Goal: Task Accomplishment & Management: Manage account settings

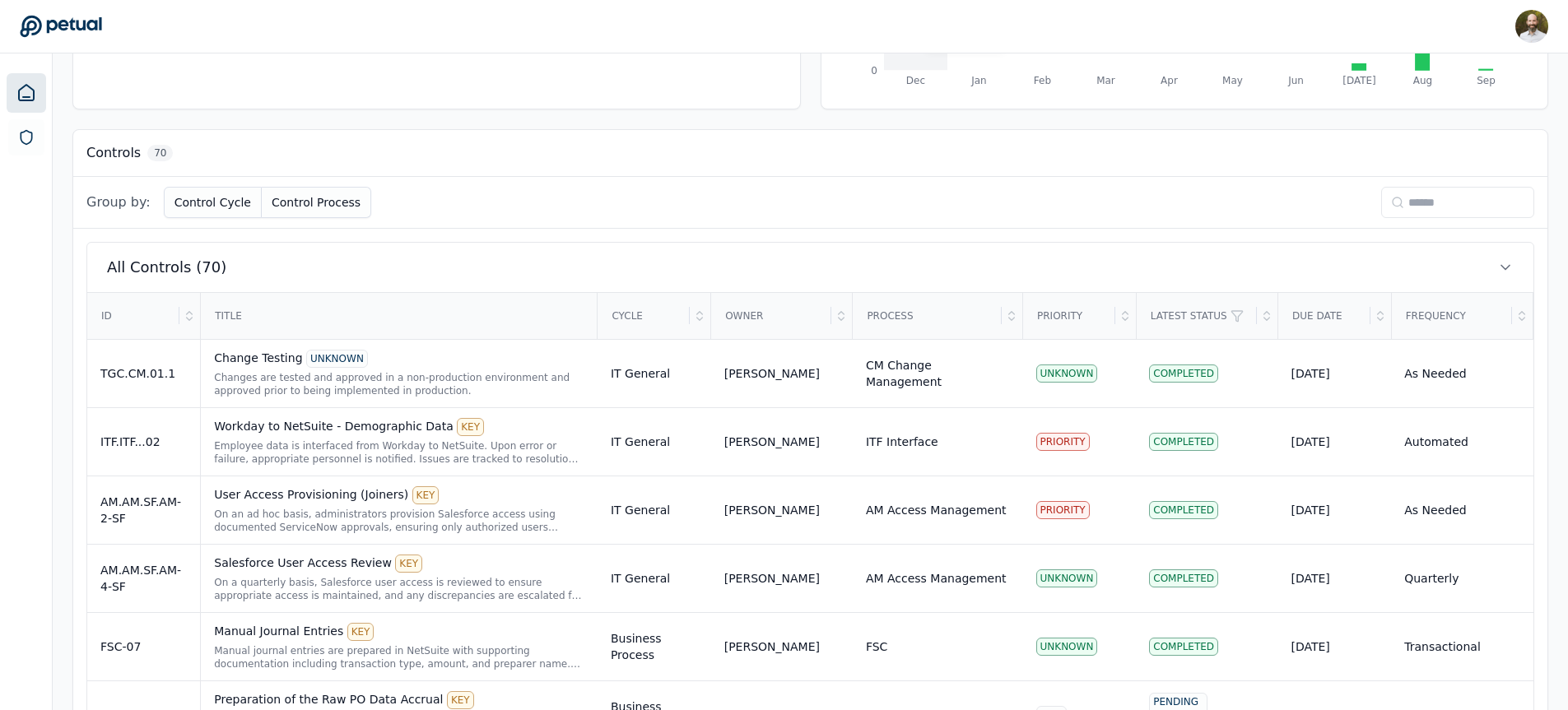
scroll to position [387, 0]
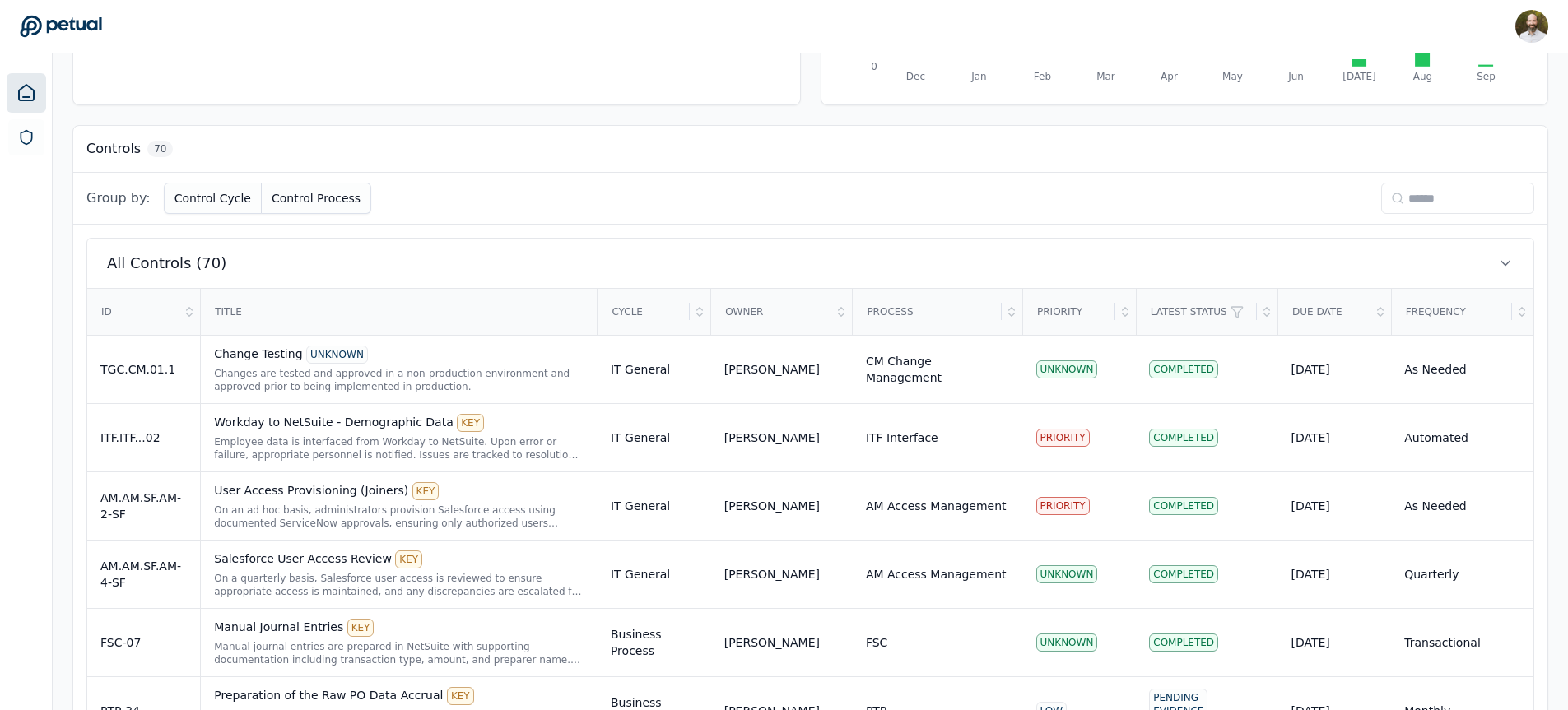
click at [1432, 199] on input at bounding box center [1457, 198] width 153 height 31
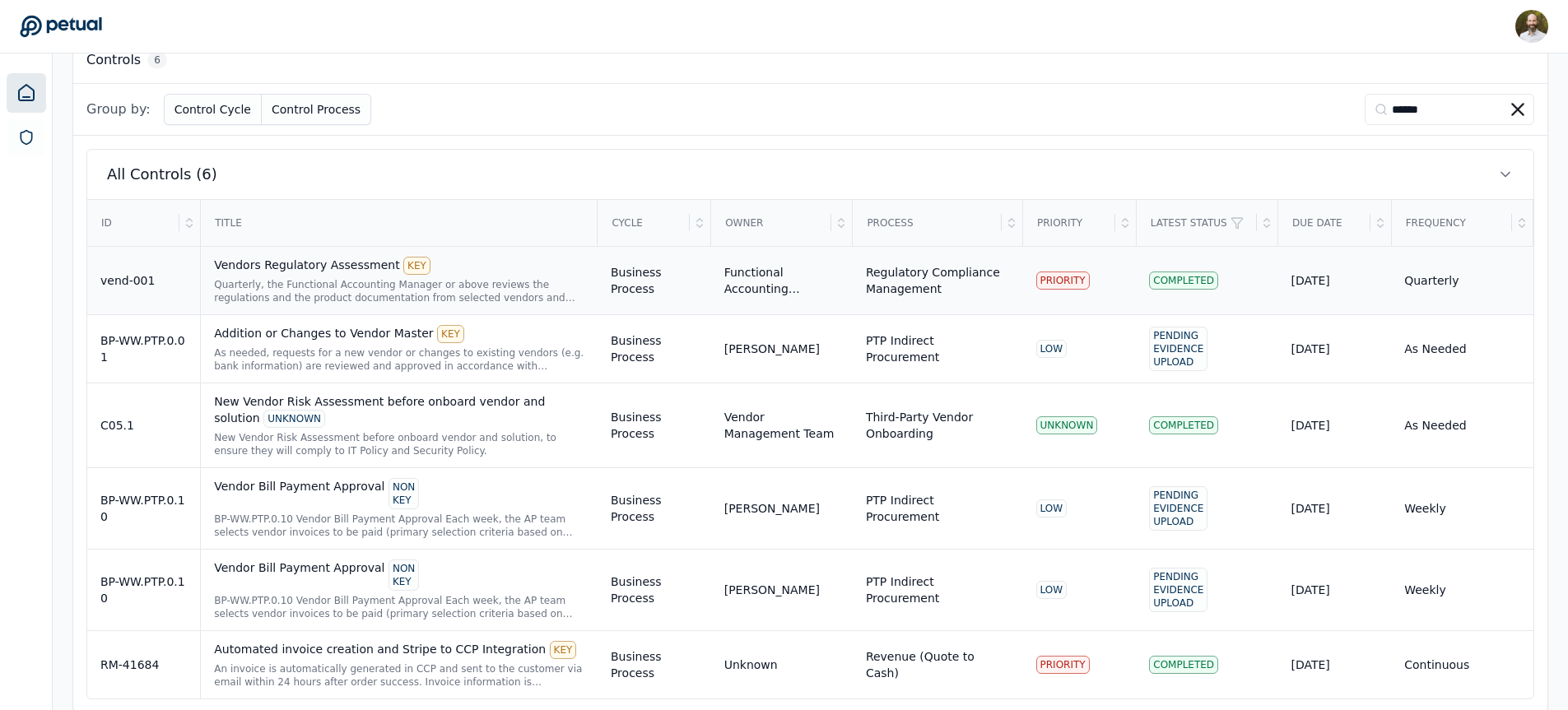
scroll to position [456, 0]
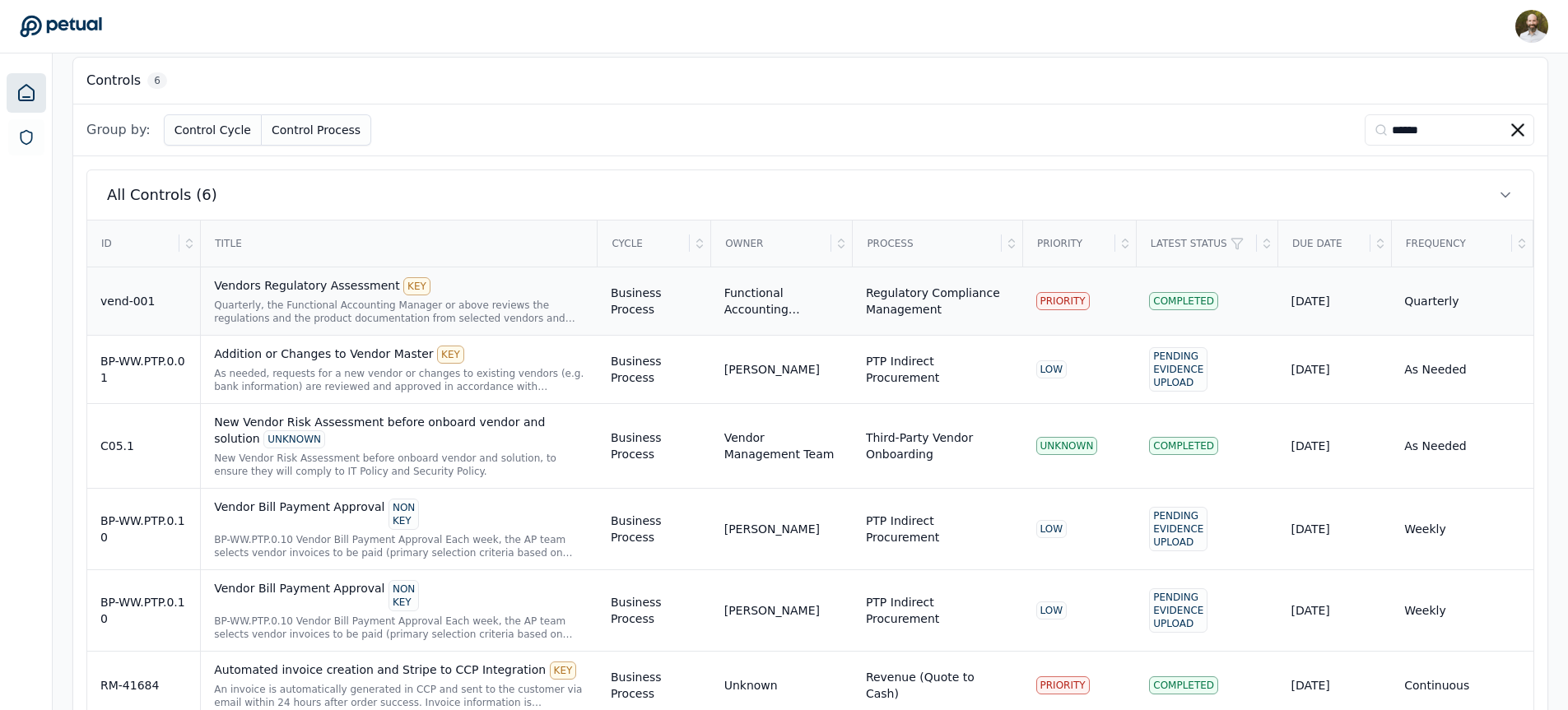
type input "******"
click at [514, 303] on div "Quarterly, the Functional Accounting Manager or above reviews the regulations a…" at bounding box center [399, 312] width 370 height 27
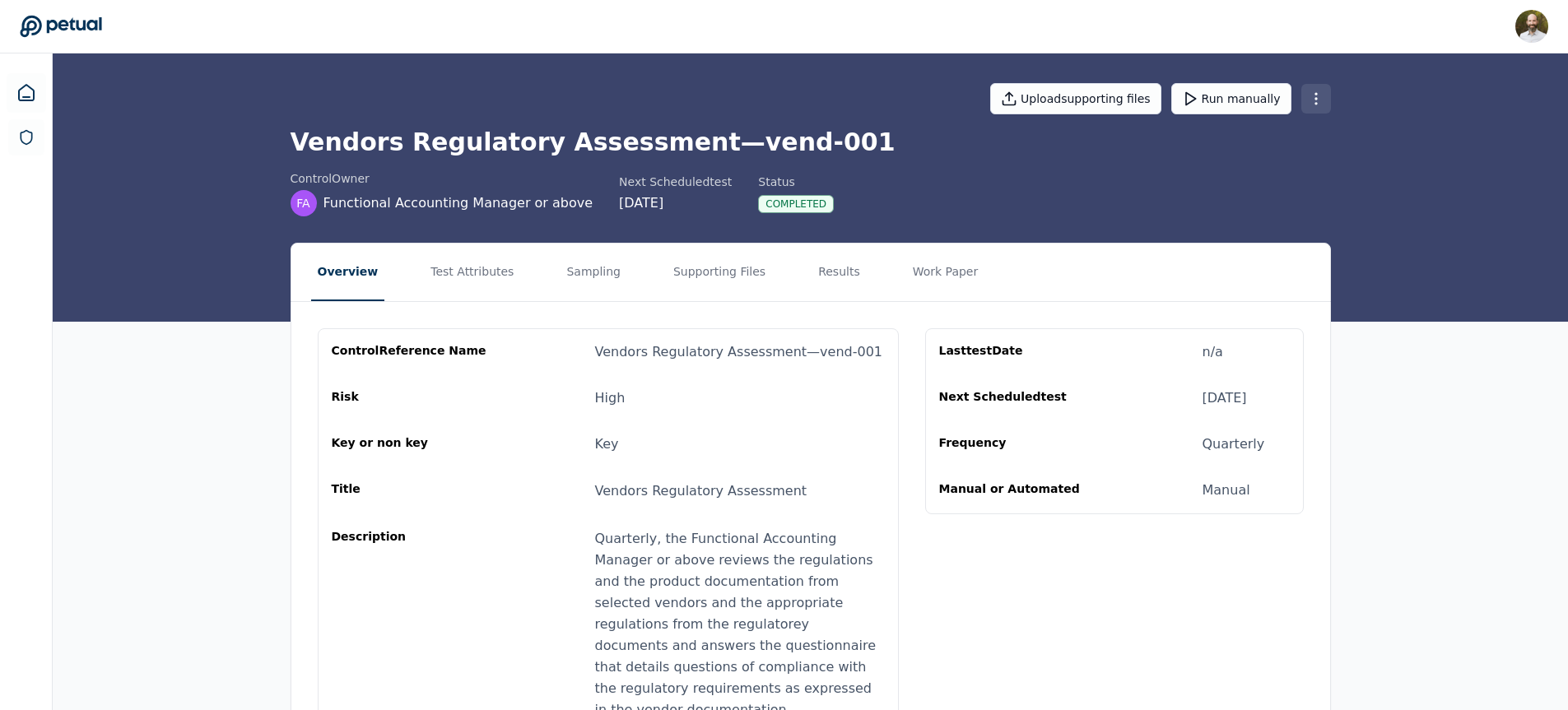
click at [1321, 106] on html "[PERSON_NAME] [PERSON_NAME][EMAIL_ADDRESS][PERSON_NAME] Sign out Upload support…" at bounding box center [784, 439] width 1568 height 879
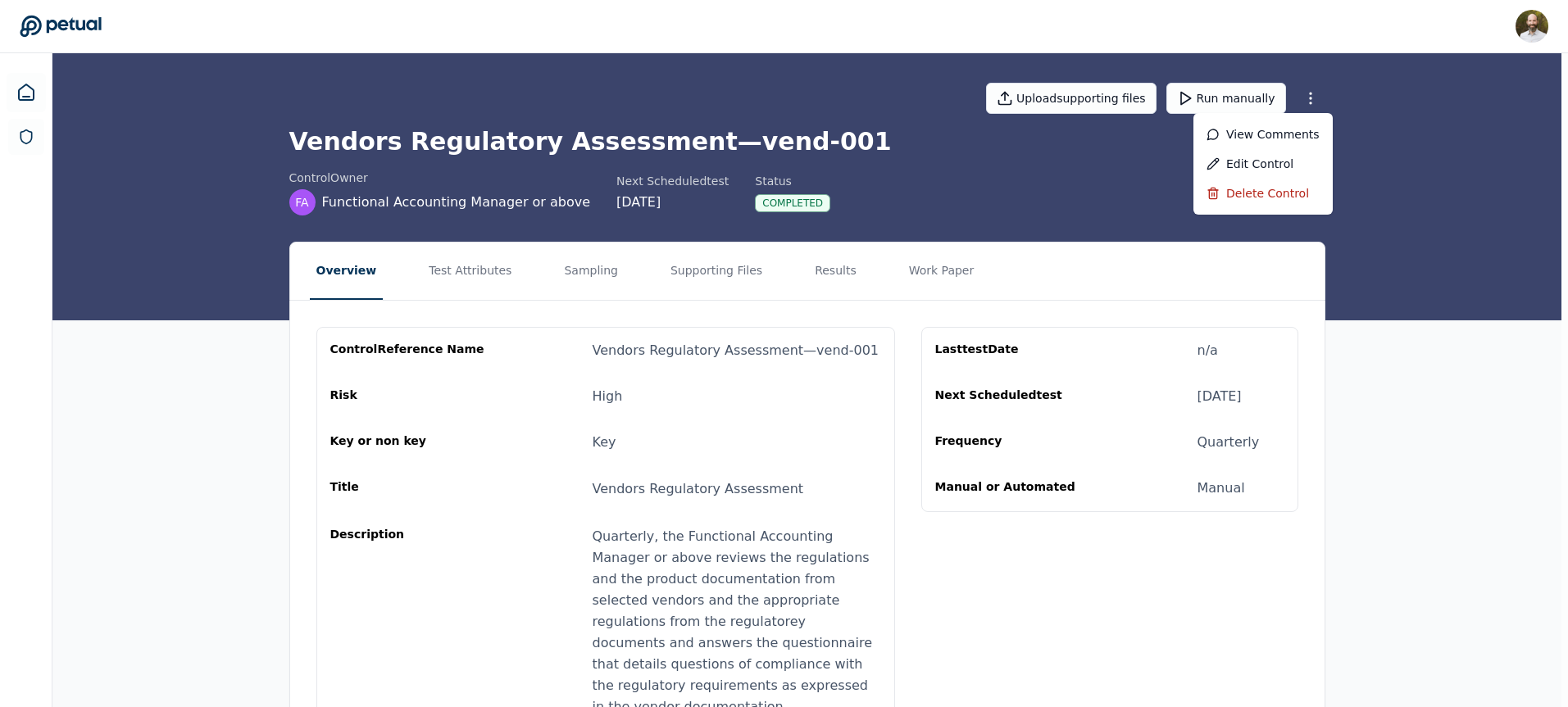
click at [840, 211] on html "[PERSON_NAME] [PERSON_NAME][EMAIL_ADDRESS][PERSON_NAME] Sign out Upload support…" at bounding box center [784, 437] width 1568 height 875
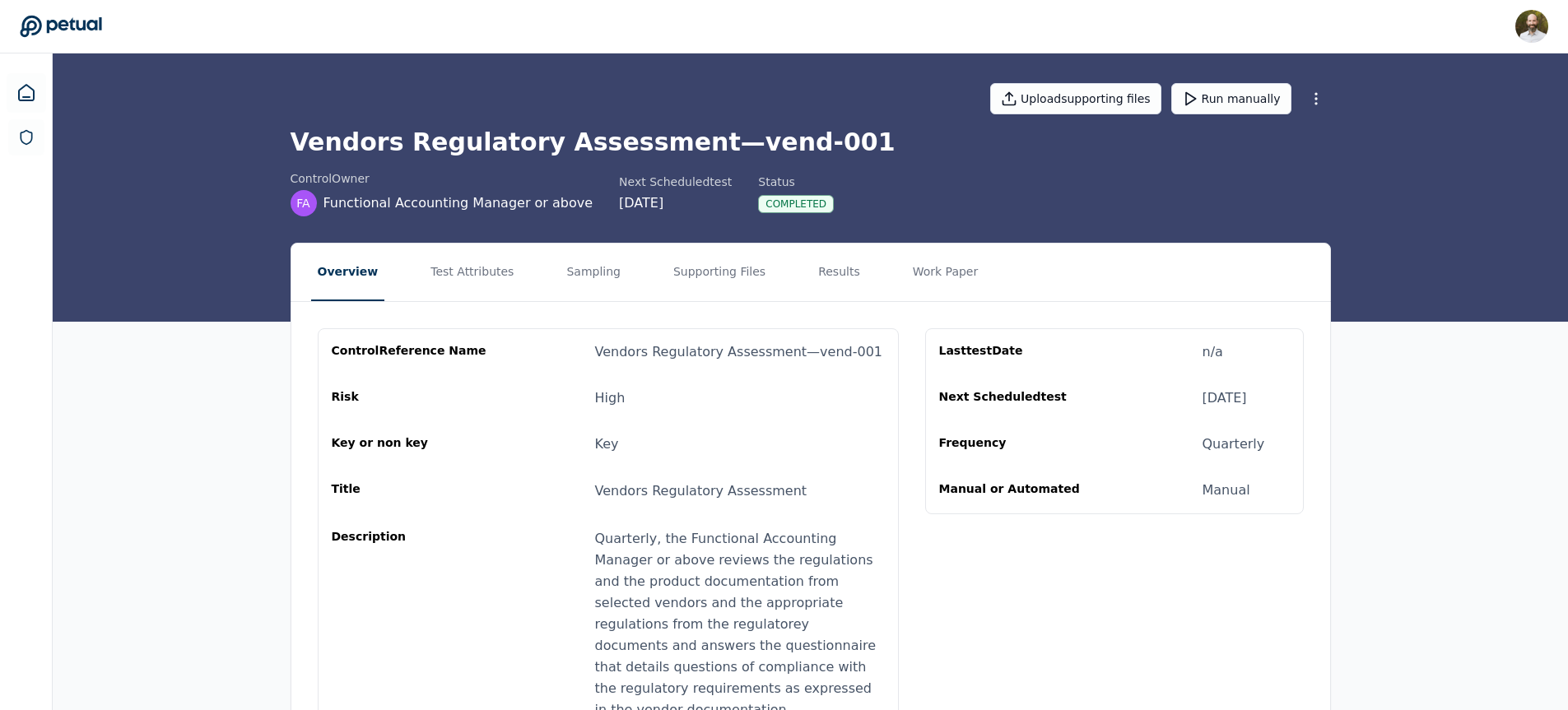
click at [61, 20] on icon at bounding box center [60, 27] width 82 height 21
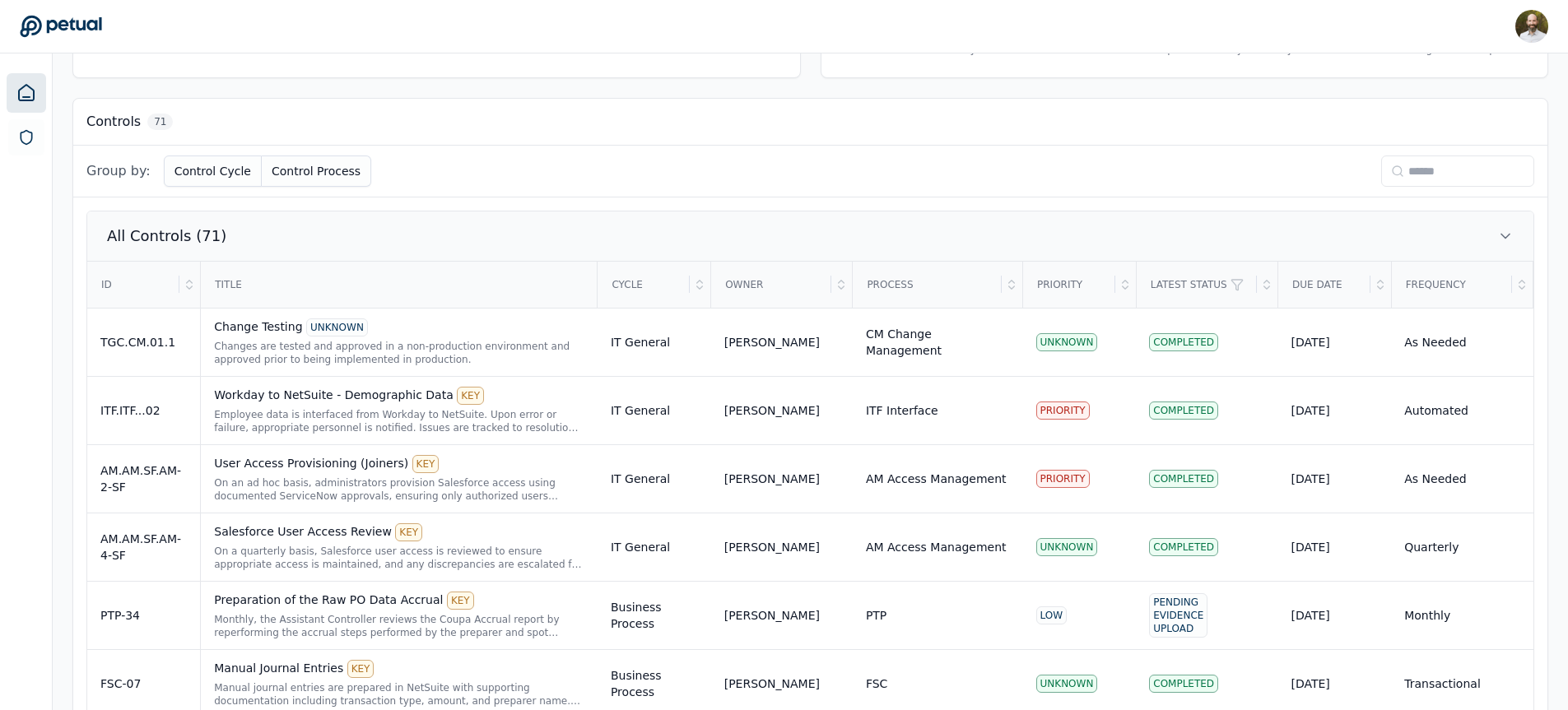
scroll to position [401, 0]
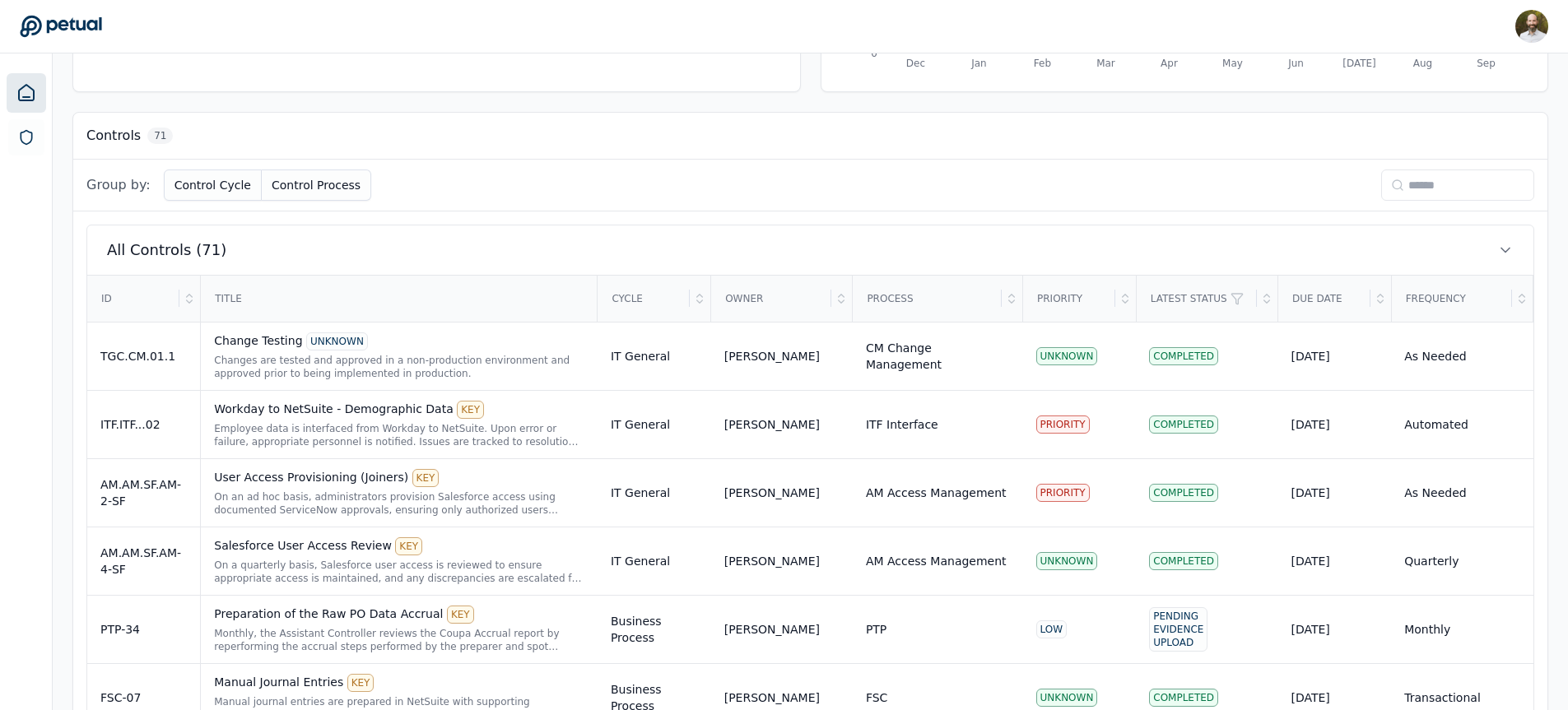
click at [1439, 191] on input at bounding box center [1457, 185] width 153 height 31
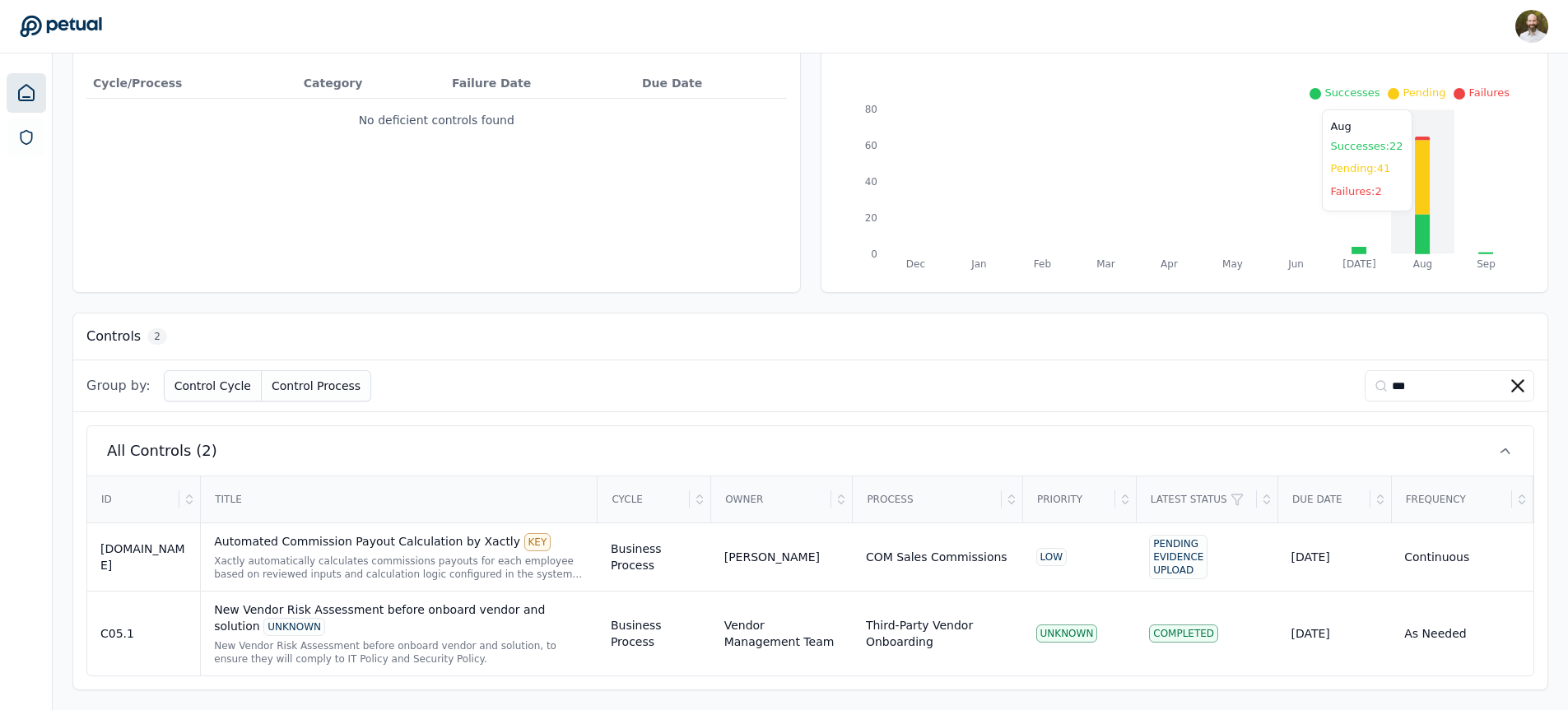
scroll to position [202, 0]
type input "***"
click at [787, 622] on div "Vendor Management Team" at bounding box center [782, 634] width 115 height 33
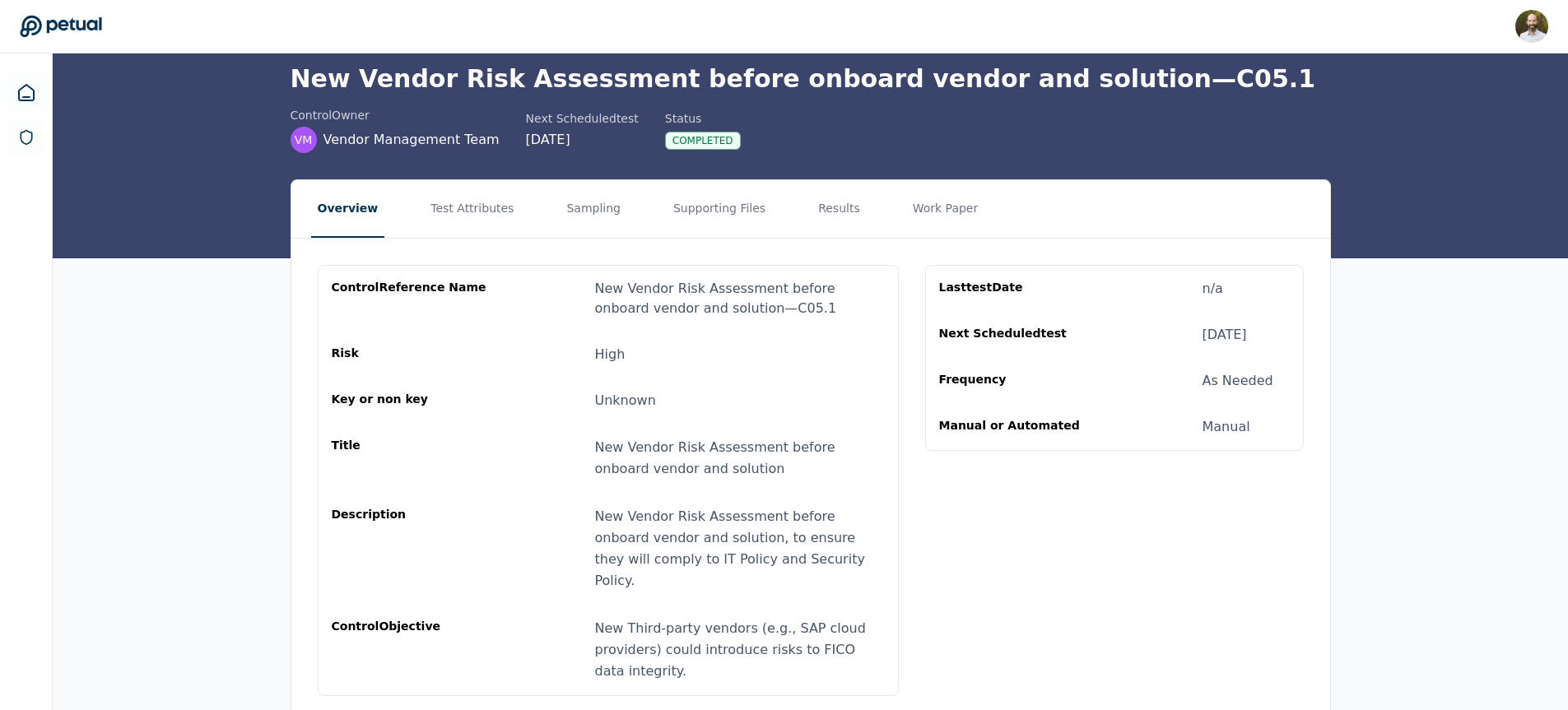
scroll to position [82, 0]
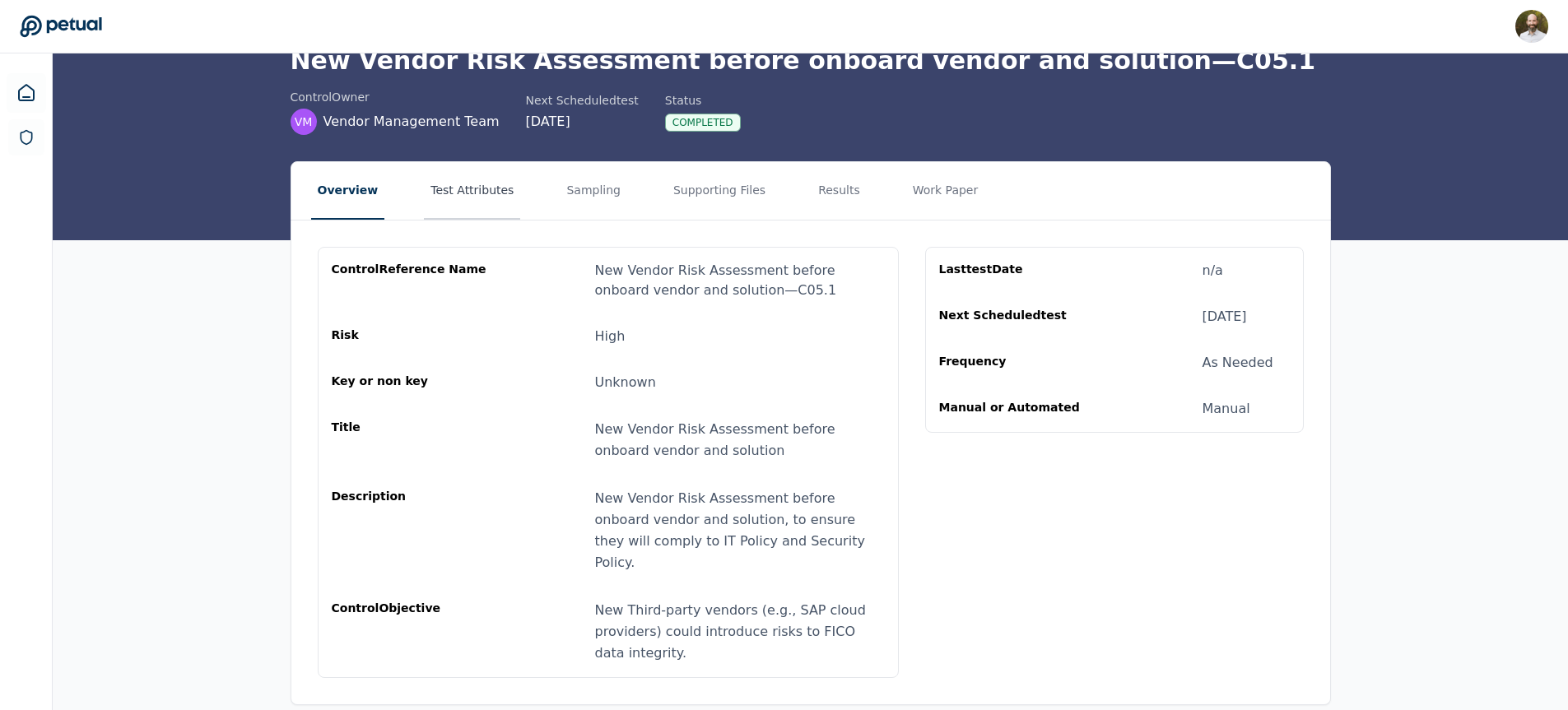
click at [467, 188] on button "Test Attributes" at bounding box center [472, 190] width 96 height 58
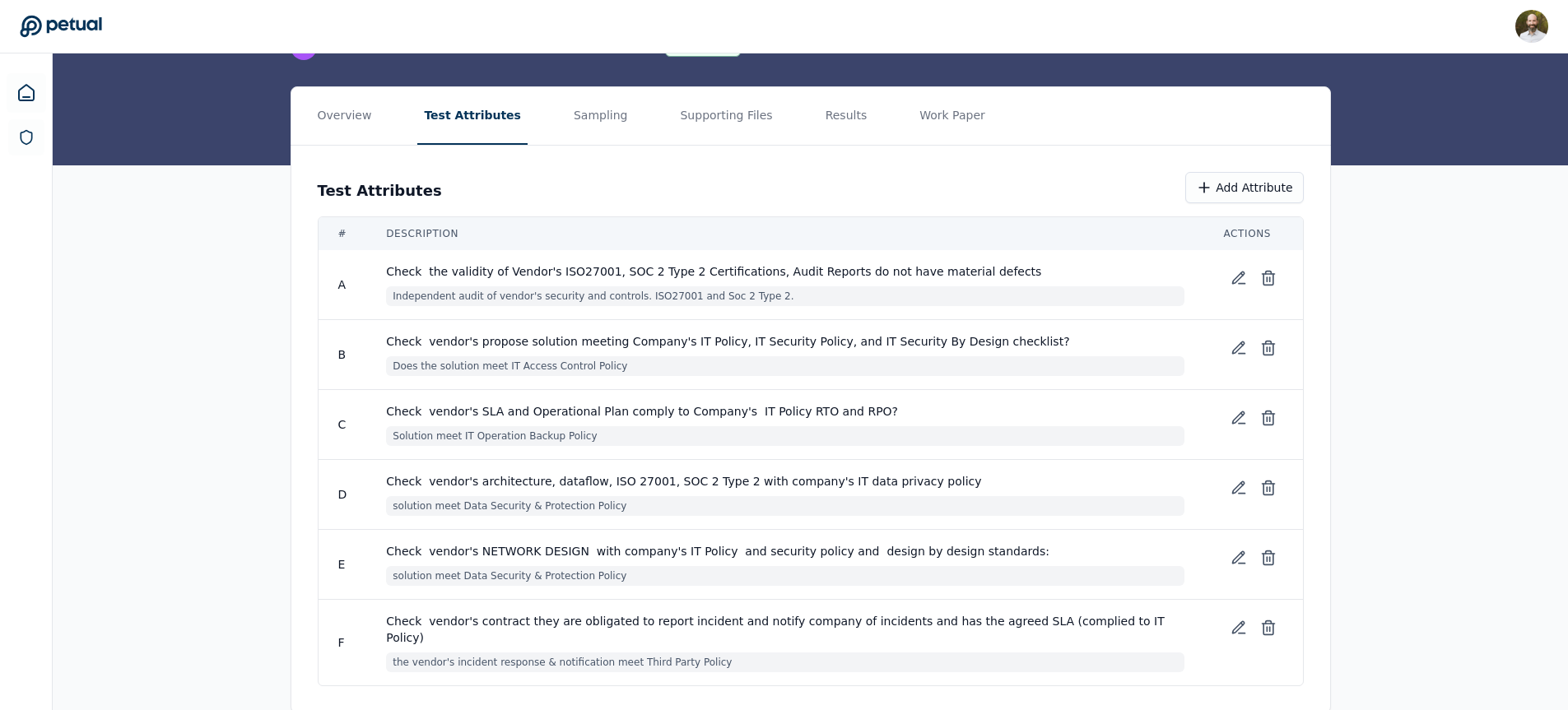
scroll to position [170, 0]
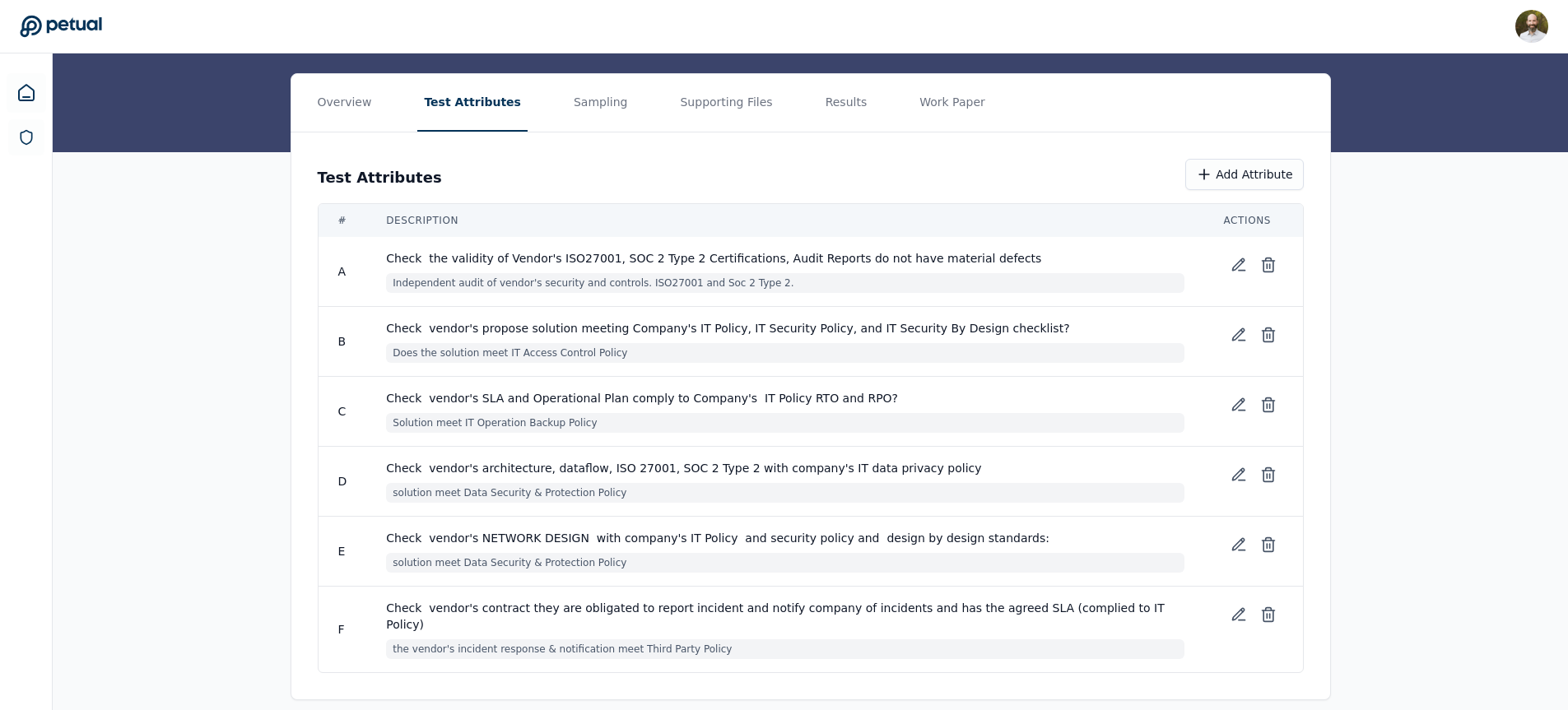
click at [59, 34] on icon at bounding box center [60, 27] width 83 height 23
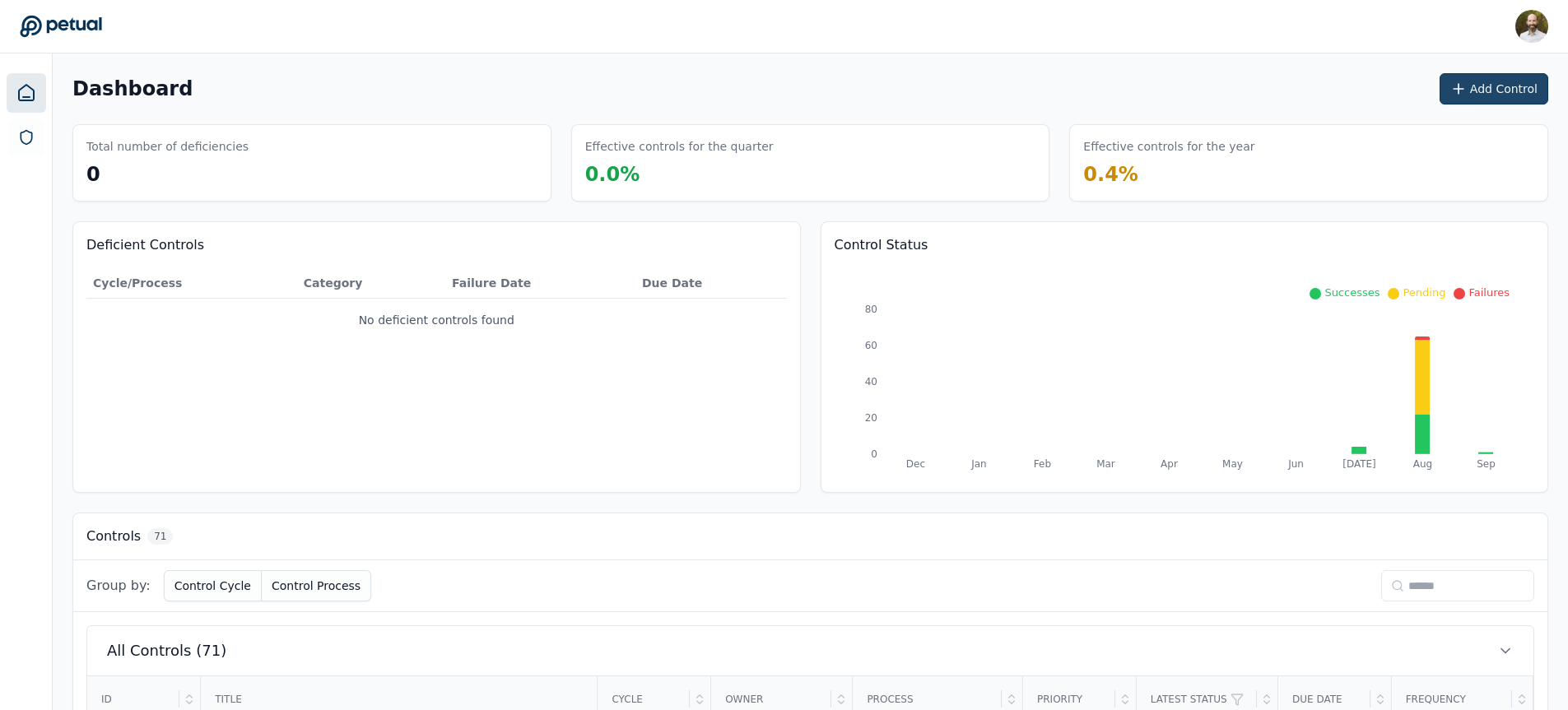
click at [1500, 95] on button "Add Control" at bounding box center [1493, 88] width 108 height 31
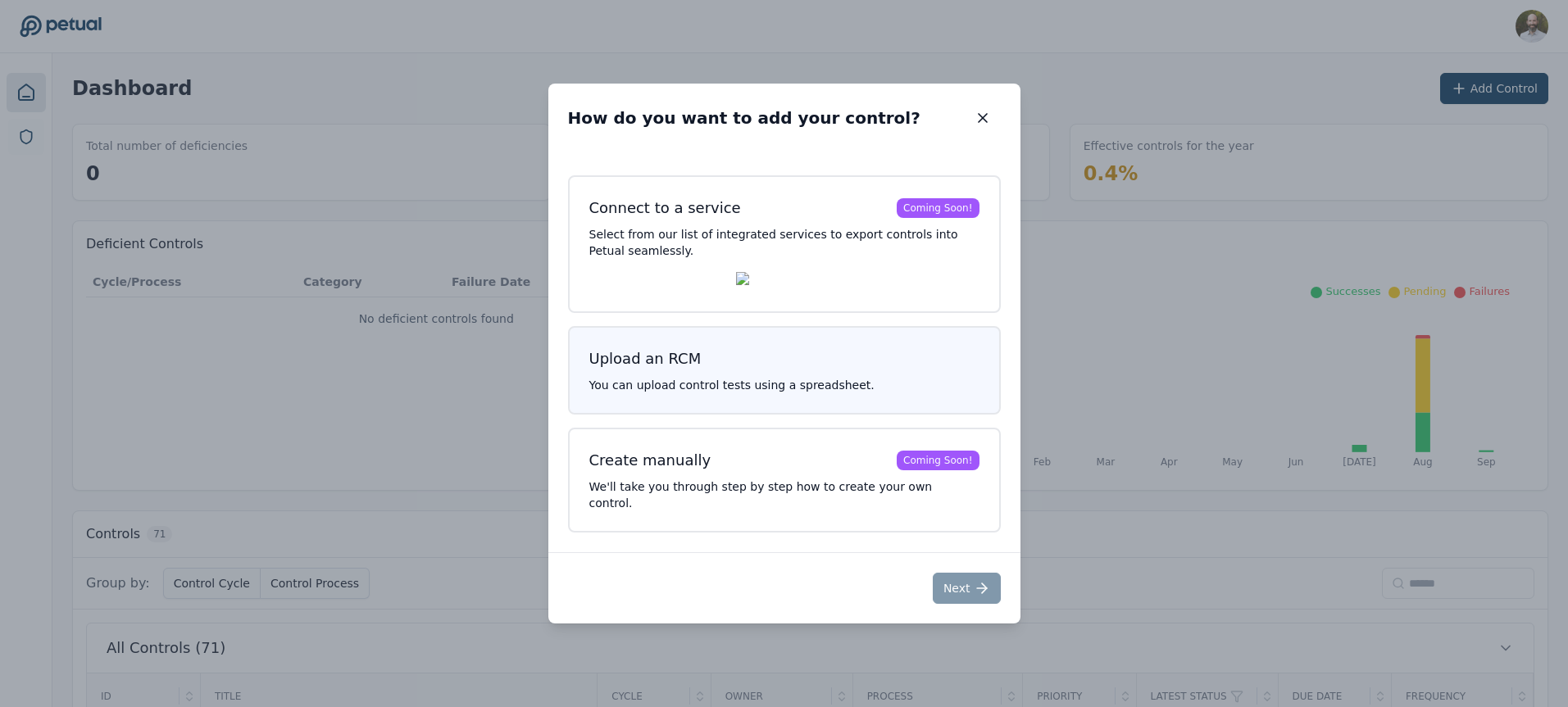
click at [772, 408] on button "Upload an RCM You can upload control tests using a spreadsheet." at bounding box center [784, 371] width 433 height 88
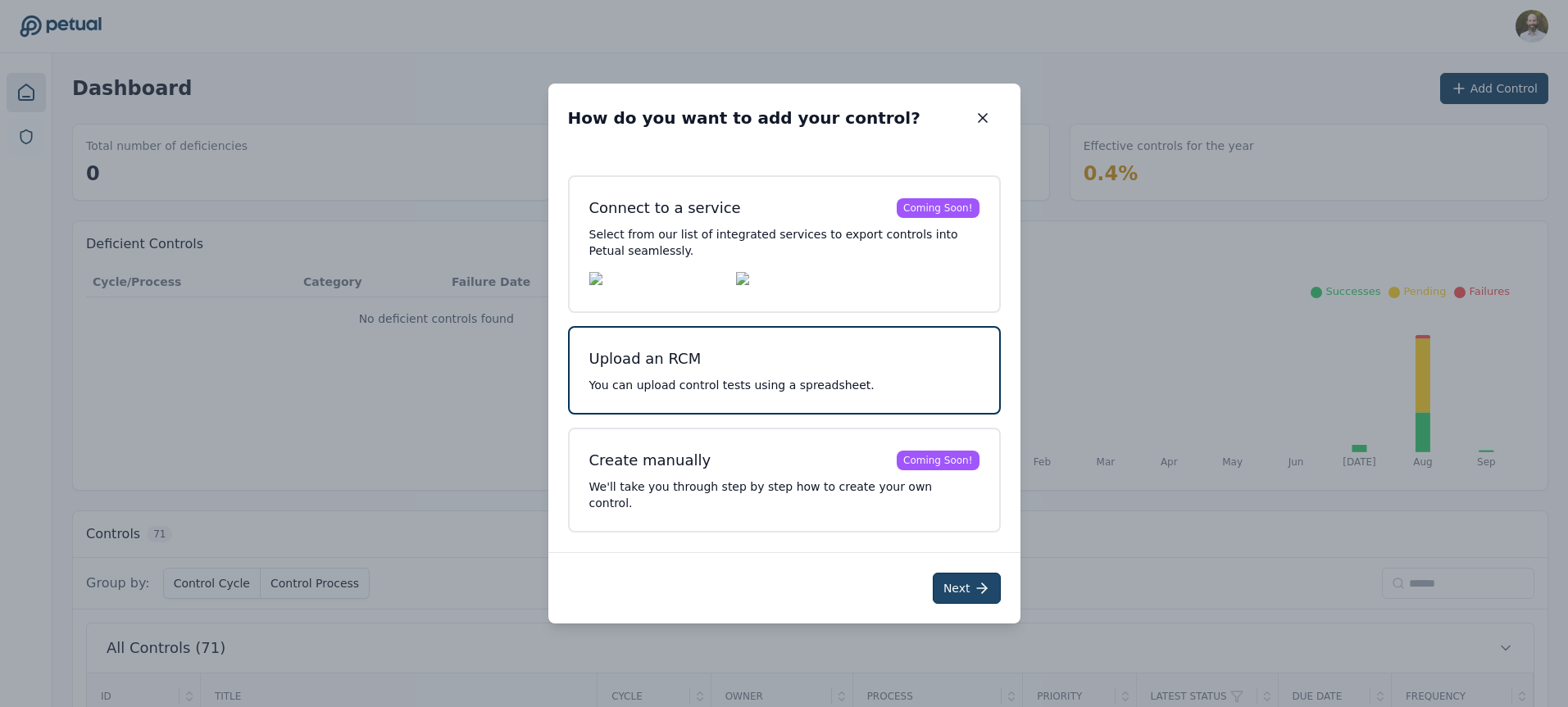
click at [965, 578] on button "Next" at bounding box center [966, 588] width 68 height 31
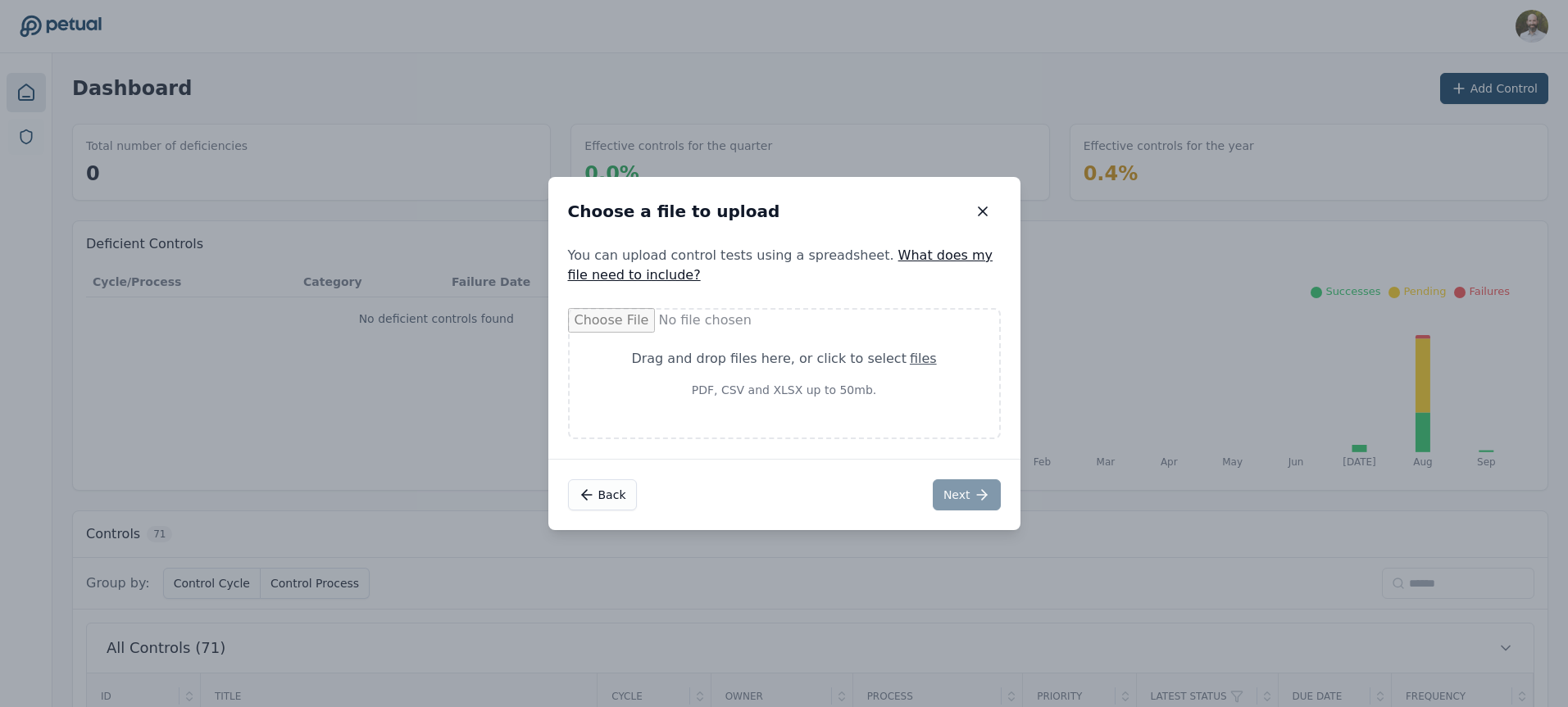
click at [782, 378] on div "Drag and drop files here , or click to select files PDF, CSV and XLSX up to 50m…" at bounding box center [784, 374] width 350 height 50
type input "**********"
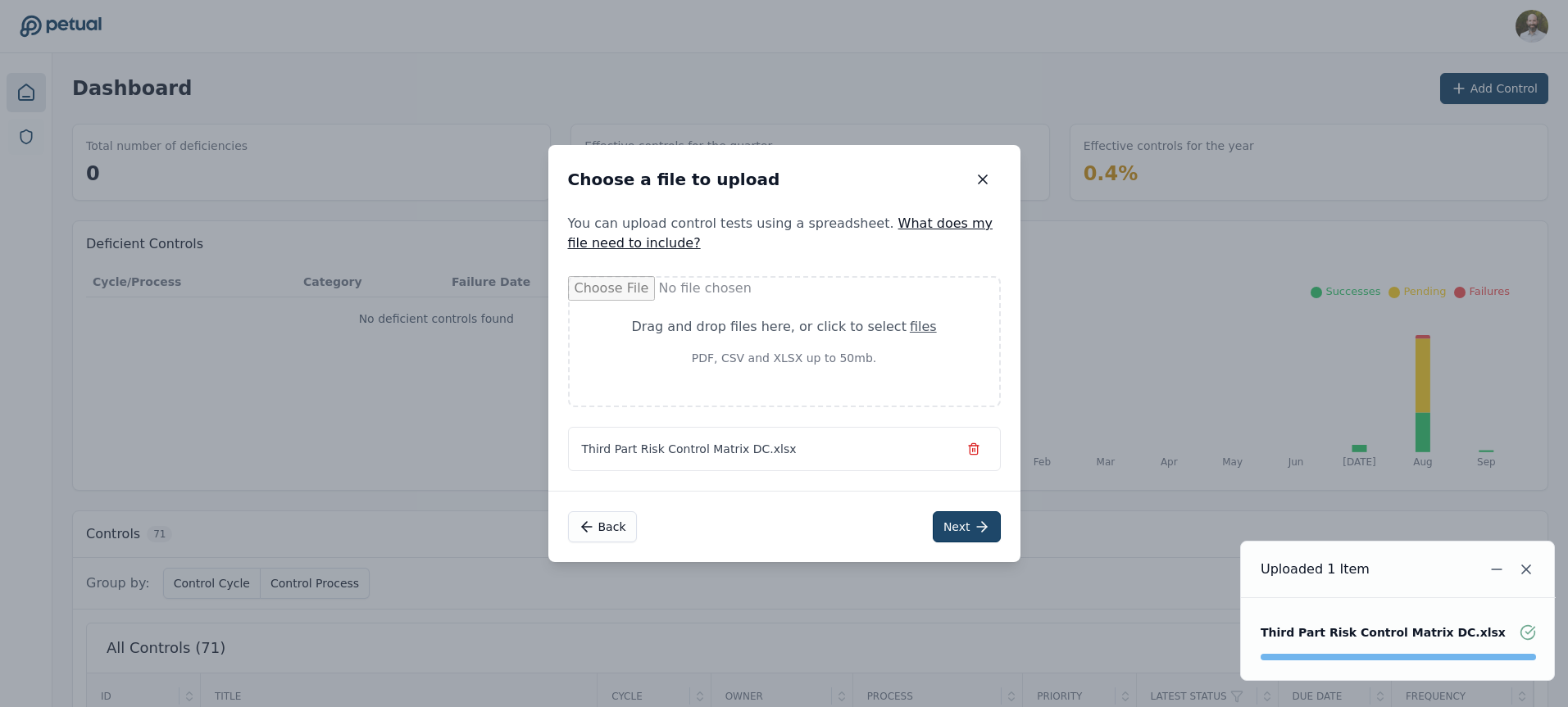
click at [976, 525] on icon at bounding box center [981, 526] width 17 height 17
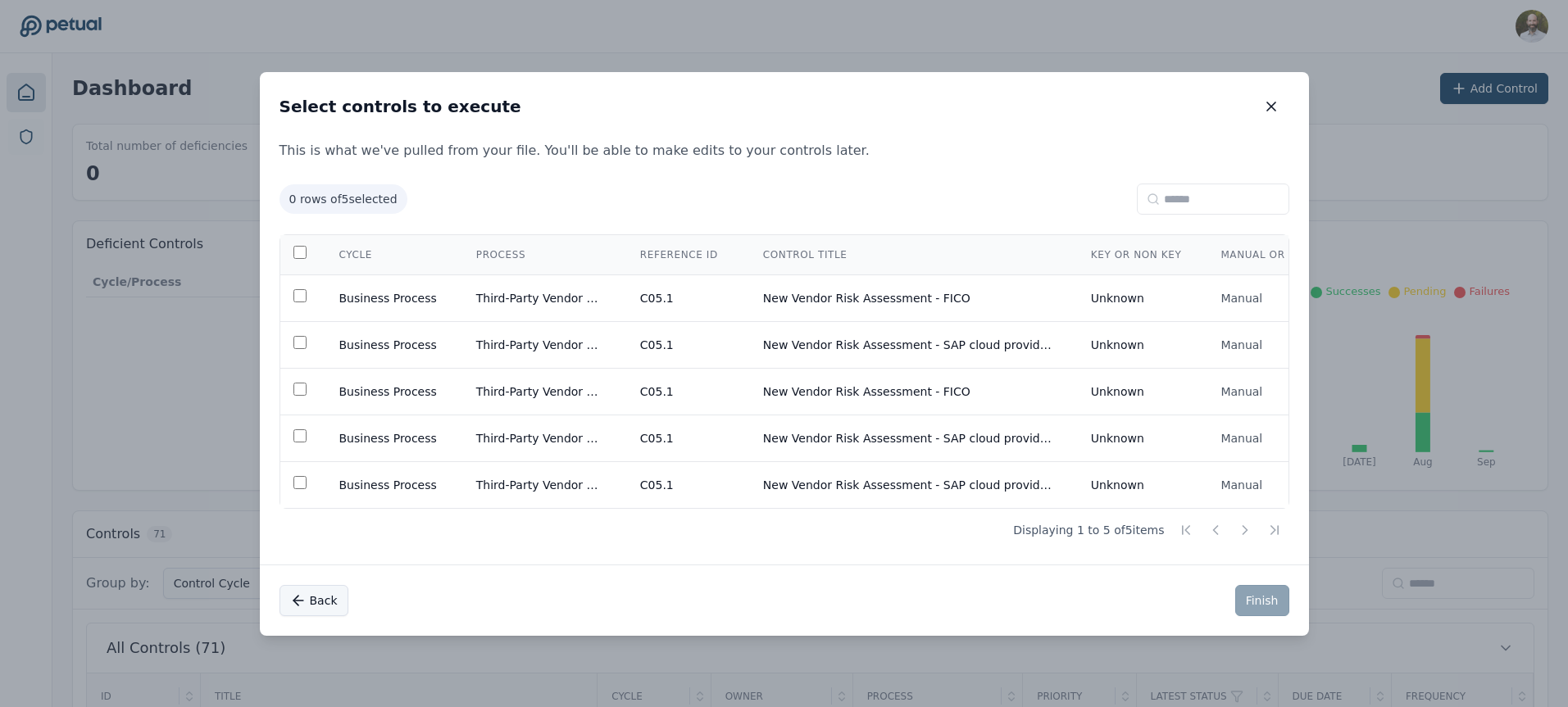
click at [306, 606] on button "Back" at bounding box center [314, 600] width 69 height 31
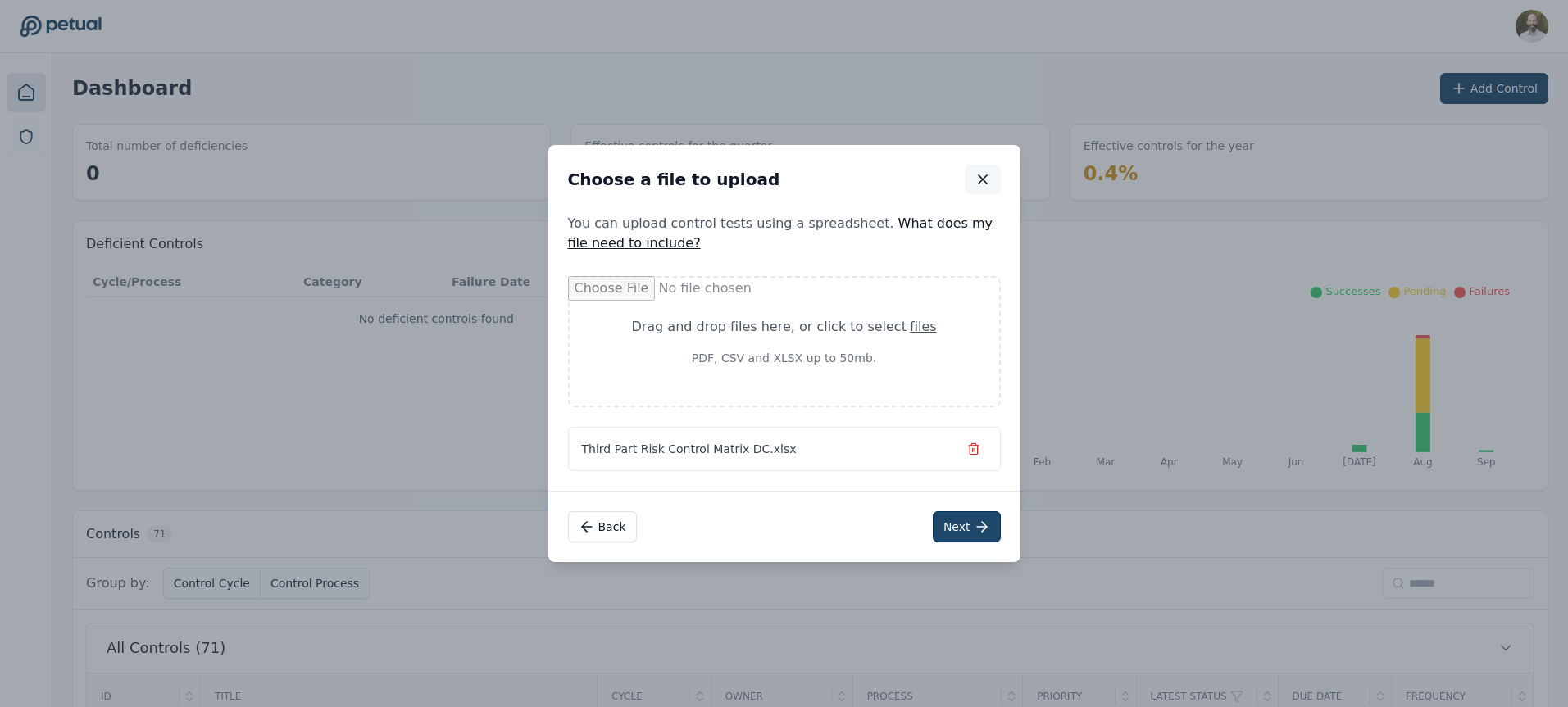
click at [985, 180] on icon "button" at bounding box center [982, 180] width 17 height 17
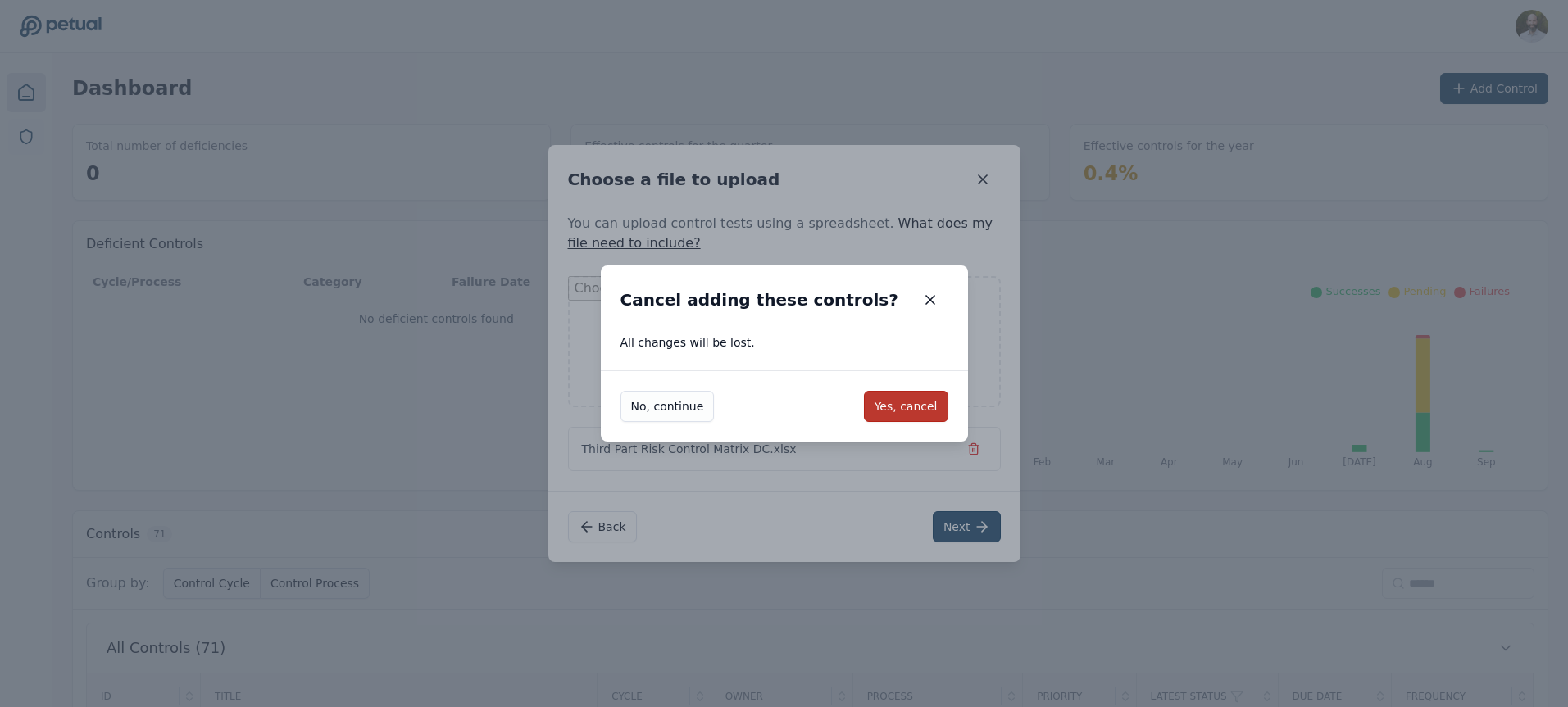
click at [905, 399] on button "Yes, cancel" at bounding box center [905, 406] width 84 height 31
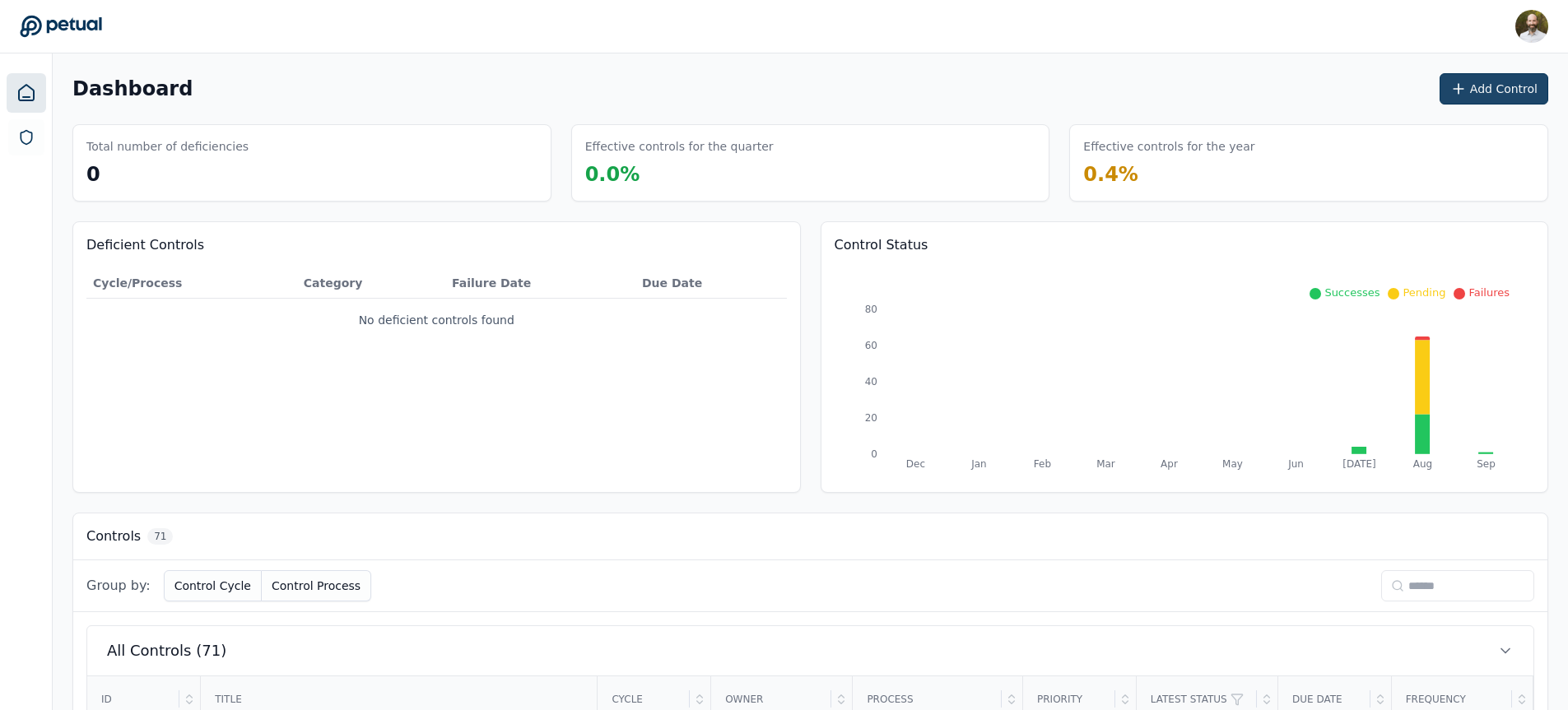
click at [1503, 78] on button "Add Control" at bounding box center [1493, 88] width 108 height 31
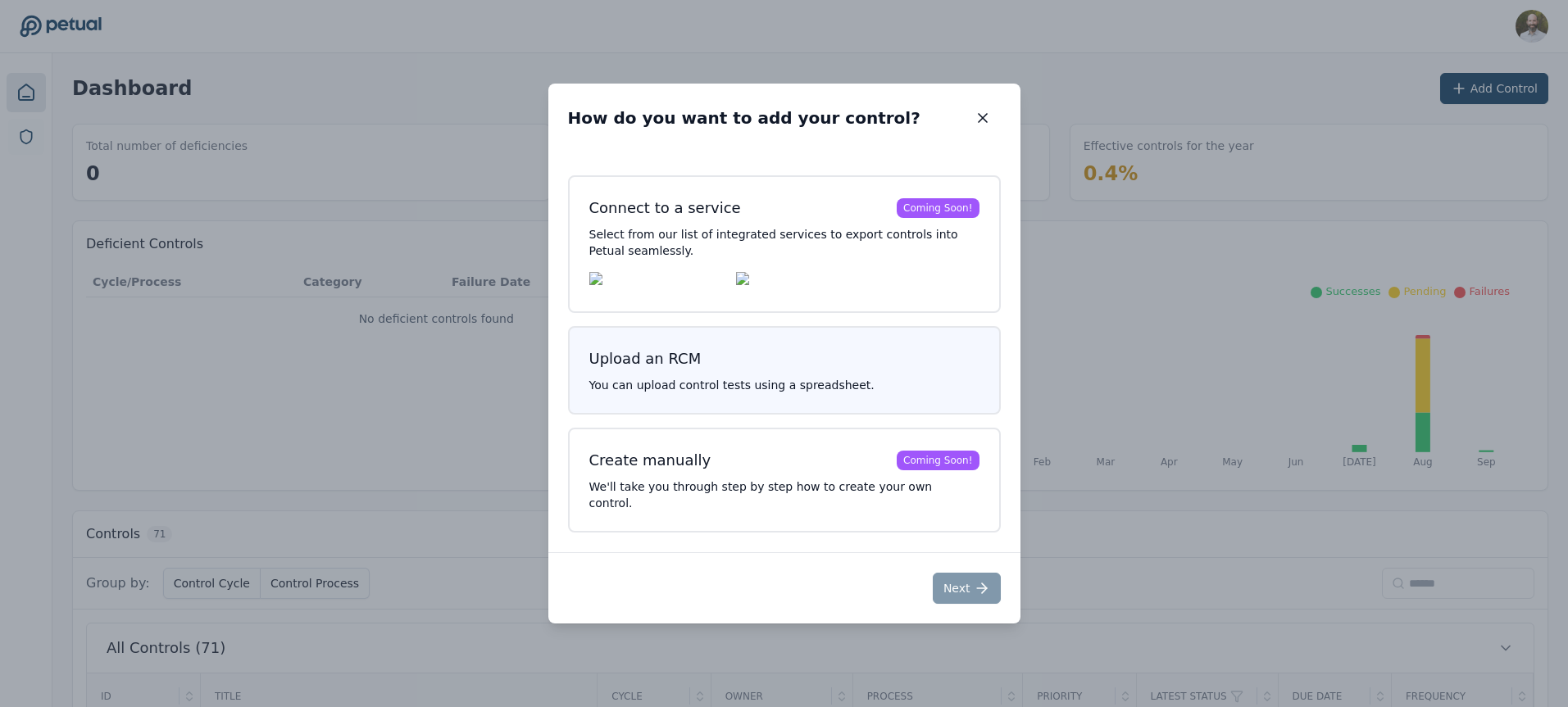
click at [811, 363] on h3 "Upload an RCM" at bounding box center [784, 359] width 390 height 23
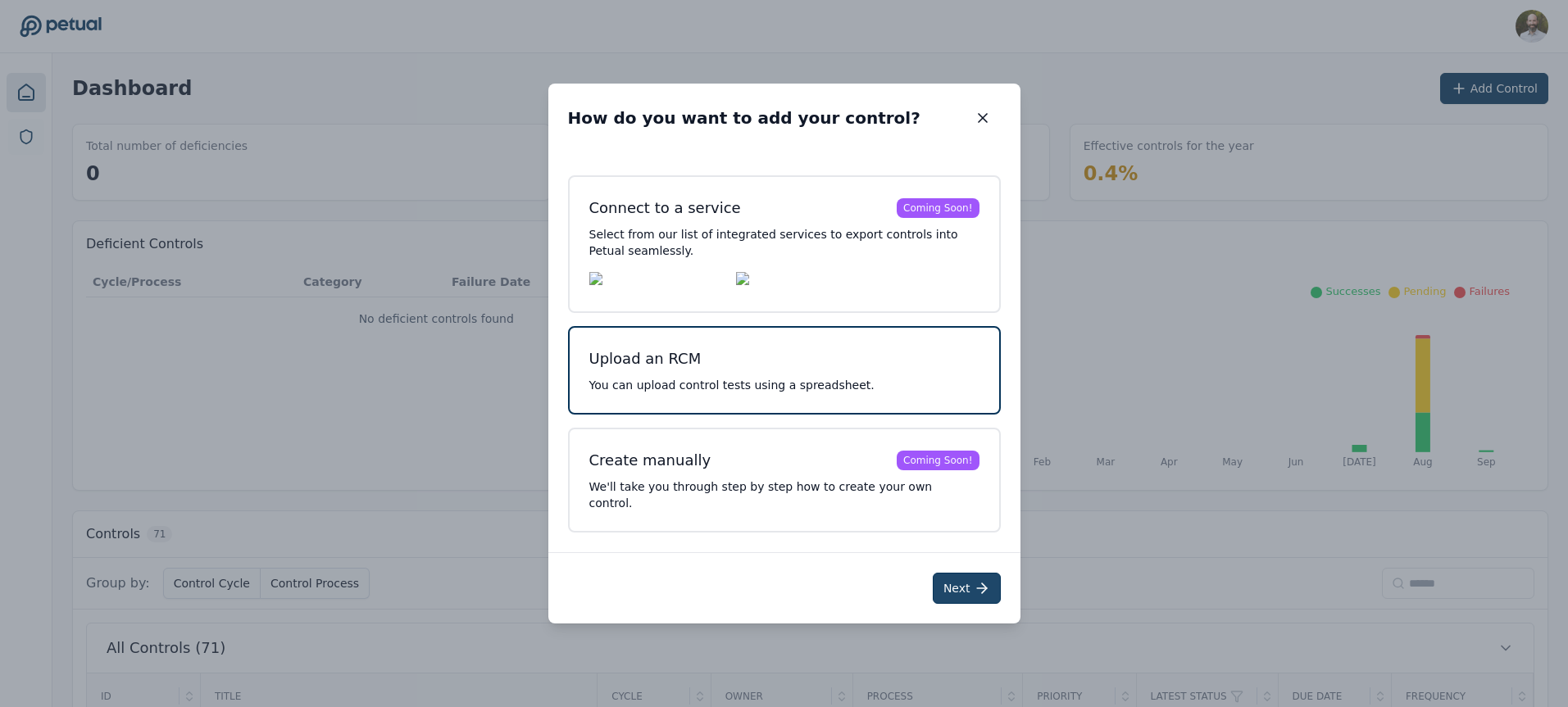
click at [976, 582] on icon at bounding box center [981, 588] width 17 height 17
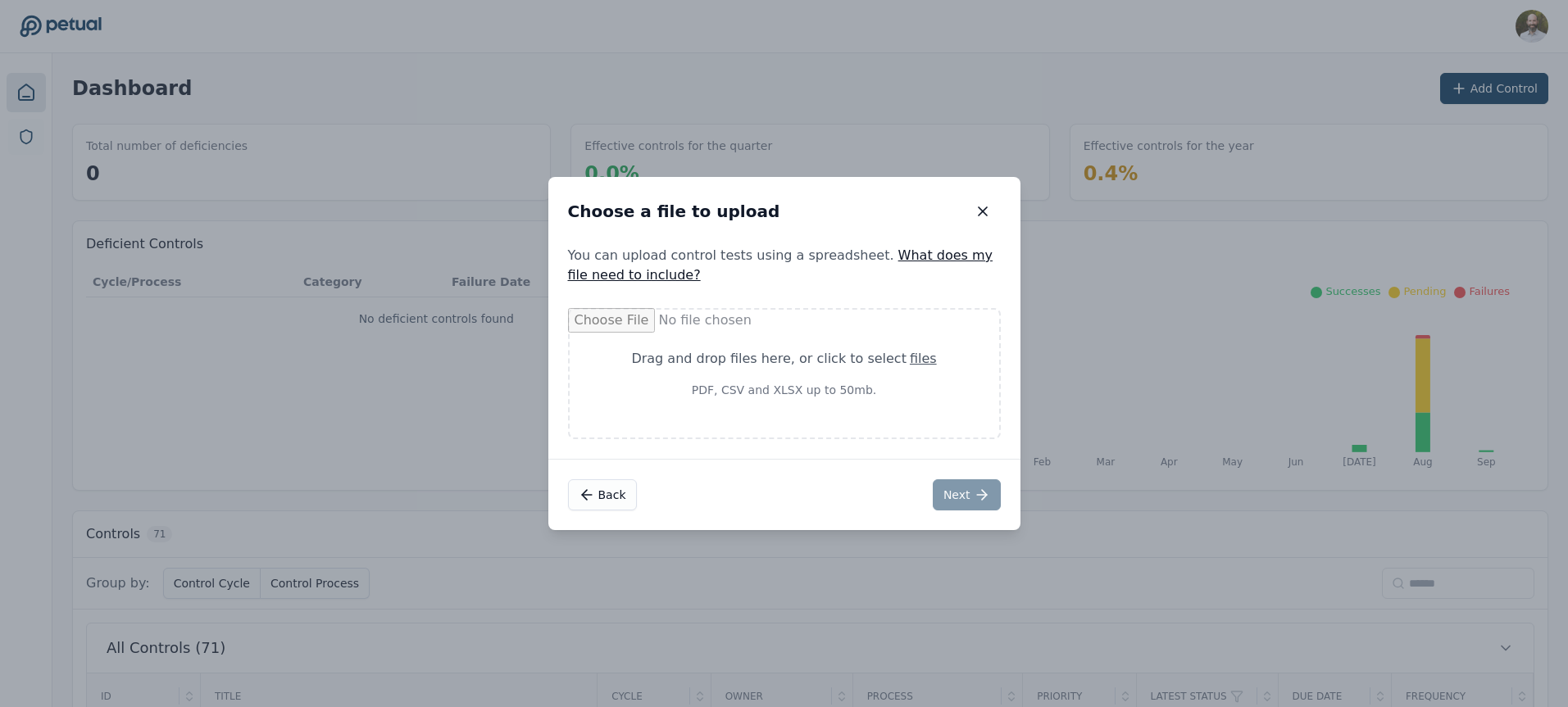
click at [774, 361] on div "Drag and drop files here , or click to select files" at bounding box center [784, 359] width 350 height 19
click at [772, 367] on div "Drag and drop files here , or click to select files" at bounding box center [784, 359] width 350 height 19
type input "**********"
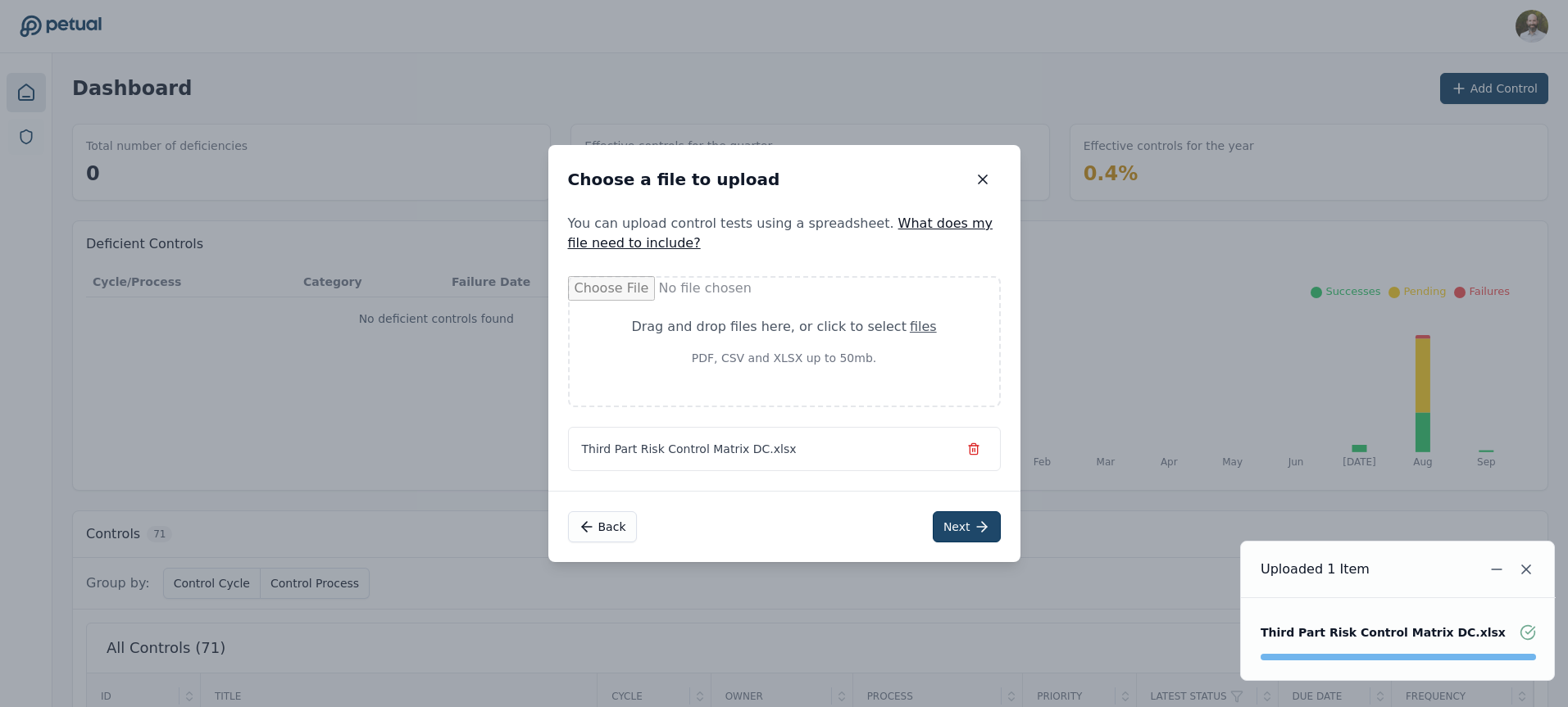
click at [959, 525] on button "Next" at bounding box center [966, 526] width 68 height 31
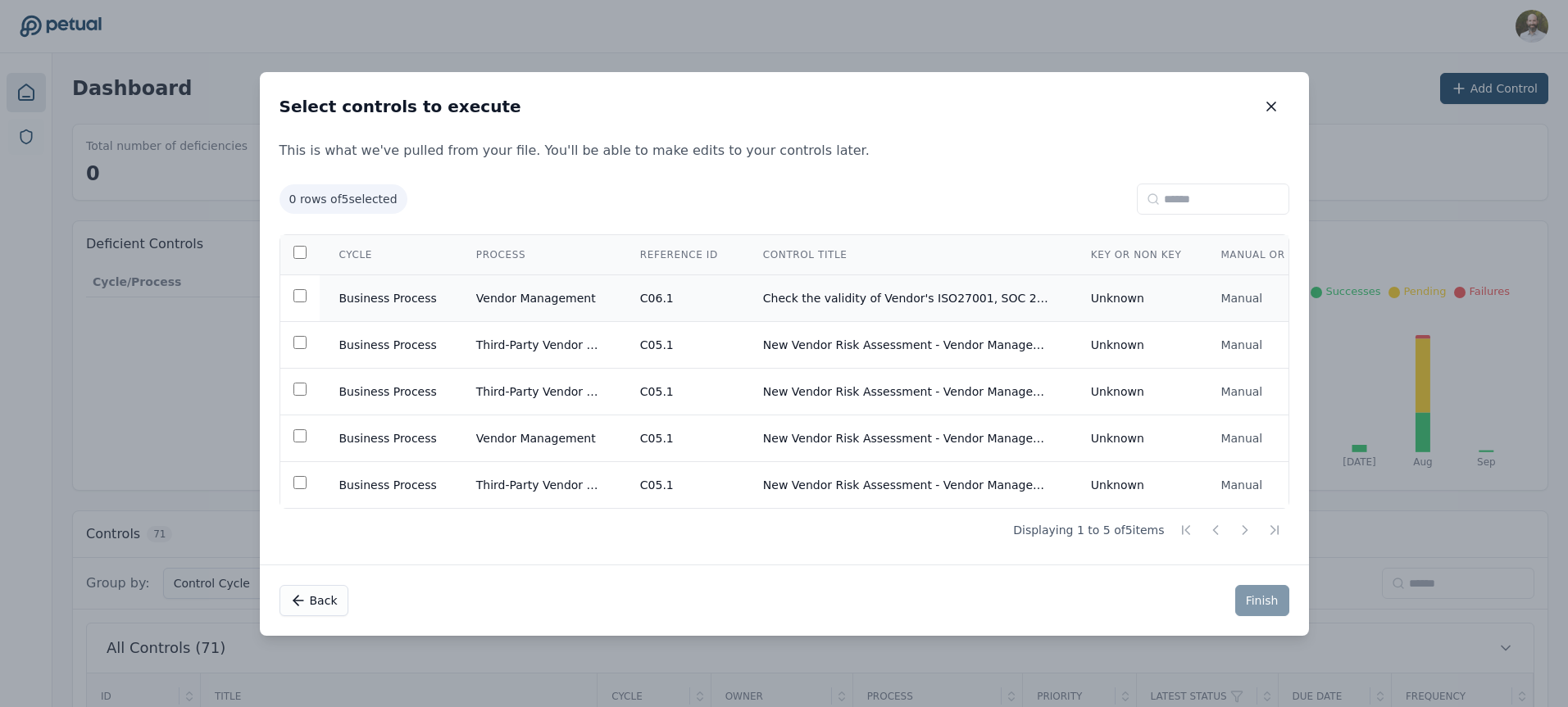
click at [565, 289] on td "Vendor Management" at bounding box center [538, 297] width 164 height 47
click at [1264, 601] on button "Finish" at bounding box center [1262, 600] width 54 height 31
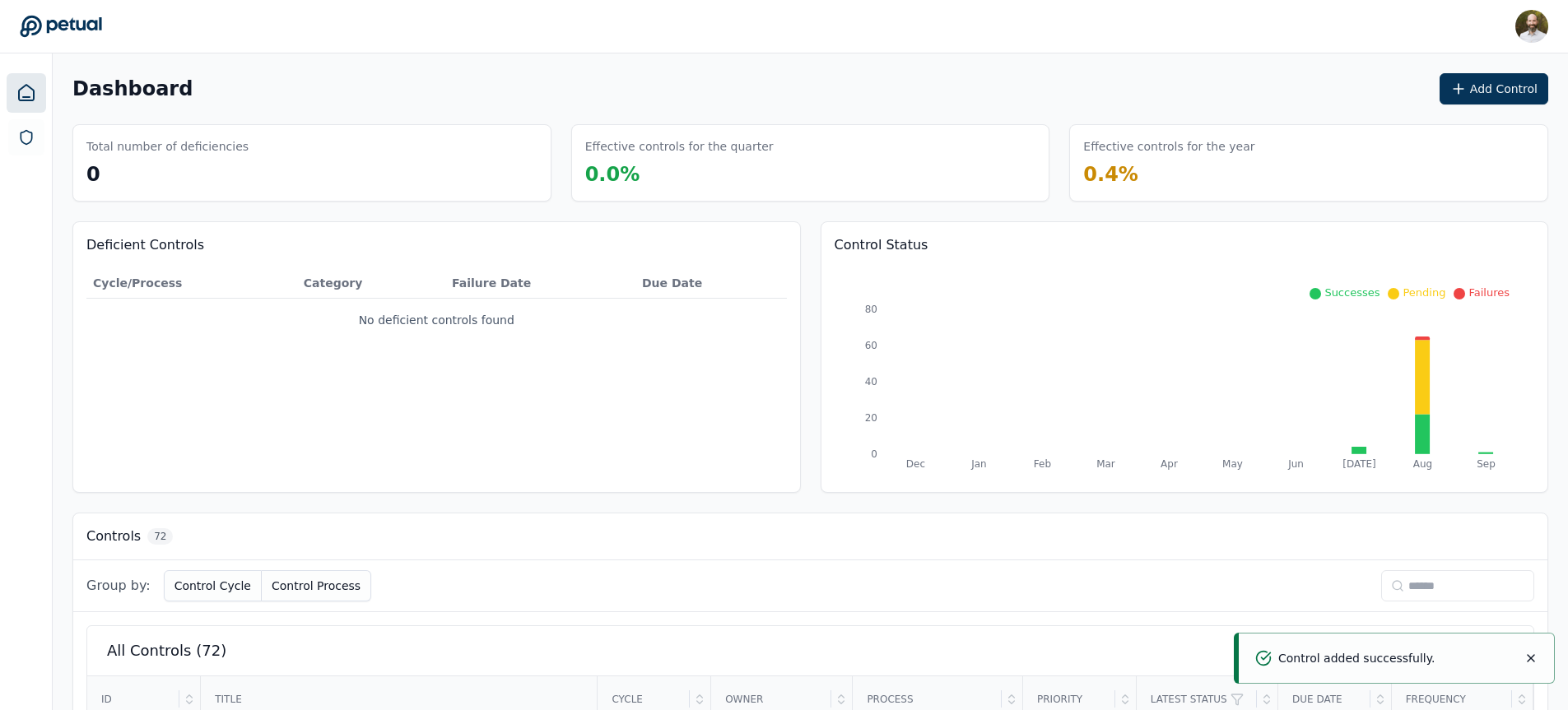
click at [1414, 586] on input at bounding box center [1457, 586] width 153 height 31
type input "***"
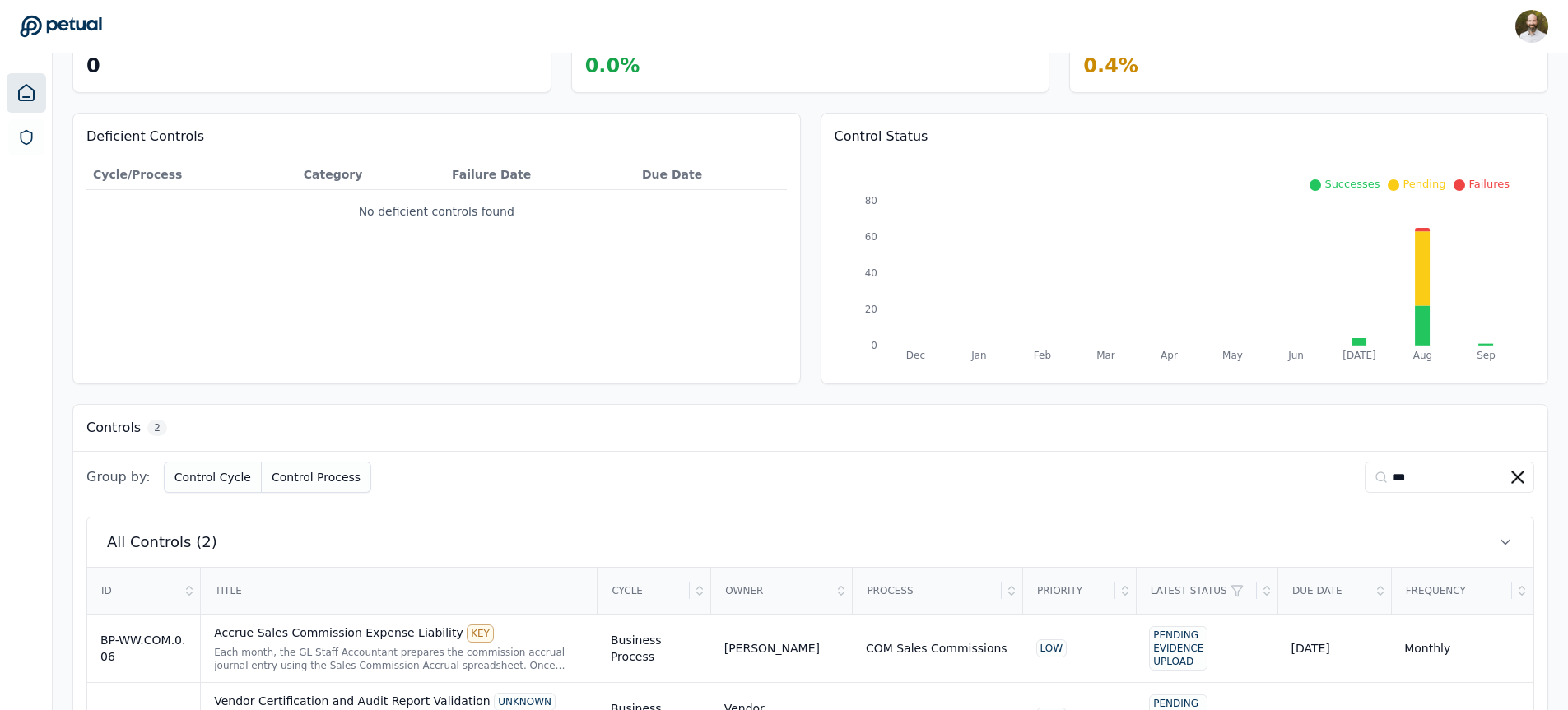
scroll to position [185, 0]
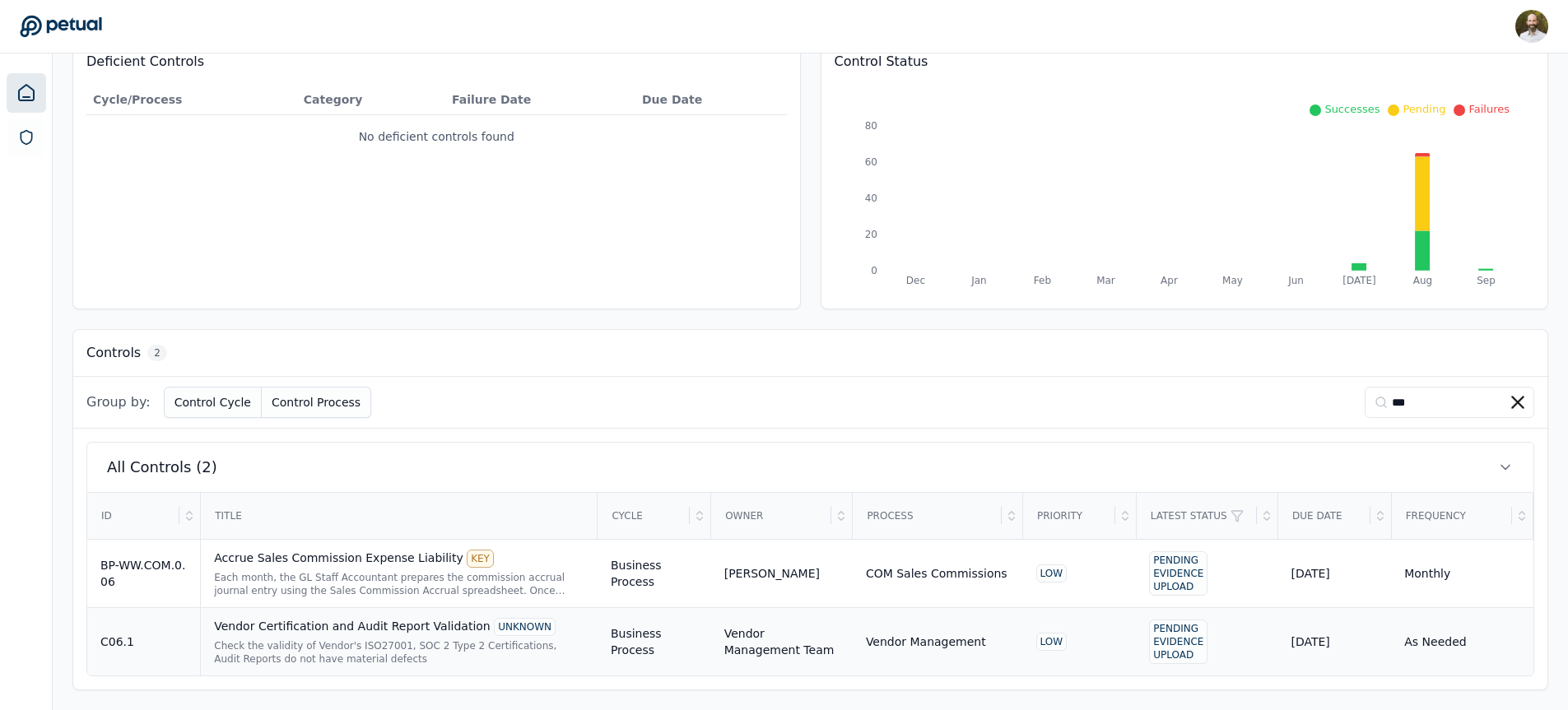
click at [412, 629] on div "Vendor Certification and Audit Report Validation UNKNOWN" at bounding box center [399, 627] width 370 height 18
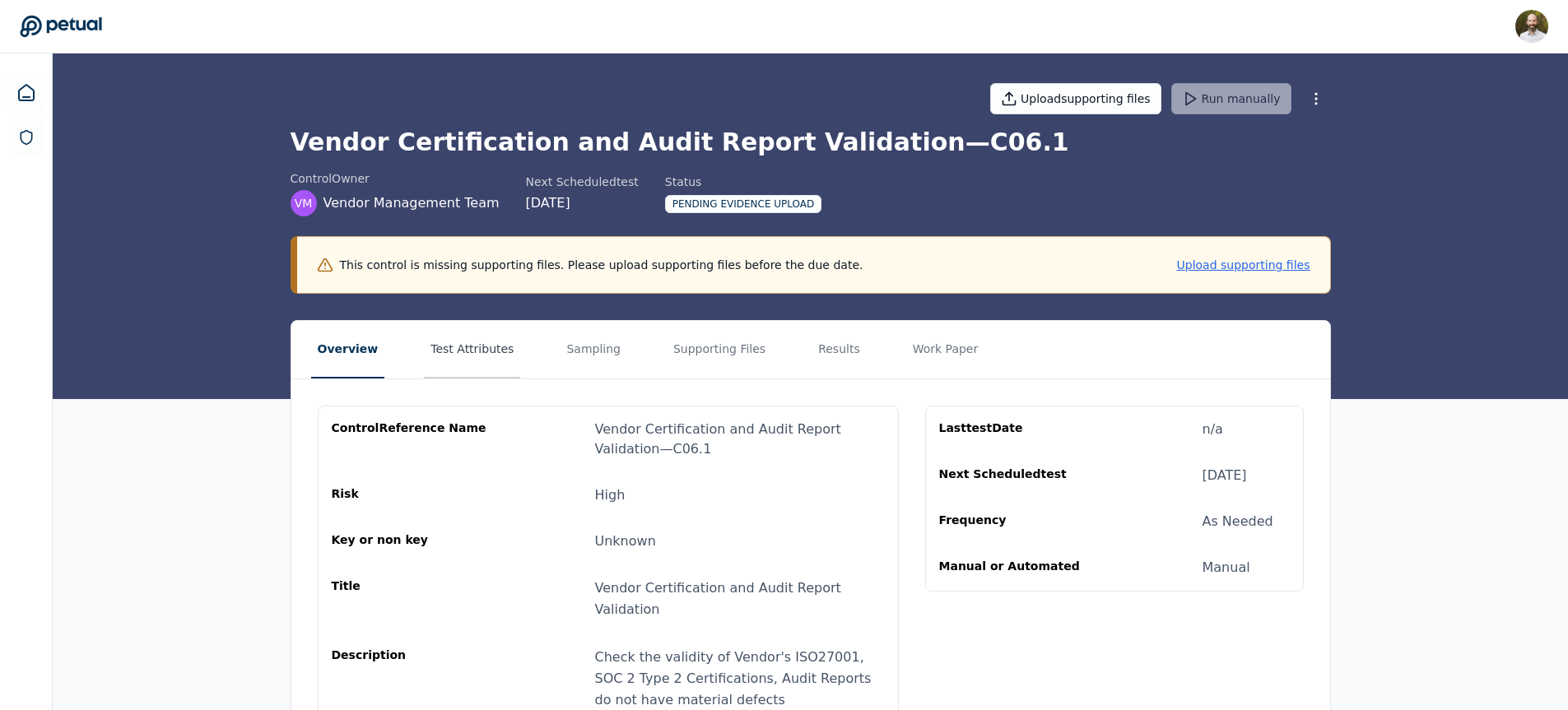
click at [491, 355] on button "Test Attributes" at bounding box center [472, 349] width 96 height 58
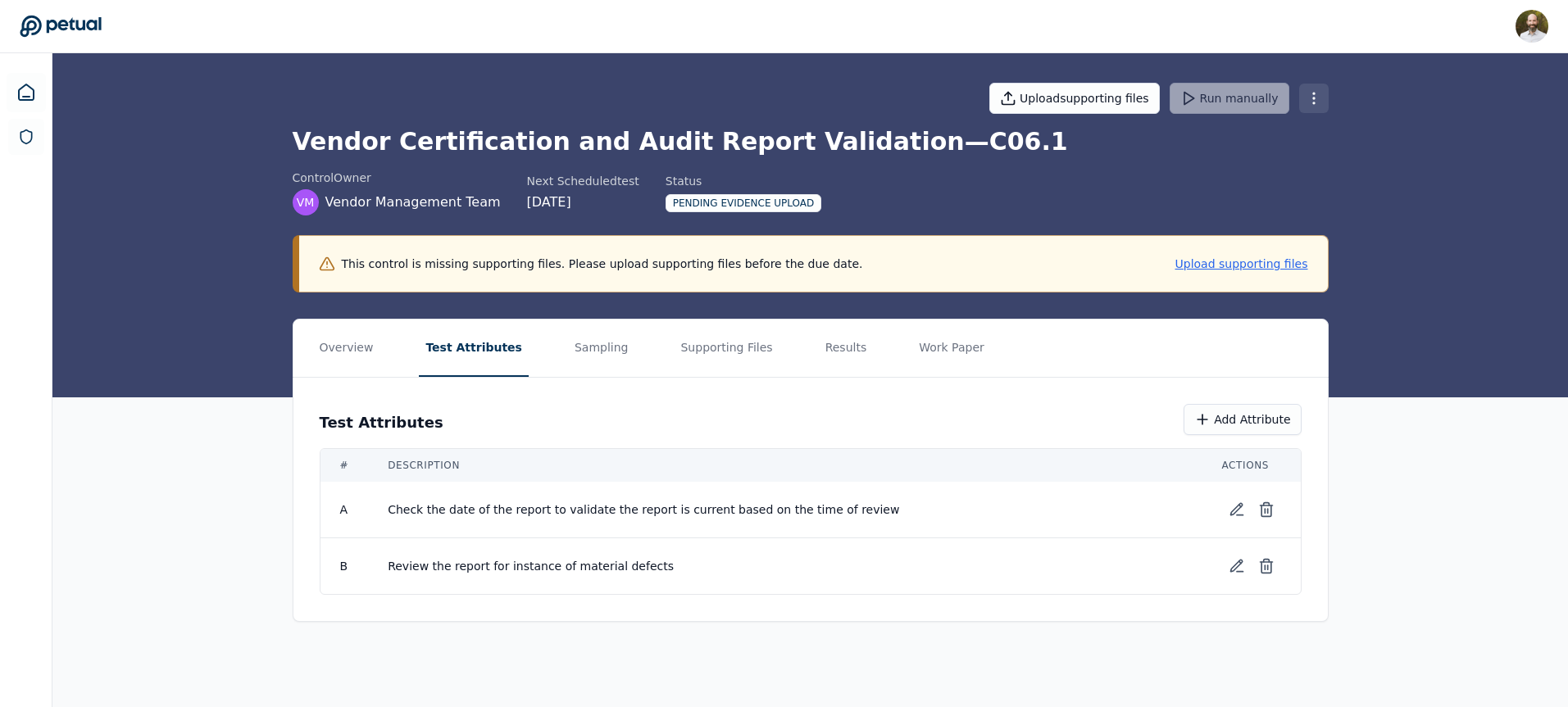
click at [1310, 99] on html "[PERSON_NAME] [PERSON_NAME][EMAIL_ADDRESS][PERSON_NAME] Sign out Upload support…" at bounding box center [784, 353] width 1568 height 707
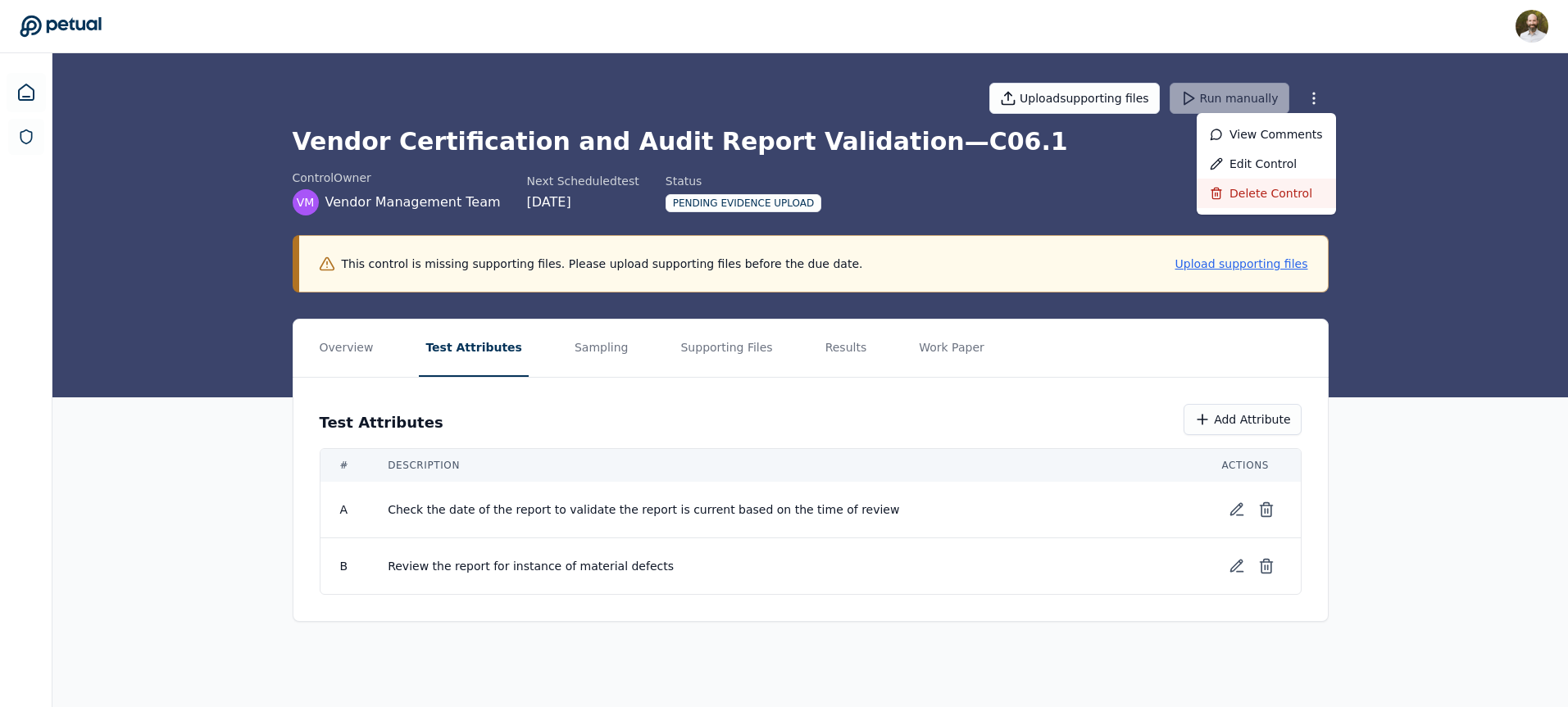
click at [1251, 194] on div "Delete control" at bounding box center [1265, 193] width 139 height 29
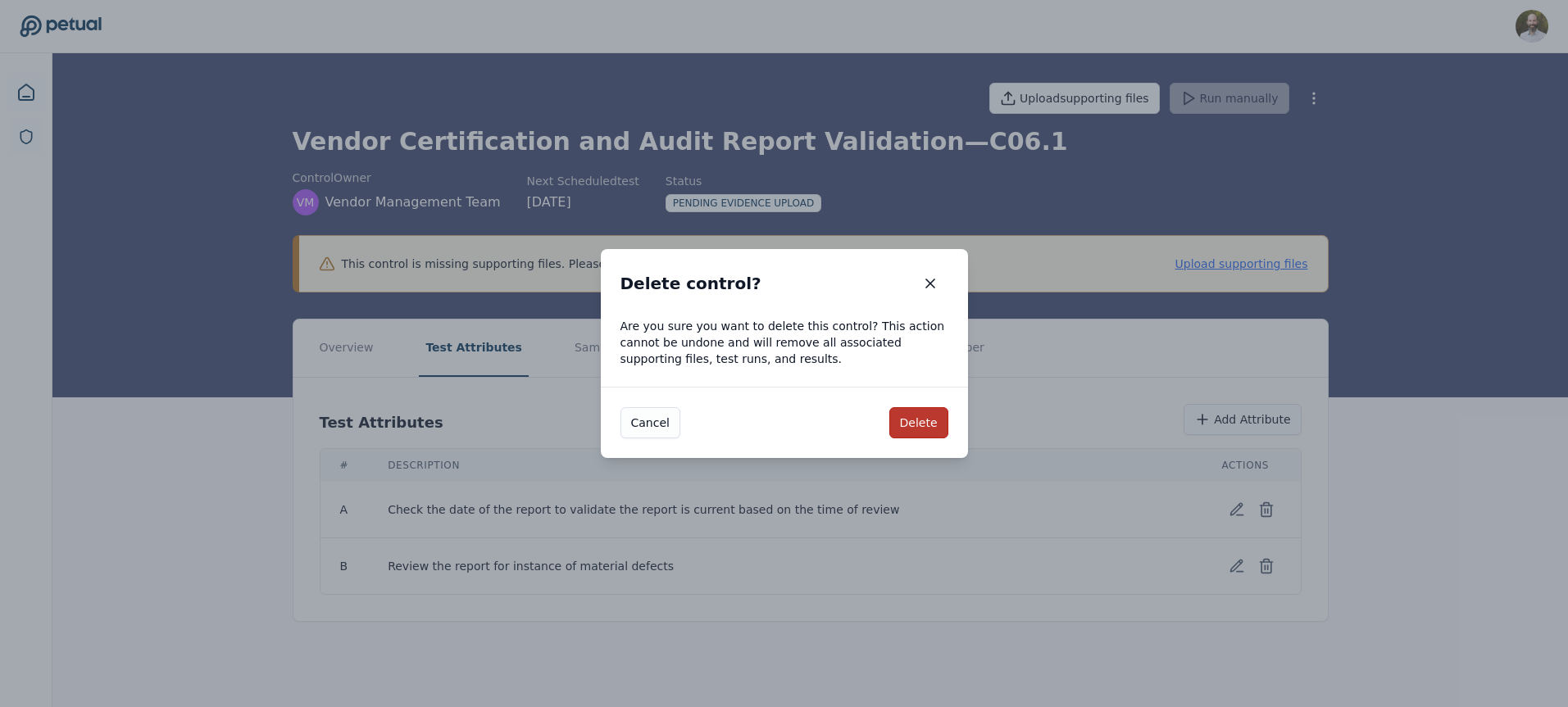
click at [926, 425] on button "Delete" at bounding box center [919, 422] width 59 height 31
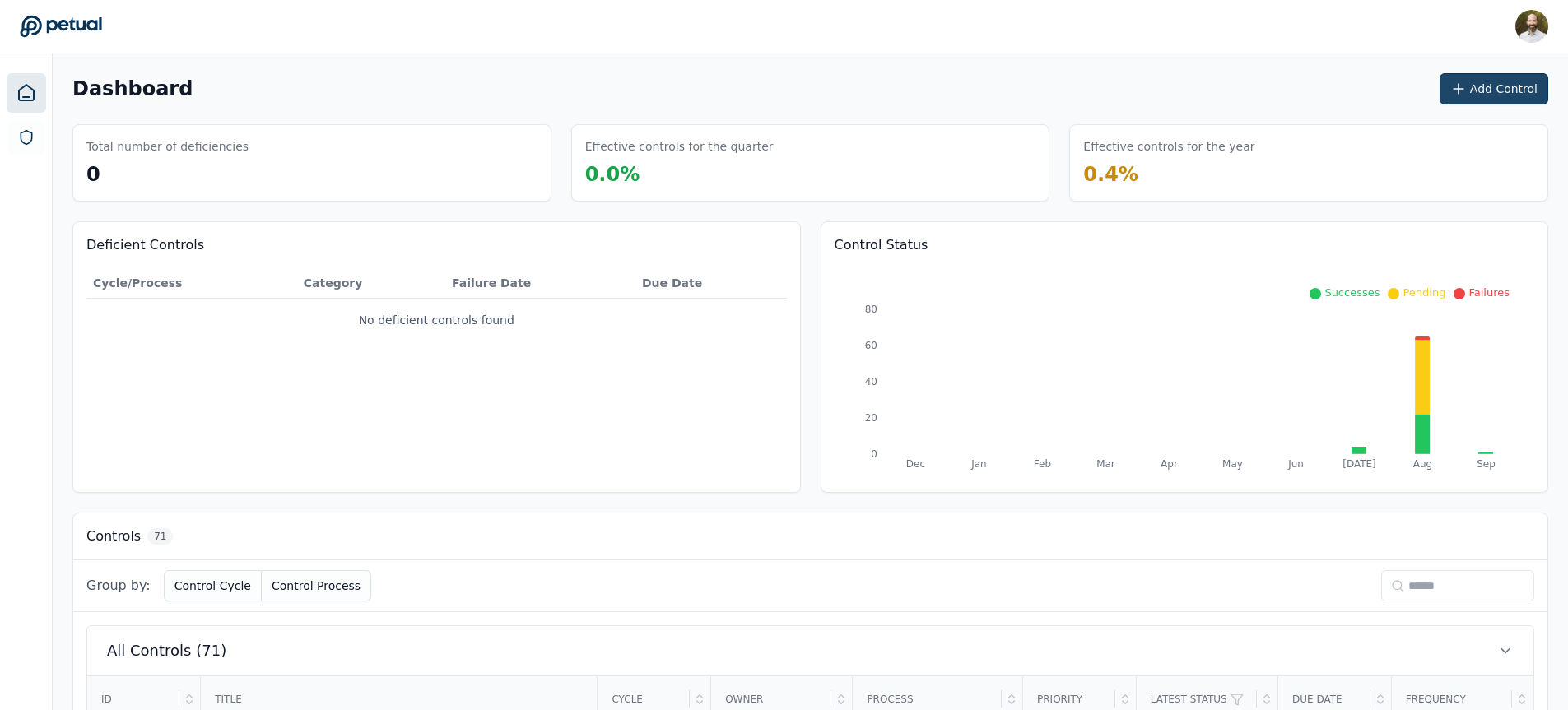
click at [1502, 79] on button "Add Control" at bounding box center [1493, 88] width 108 height 31
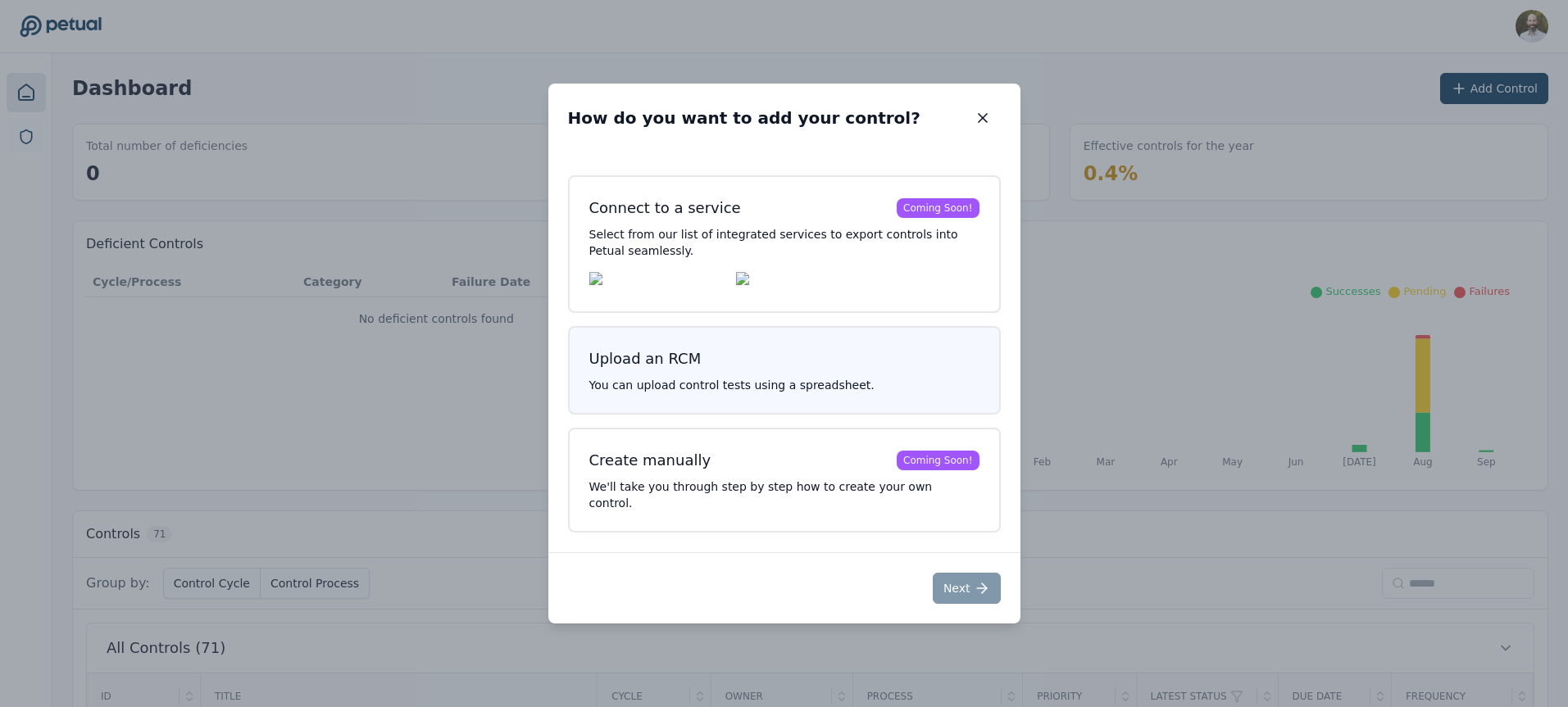
click at [801, 387] on button "Upload an RCM You can upload control tests using a spreadsheet." at bounding box center [784, 371] width 433 height 88
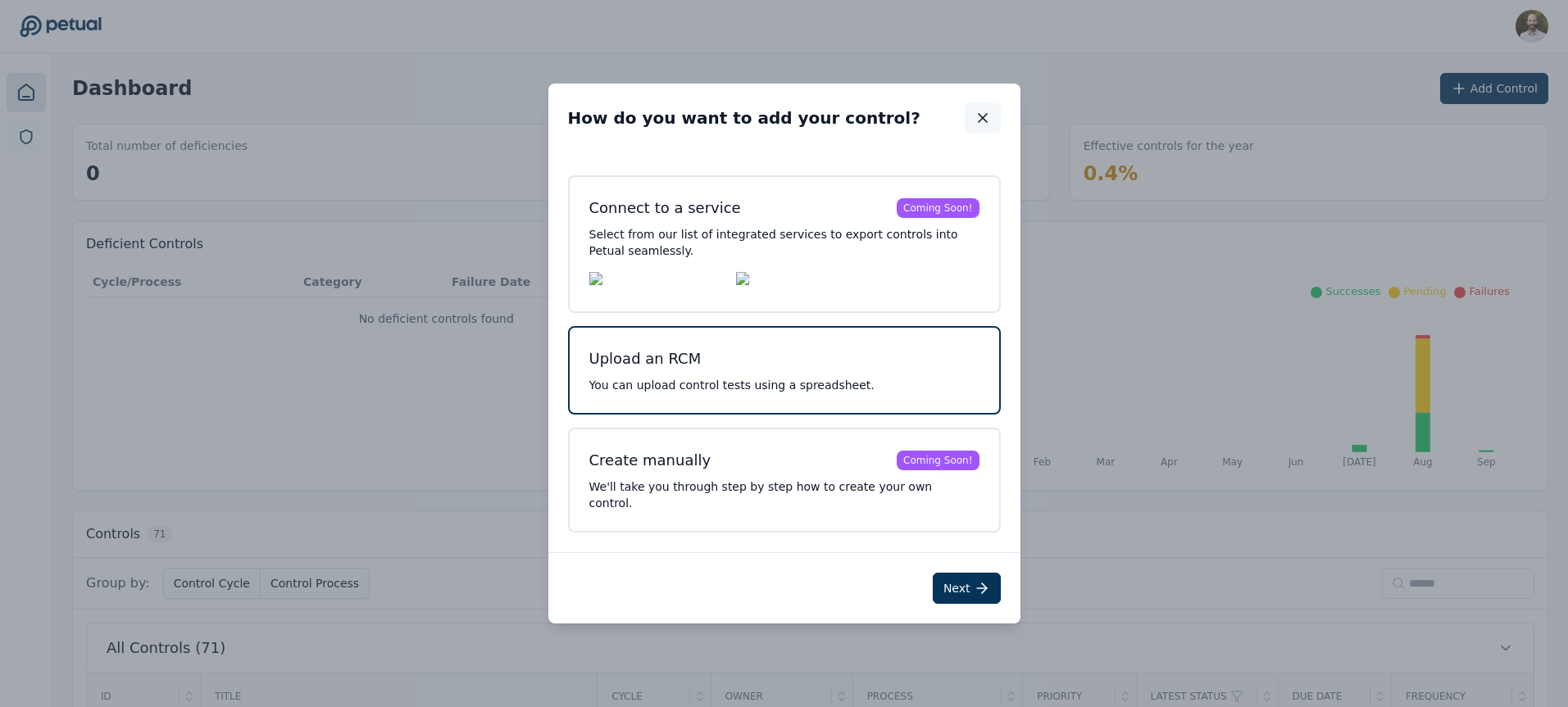
click at [989, 123] on icon "button" at bounding box center [982, 118] width 17 height 17
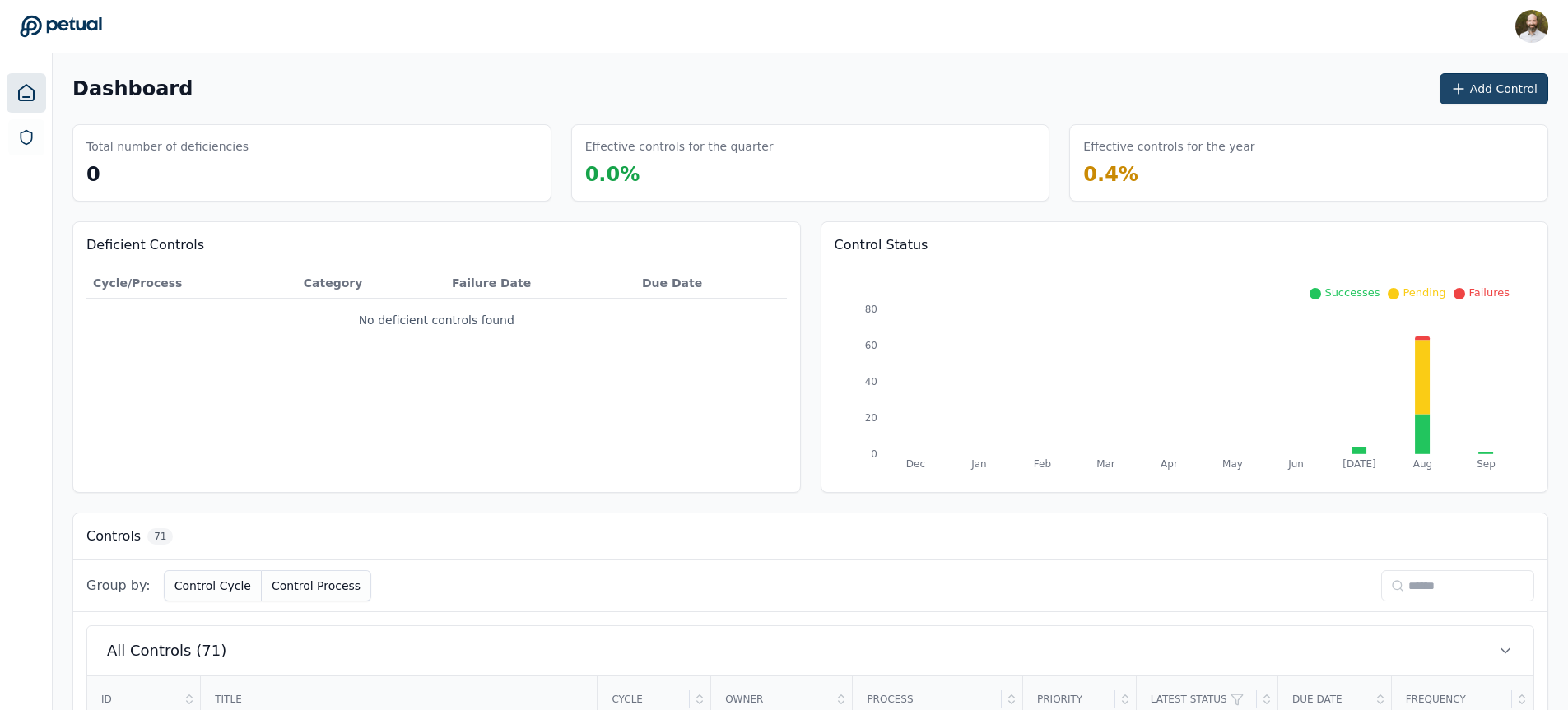
click at [1467, 89] on icon at bounding box center [1458, 89] width 17 height 17
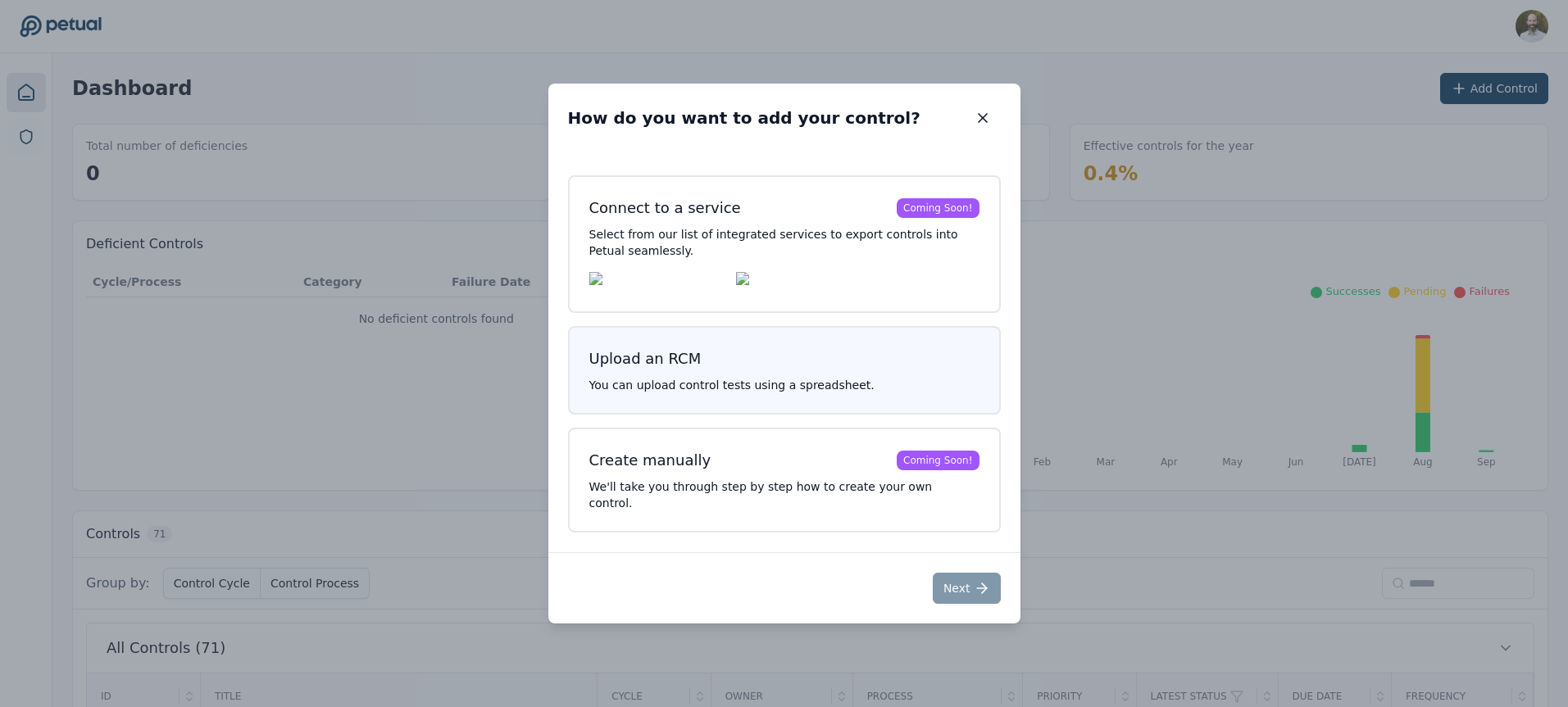
click at [763, 371] on h3 "Upload an RCM" at bounding box center [784, 359] width 390 height 23
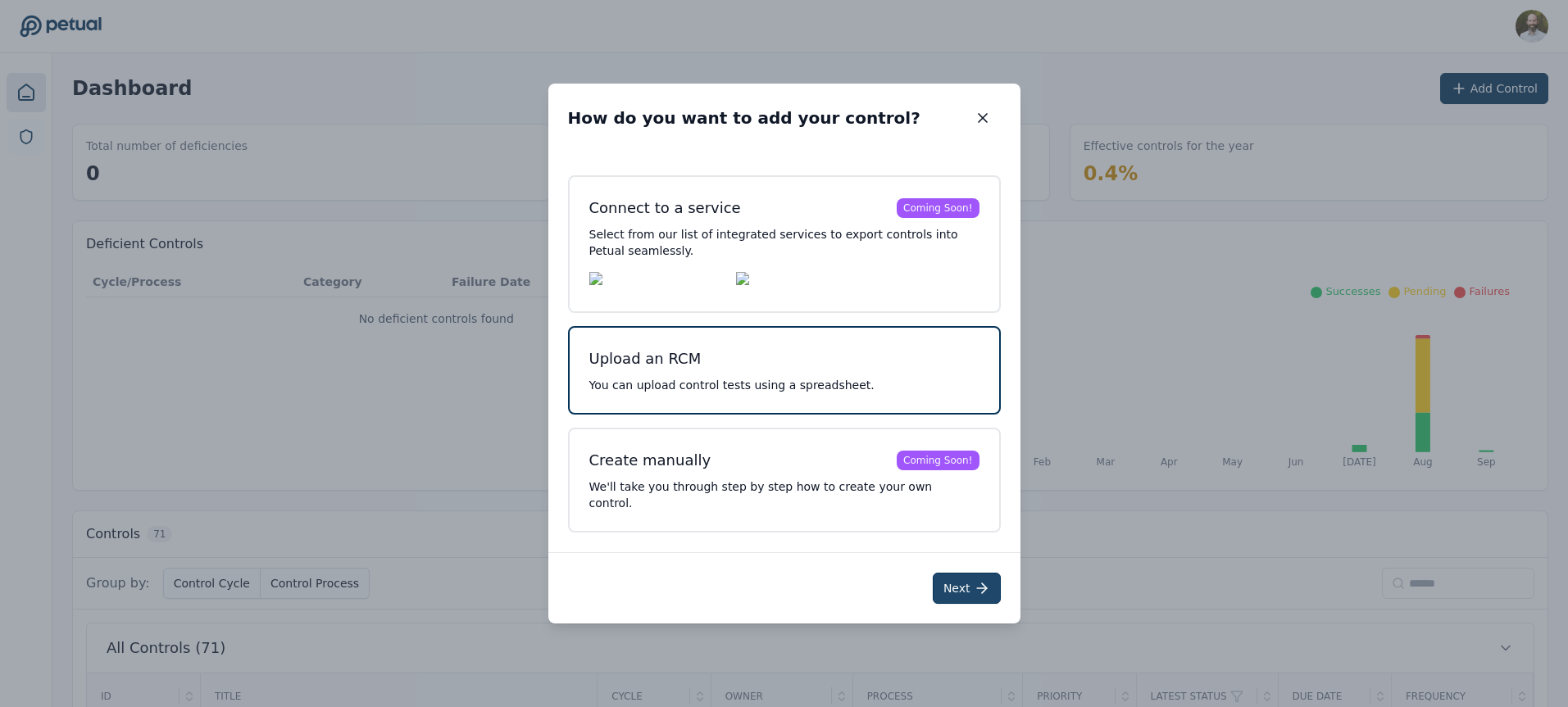
click at [964, 578] on button "Next" at bounding box center [966, 588] width 68 height 31
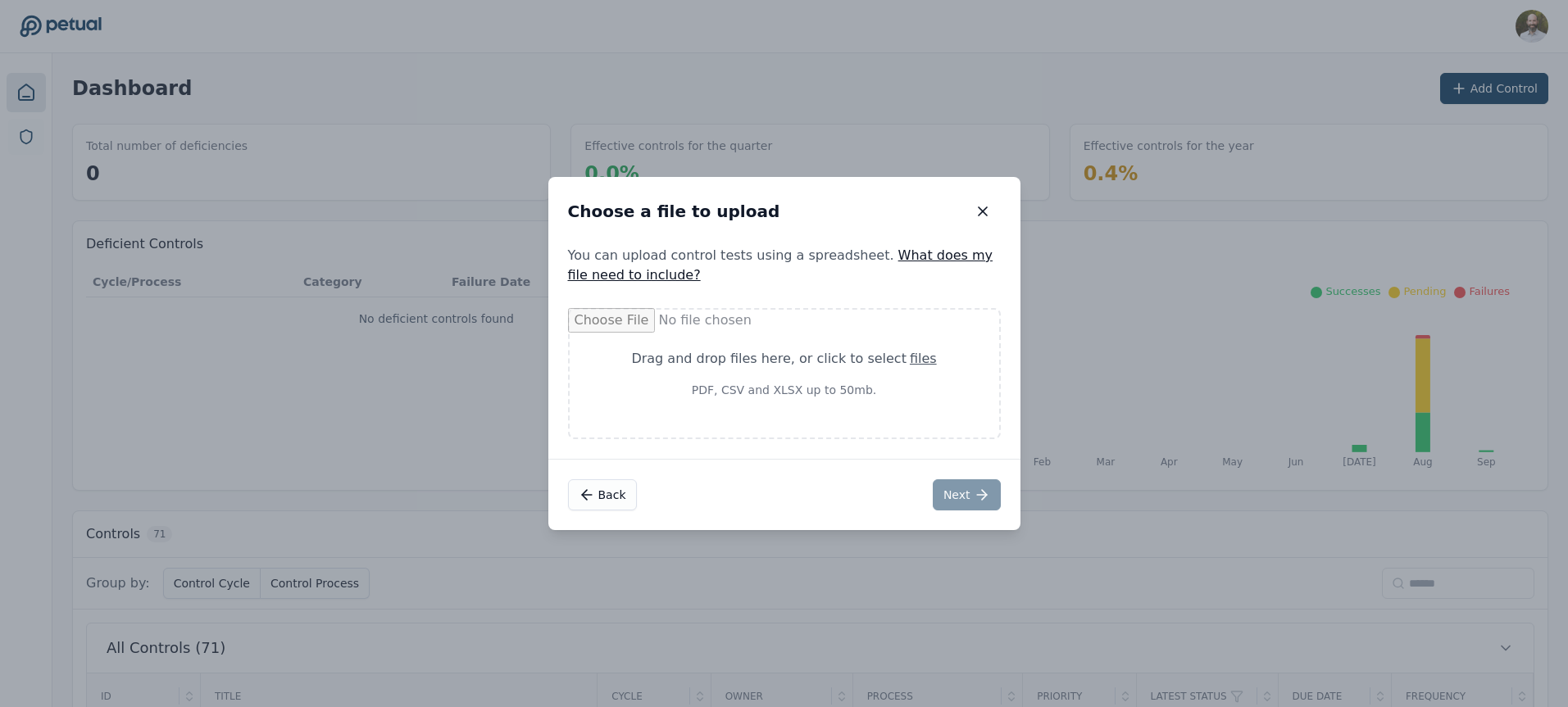
click at [779, 370] on div "Drag and drop files here , or click to select files PDF, CSV and XLSX up to 50m…" at bounding box center [784, 374] width 350 height 50
click at [804, 367] on div "Drag and drop files here , or click to select files" at bounding box center [784, 359] width 350 height 19
type input "**********"
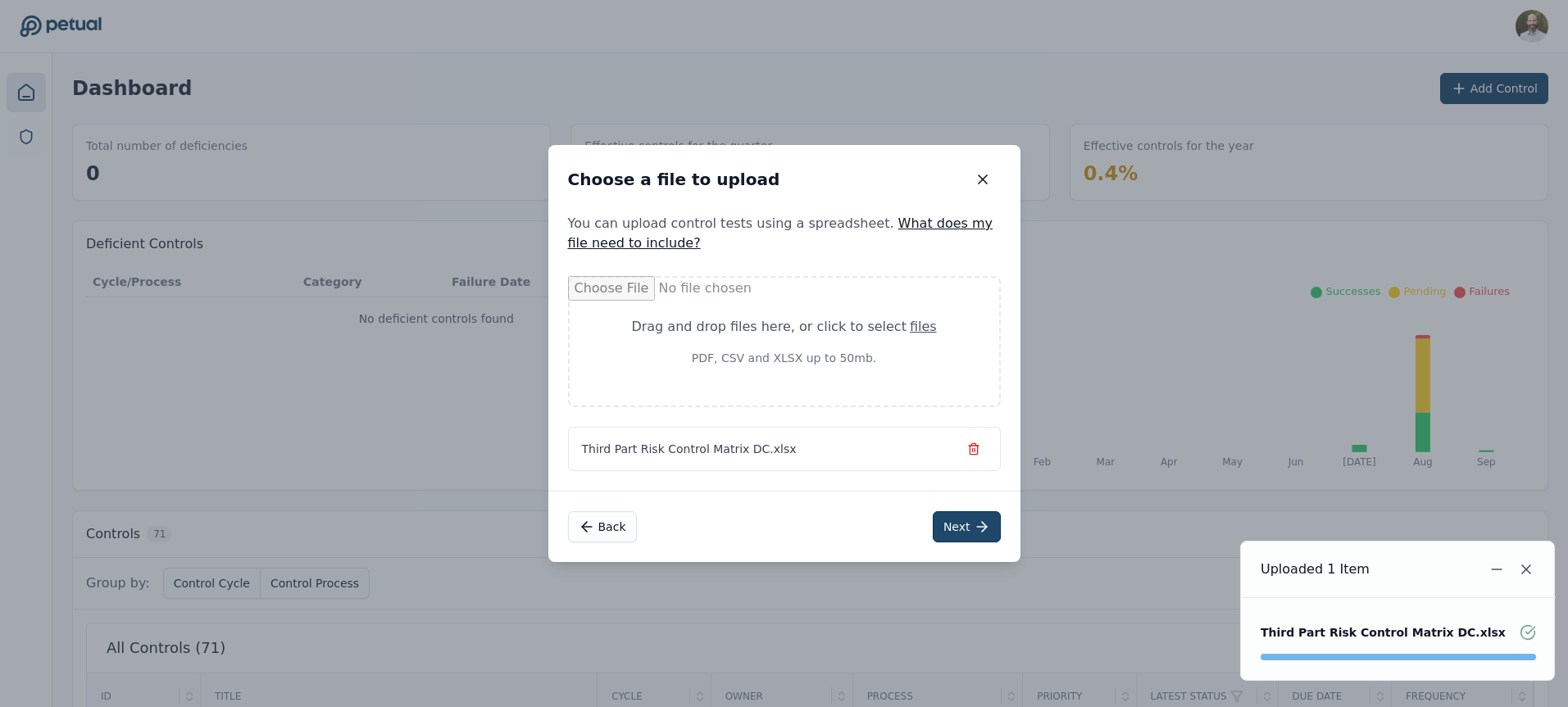
click at [978, 533] on icon at bounding box center [981, 526] width 17 height 17
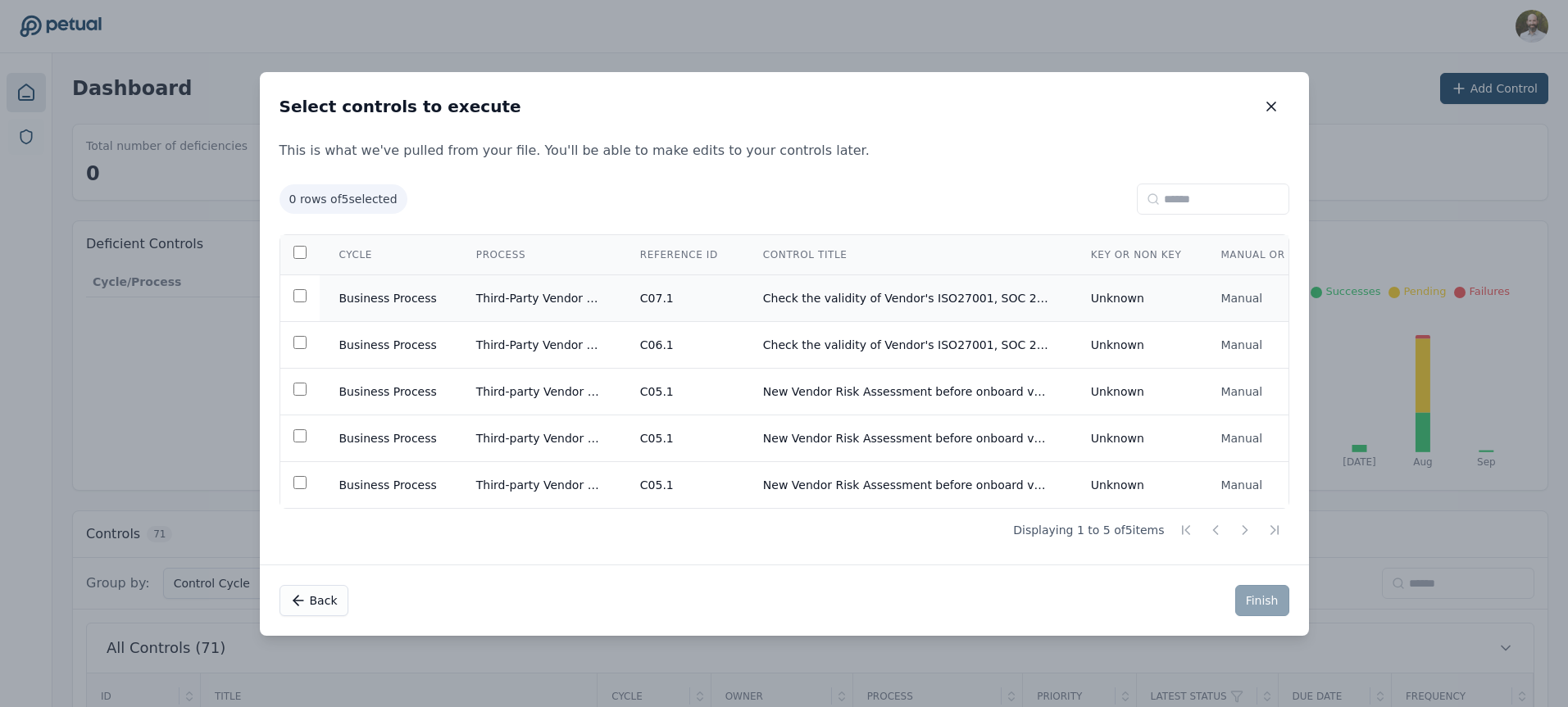
click at [621, 299] on td "C07.1" at bounding box center [681, 297] width 123 height 47
click at [1280, 603] on button "Finish" at bounding box center [1262, 600] width 54 height 31
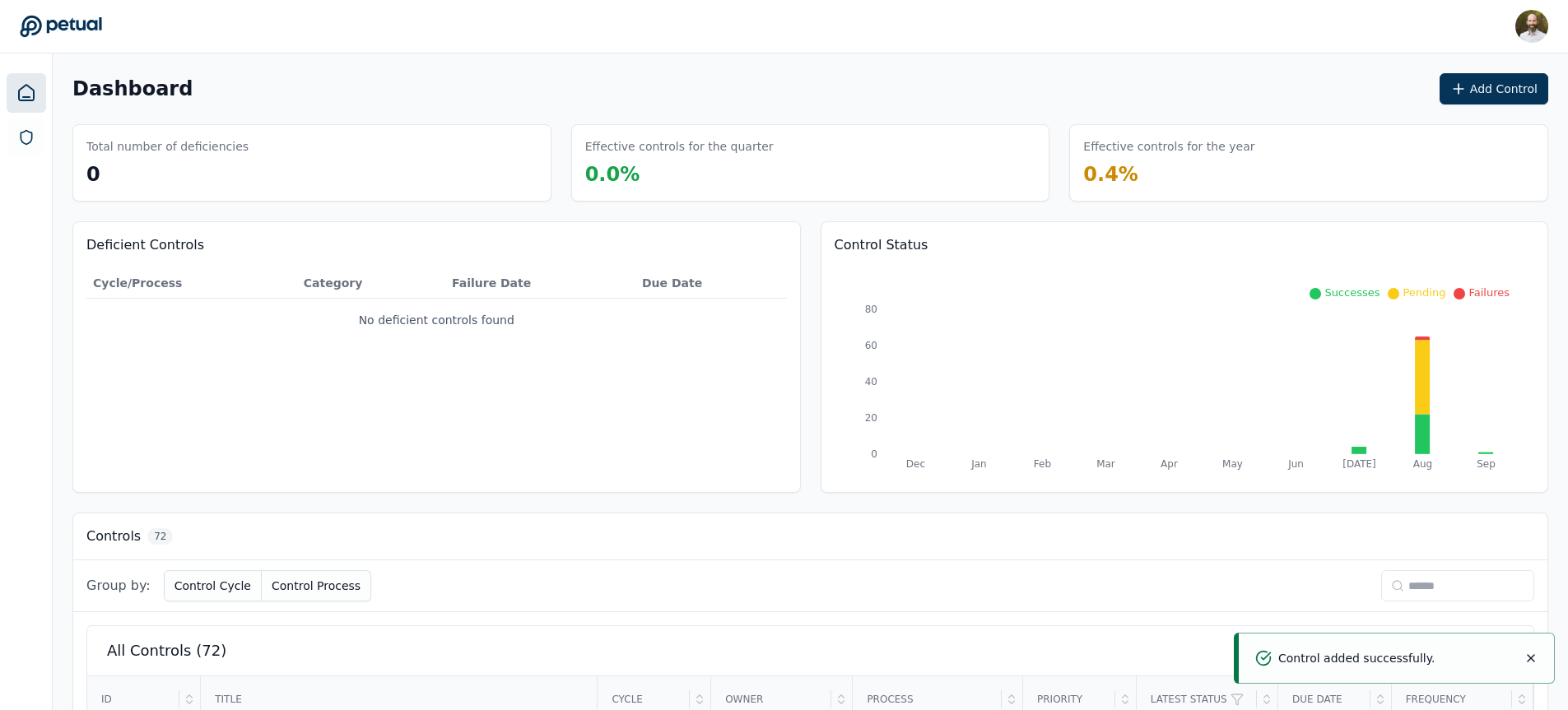
click at [1413, 596] on input at bounding box center [1457, 586] width 153 height 31
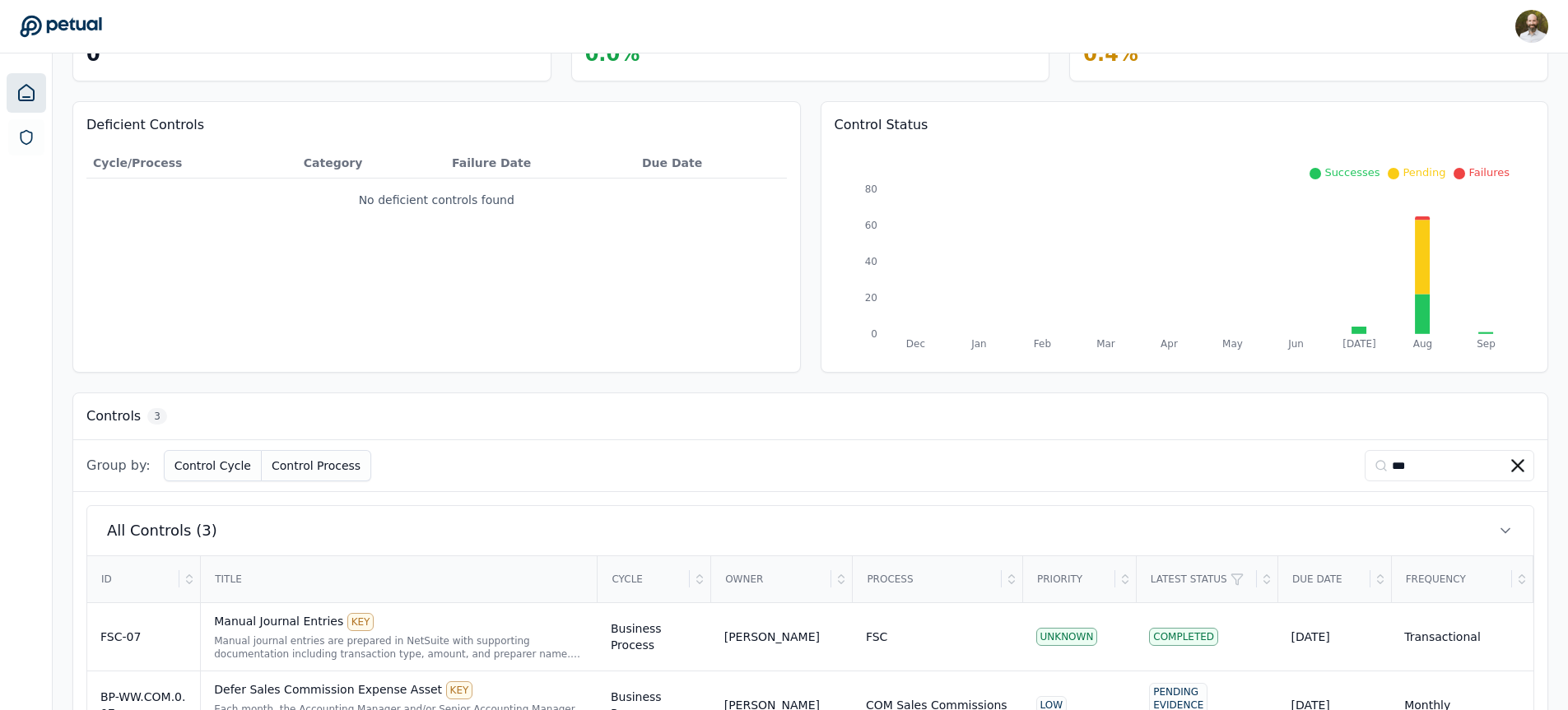
scroll to position [253, 0]
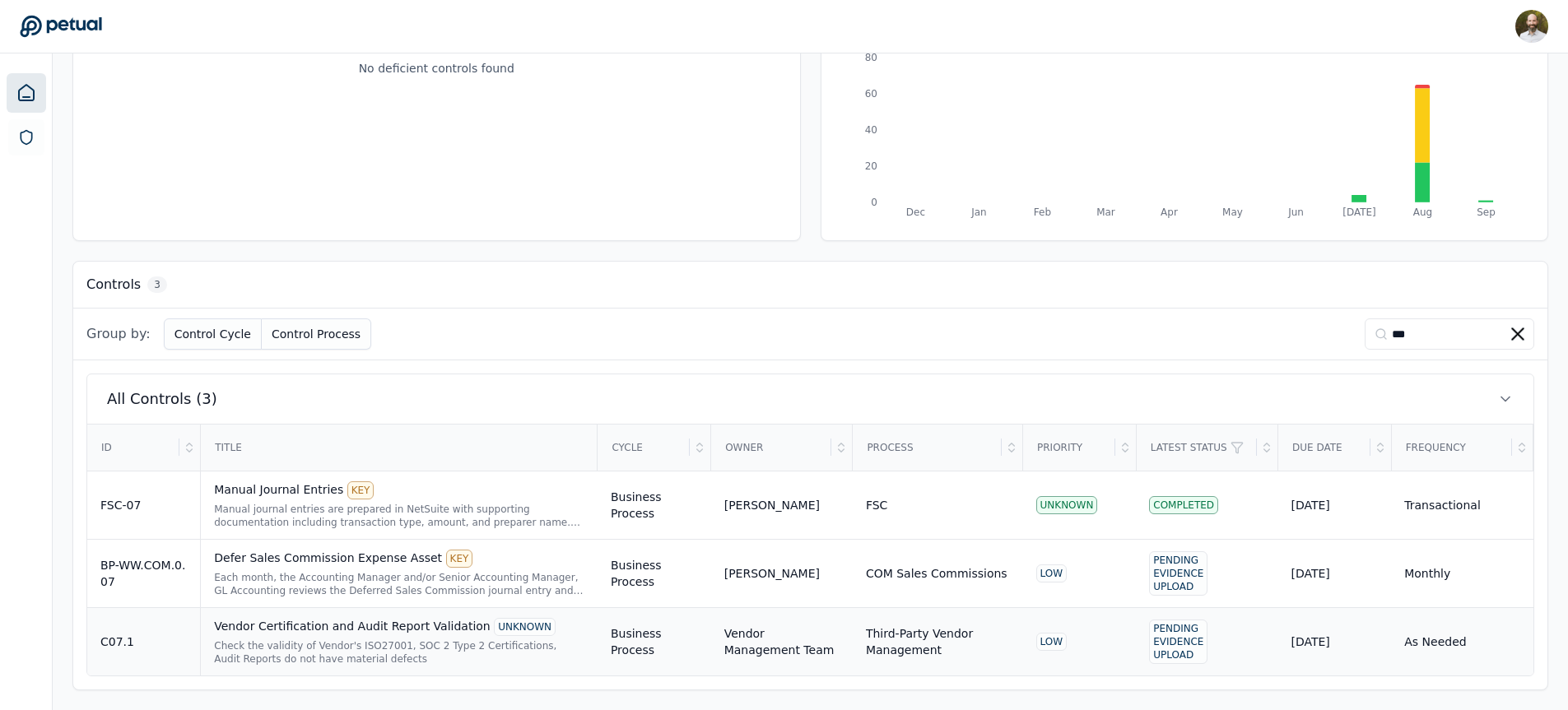
type input "***"
click at [410, 636] on div "Vendor Certification and Audit Report Validation UNKNOWN Check the validity of …" at bounding box center [399, 642] width 370 height 48
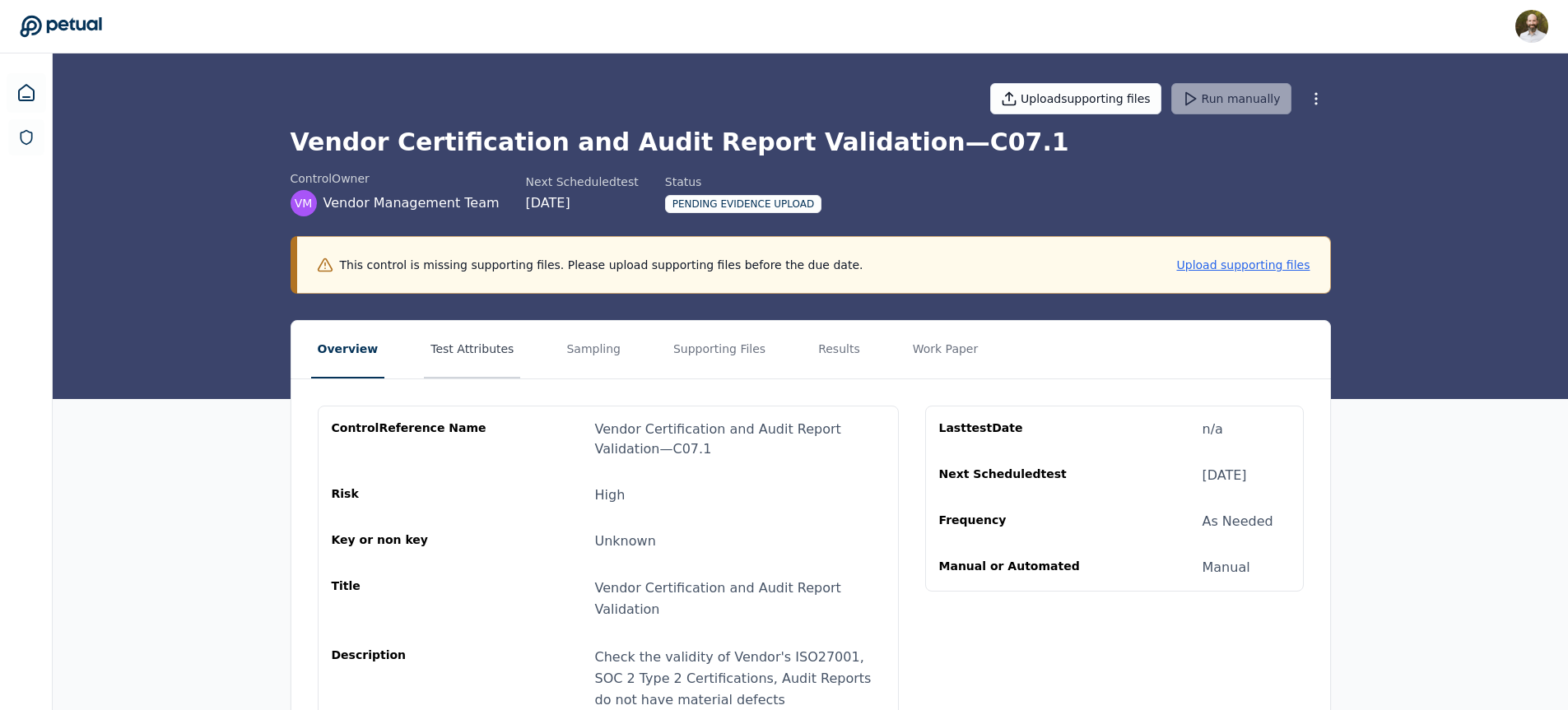
click at [489, 350] on button "Test Attributes" at bounding box center [472, 349] width 96 height 58
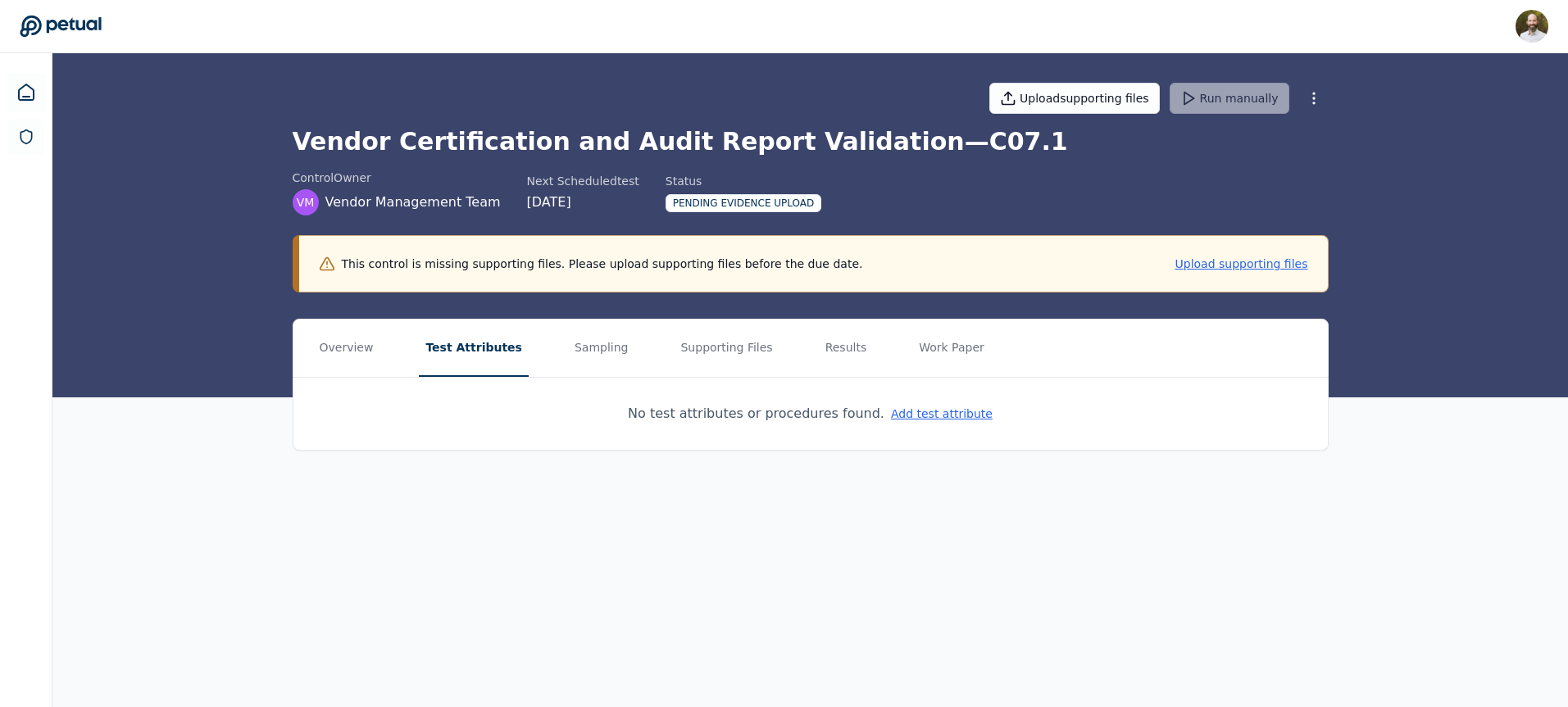
click at [853, 513] on main "Upload supporting files Run manually Vendor Certification and Audit Report Vali…" at bounding box center [810, 380] width 1516 height 654
click at [358, 347] on button "Overview" at bounding box center [347, 348] width 67 height 58
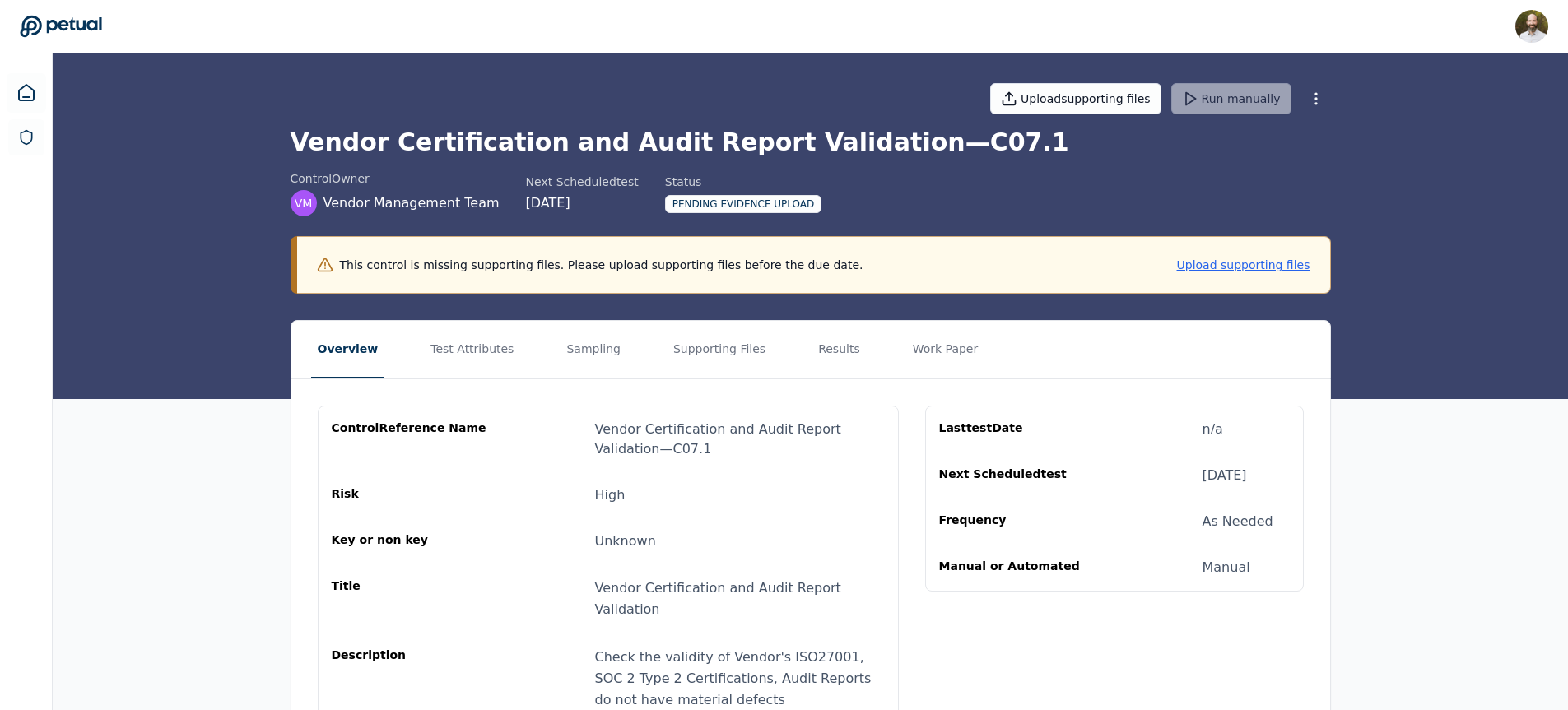
click at [69, 28] on icon at bounding box center [60, 27] width 83 height 23
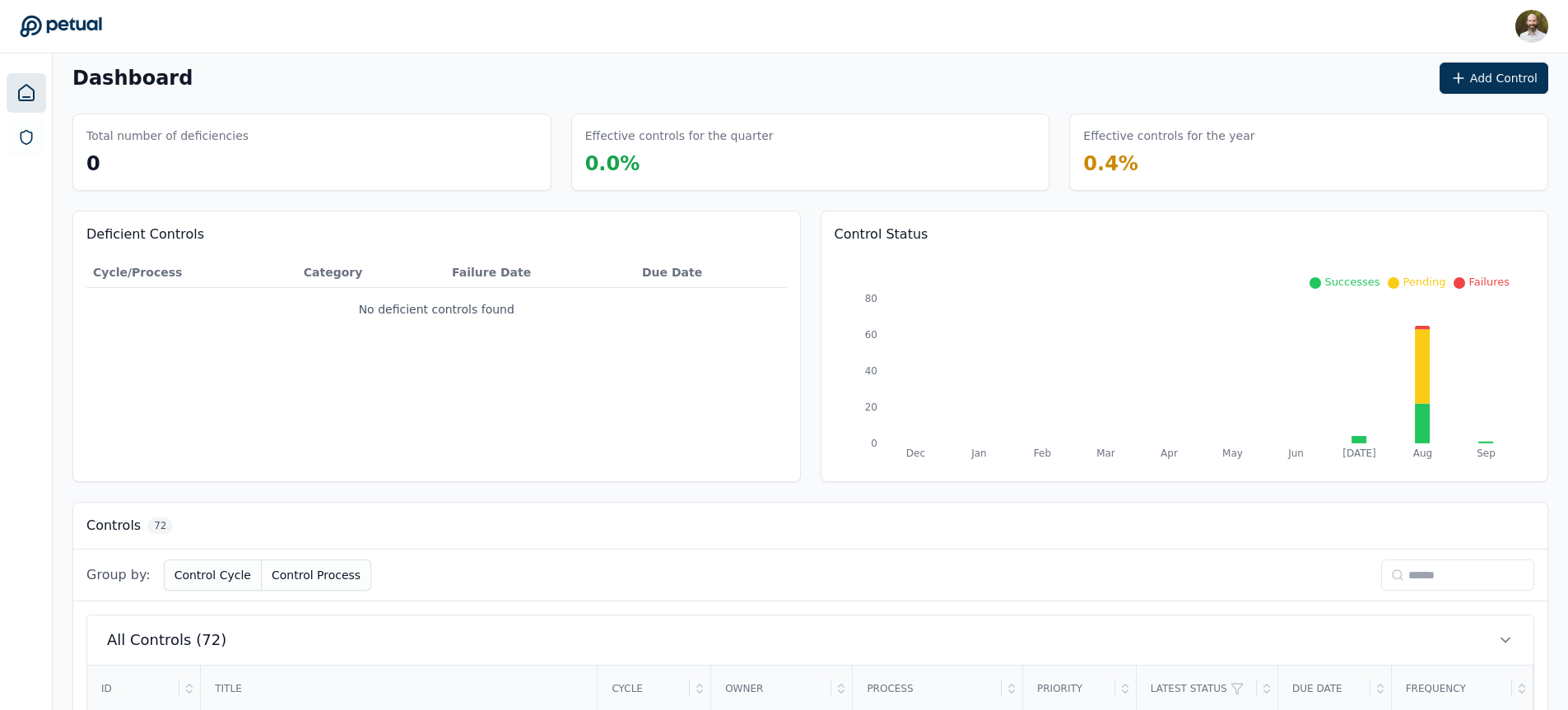
scroll to position [20, 0]
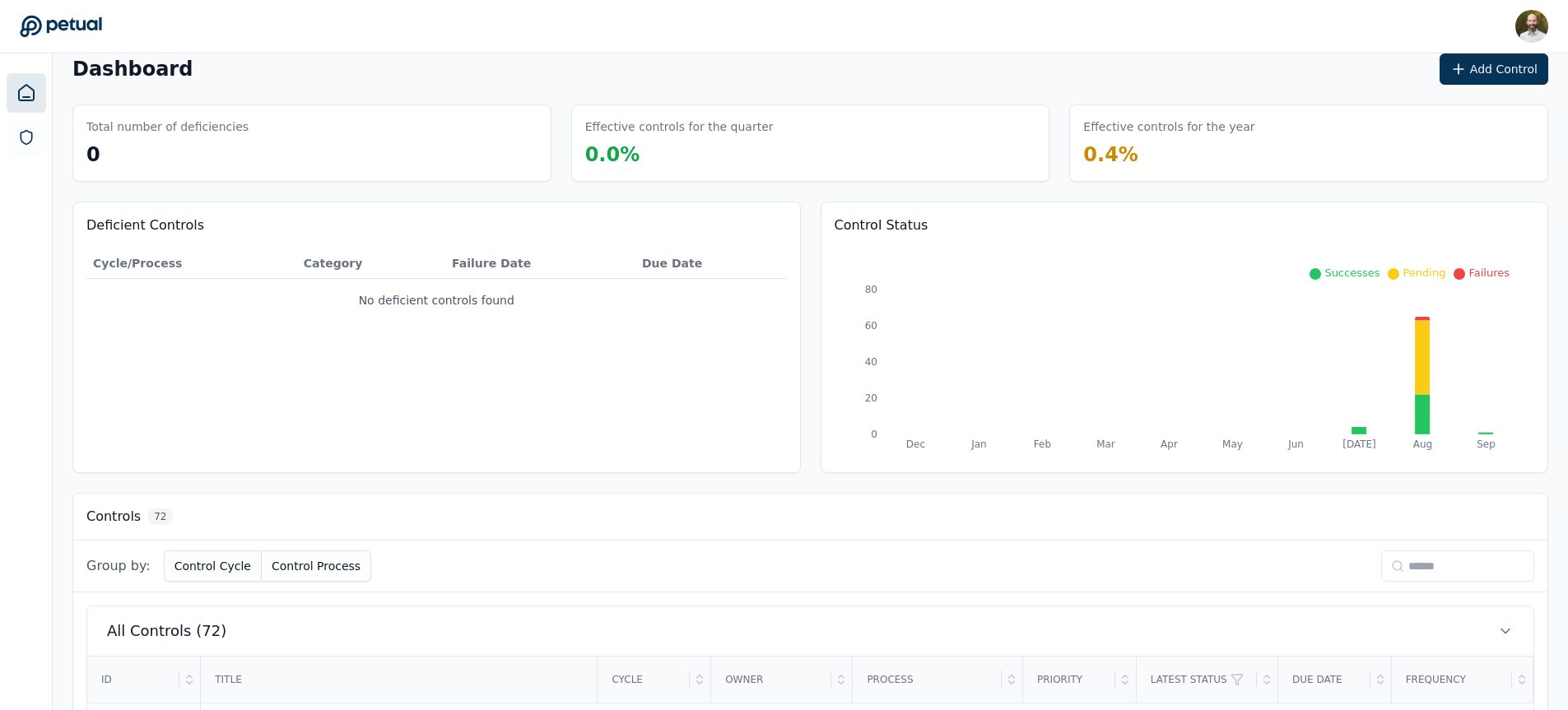
click at [1420, 556] on input at bounding box center [1457, 566] width 153 height 31
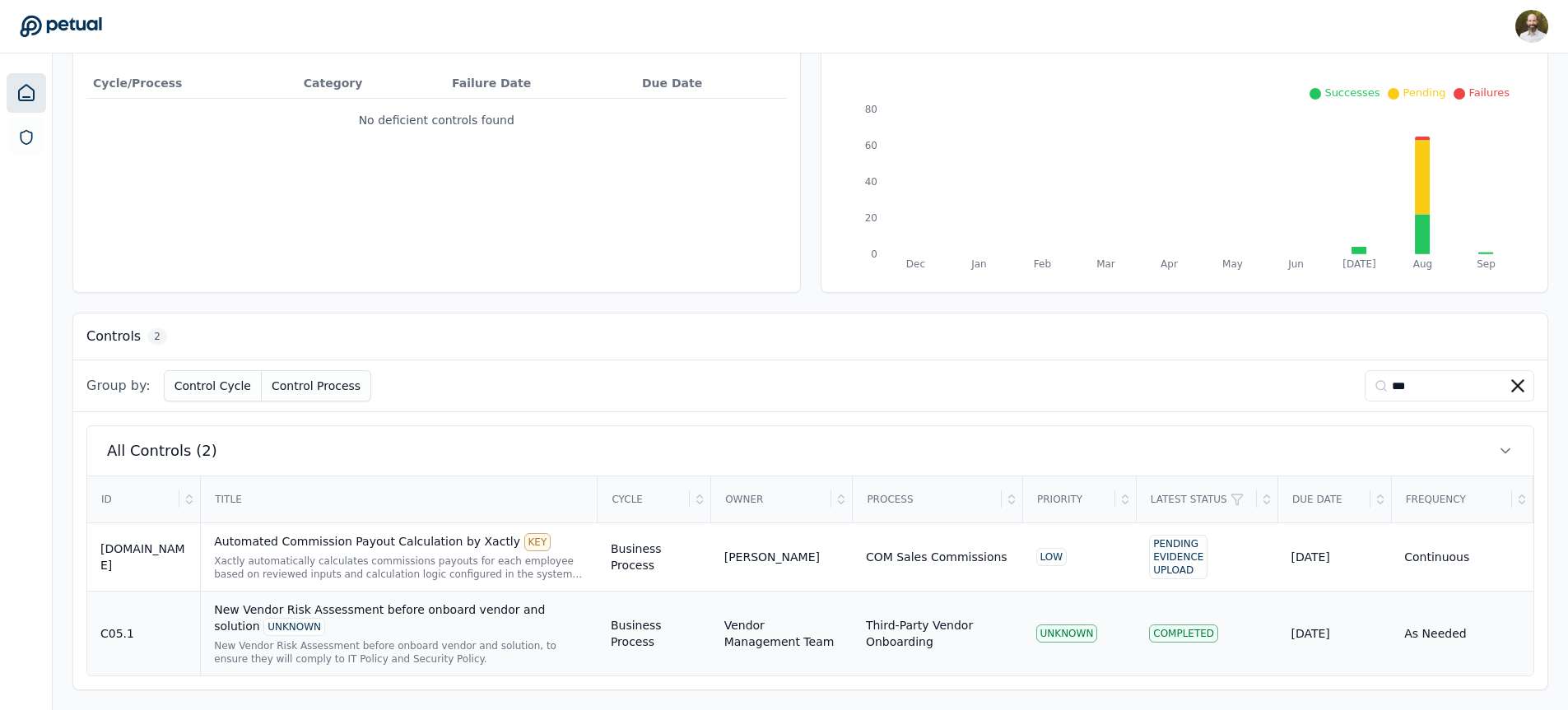
type input "***"
click at [496, 624] on div "New Vendor Risk Assessment before onboard vendor and solution UNKNOWN" at bounding box center [399, 618] width 370 height 35
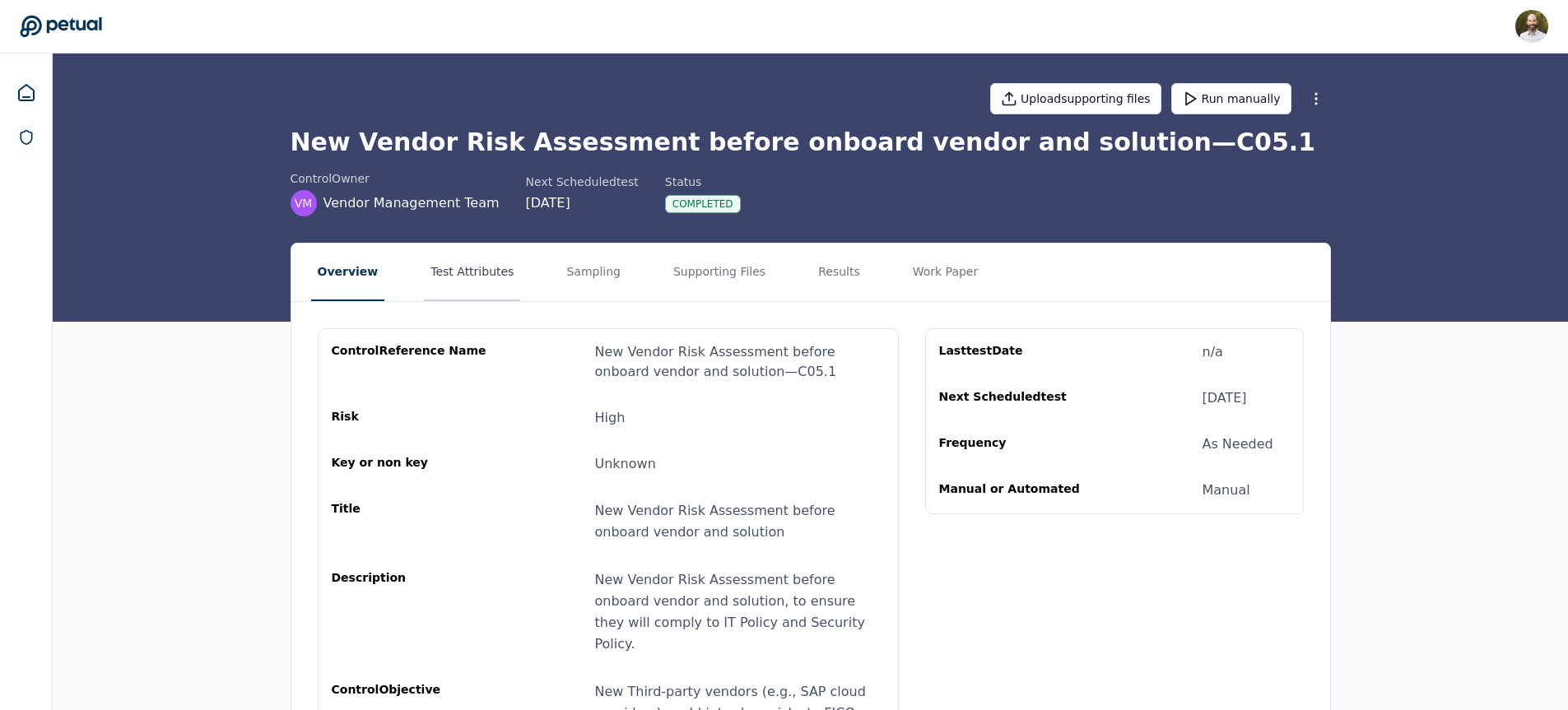
click at [487, 273] on button "Test Attributes" at bounding box center [472, 272] width 96 height 58
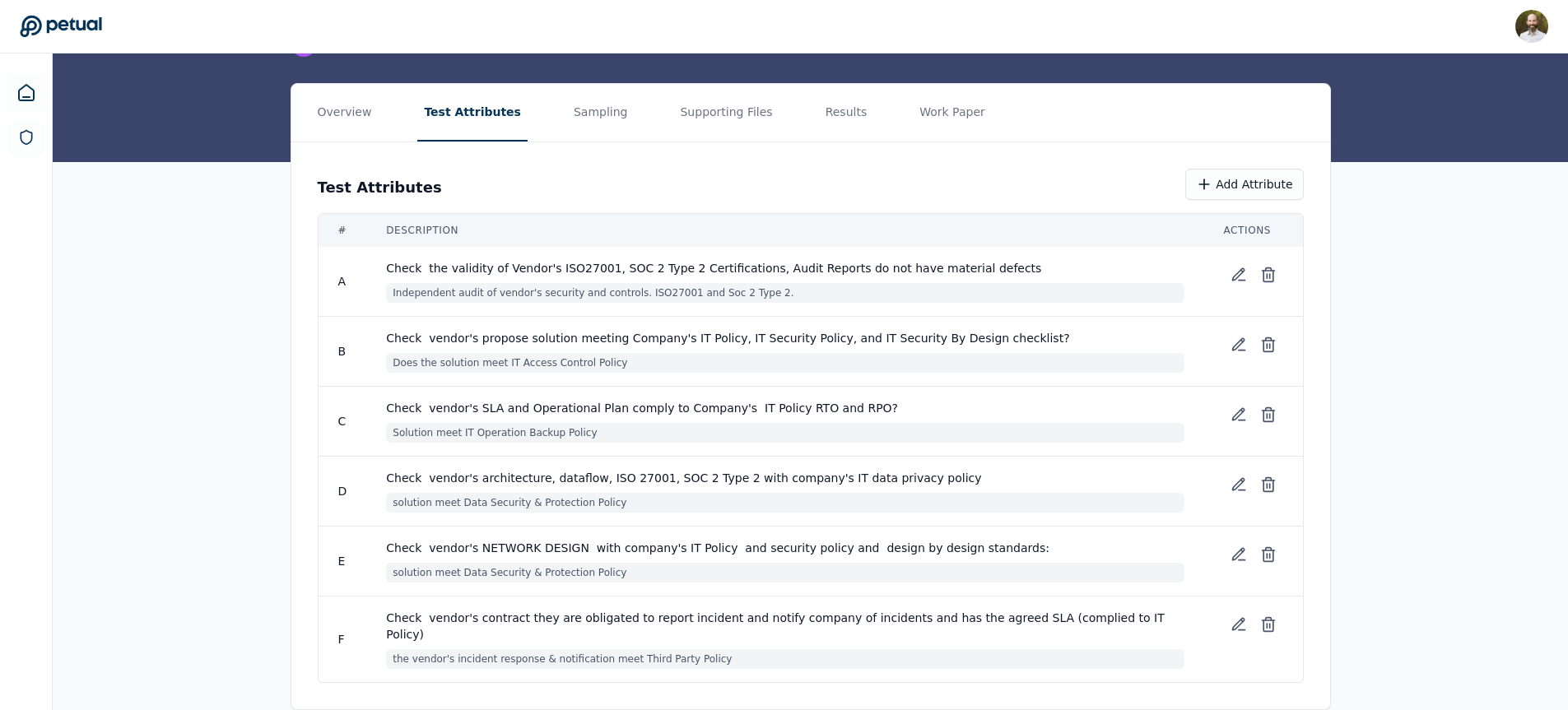
scroll to position [170, 0]
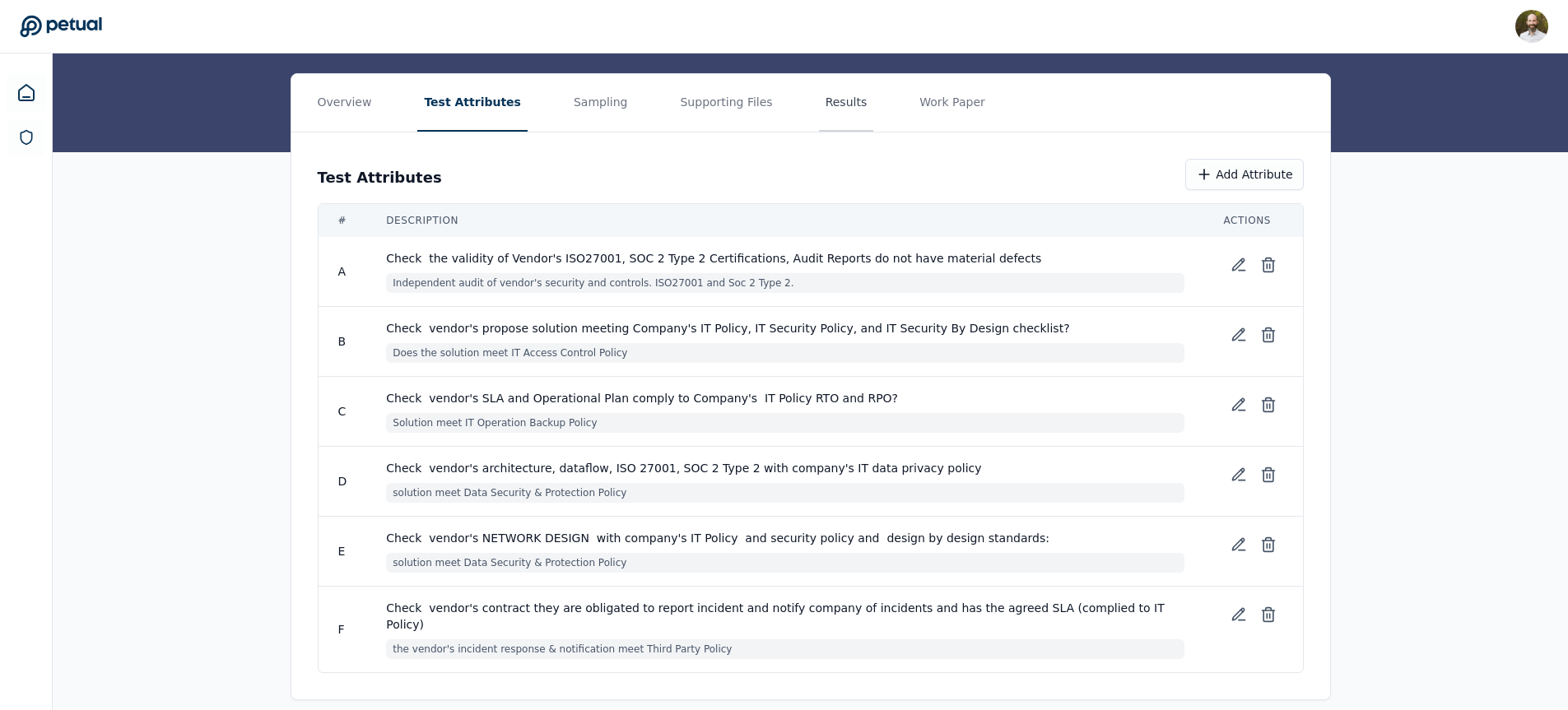
click at [836, 103] on button "Results" at bounding box center [847, 102] width 55 height 58
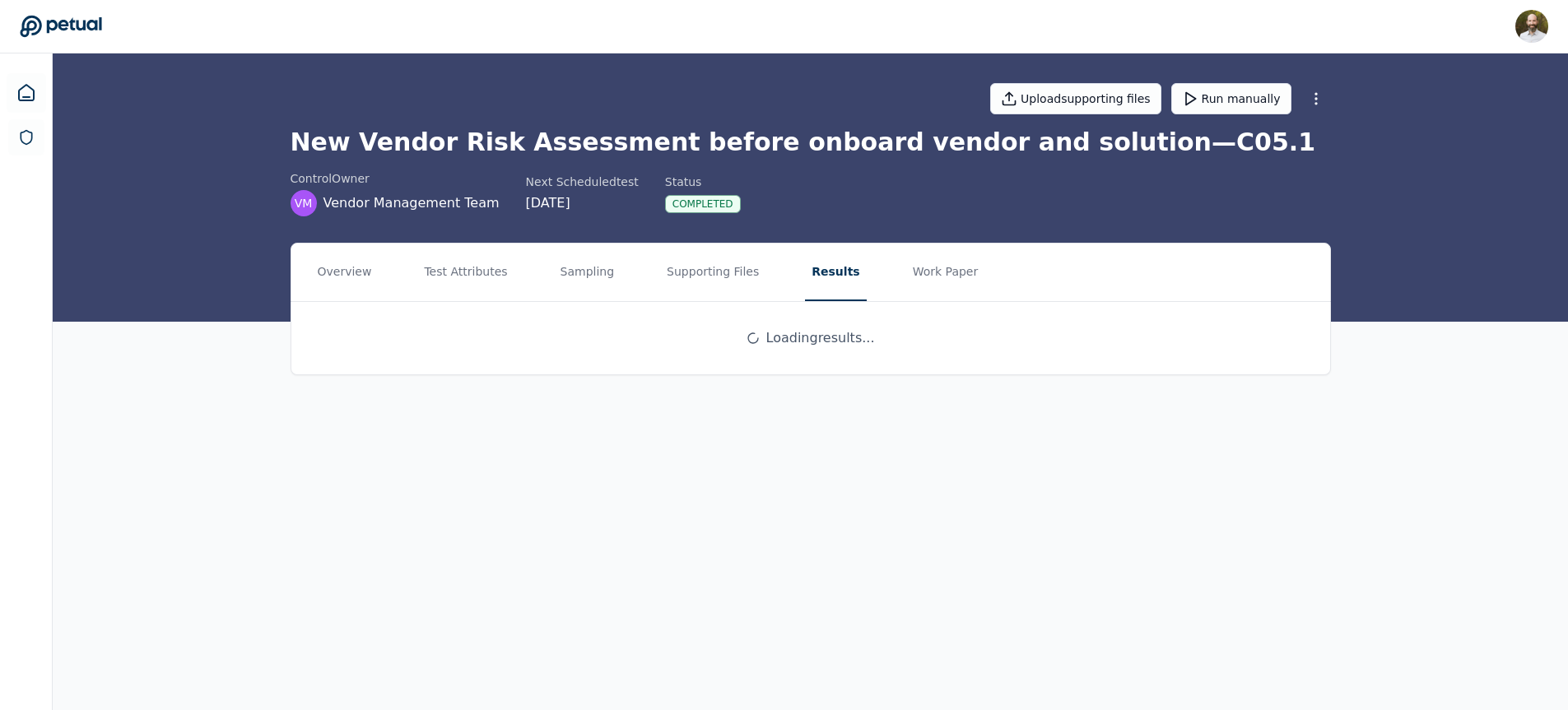
scroll to position [0, 0]
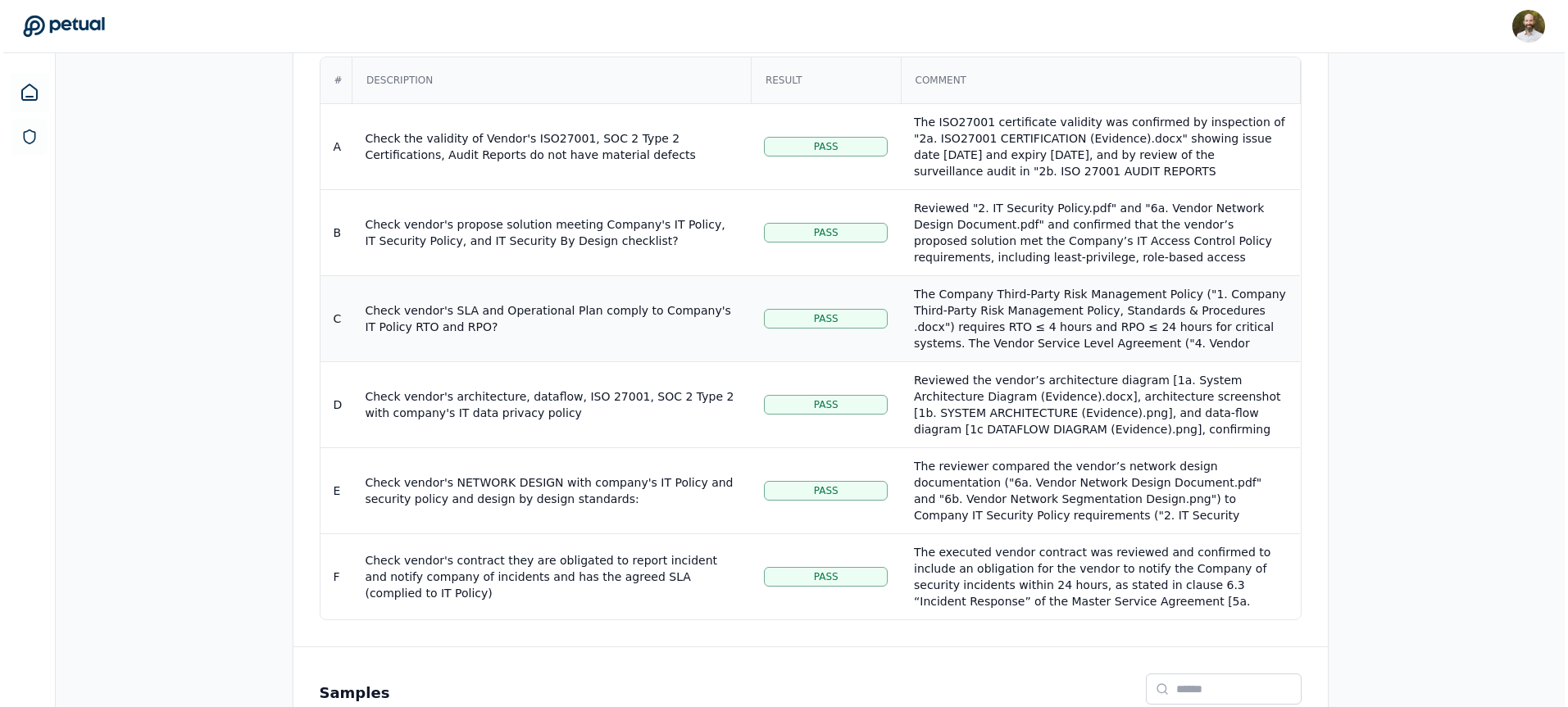
scroll to position [356, 0]
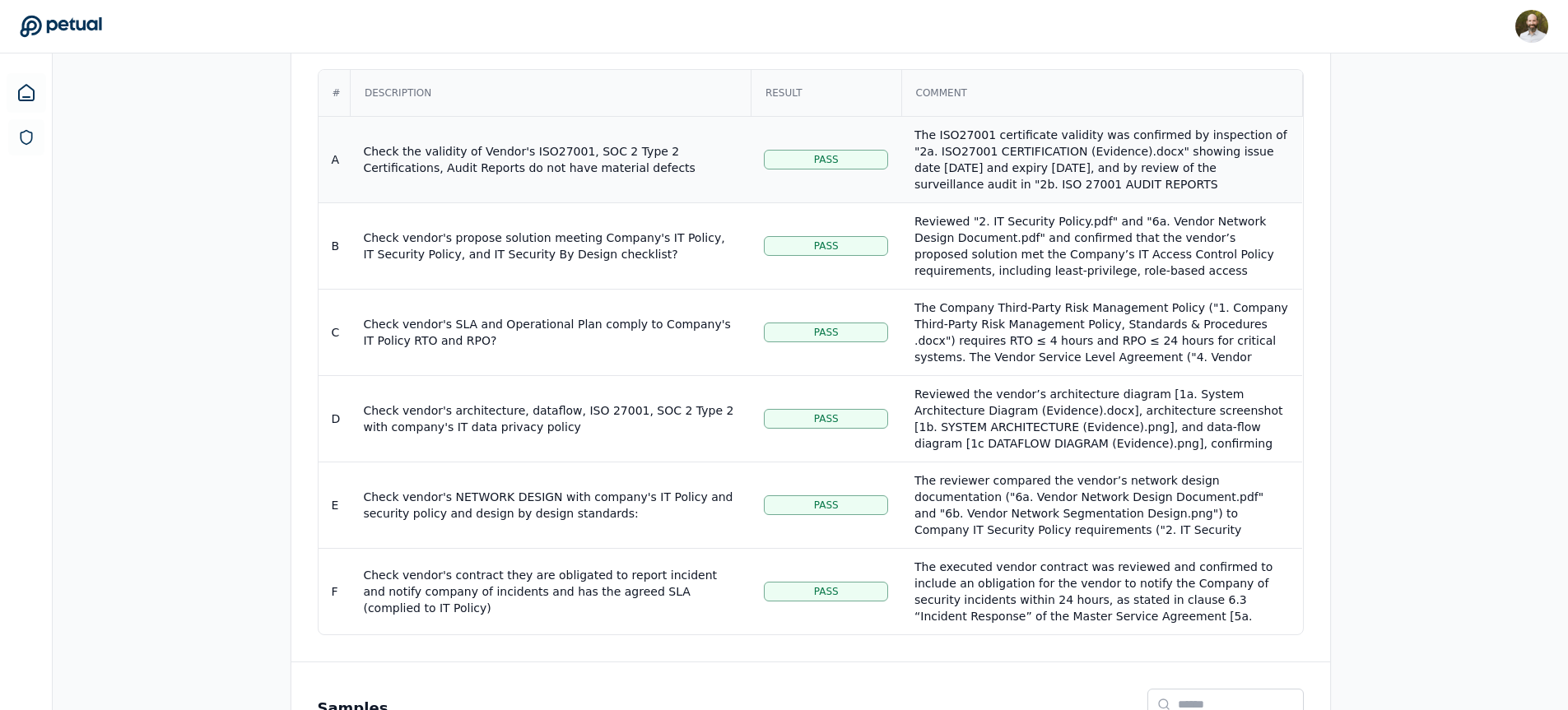
click at [1039, 173] on div "The ISO27001 certificate validity was confirmed by inspection of "2a. ISO27001 …" at bounding box center [1101, 218] width 374 height 181
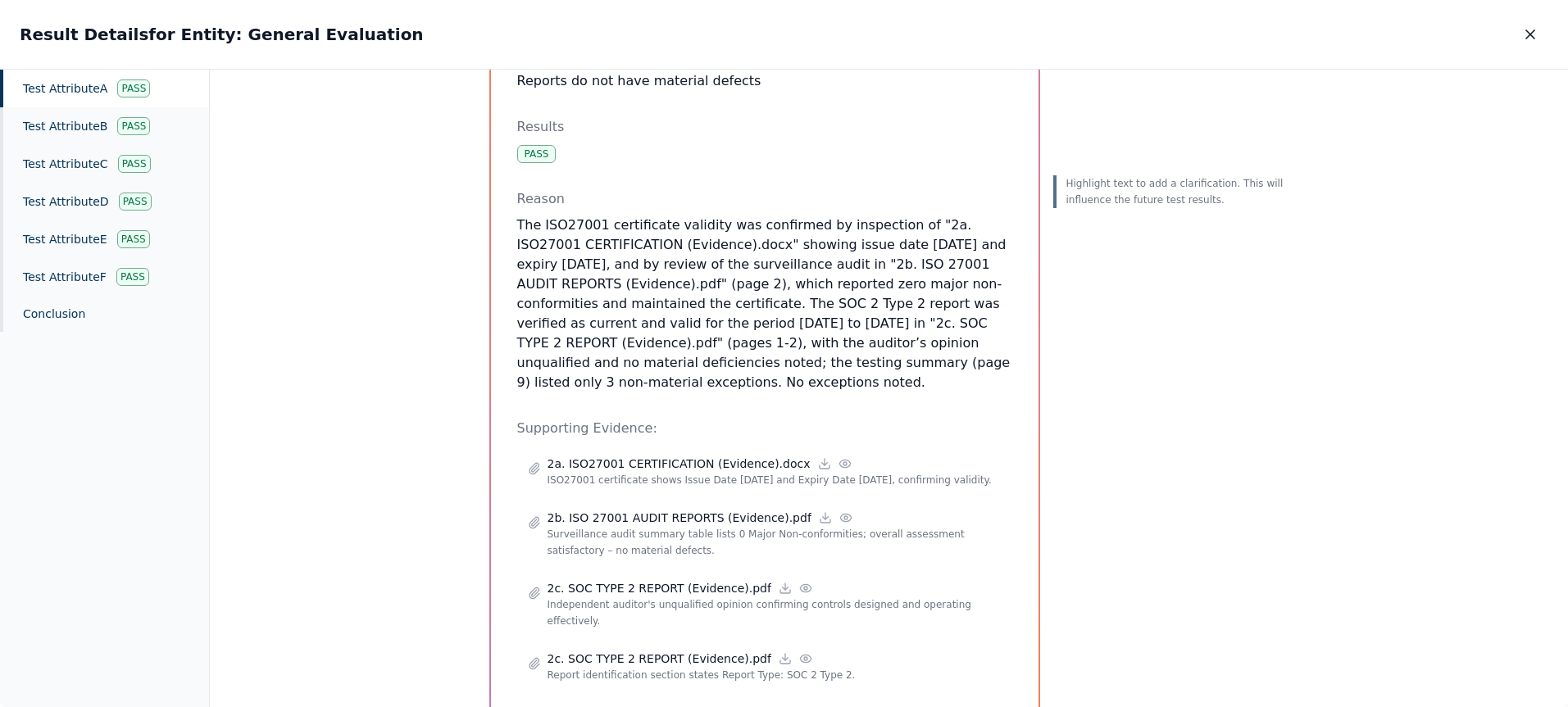
scroll to position [209, 0]
drag, startPoint x: 820, startPoint y: 324, endPoint x: 658, endPoint y: 318, distance: 162.1
click at [658, 318] on p "The ISO27001 certificate validity was confirmed by inspection of "2a. ISO27001 …" at bounding box center [764, 302] width 495 height 177
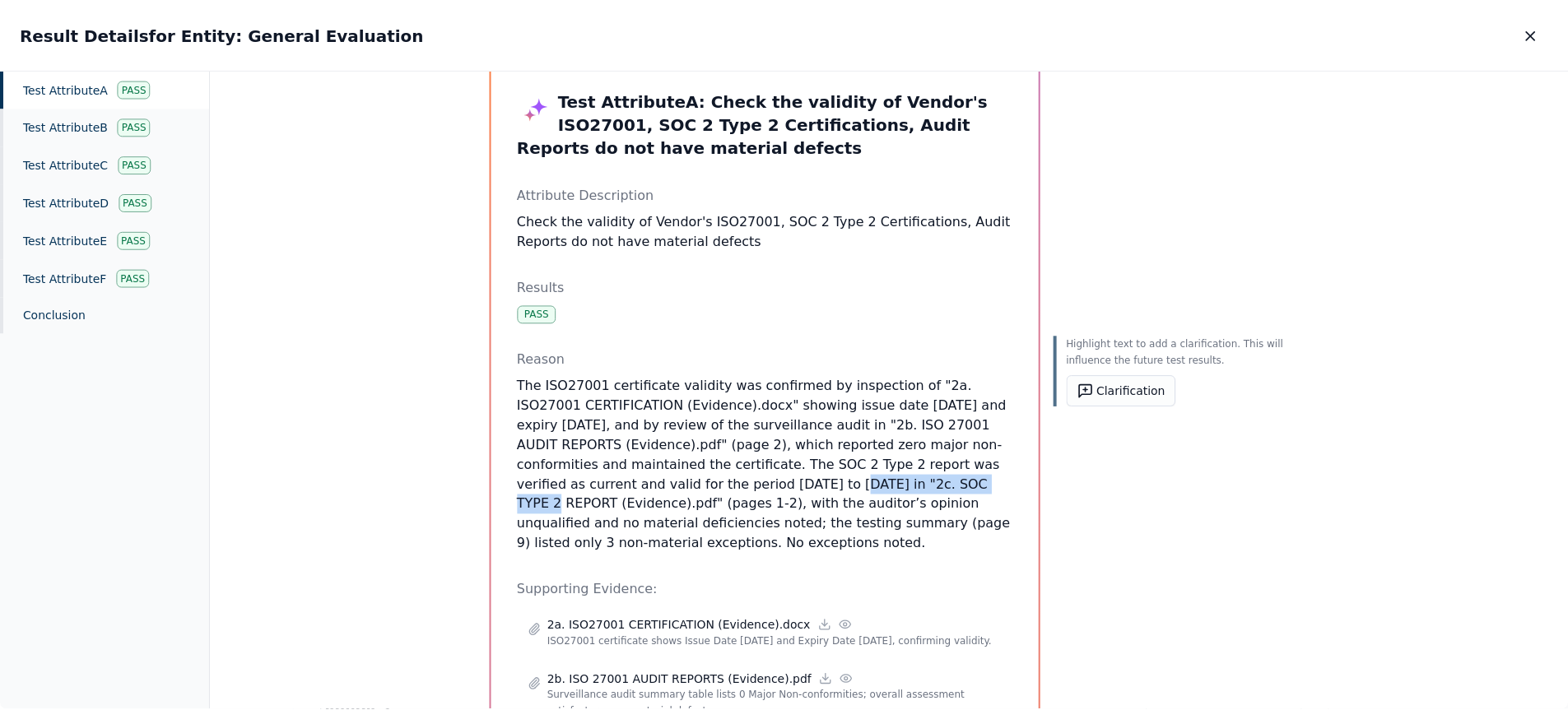
scroll to position [0, 0]
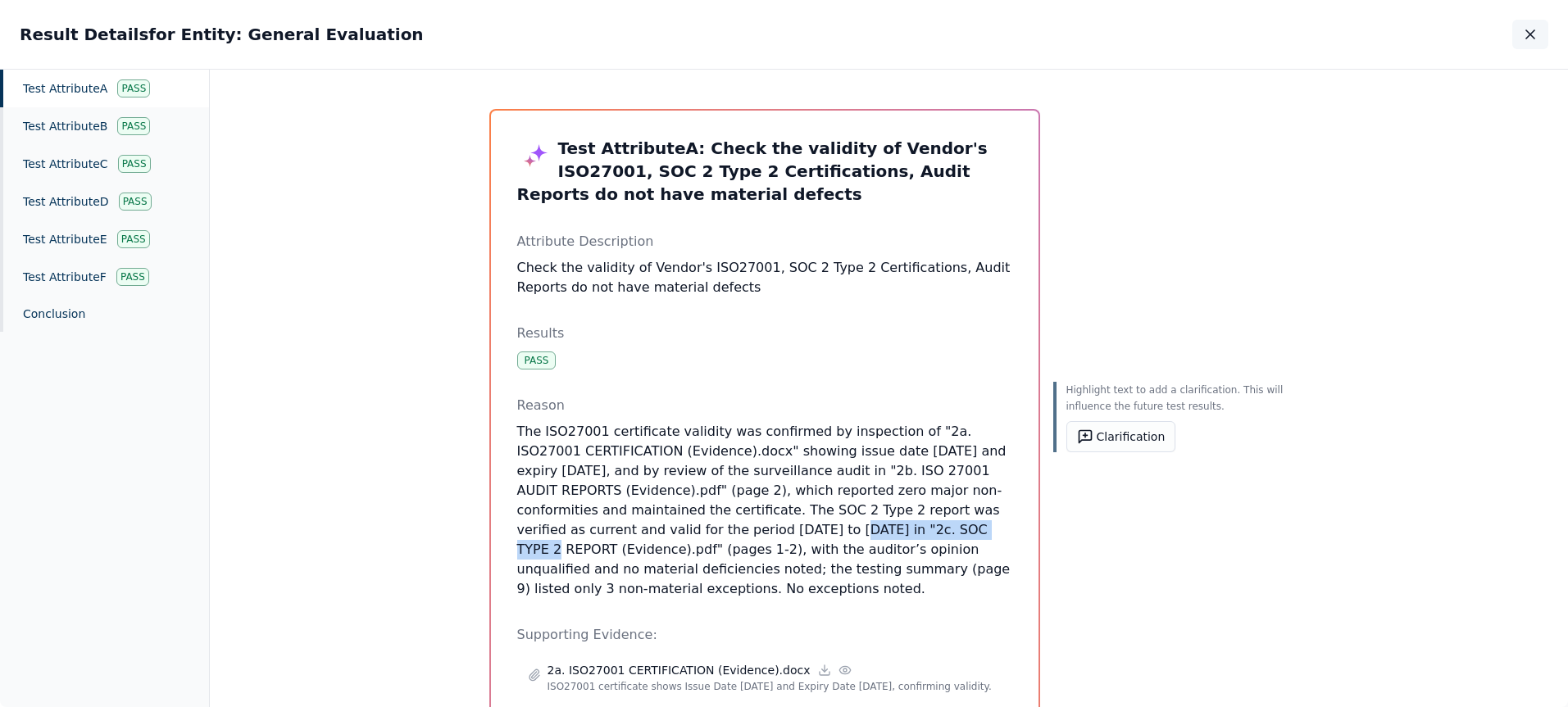
click at [1530, 35] on icon "button" at bounding box center [1530, 34] width 8 height 8
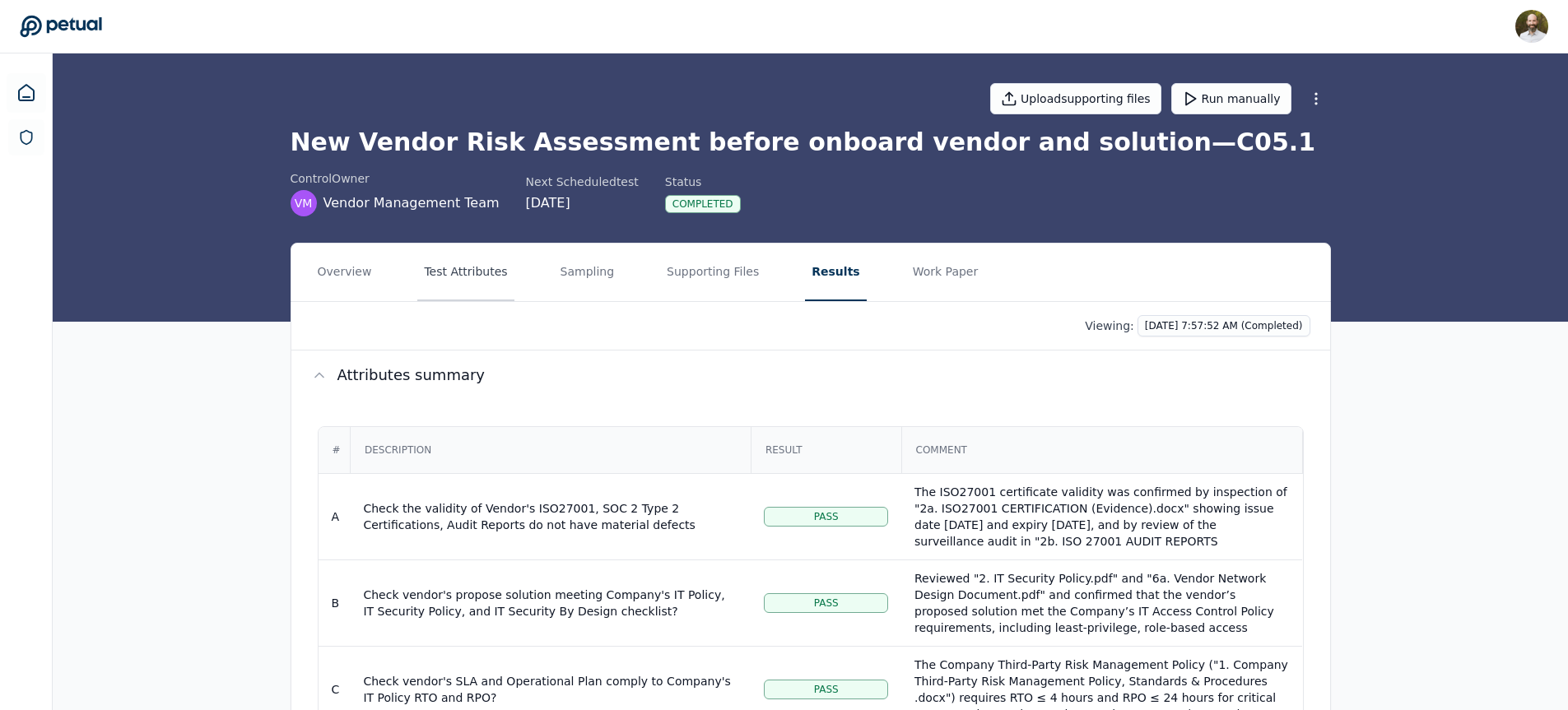
click at [458, 257] on button "Test Attributes" at bounding box center [466, 272] width 96 height 58
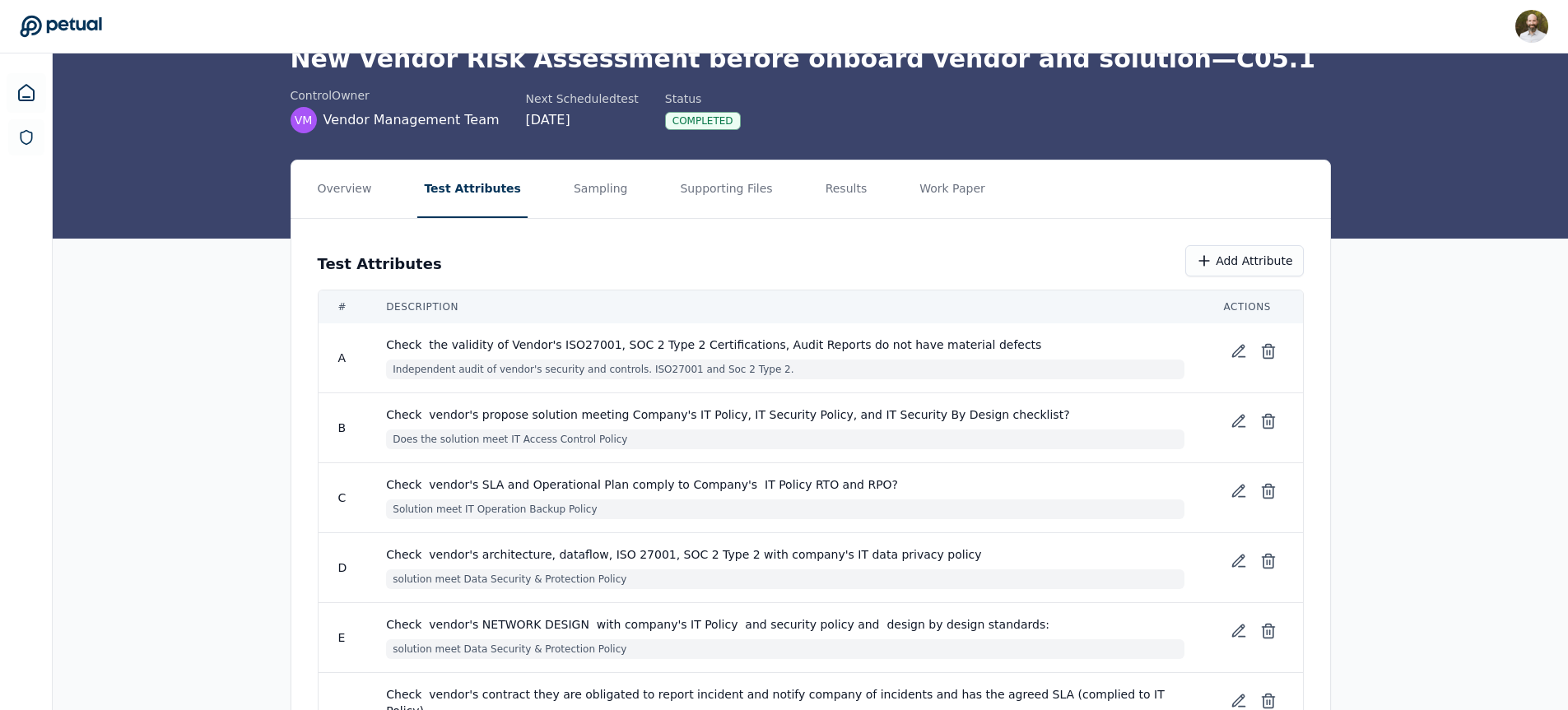
scroll to position [85, 0]
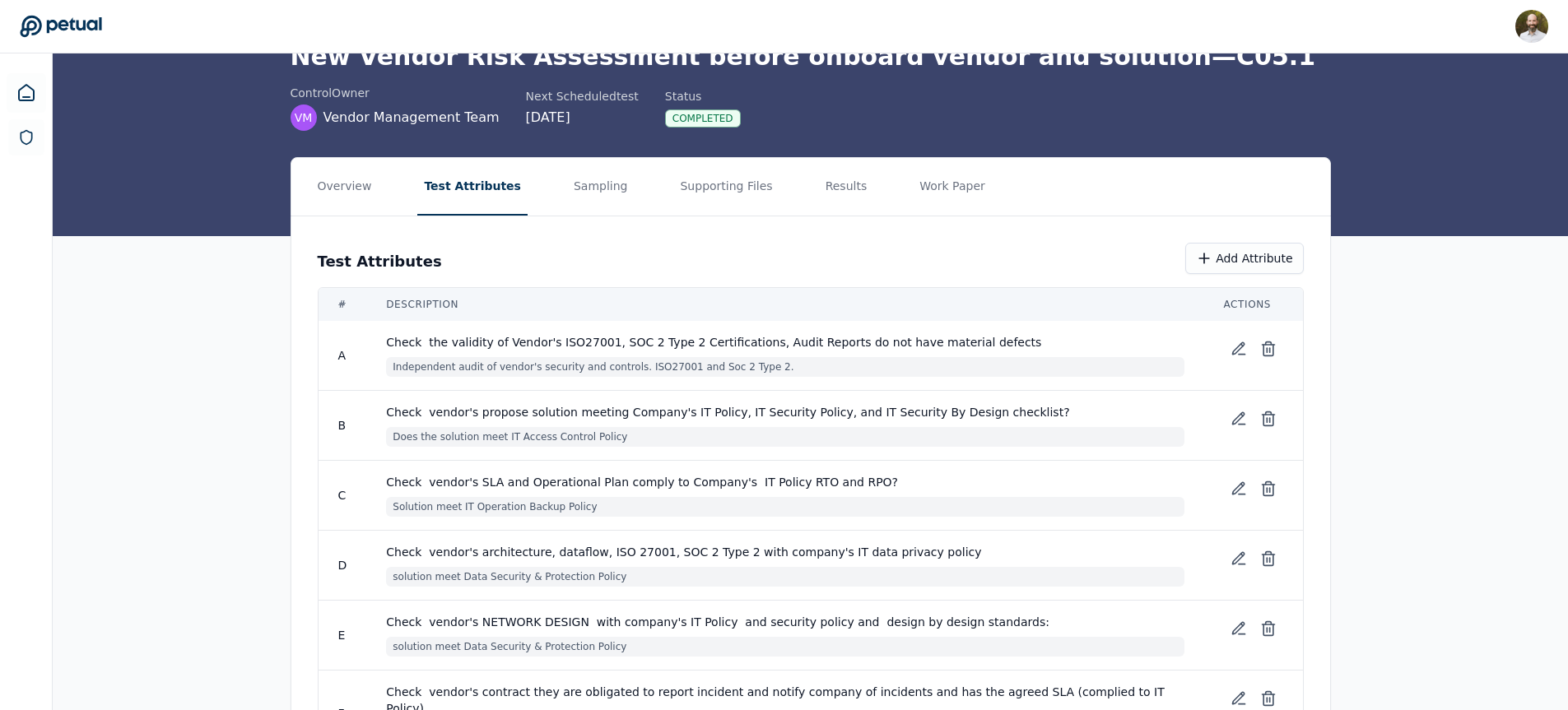
click at [768, 368] on span "Independent audit of vendor's security and controls. ISO27001 and Soc 2 Type 2." at bounding box center [784, 367] width 798 height 20
click at [1237, 354] on icon at bounding box center [1238, 348] width 17 height 17
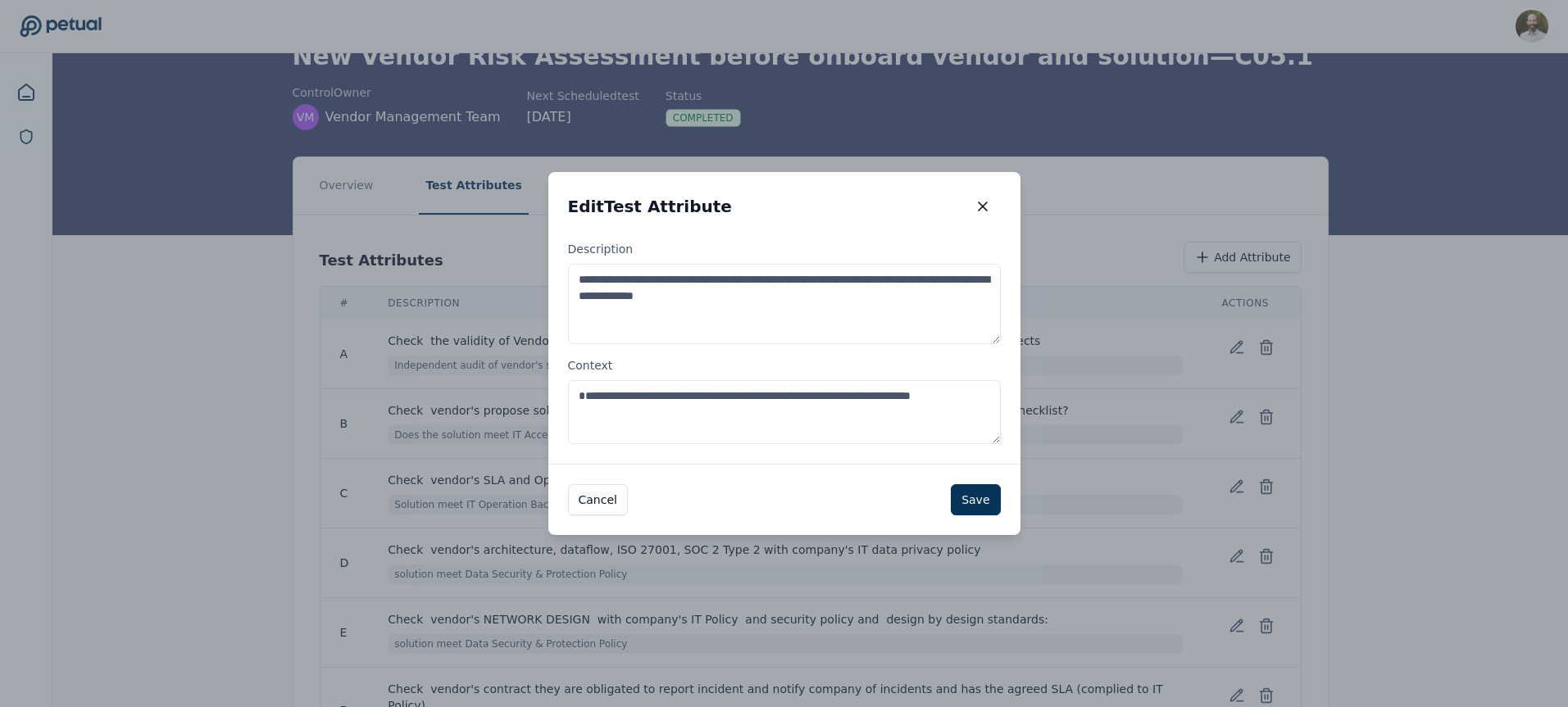
click at [641, 412] on textarea "**********" at bounding box center [784, 412] width 433 height 64
click at [578, 431] on textarea "**********" at bounding box center [784, 412] width 433 height 64
click at [804, 411] on textarea "**********" at bounding box center [784, 412] width 433 height 64
click at [661, 427] on textarea "**********" at bounding box center [784, 412] width 433 height 64
type textarea "**********"
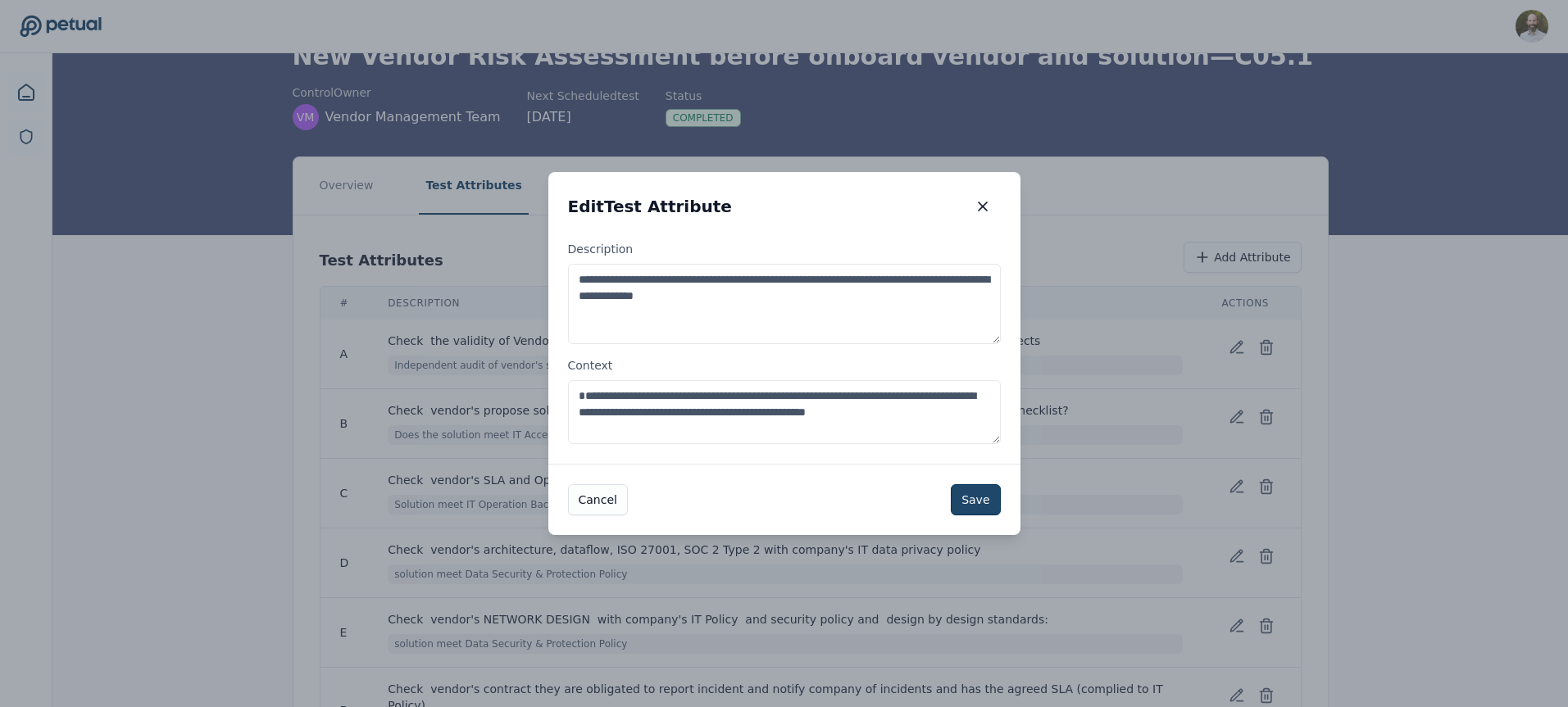
click at [981, 498] on button "Save" at bounding box center [975, 499] width 50 height 31
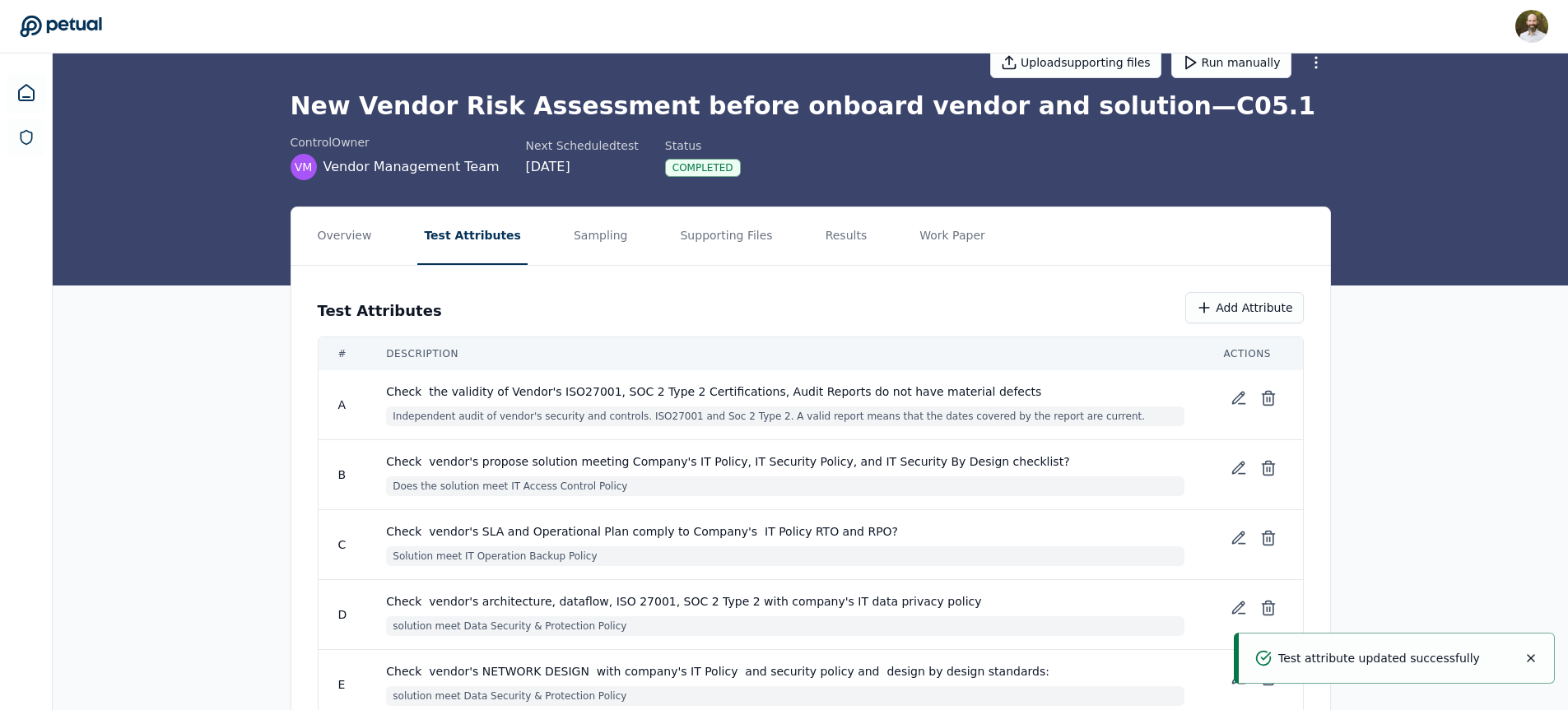
scroll to position [0, 0]
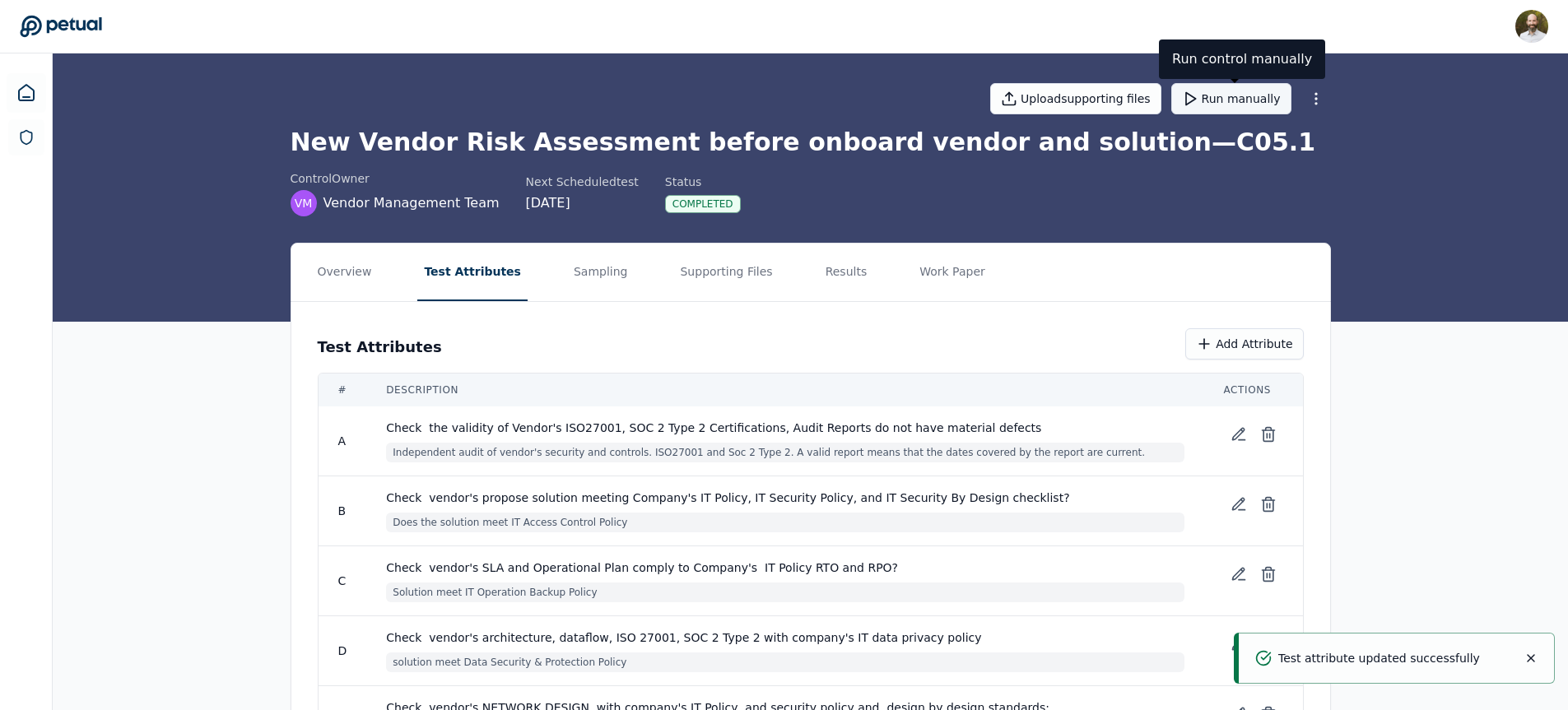
click at [1239, 93] on button "Run manually" at bounding box center [1230, 99] width 120 height 31
click at [824, 272] on button "Results" at bounding box center [847, 272] width 55 height 58
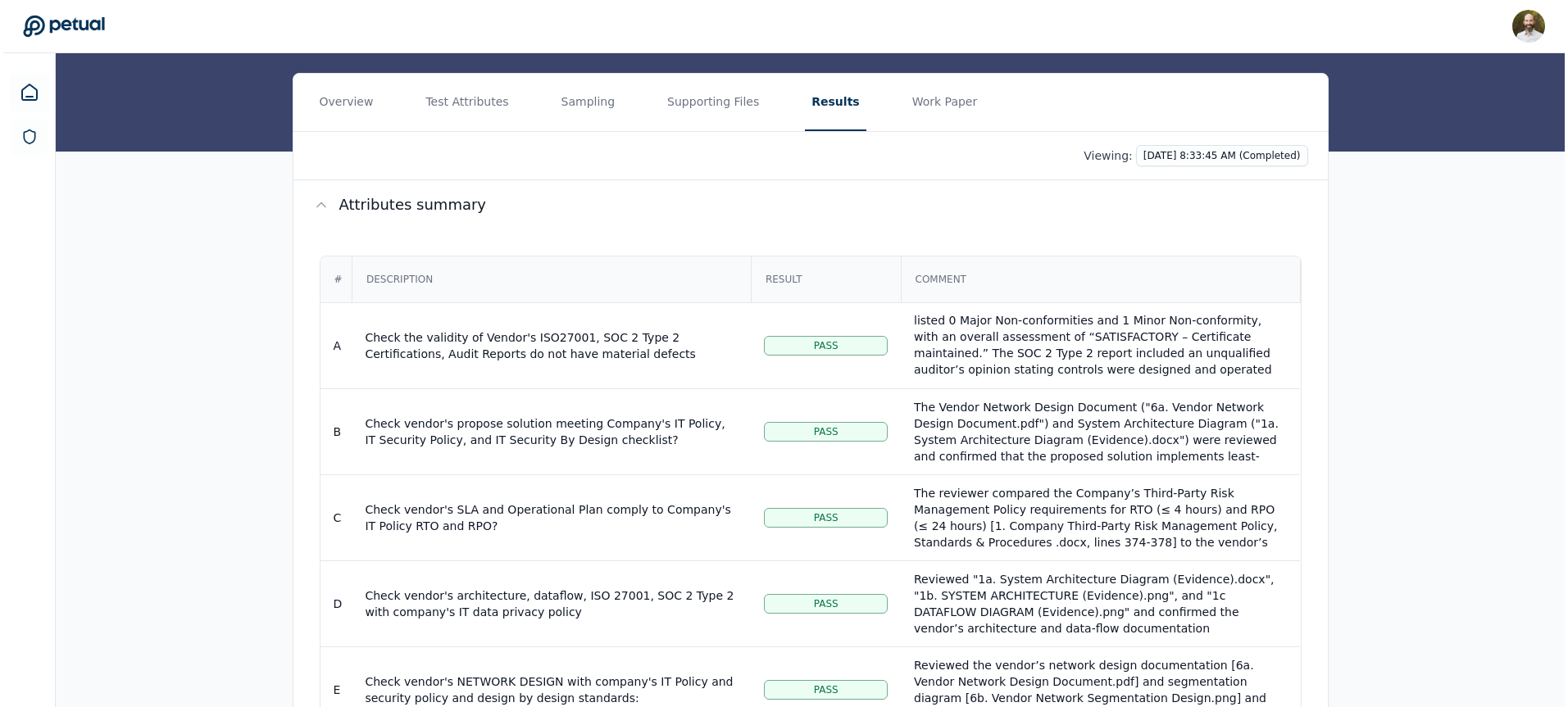
scroll to position [84, 0]
click at [1037, 334] on div "The reviewer inspected “2a. ISO27001 CERTIFICATION (Evidence).docx,” “2b. ISO 2…" at bounding box center [1096, 351] width 373 height 246
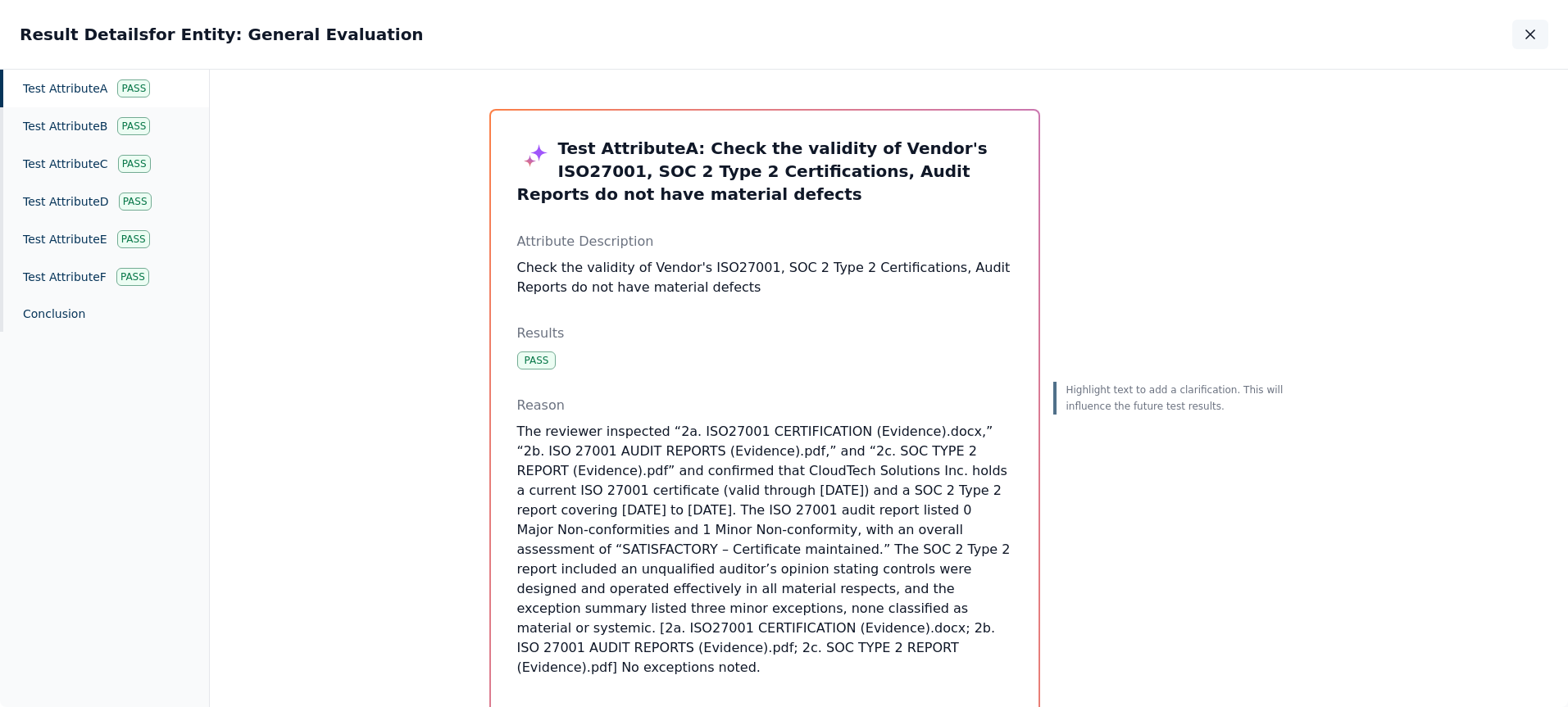
click at [1540, 42] on button "button" at bounding box center [1530, 34] width 36 height 29
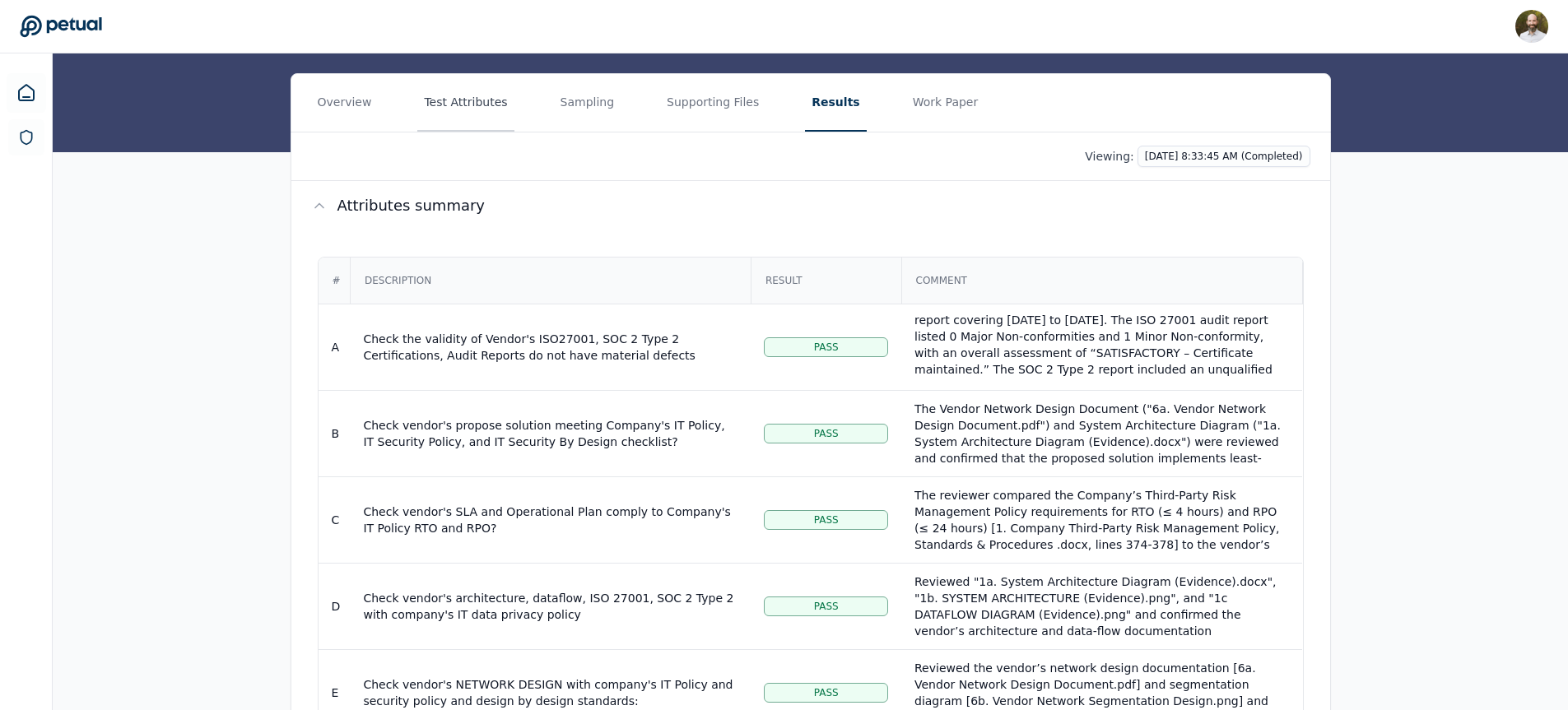
click at [474, 96] on button "Test Attributes" at bounding box center [466, 102] width 96 height 58
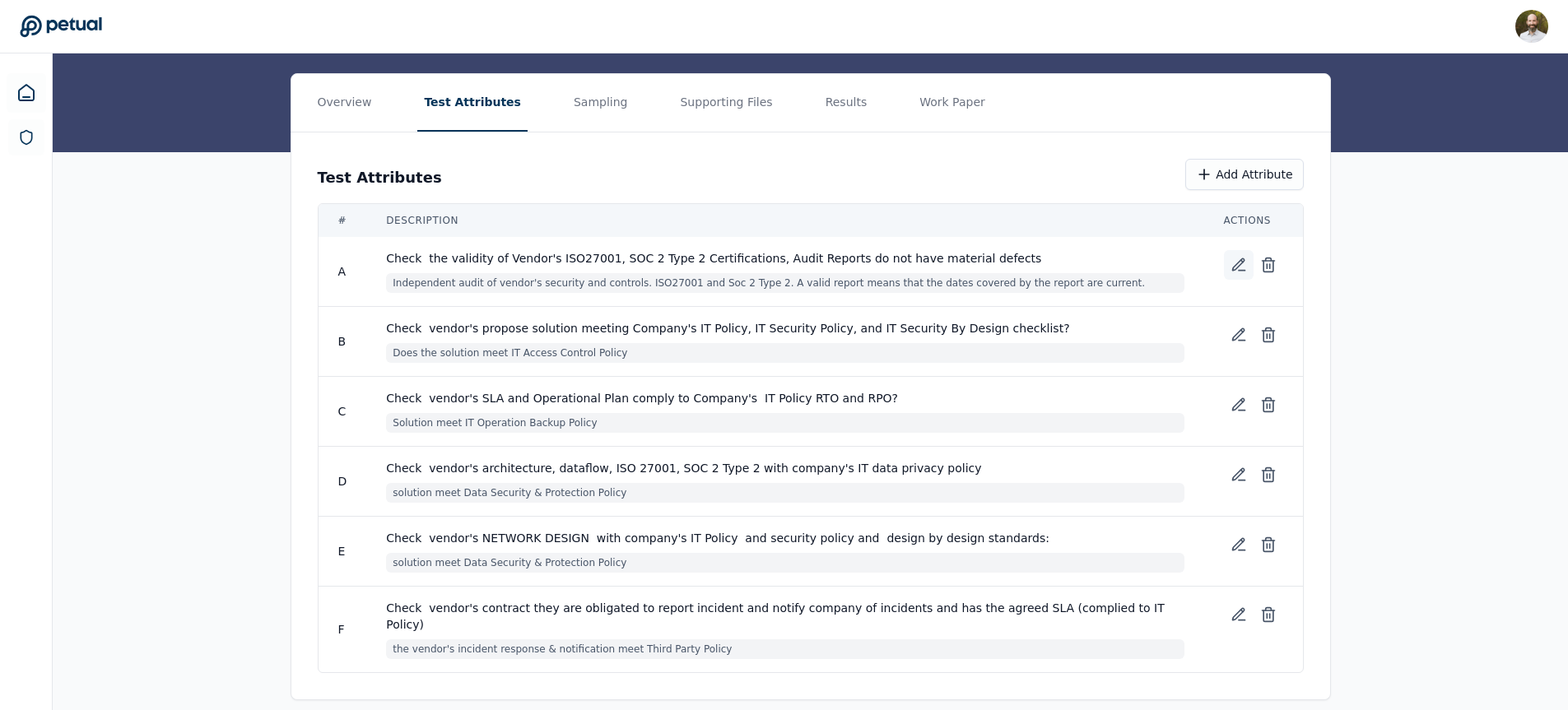
click at [1244, 263] on icon at bounding box center [1238, 265] width 17 height 17
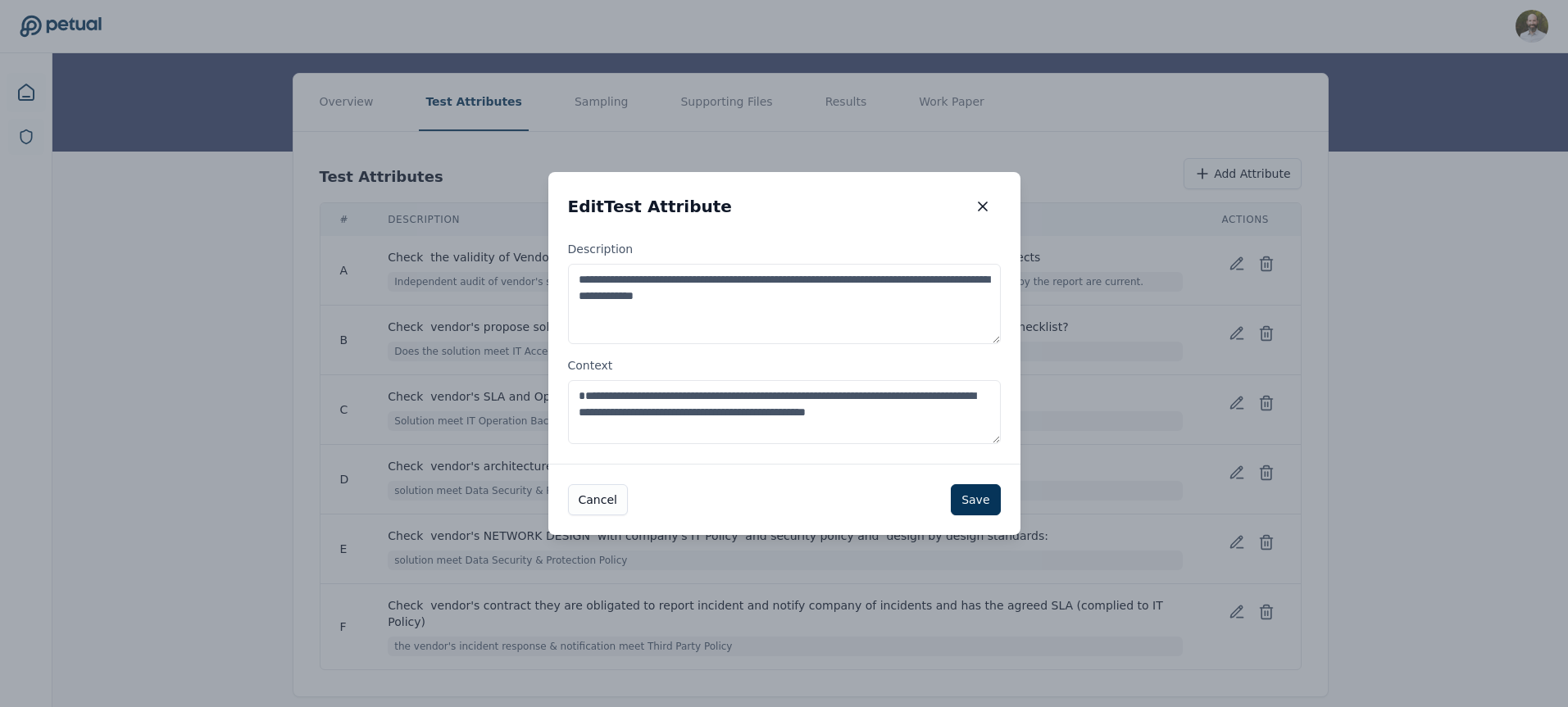
click at [749, 400] on textarea "**********" at bounding box center [784, 412] width 433 height 64
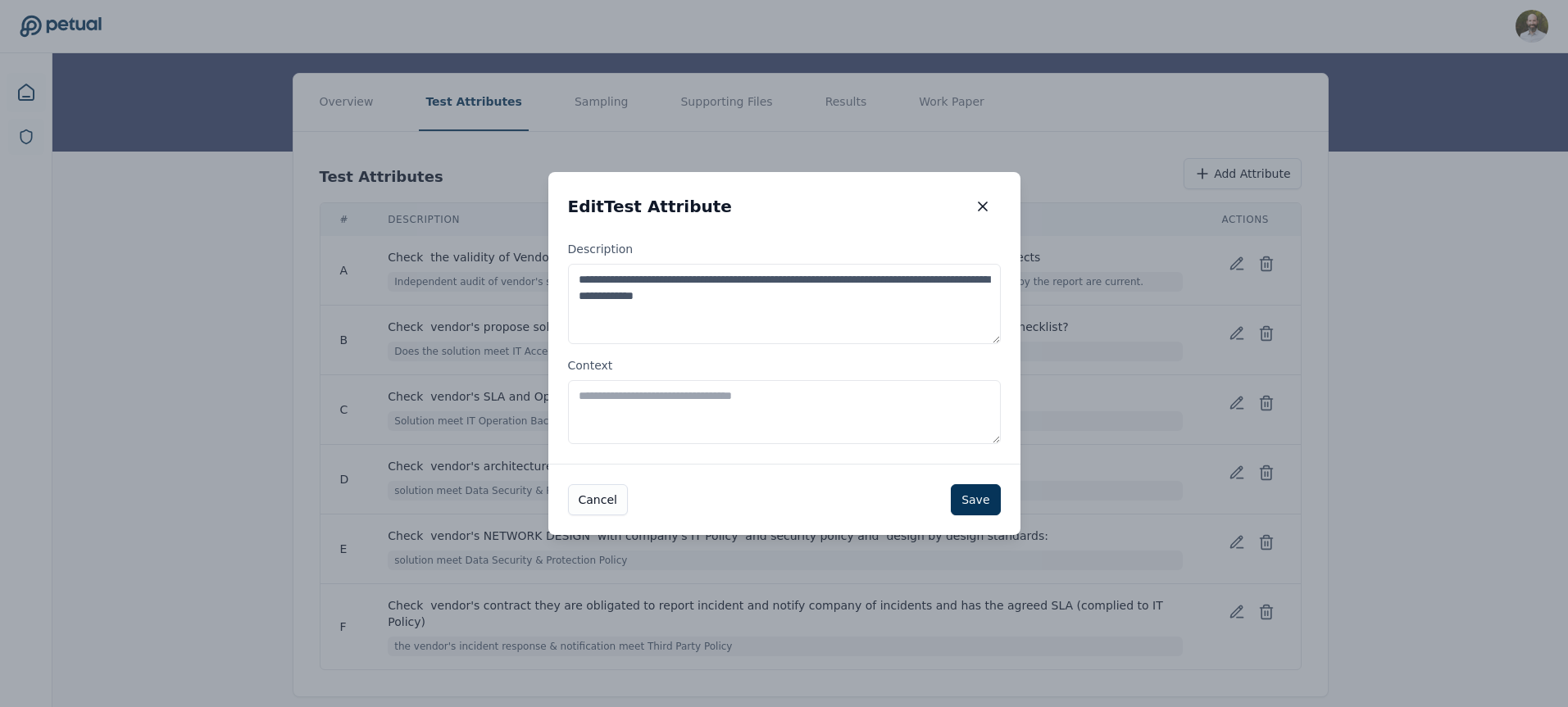
click at [781, 296] on textarea "**********" at bounding box center [784, 304] width 433 height 81
paste textarea "**********"
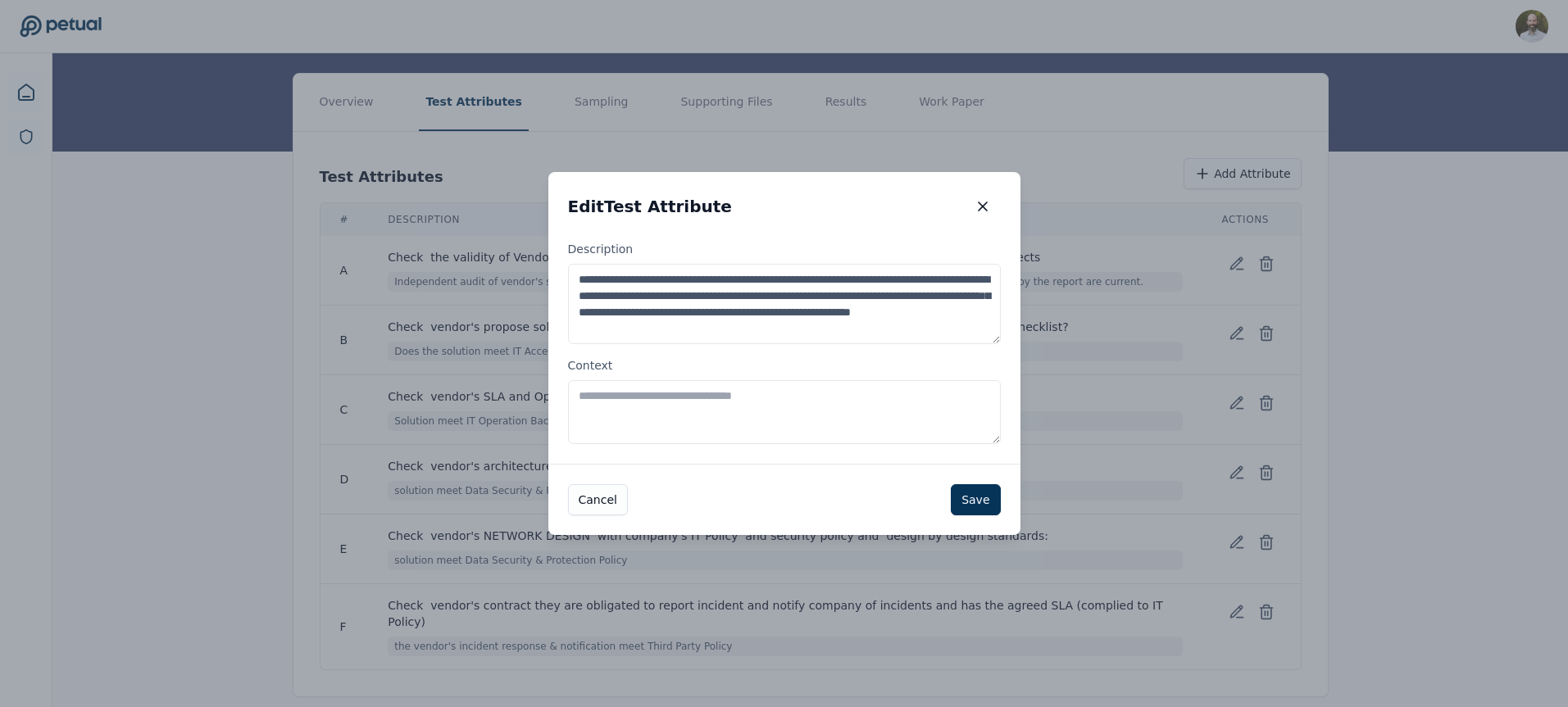
click at [784, 295] on textarea "**********" at bounding box center [784, 304] width 433 height 81
click at [853, 311] on textarea "**********" at bounding box center [784, 304] width 433 height 81
click at [772, 306] on textarea "**********" at bounding box center [784, 304] width 433 height 81
type textarea "**********"
click at [972, 488] on button "Save" at bounding box center [975, 499] width 50 height 31
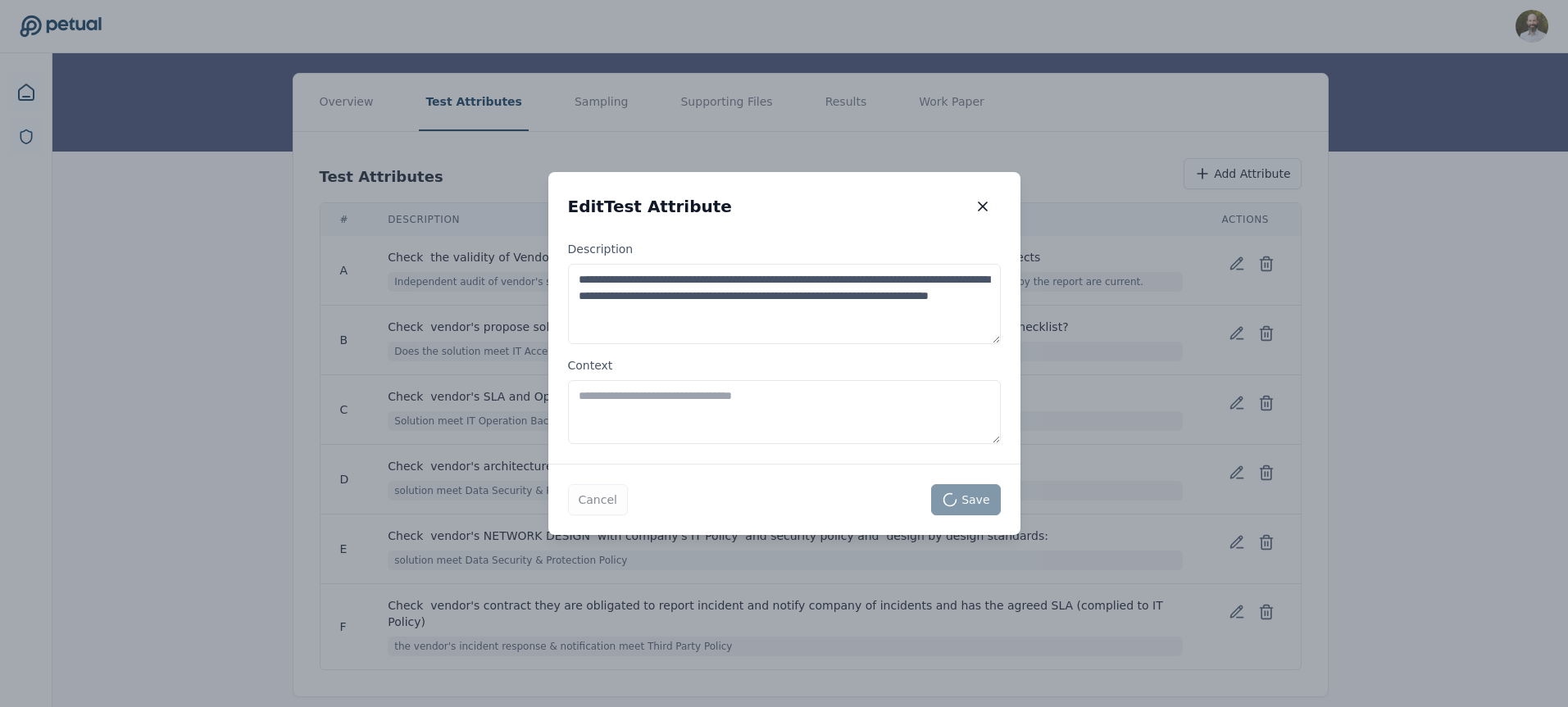
scroll to position [159, 0]
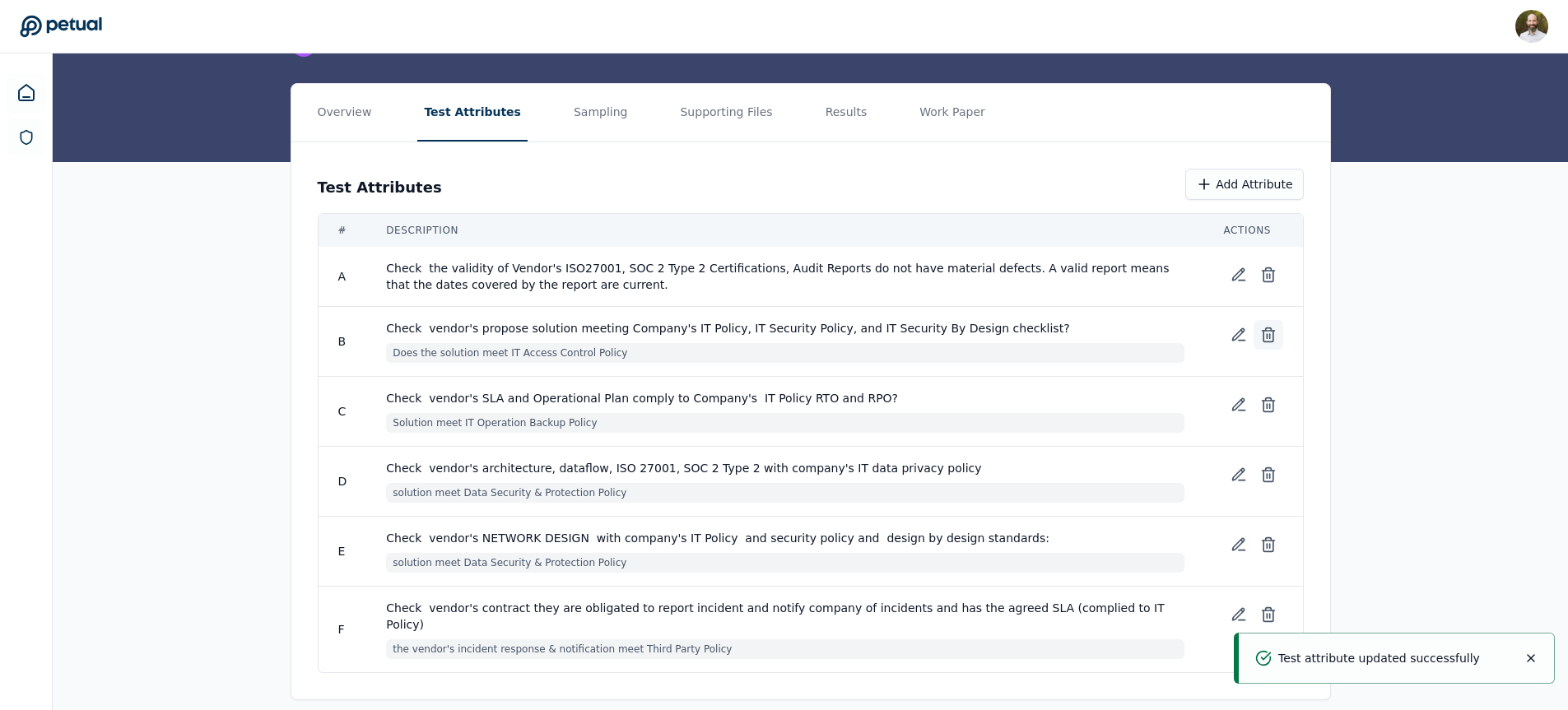
click at [1269, 331] on icon at bounding box center [1268, 335] width 17 height 17
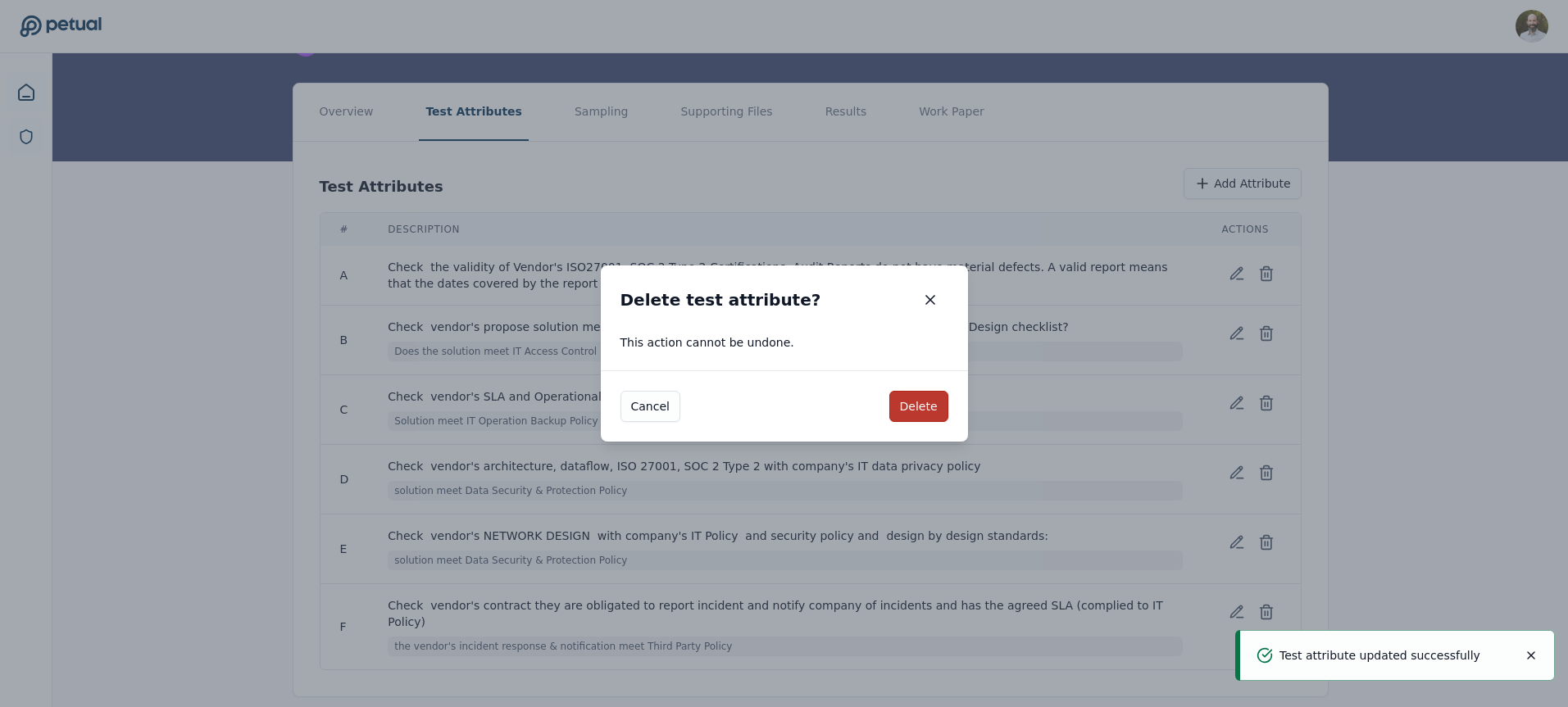
click at [928, 399] on button "Delete" at bounding box center [919, 406] width 59 height 31
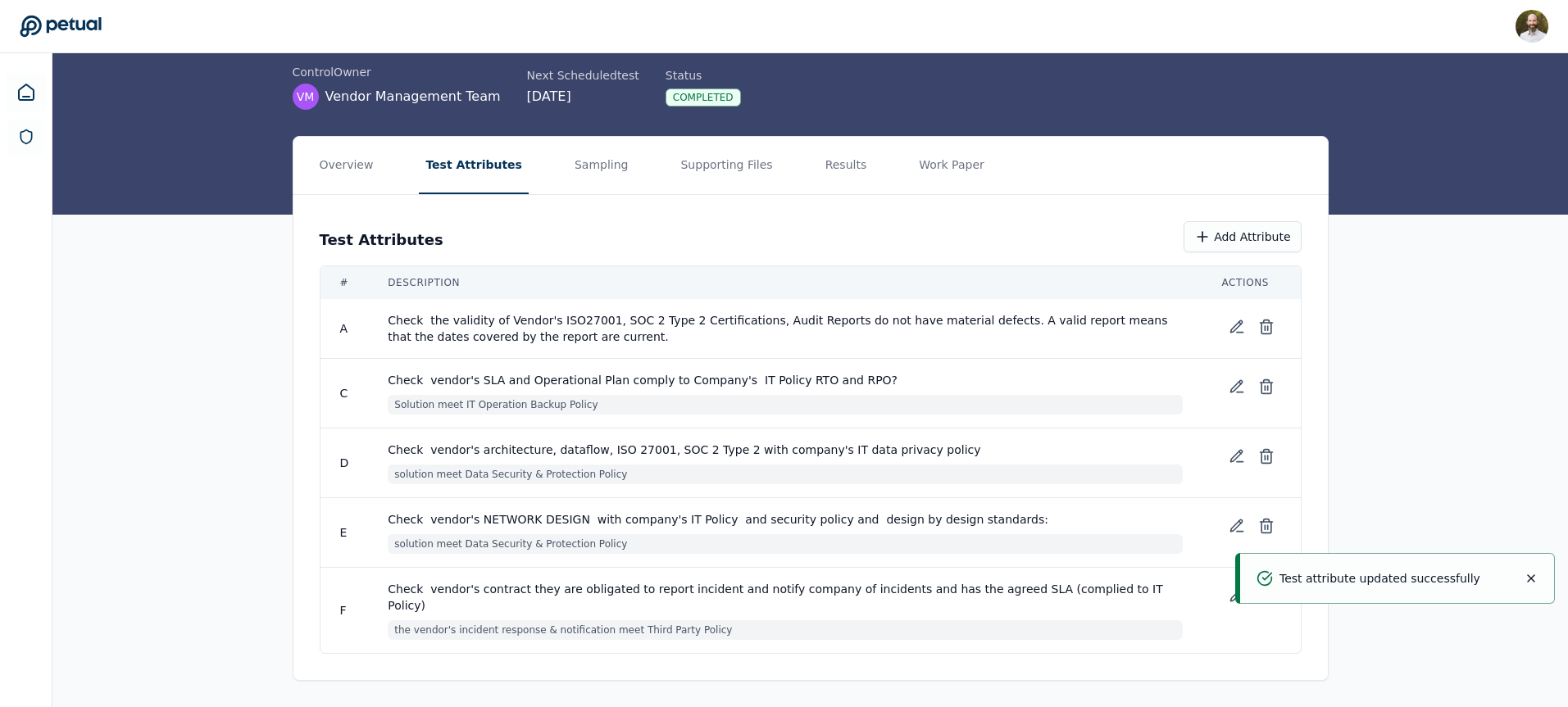
scroll to position [89, 0]
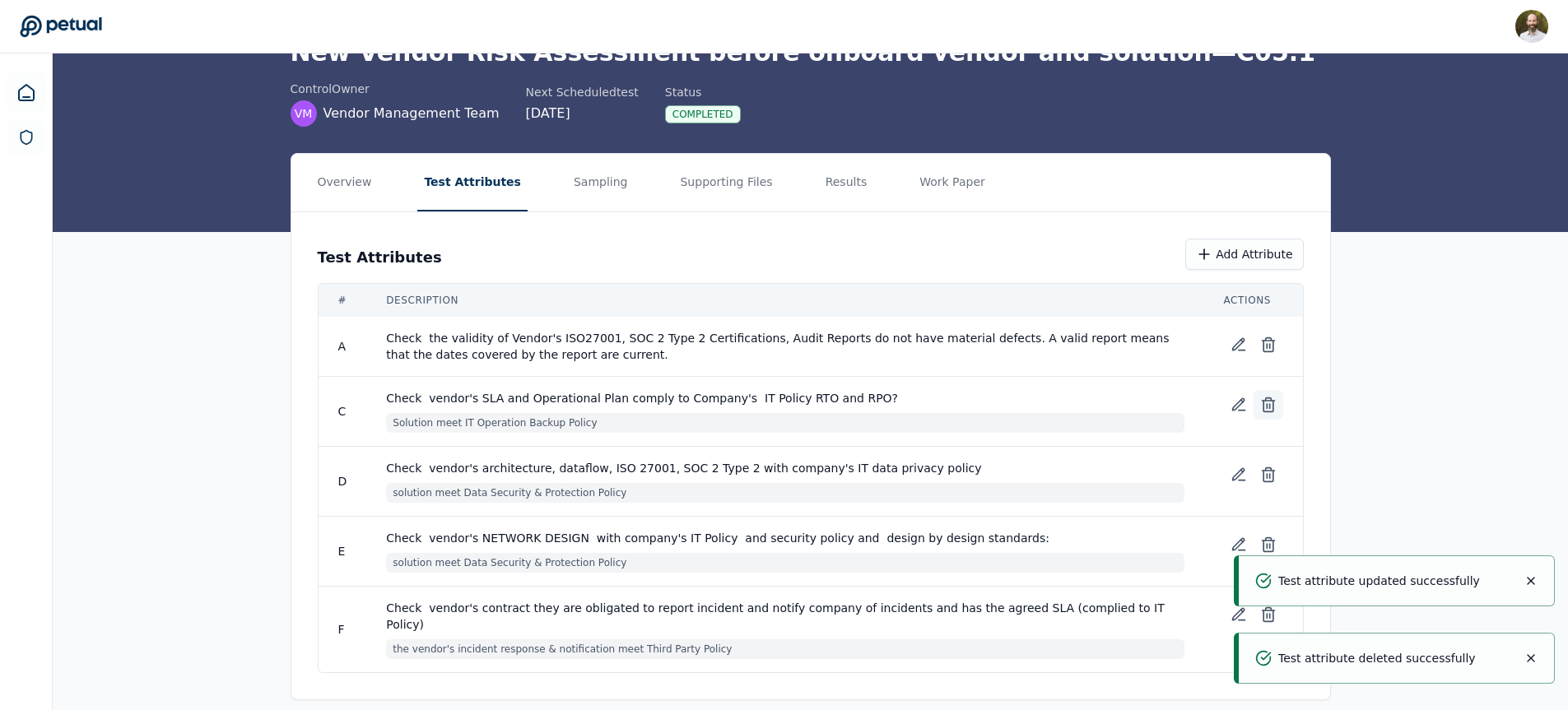
click at [1267, 410] on icon at bounding box center [1268, 404] width 17 height 17
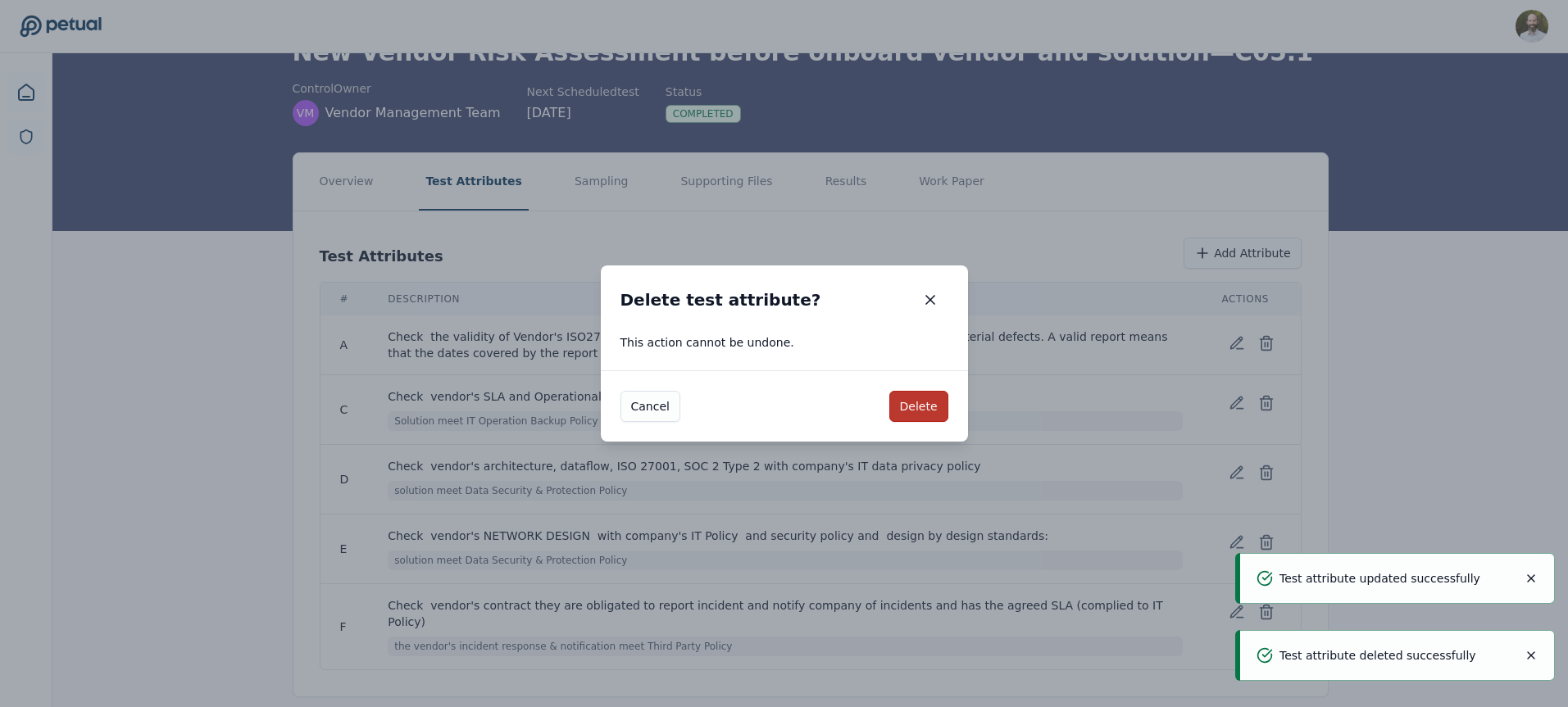
click at [908, 405] on button "Delete" at bounding box center [919, 406] width 59 height 31
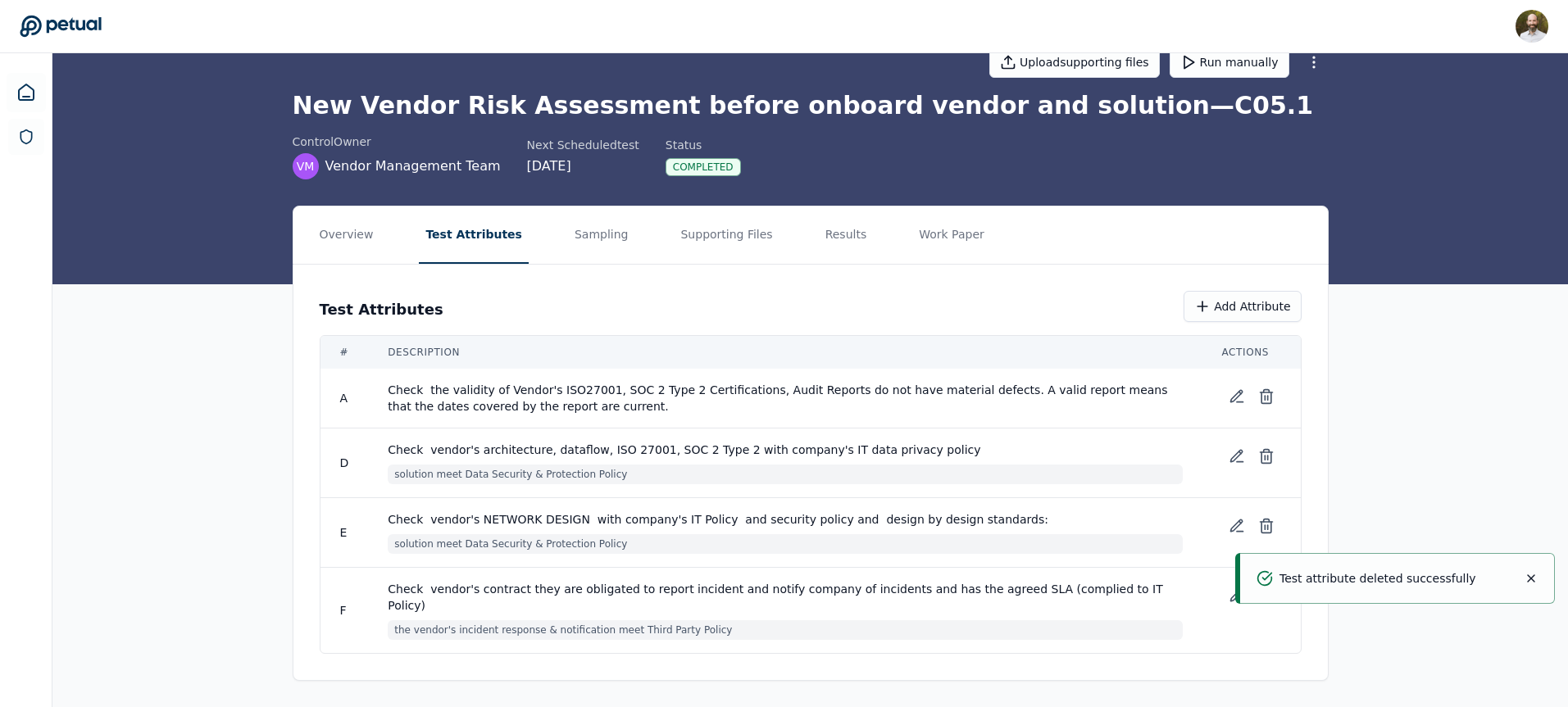
scroll to position [19, 0]
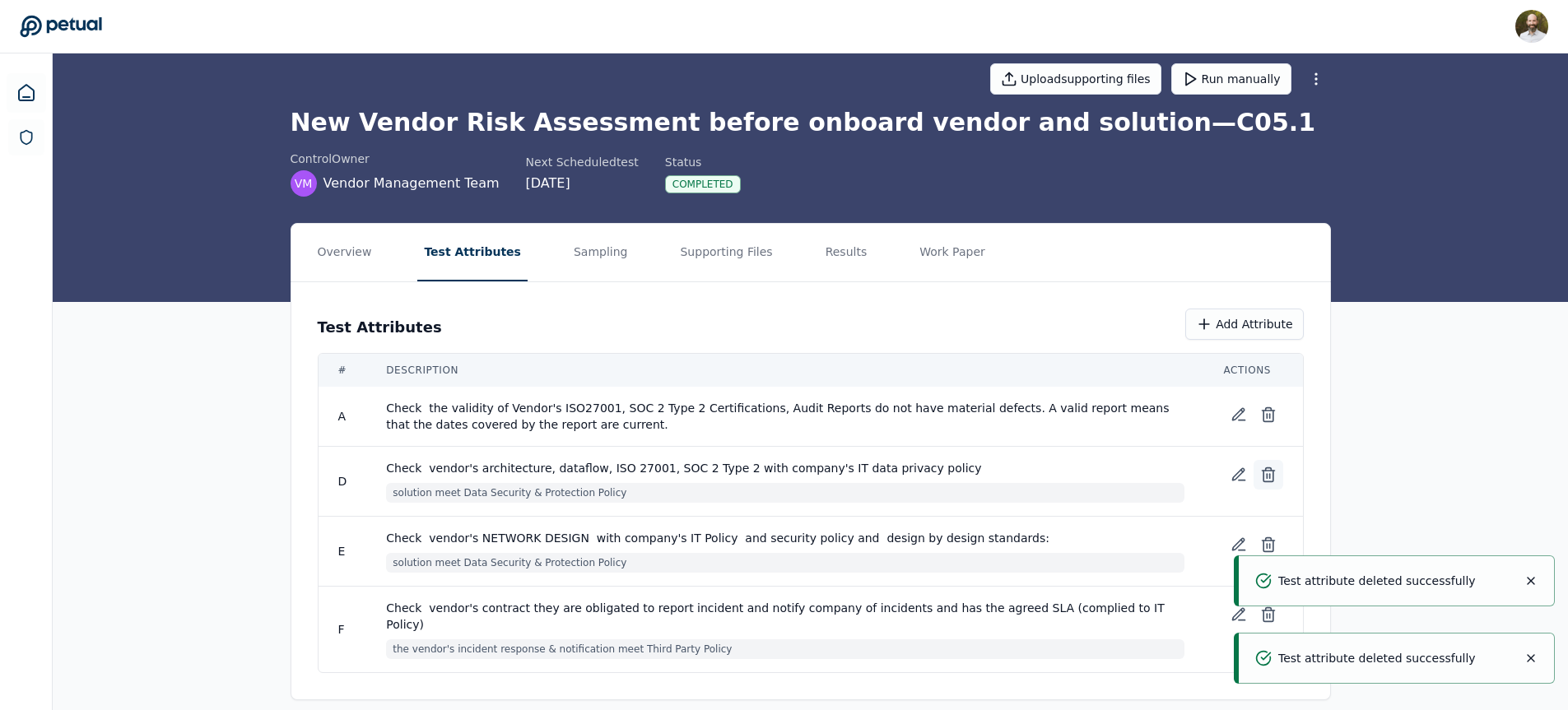
click at [1264, 476] on icon at bounding box center [1268, 475] width 17 height 17
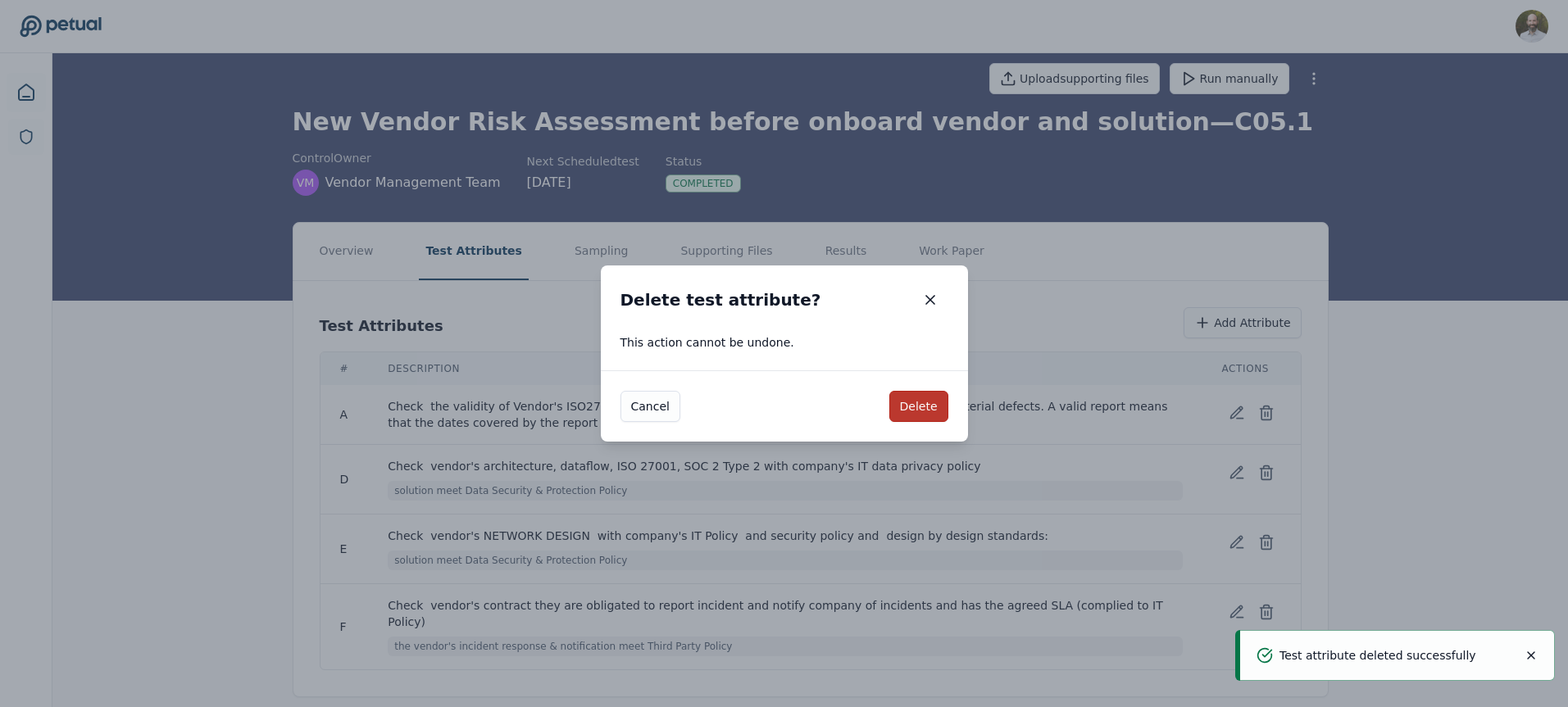
click at [921, 403] on button "Delete" at bounding box center [919, 406] width 59 height 31
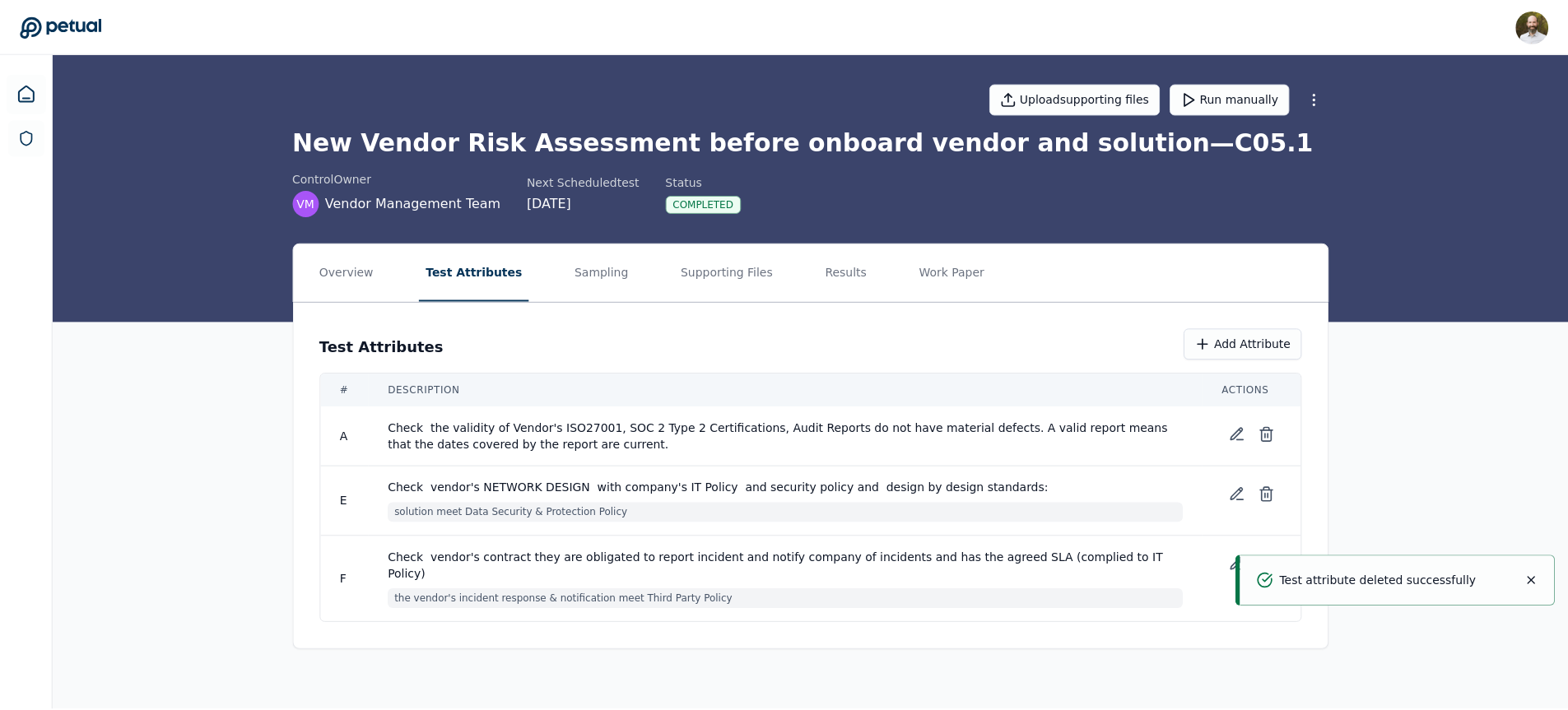
scroll to position [0, 0]
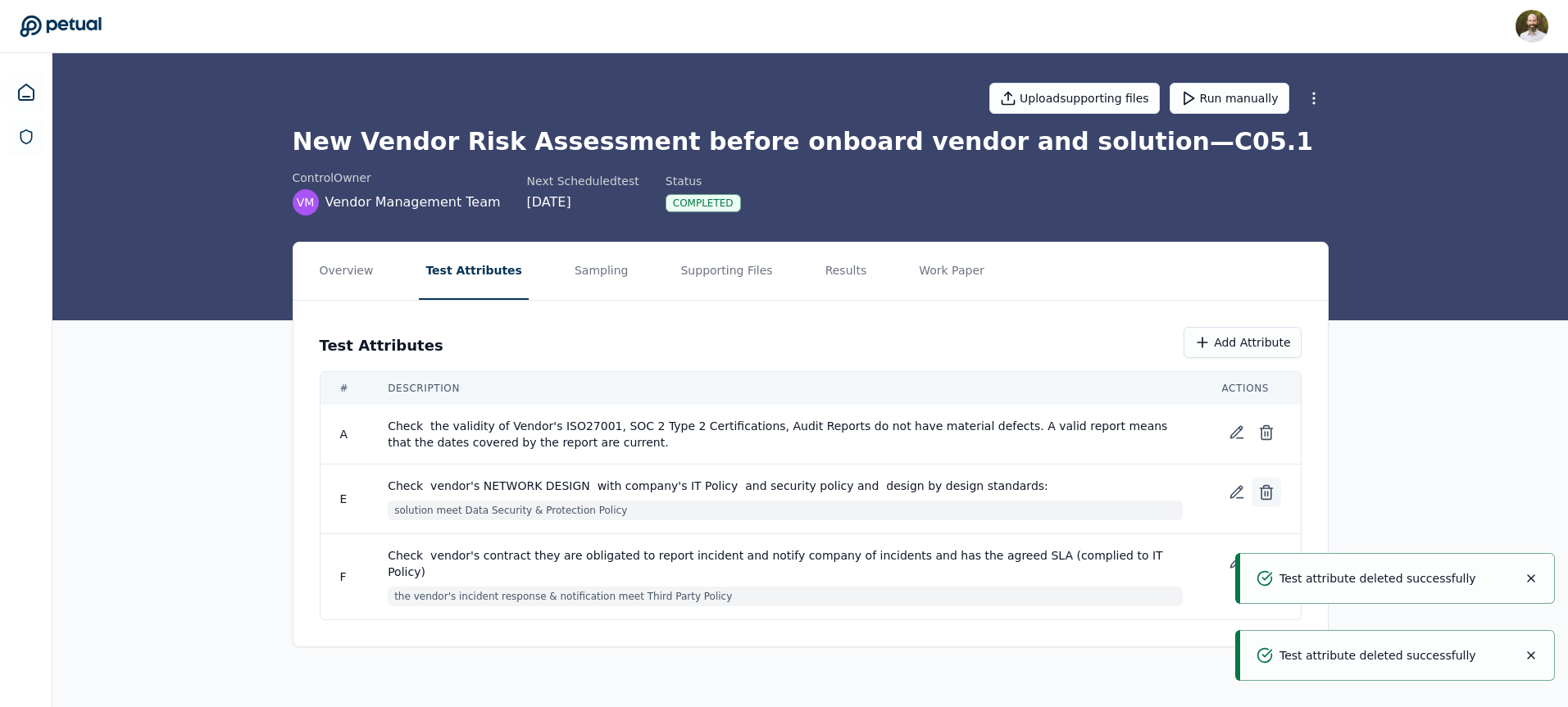
click at [1269, 496] on icon at bounding box center [1266, 492] width 17 height 17
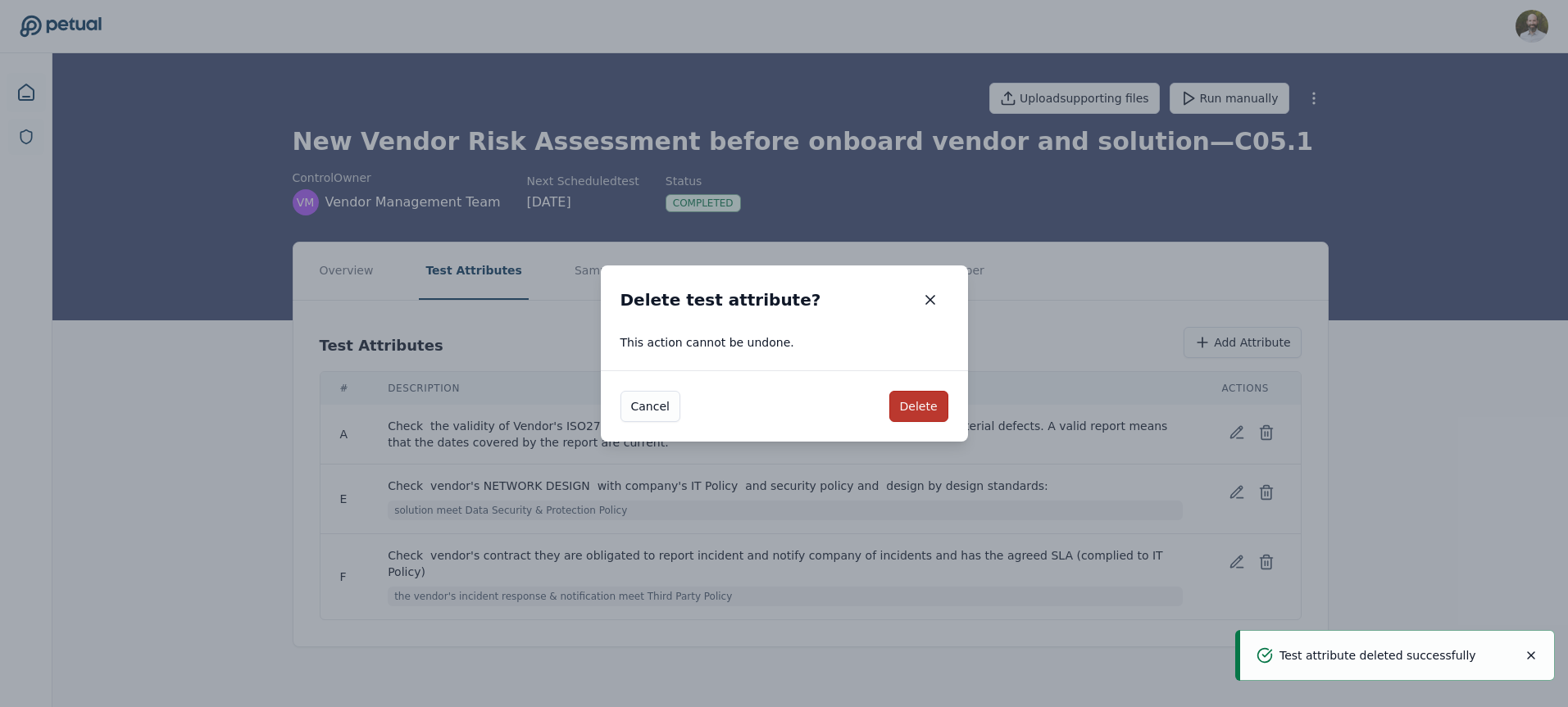
click at [935, 405] on button "Delete" at bounding box center [919, 406] width 59 height 31
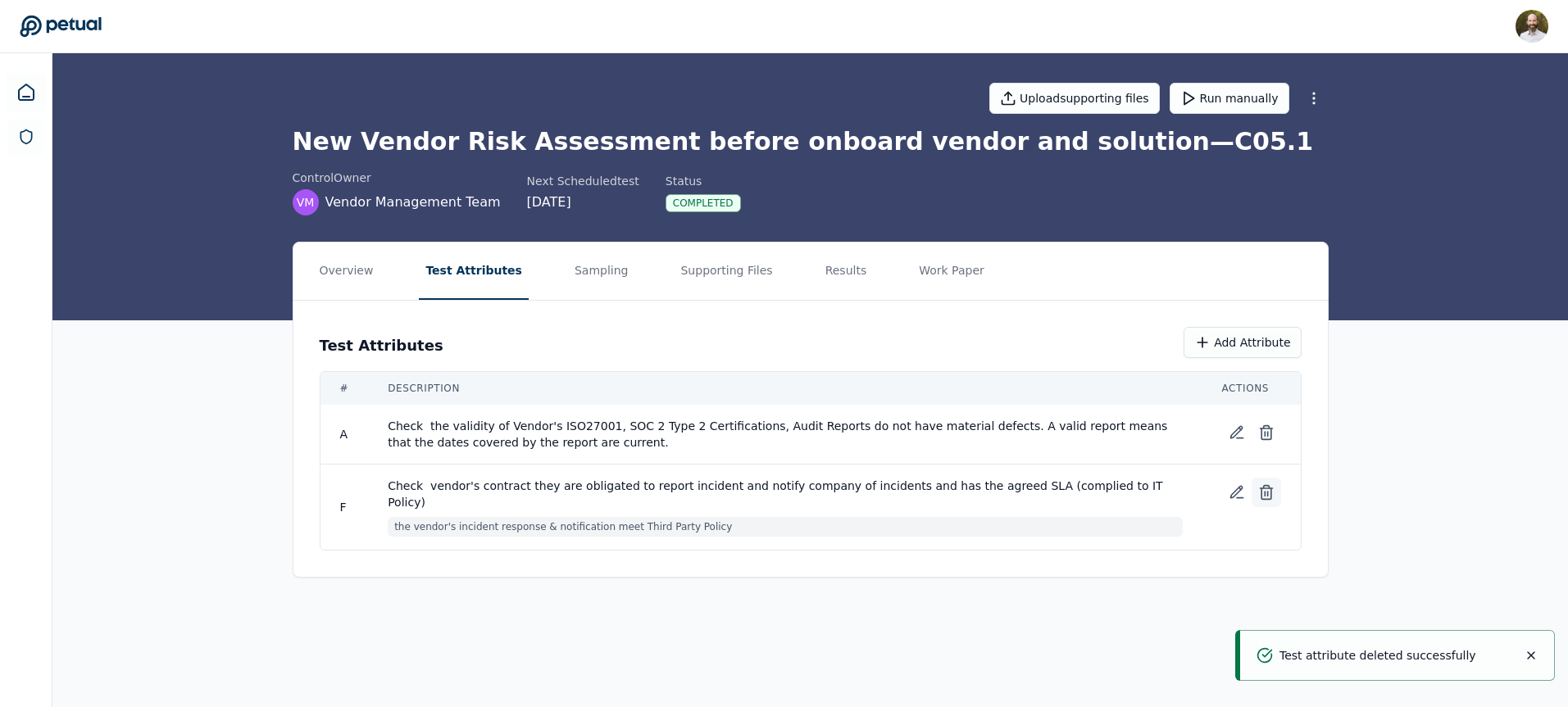
click at [1263, 493] on icon at bounding box center [1266, 492] width 17 height 17
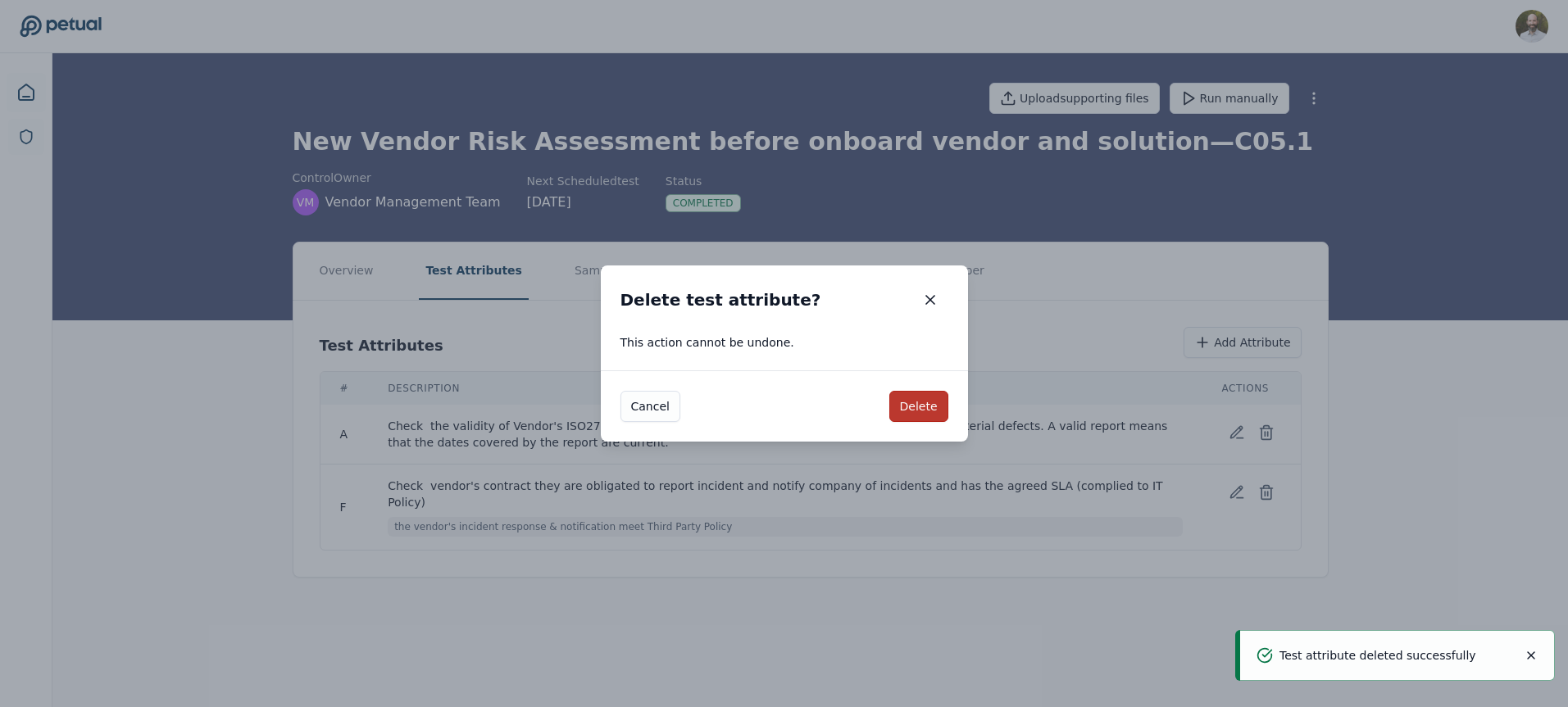
click at [903, 406] on button "Delete" at bounding box center [919, 406] width 59 height 31
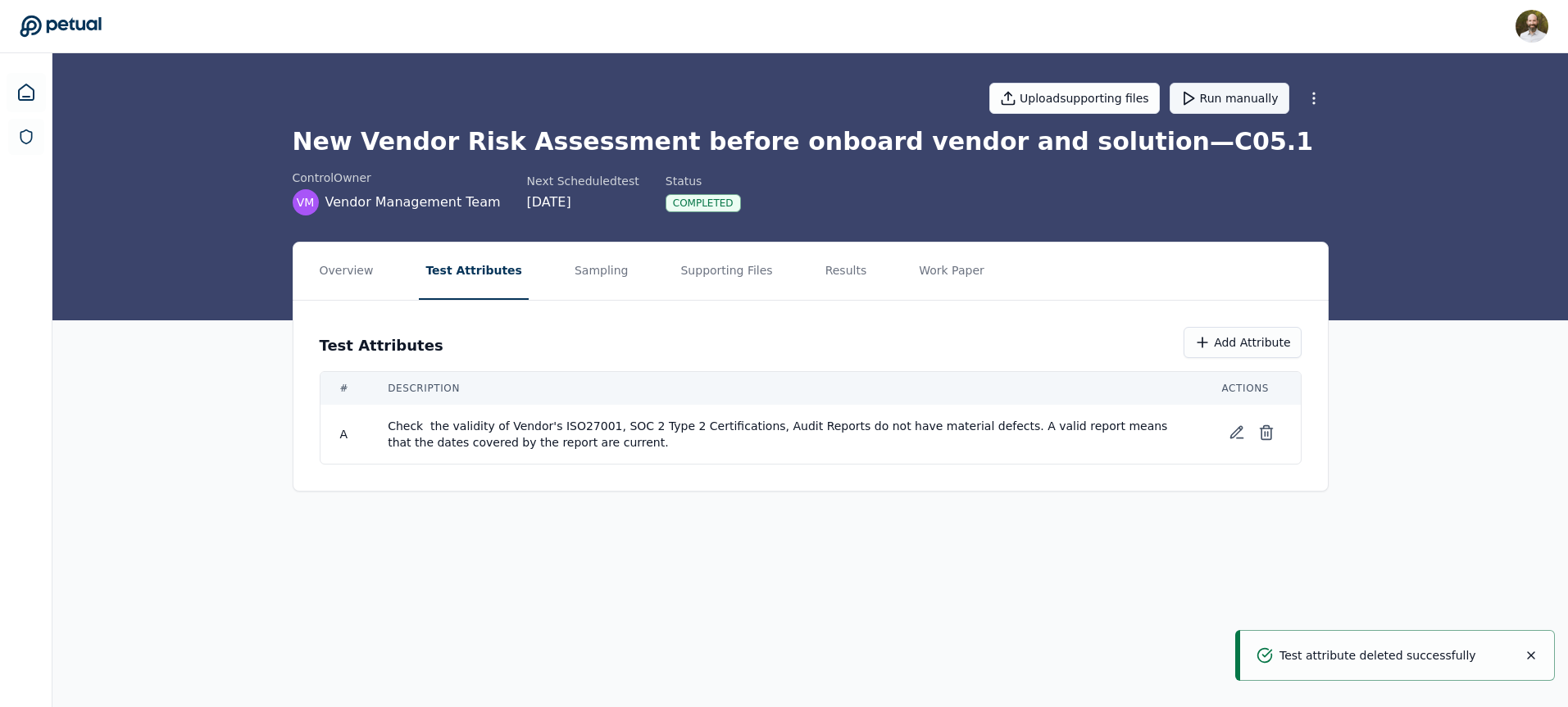
click at [1246, 104] on button "Run manually" at bounding box center [1229, 98] width 119 height 31
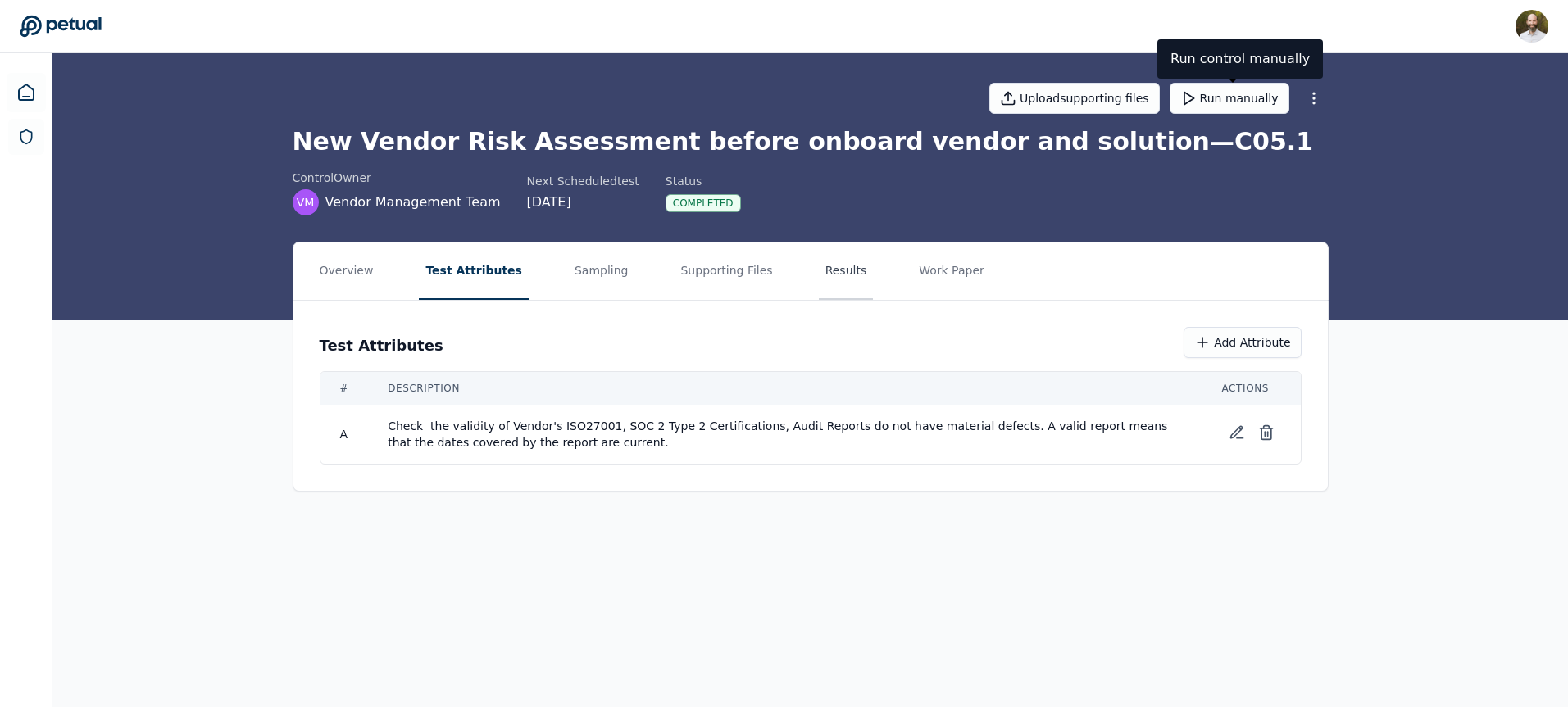
click at [829, 267] on button "Results" at bounding box center [846, 271] width 55 height 58
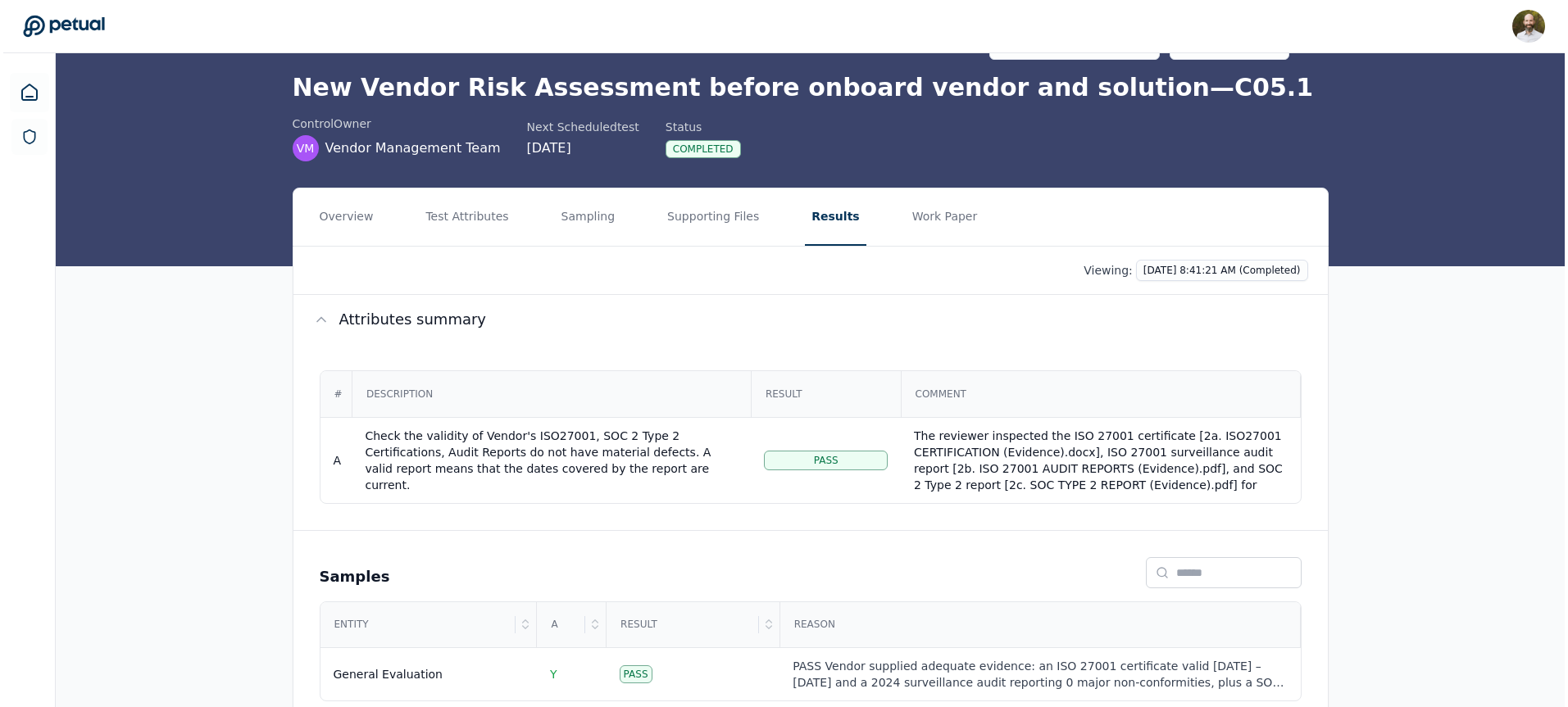
scroll to position [102, 0]
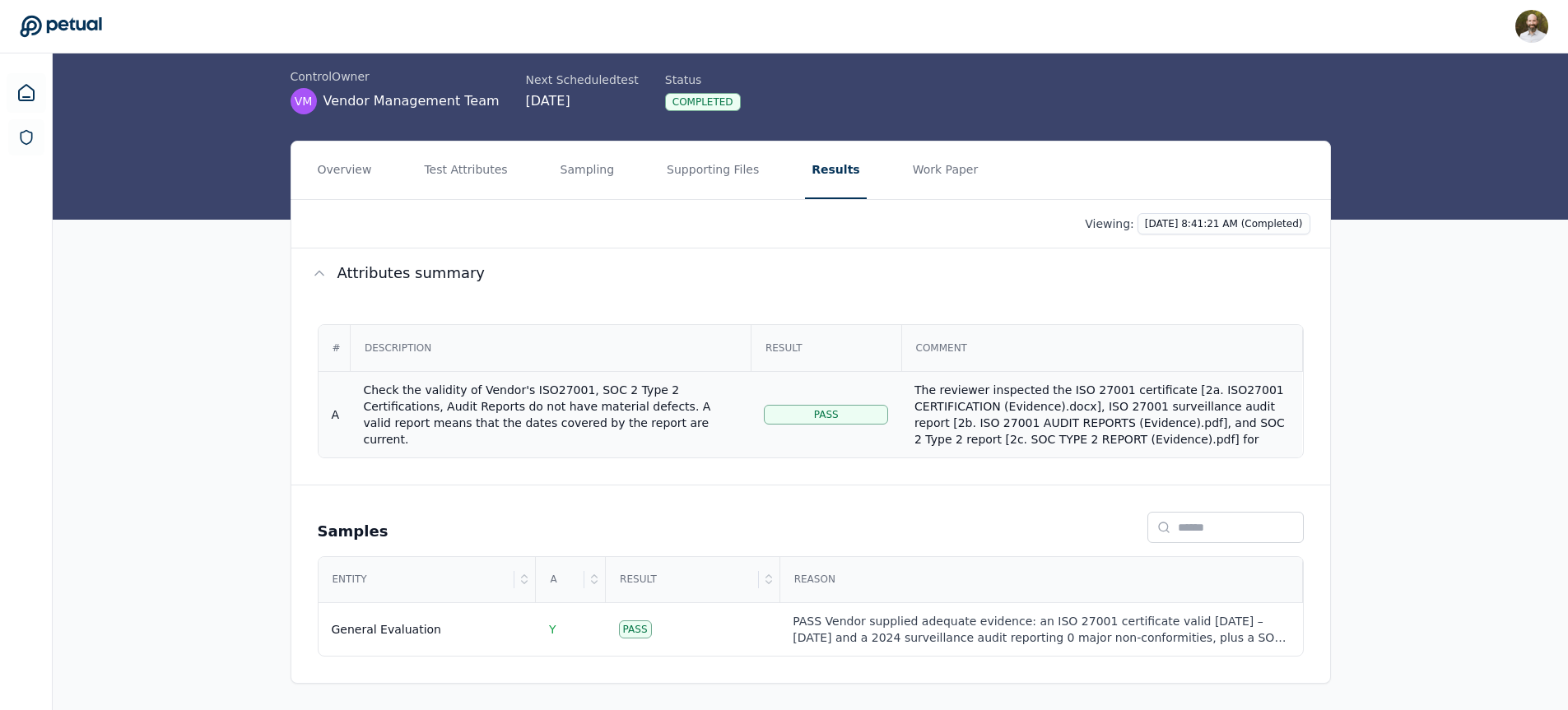
click at [991, 416] on div "The reviewer inspected the ISO 27001 certificate [2a. ISO27001 CERTIFICATION (E…" at bounding box center [1101, 473] width 374 height 181
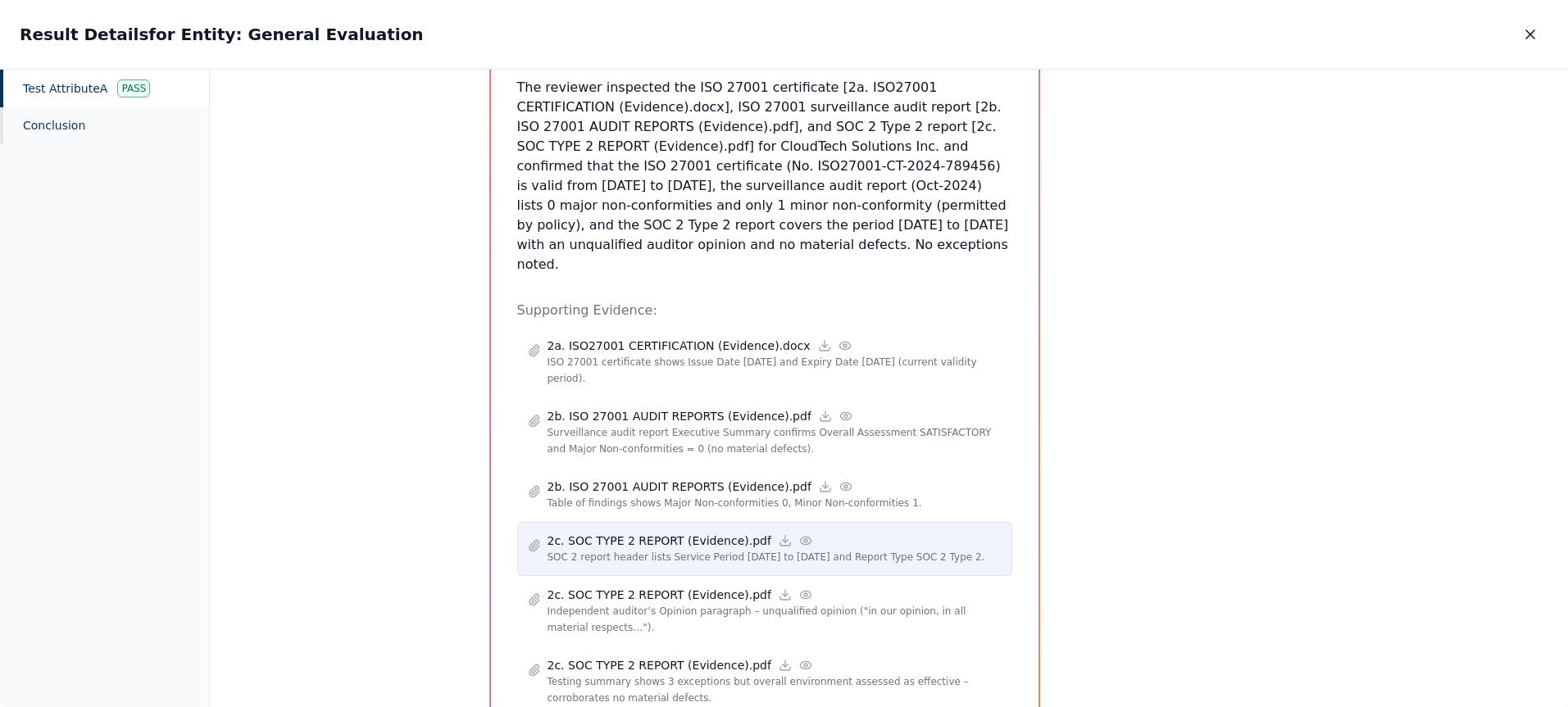
scroll to position [467, 0]
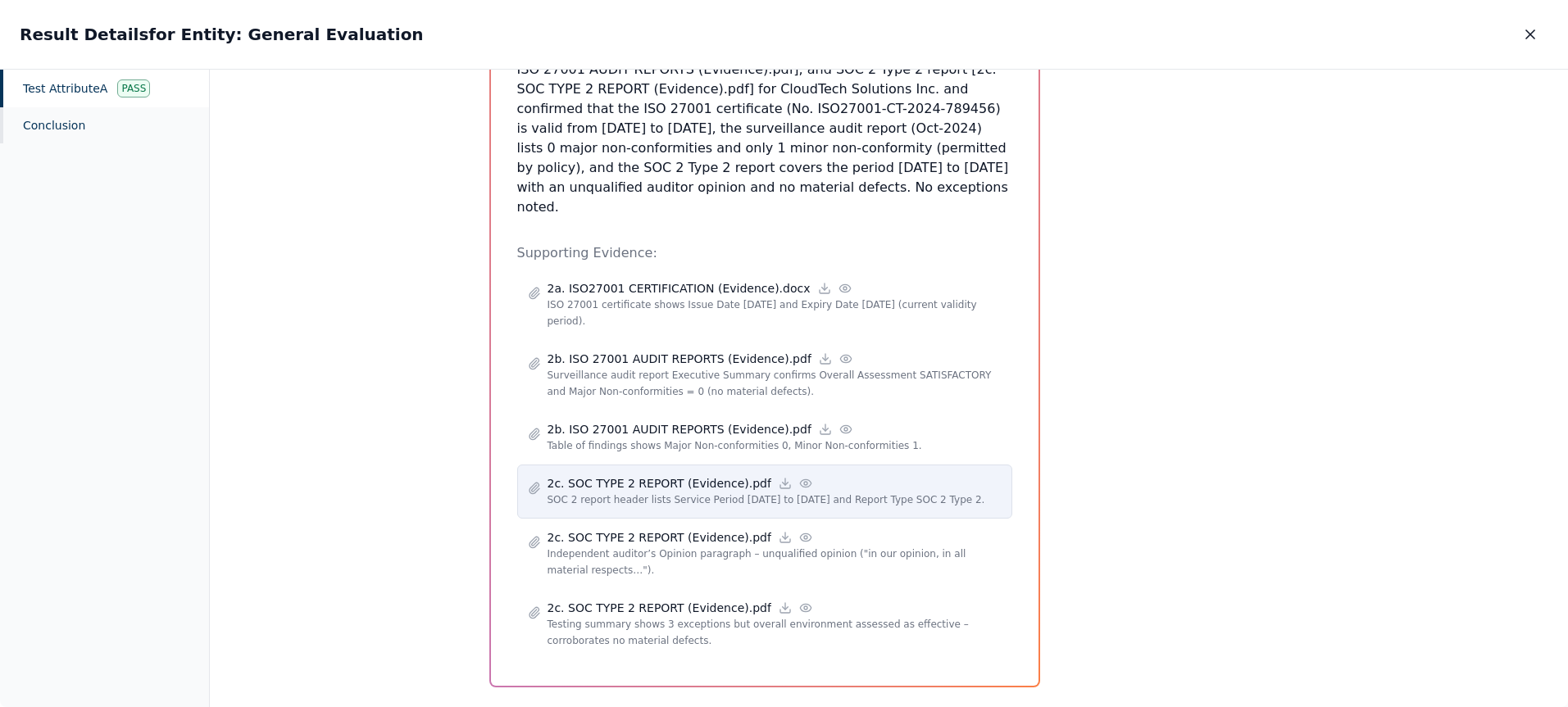
click at [706, 475] on p "2c. SOC TYPE 2 REPORT (Evidence).pdf" at bounding box center [659, 483] width 224 height 17
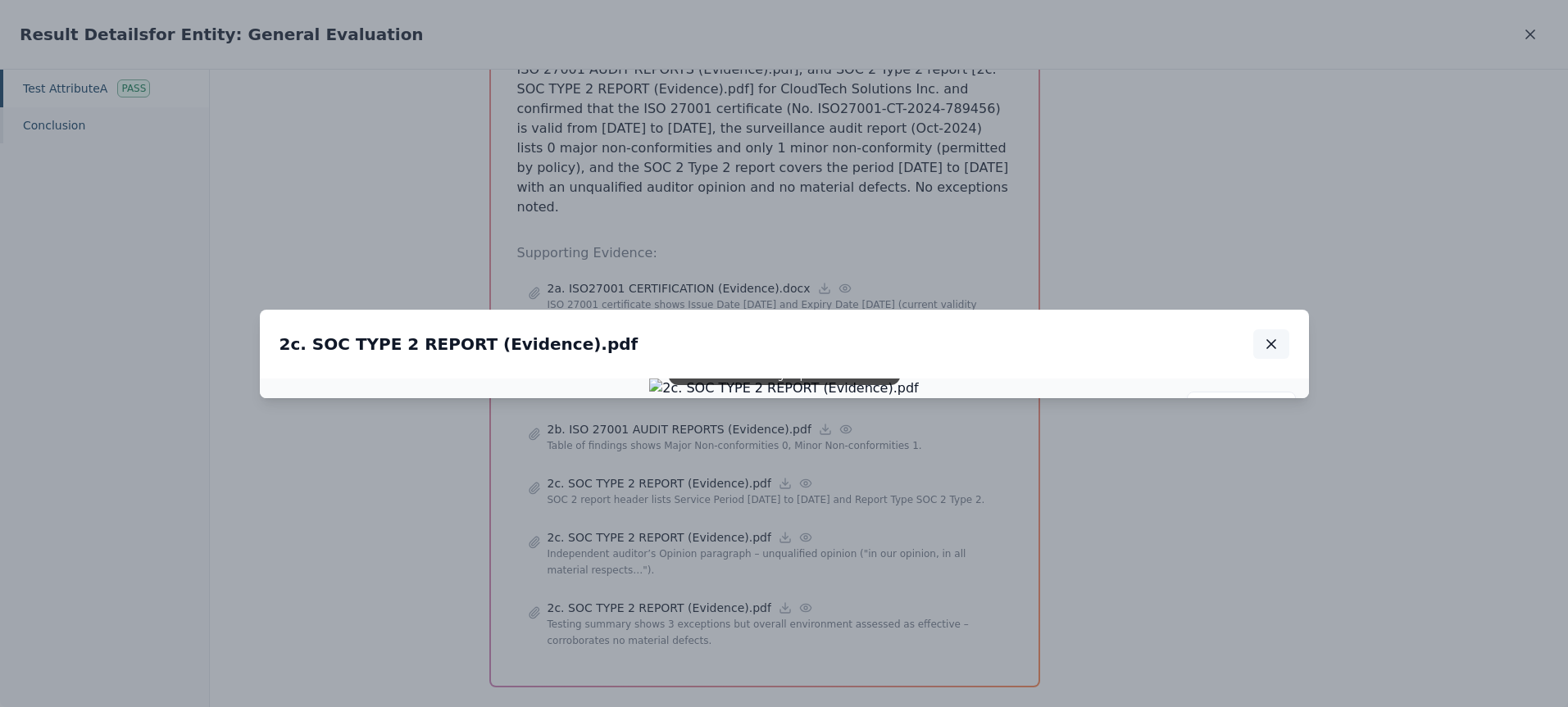
click at [1273, 336] on icon "button" at bounding box center [1271, 344] width 17 height 17
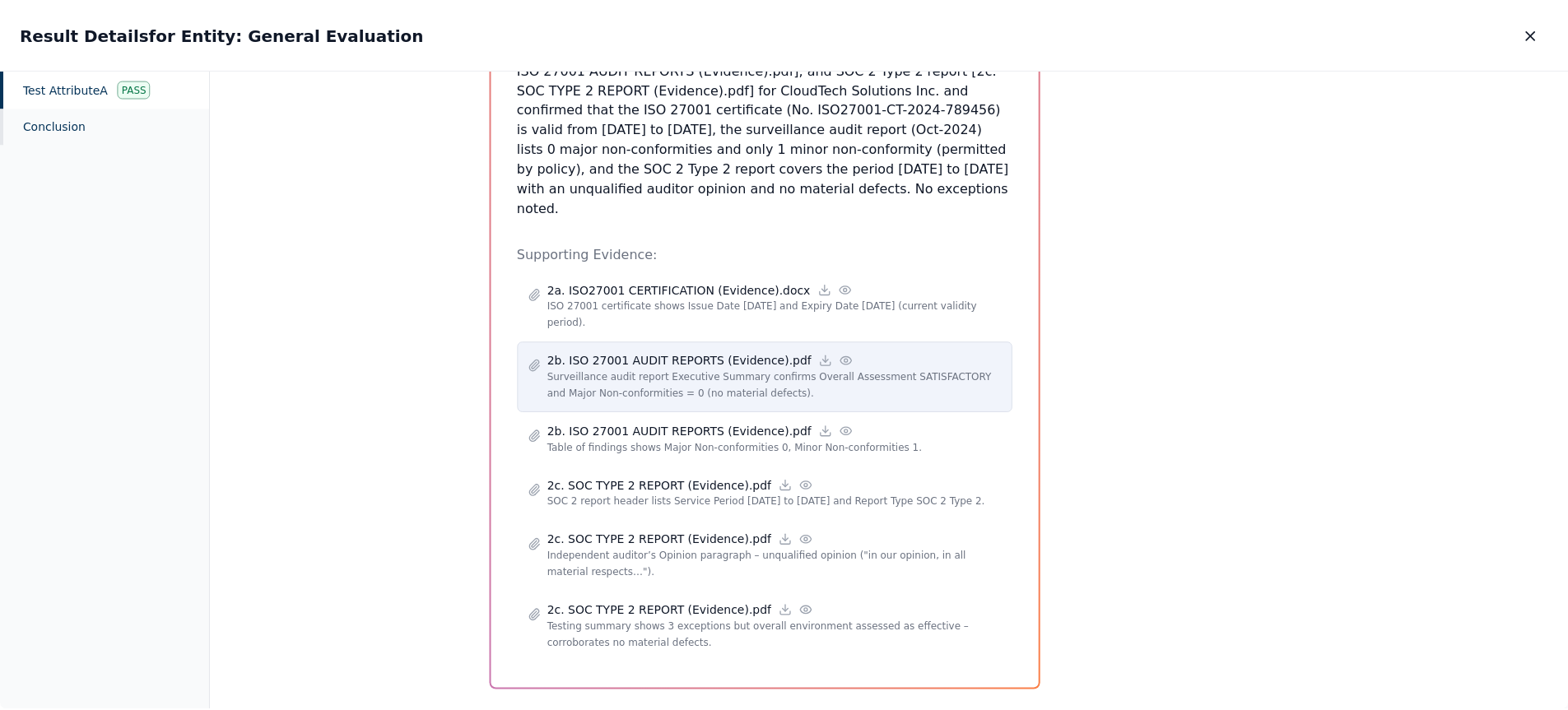
scroll to position [0, 0]
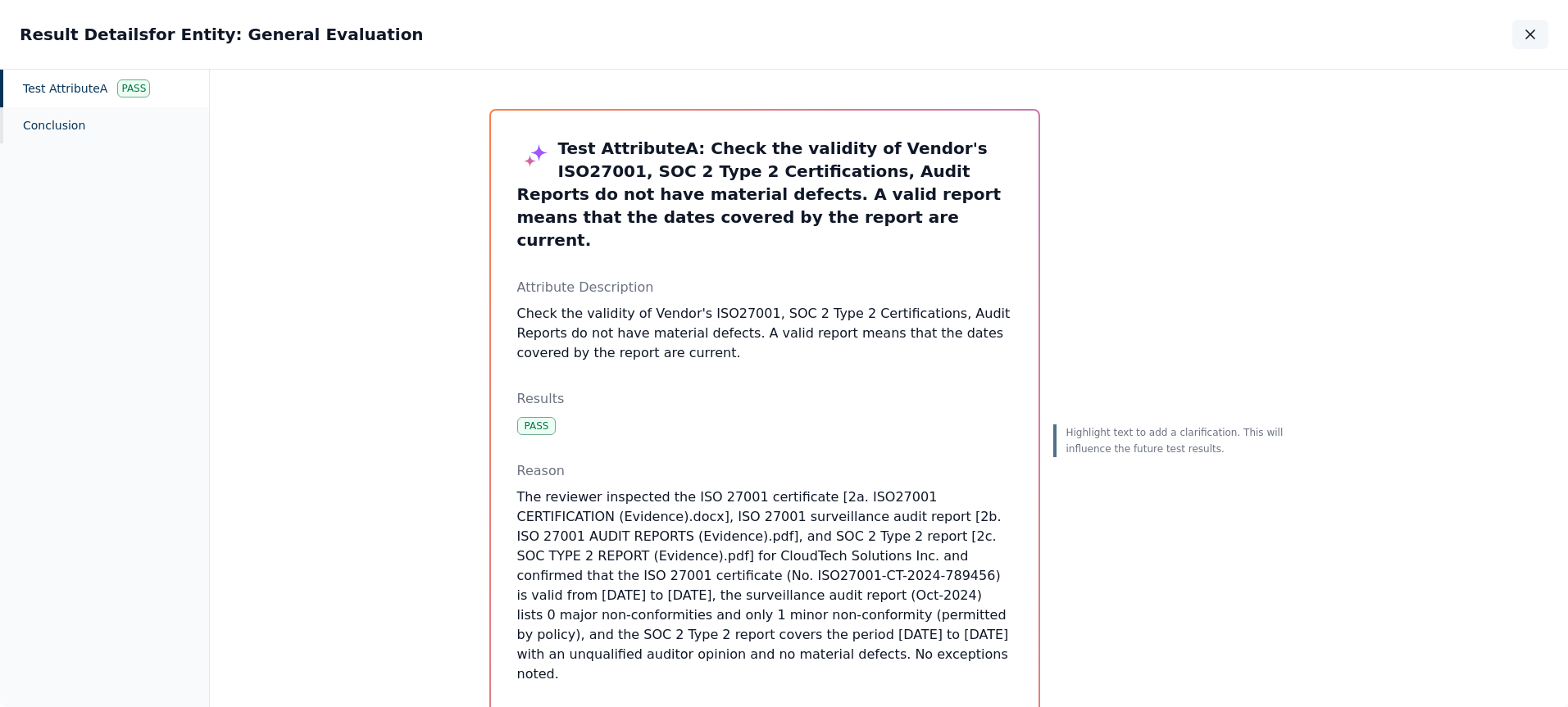
click at [1538, 35] on icon "button" at bounding box center [1530, 35] width 17 height 17
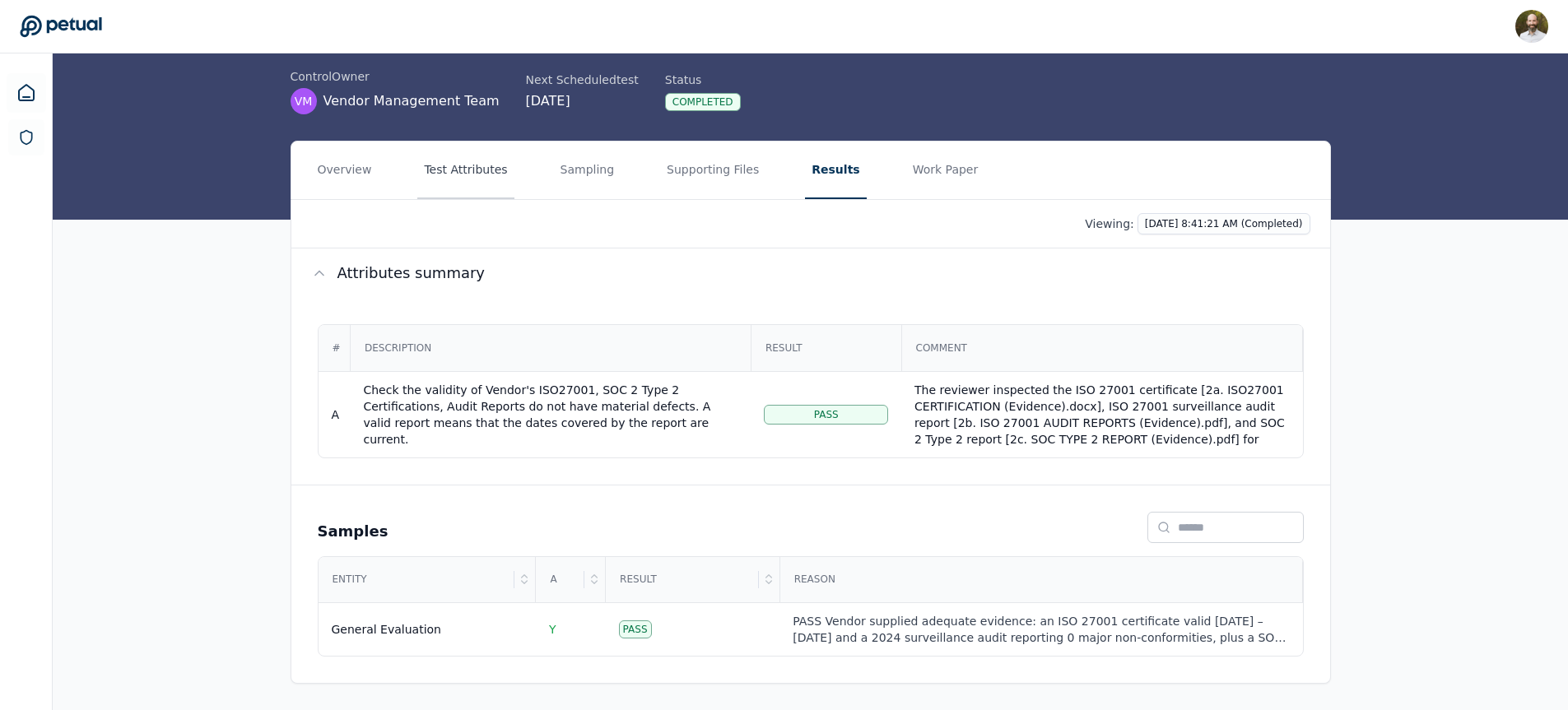
click at [464, 172] on button "Test Attributes" at bounding box center [466, 170] width 96 height 58
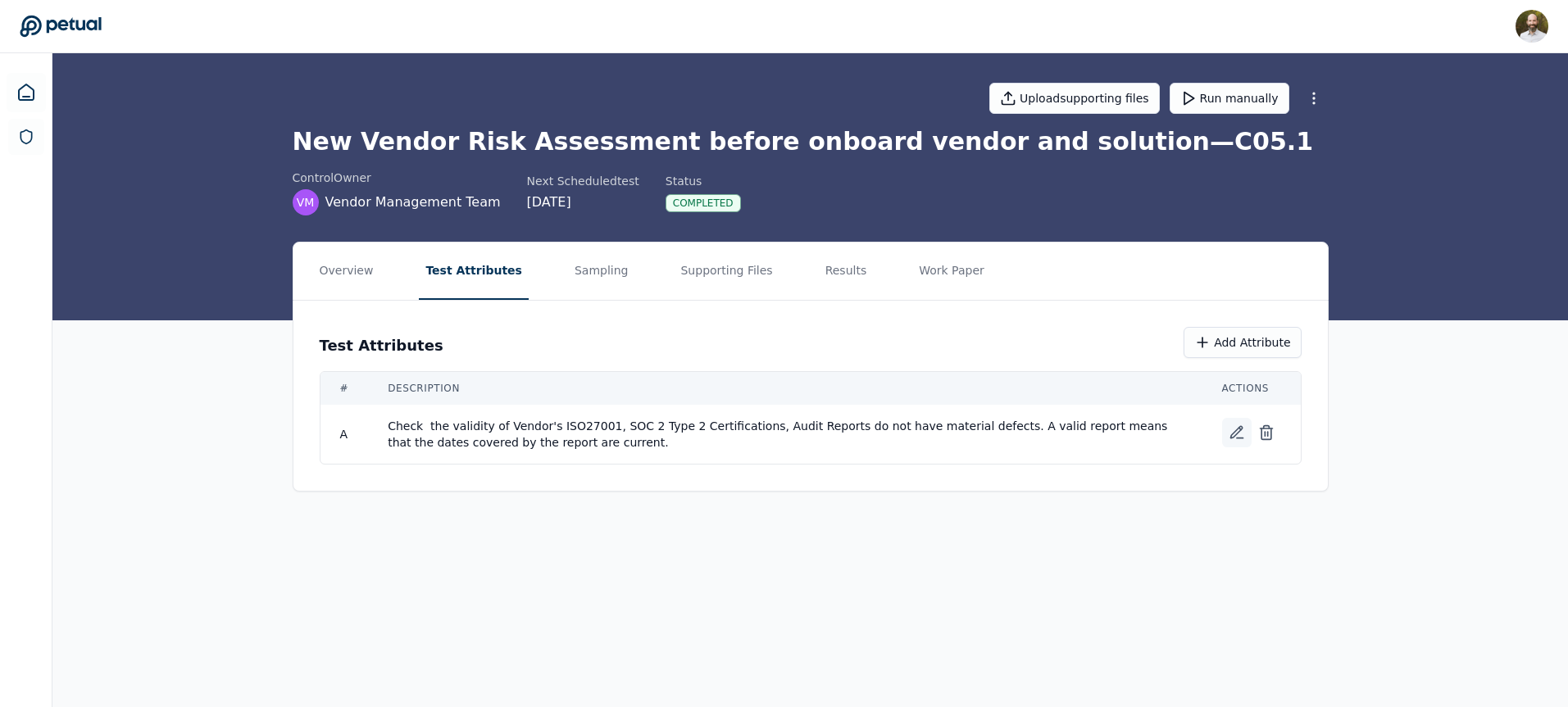
click at [1234, 427] on icon at bounding box center [1237, 433] width 17 height 17
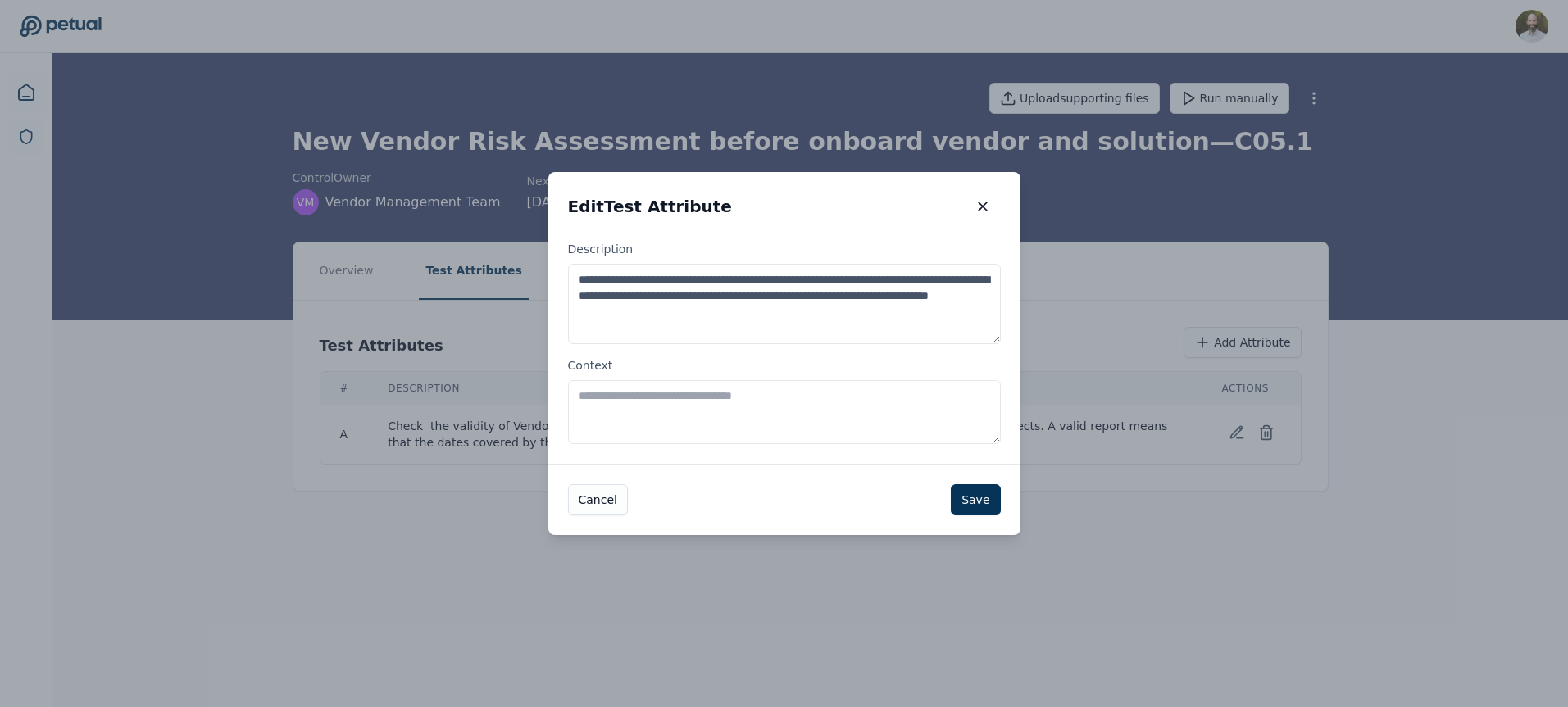
click at [775, 312] on textarea "**********" at bounding box center [784, 304] width 433 height 81
click at [726, 312] on textarea "**********" at bounding box center [784, 304] width 433 height 81
type textarea "**********"
click at [984, 504] on button "Save" at bounding box center [975, 499] width 50 height 31
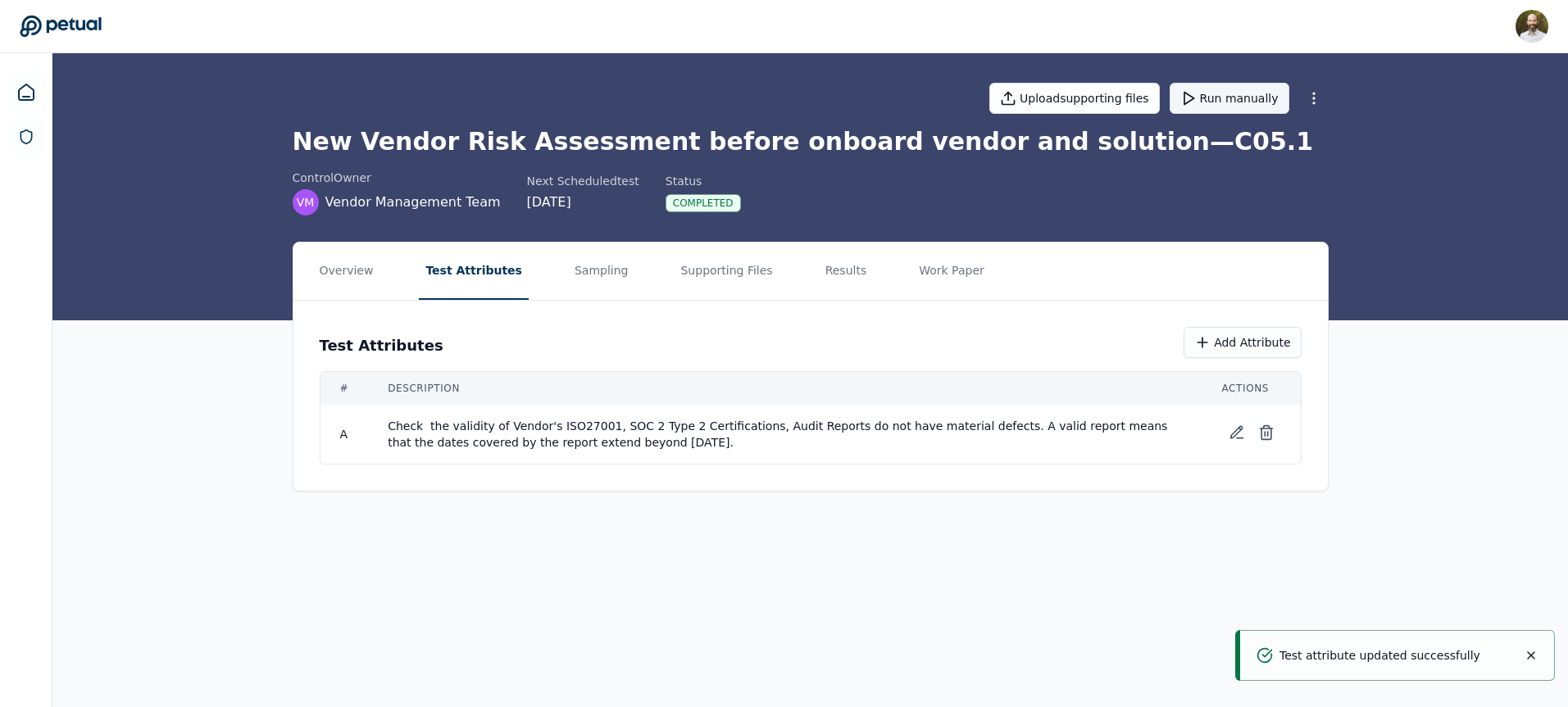
click at [1241, 104] on button "Run manually" at bounding box center [1229, 98] width 119 height 31
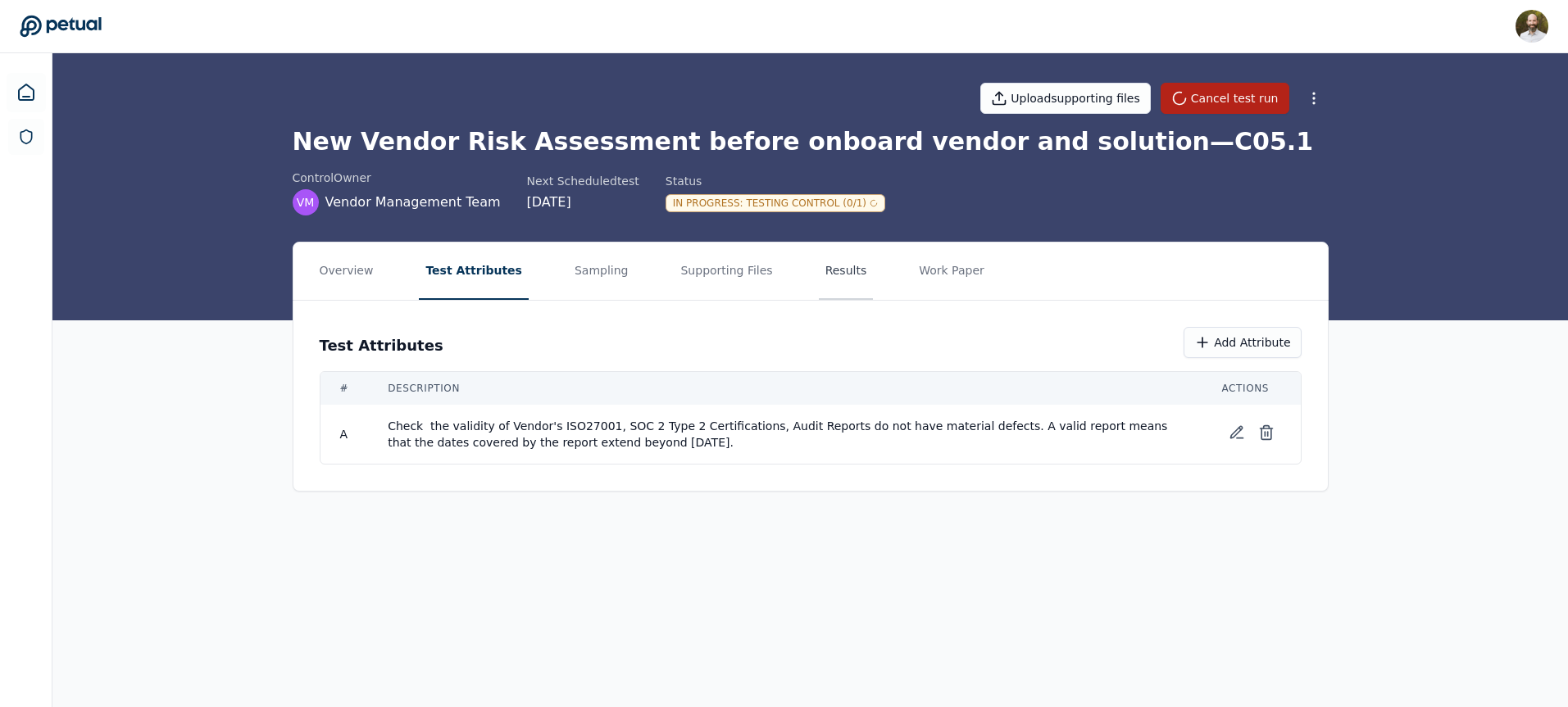
click at [819, 282] on button "Results" at bounding box center [846, 271] width 55 height 58
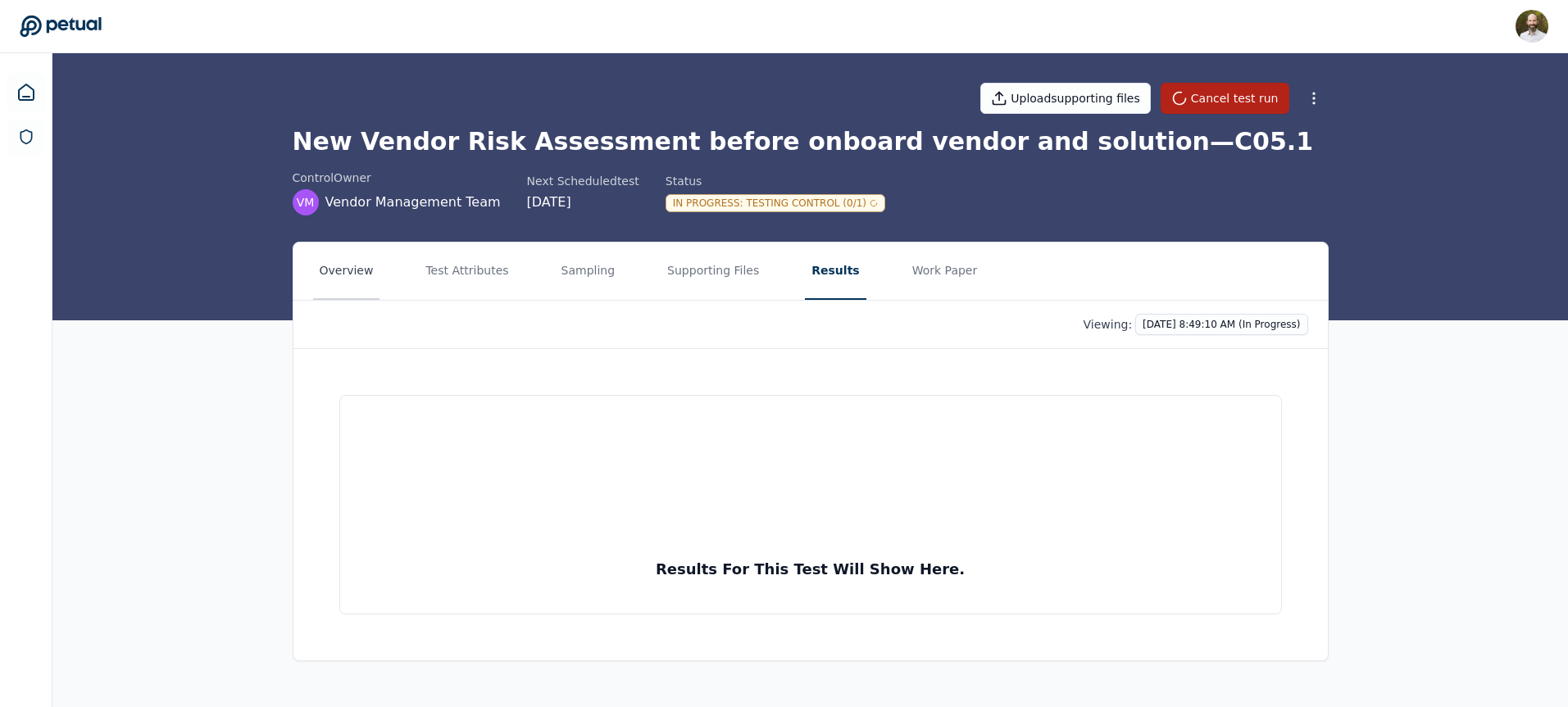
click at [341, 274] on button "Overview" at bounding box center [347, 271] width 67 height 58
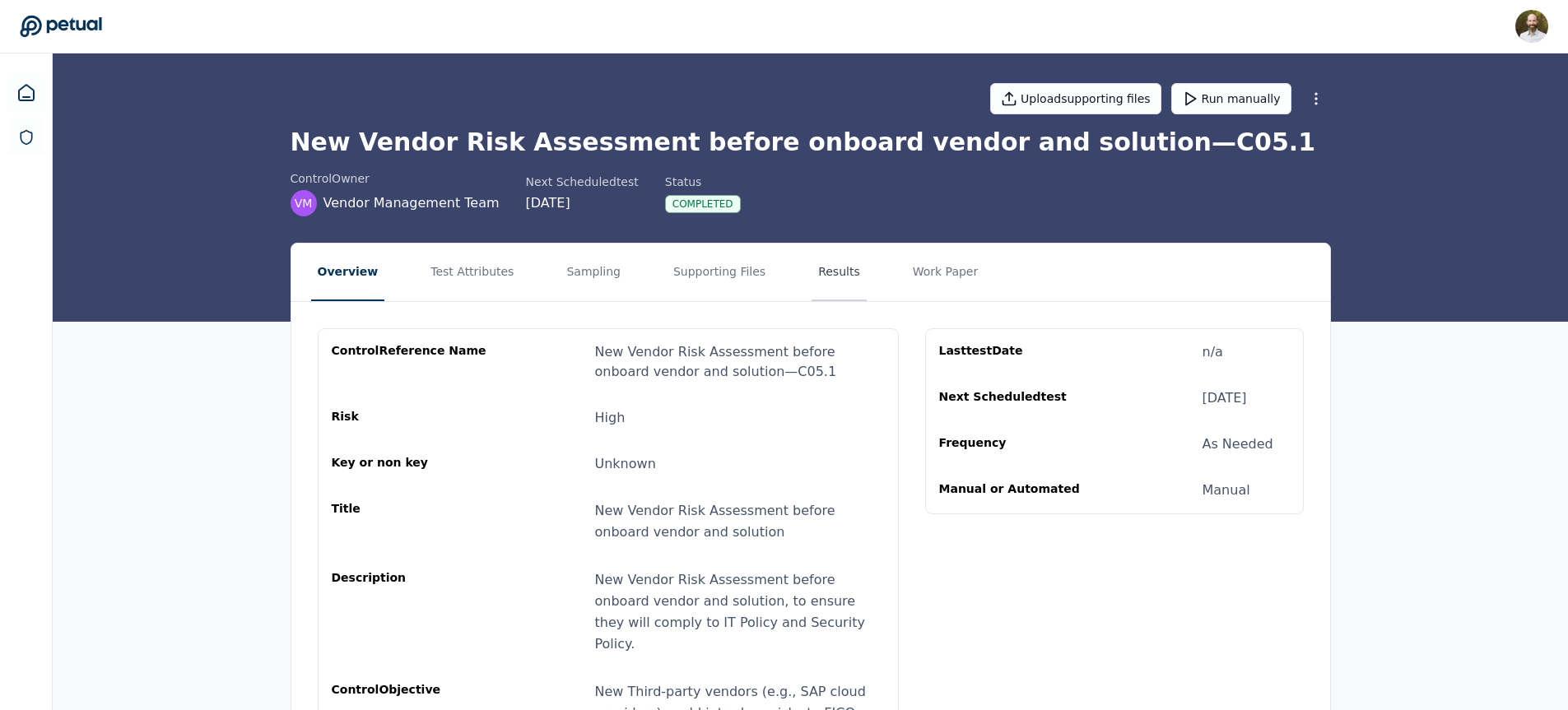
click at [816, 271] on button "Results" at bounding box center [839, 272] width 55 height 58
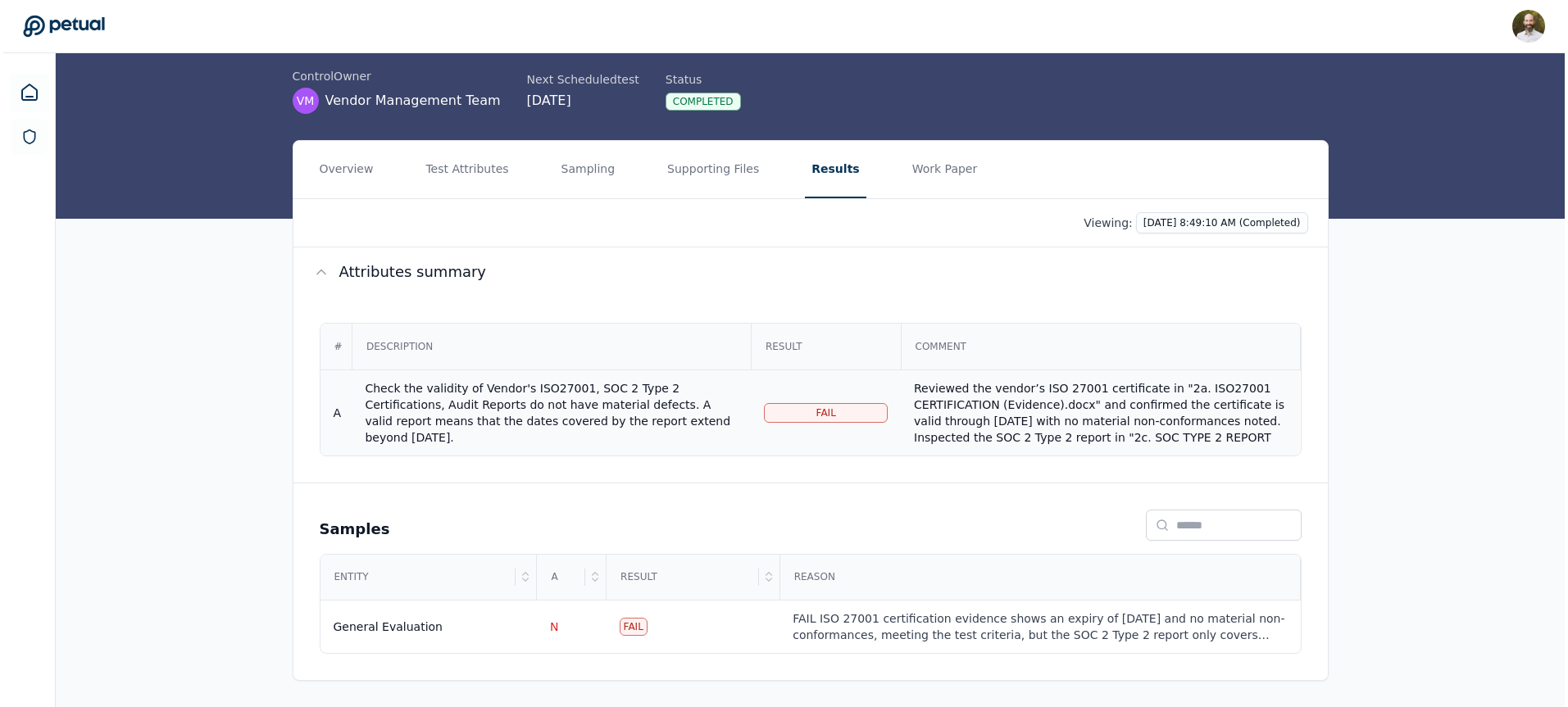
scroll to position [65, 0]
click at [961, 408] on div "Reviewed the vendor’s ISO 27001 certificate in "2a. ISO27001 CERTIFICATION (Evi…" at bounding box center [1096, 388] width 373 height 115
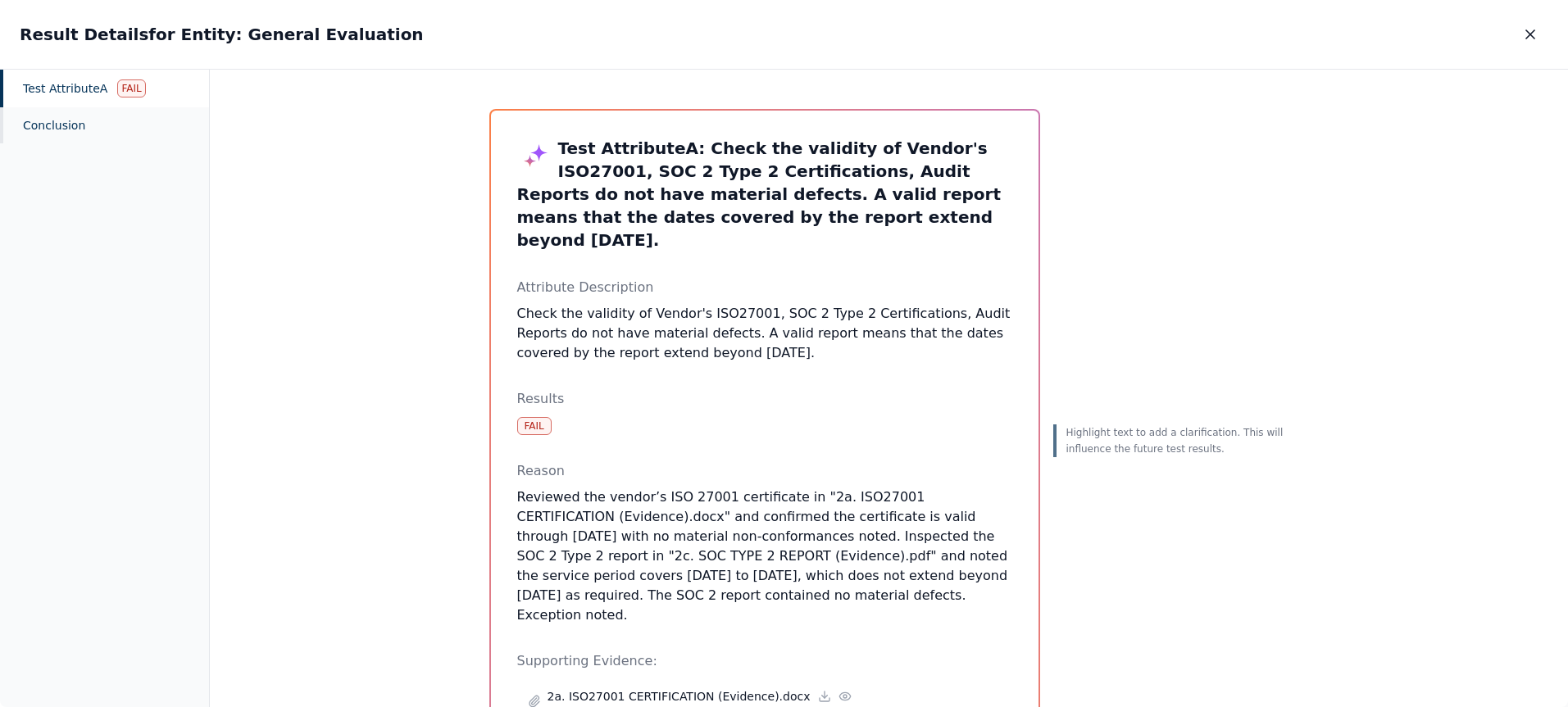
scroll to position [73, 0]
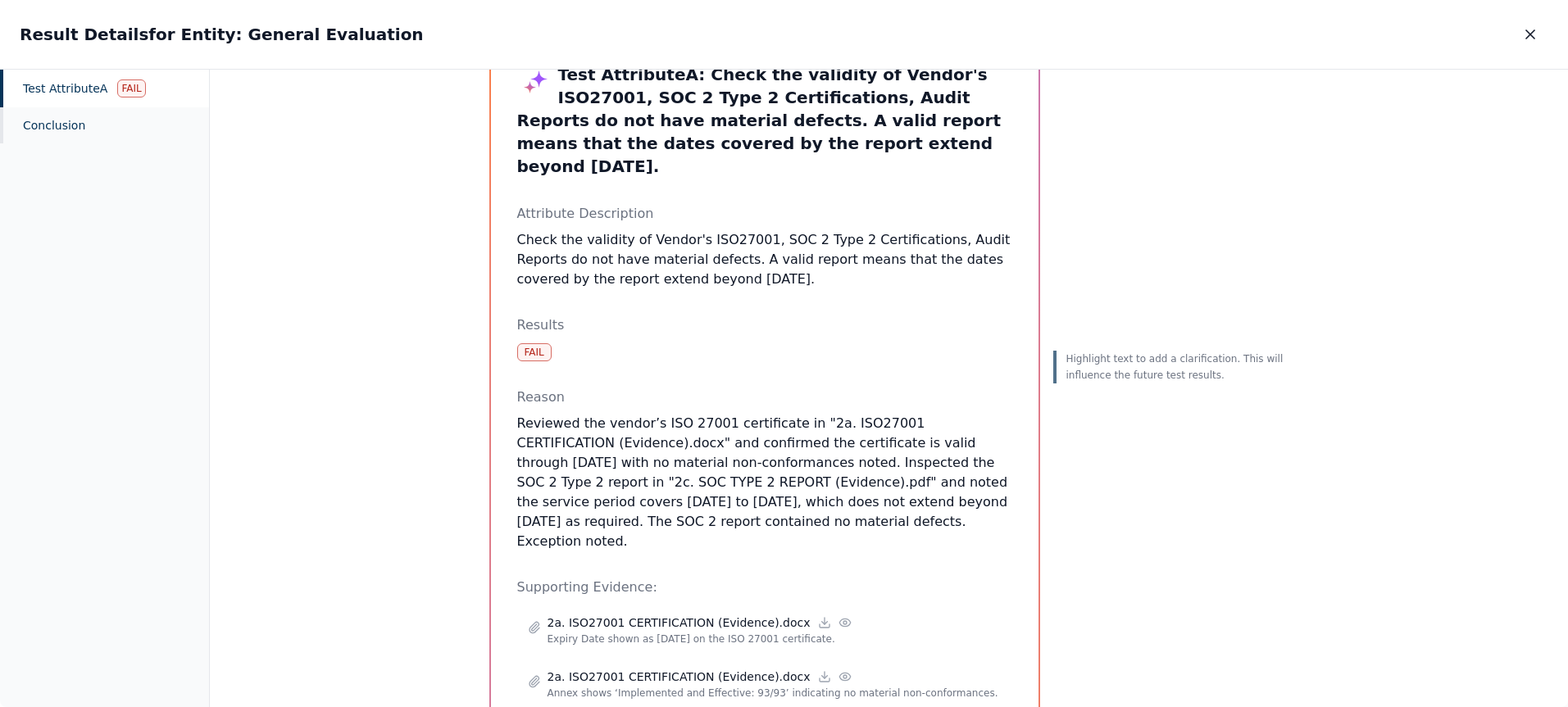
click at [822, 388] on p "Reason" at bounding box center [764, 397] width 495 height 19
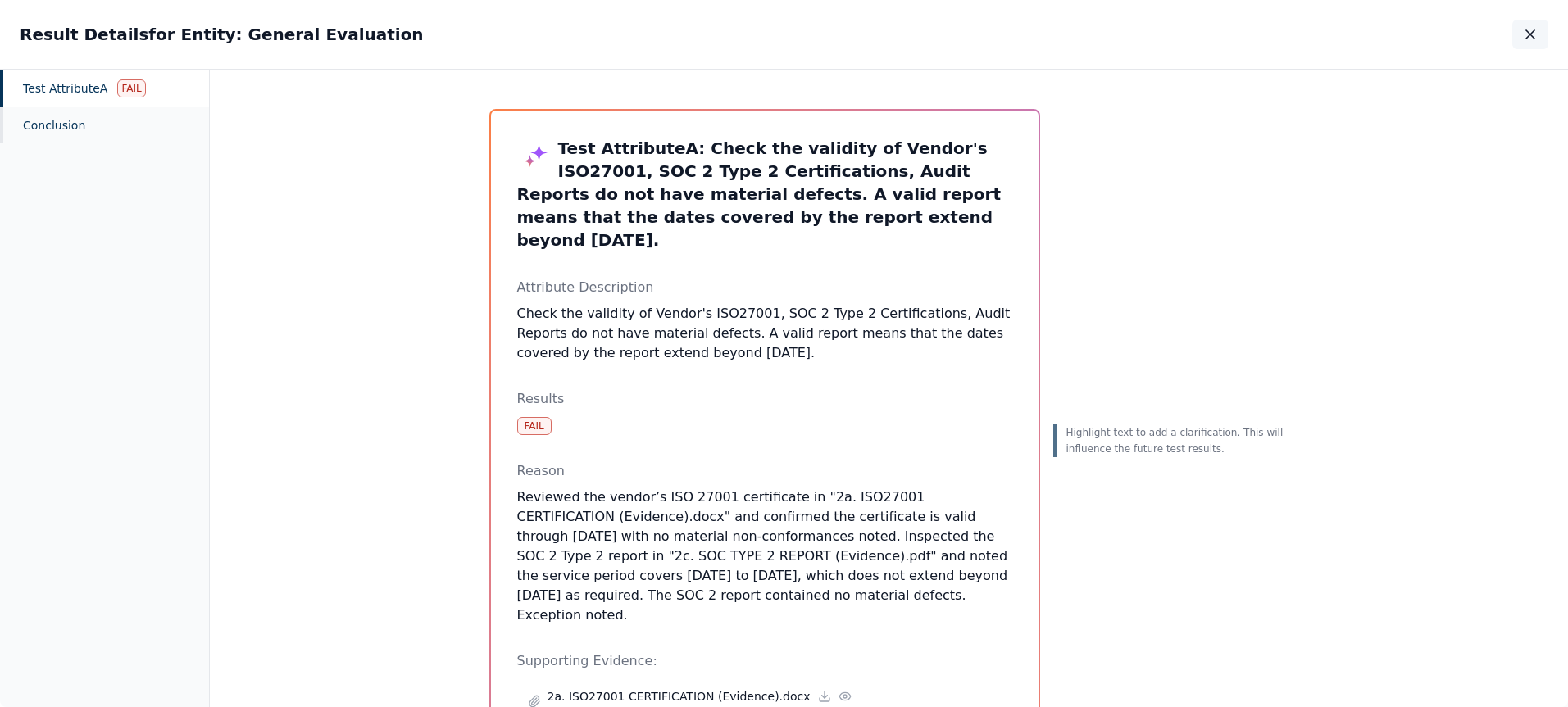
click at [1533, 35] on icon "button" at bounding box center [1530, 35] width 17 height 17
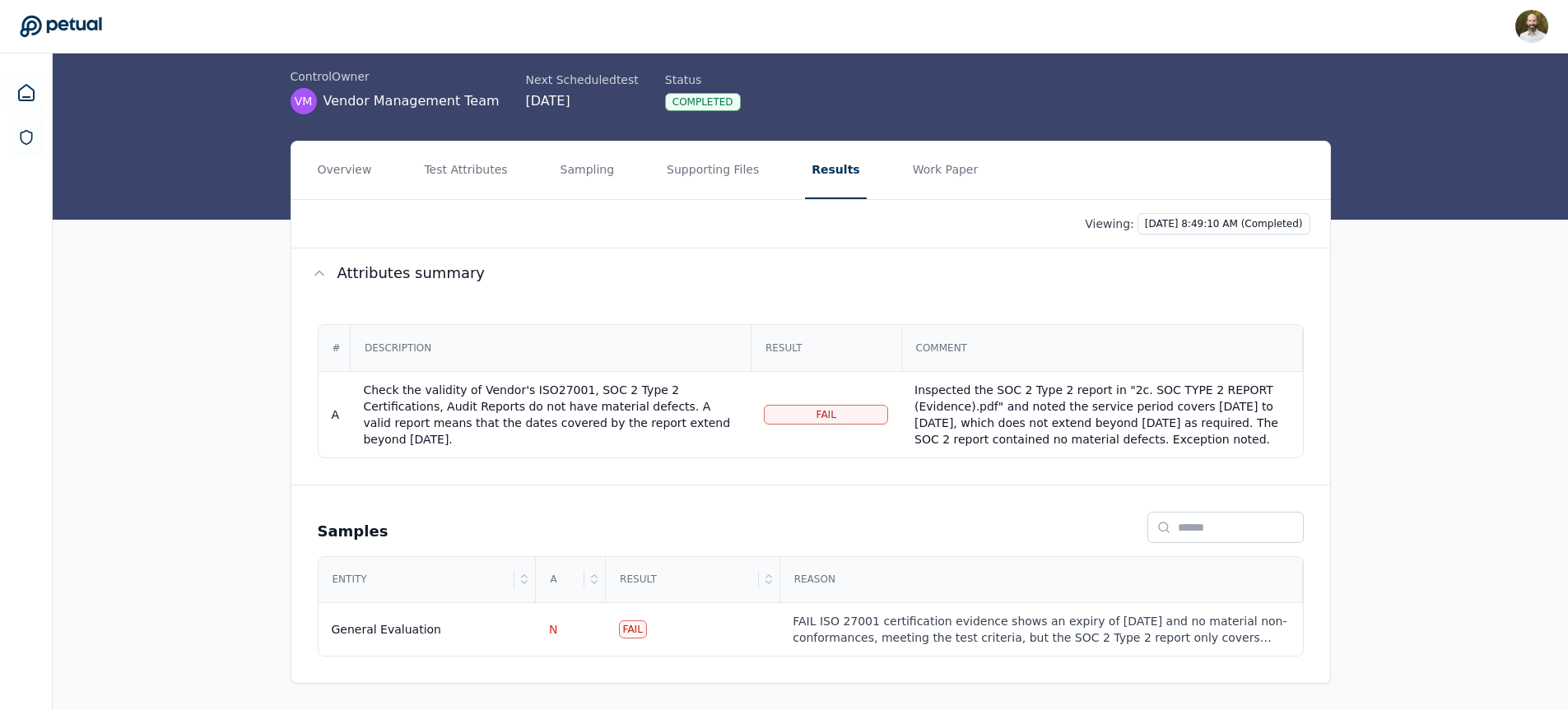
click at [75, 24] on icon at bounding box center [60, 27] width 83 height 23
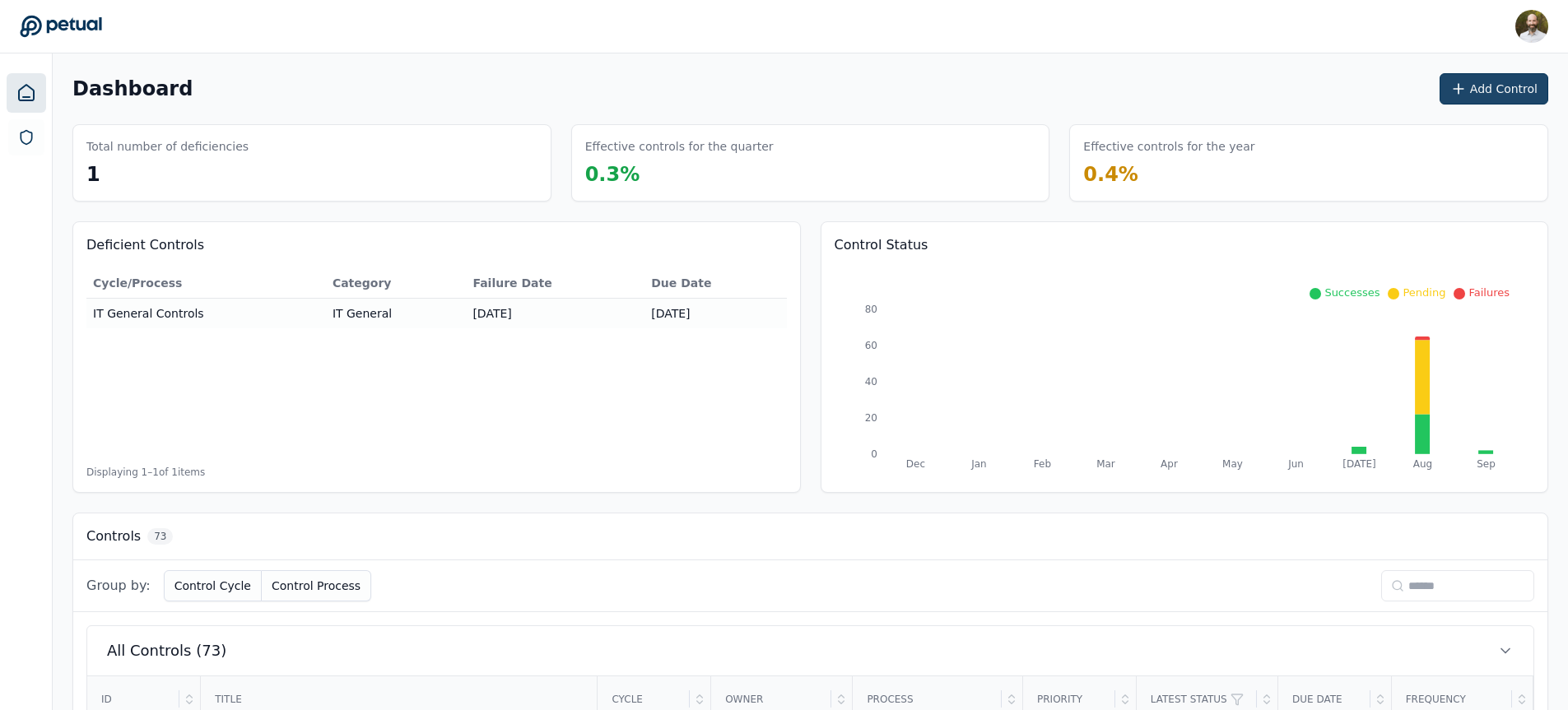
click at [1501, 92] on button "Add Control" at bounding box center [1493, 88] width 108 height 31
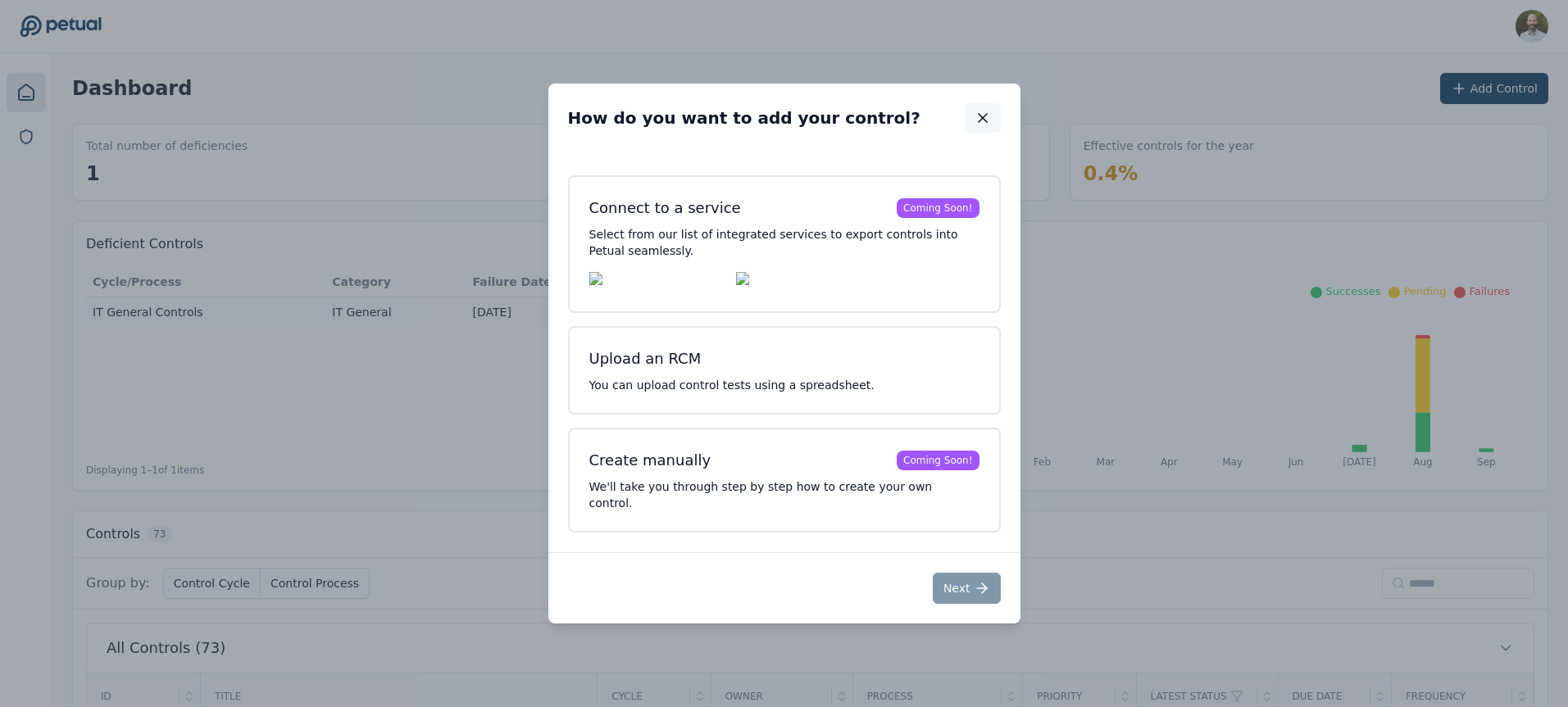
click at [982, 122] on icon "button" at bounding box center [982, 118] width 8 height 8
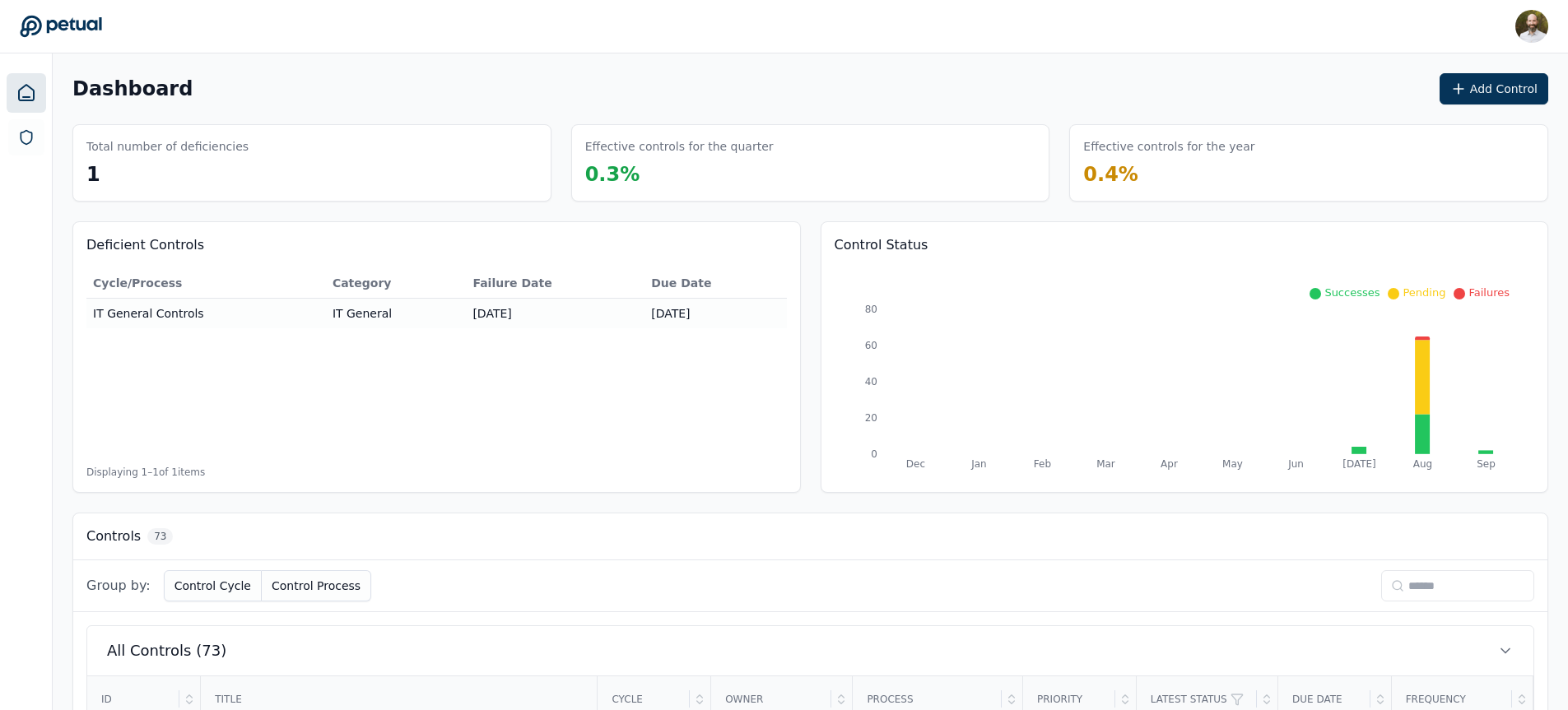
click at [1427, 586] on input at bounding box center [1457, 586] width 153 height 31
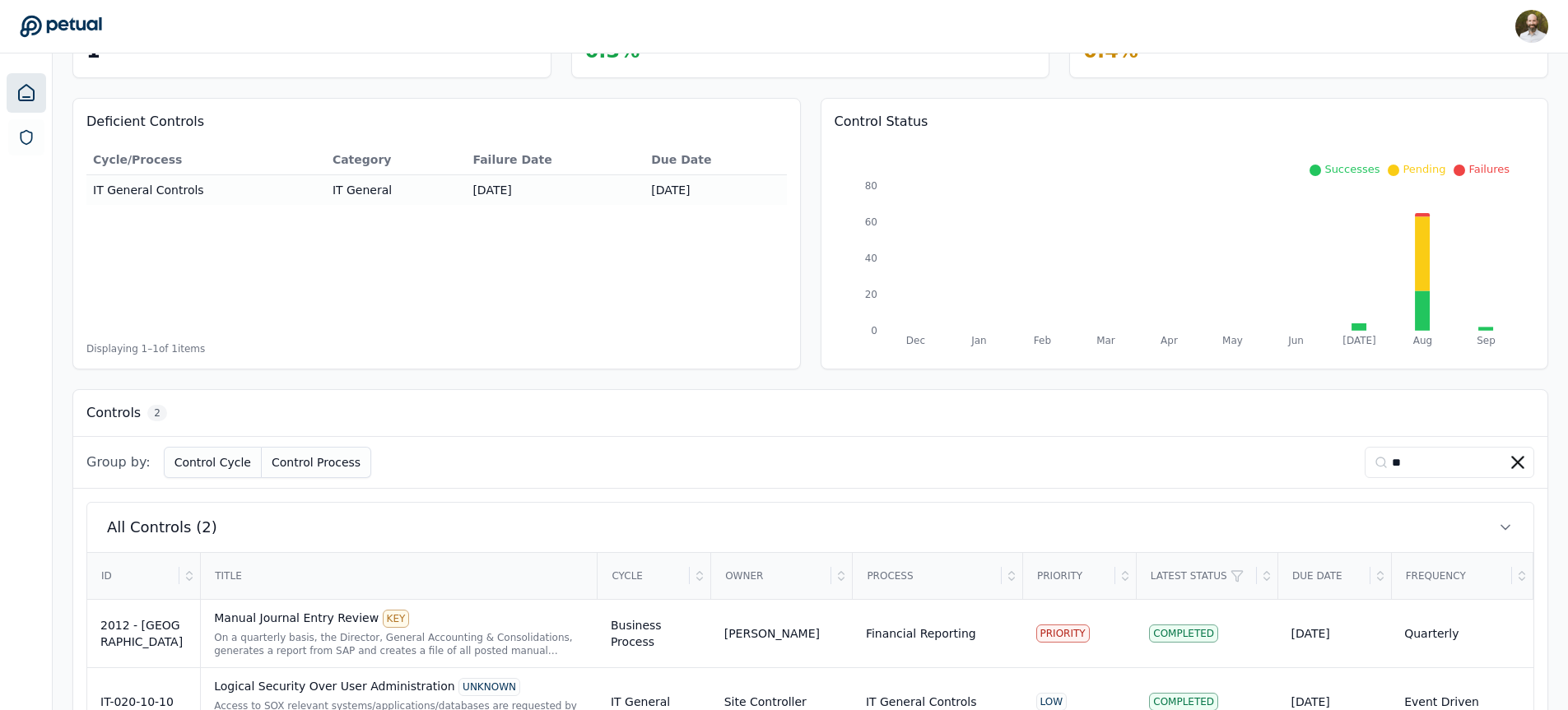
scroll to position [185, 0]
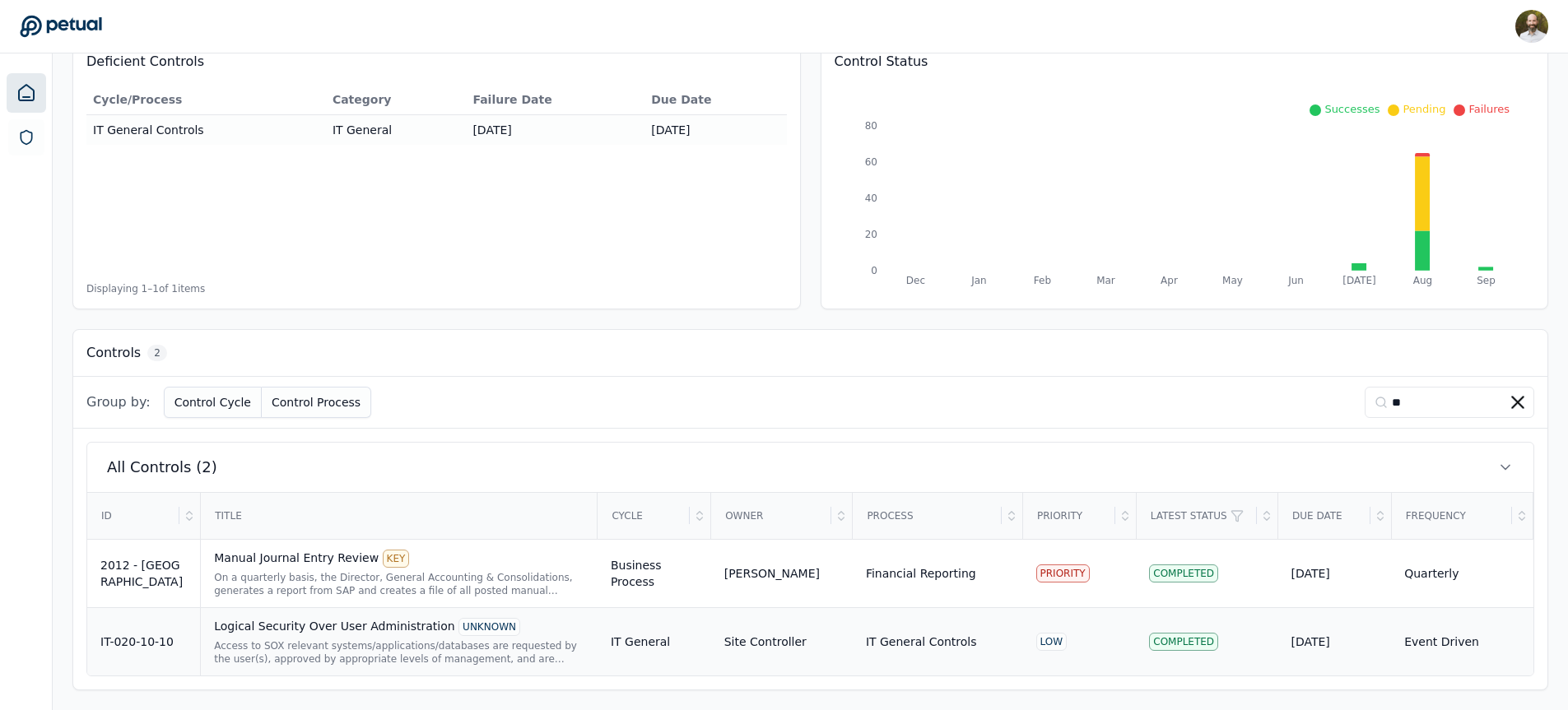
type input "**"
click at [417, 632] on div "Logical Security Over User Administration UNKNOWN" at bounding box center [399, 627] width 370 height 18
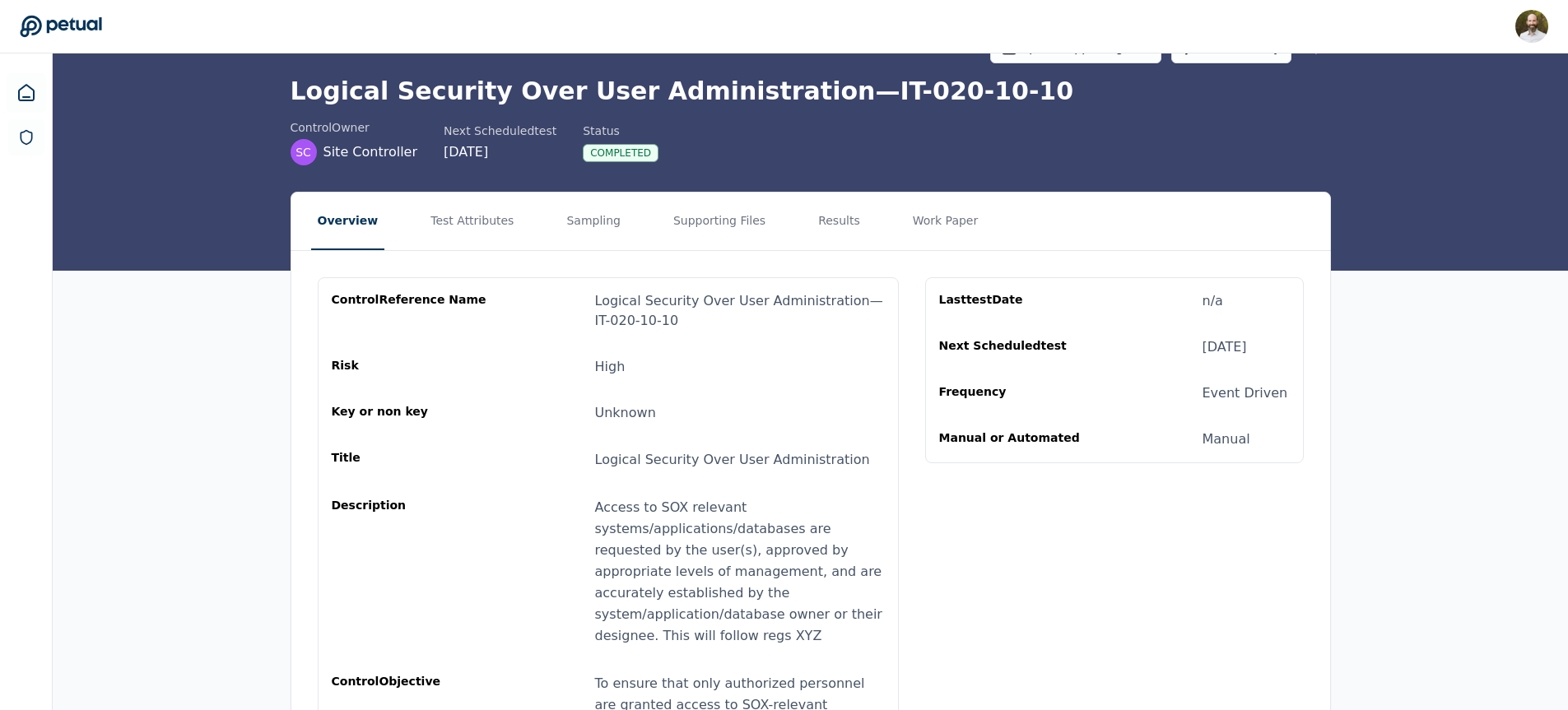
scroll to position [33, 0]
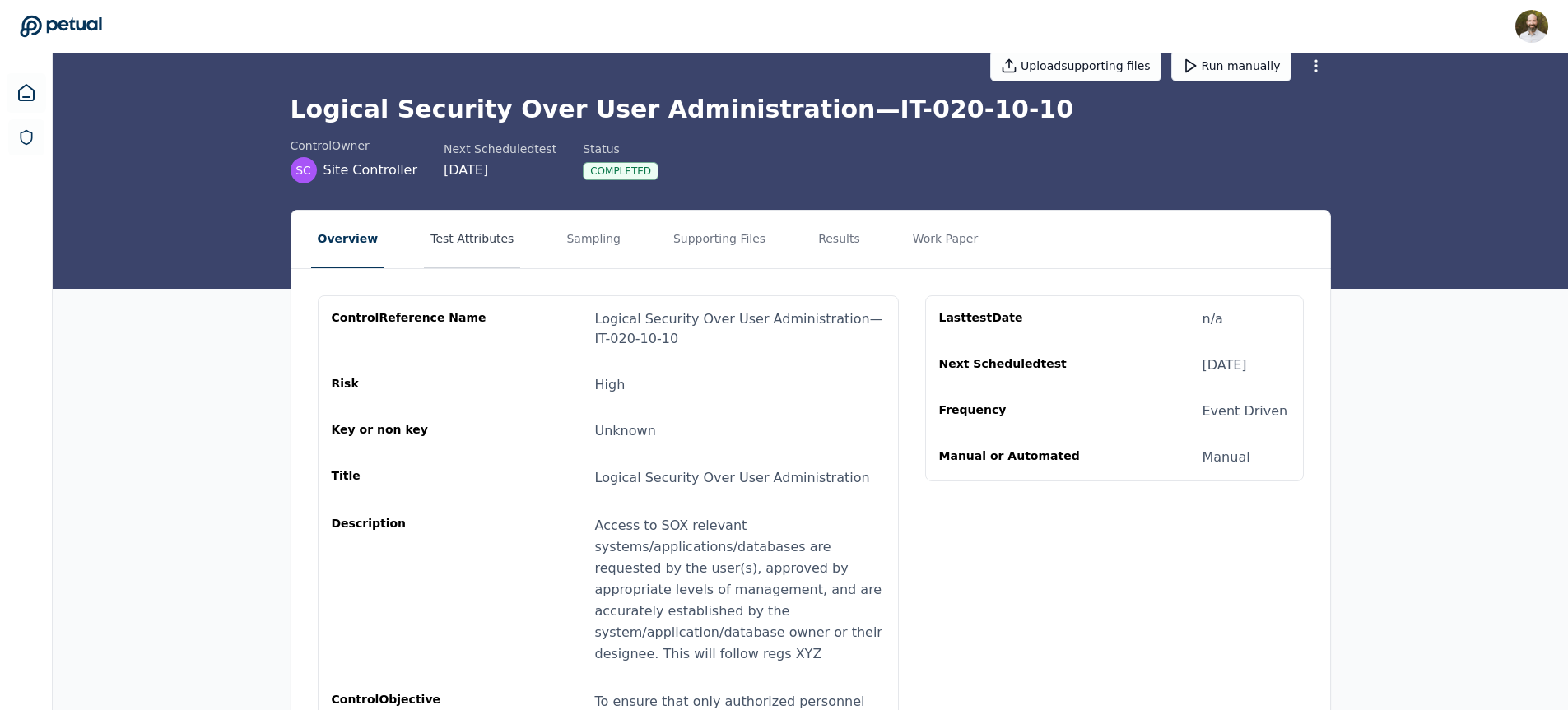
click at [464, 237] on button "Test Attributes" at bounding box center [472, 239] width 96 height 58
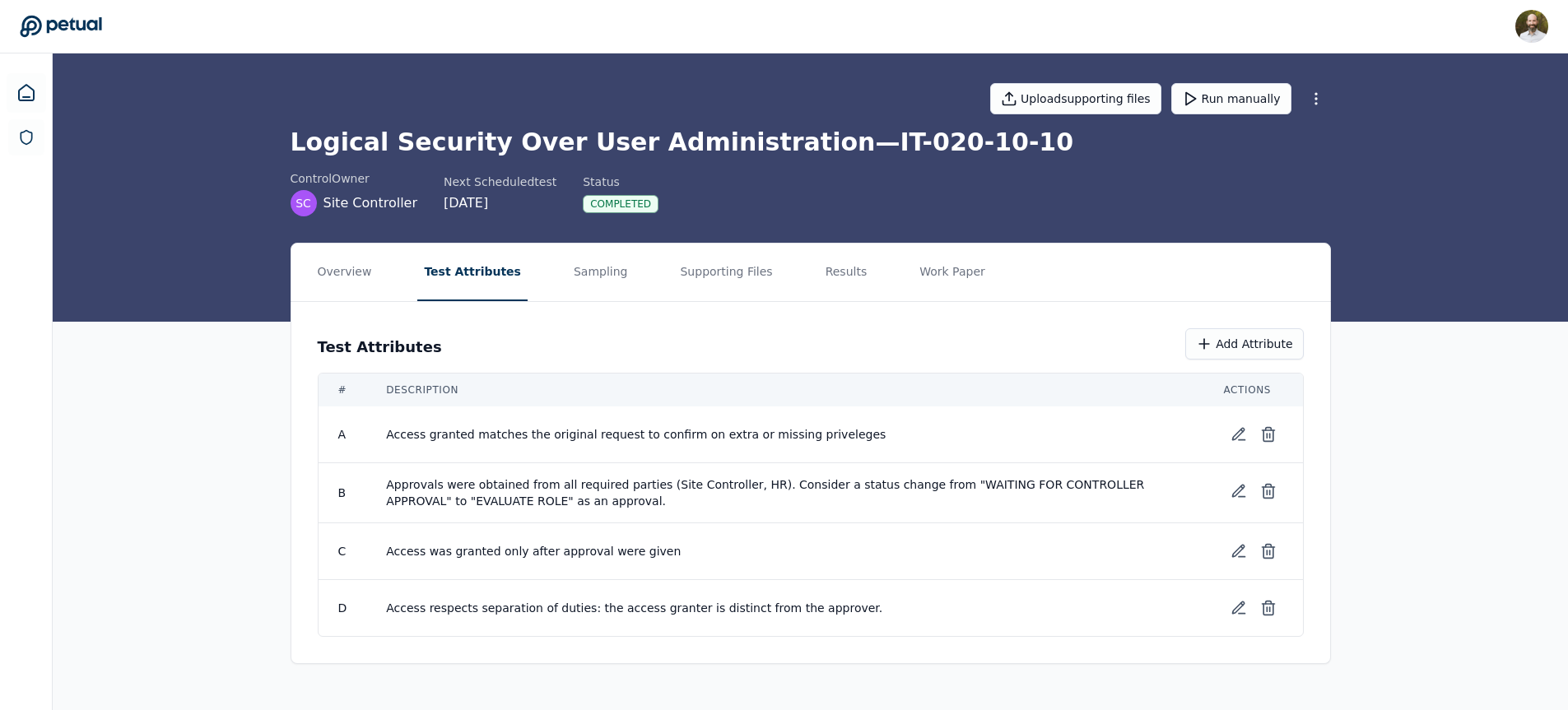
scroll to position [0, 0]
click at [588, 269] on button "Sampling" at bounding box center [604, 272] width 68 height 58
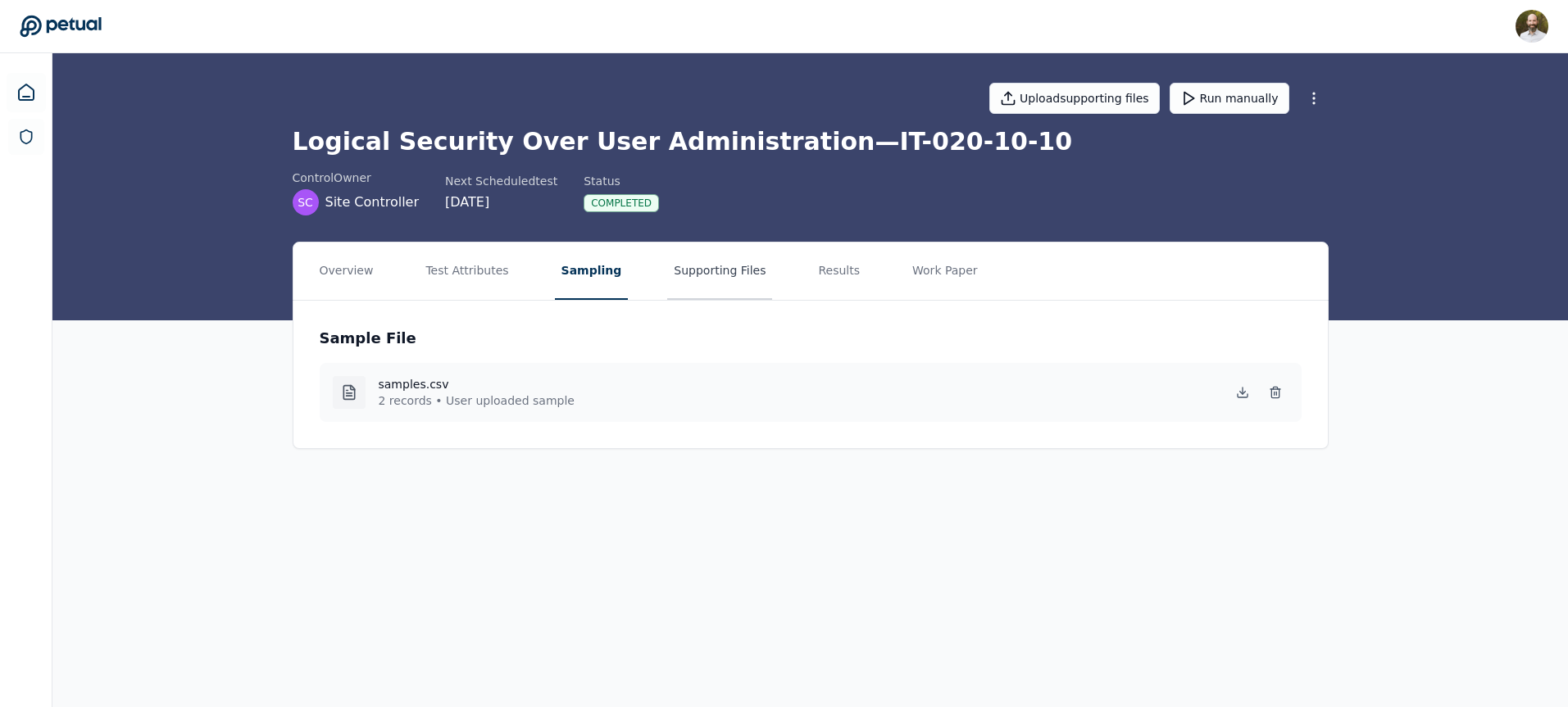
click at [709, 264] on button "Supporting Files" at bounding box center [719, 271] width 105 height 58
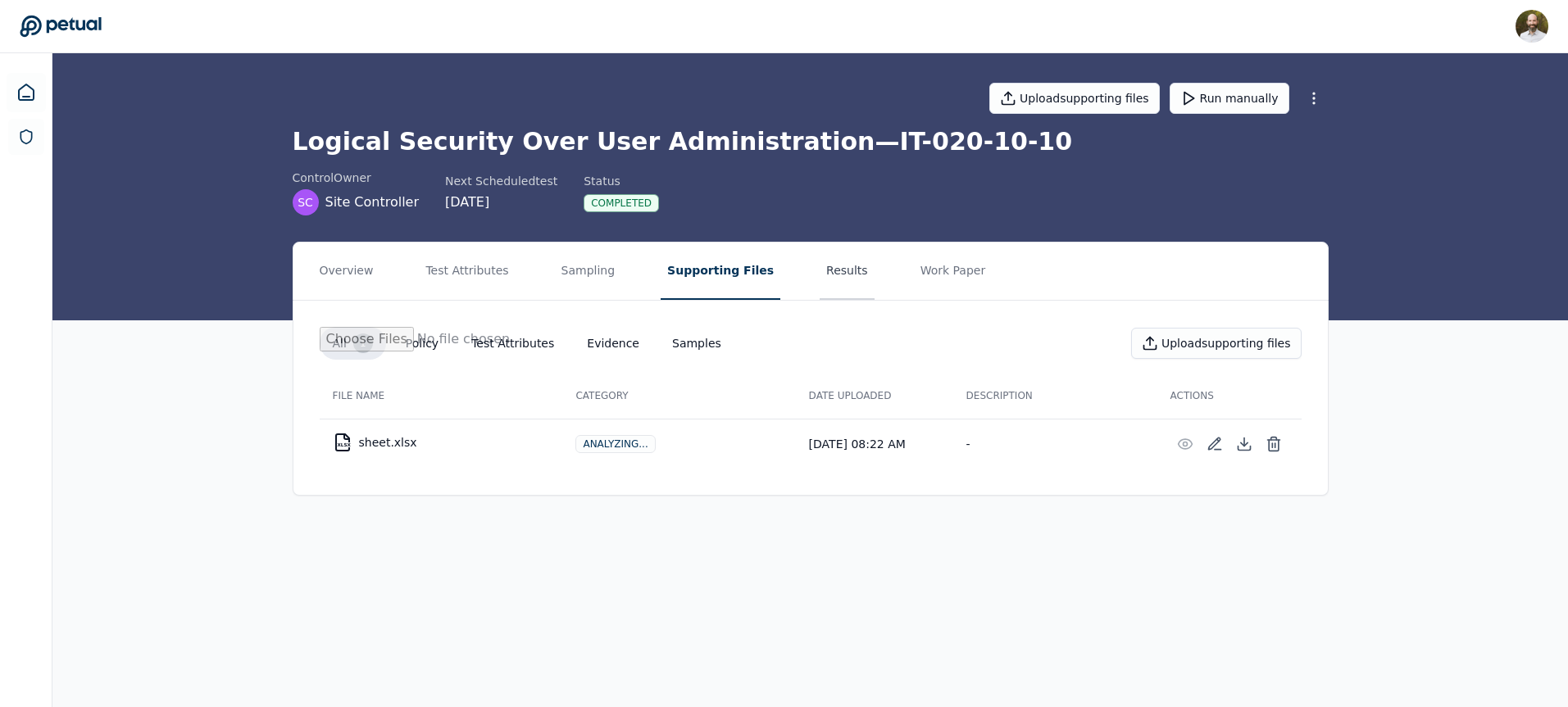
click at [826, 267] on button "Results" at bounding box center [847, 271] width 55 height 58
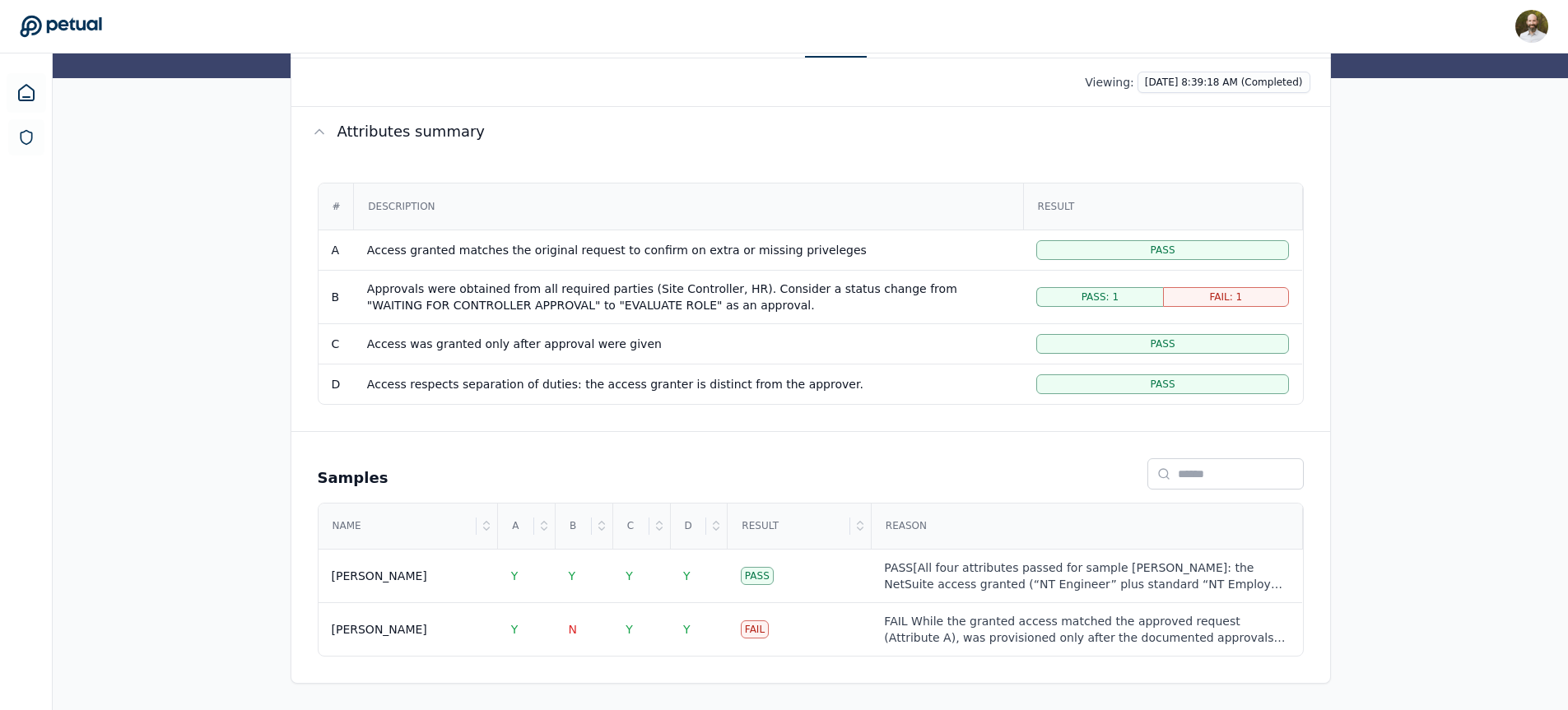
scroll to position [177, 0]
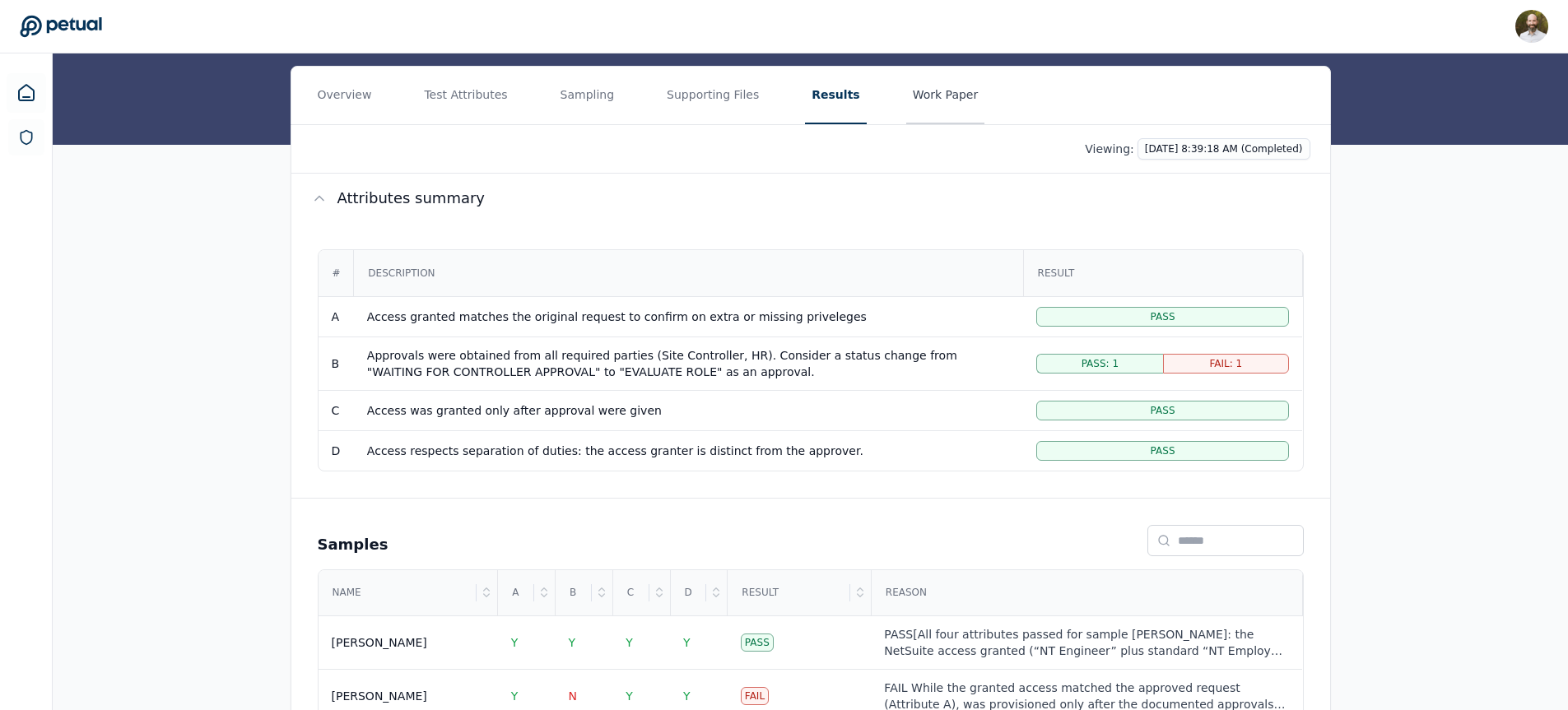
click at [927, 94] on button "Work Paper" at bounding box center [945, 95] width 79 height 58
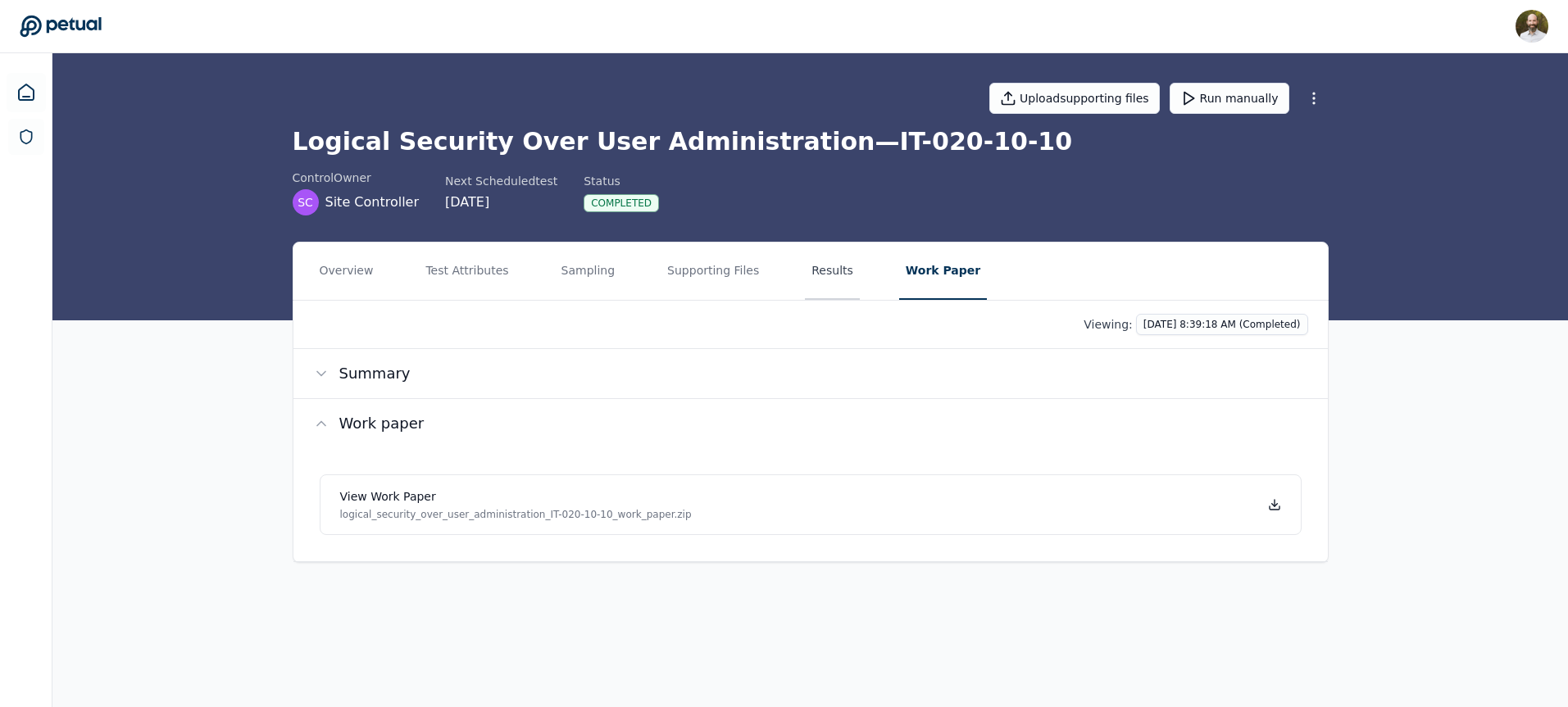
click at [827, 275] on button "Results" at bounding box center [833, 271] width 55 height 58
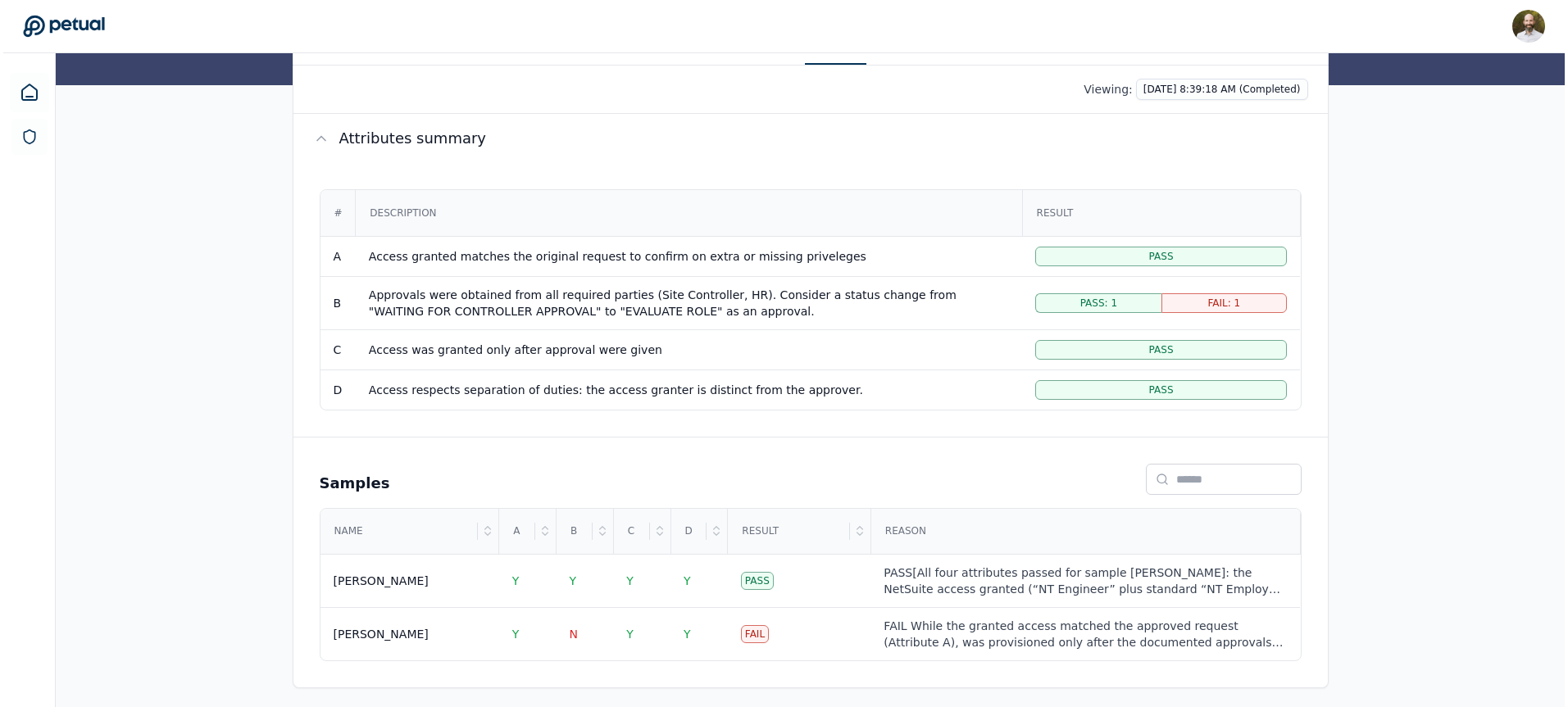
scroll to position [242, 0]
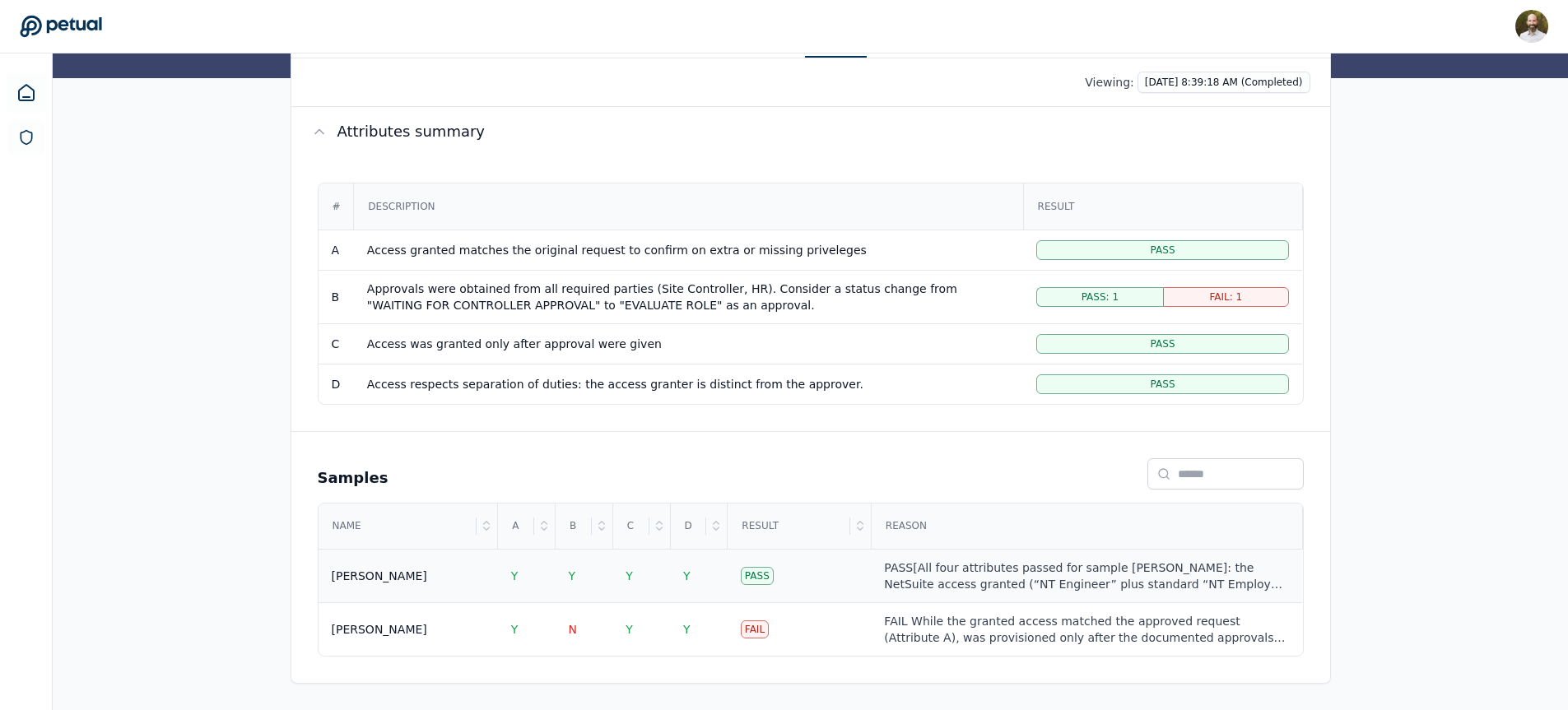
click at [427, 571] on div "[PERSON_NAME]" at bounding box center [408, 576] width 153 height 17
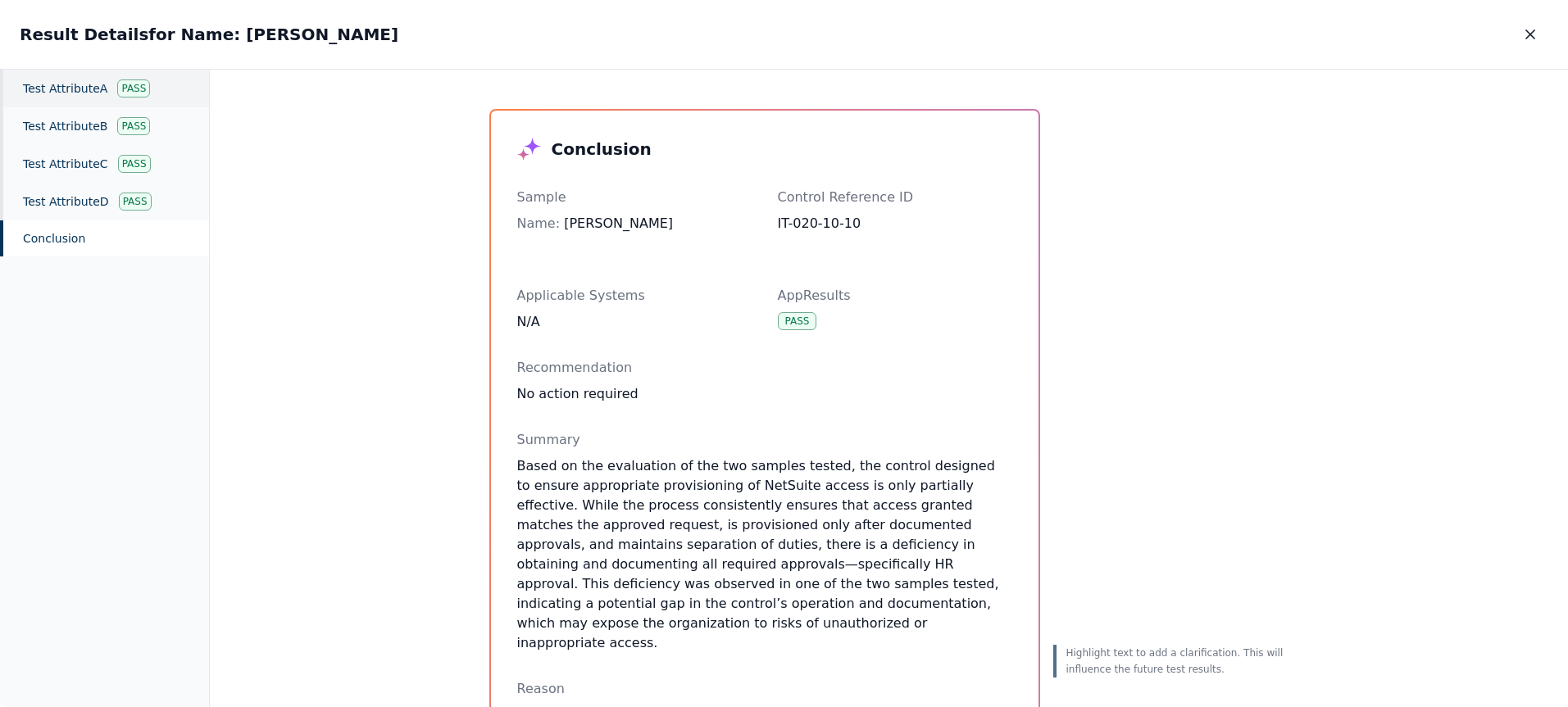
click at [73, 90] on div "Test Attribute A Pass" at bounding box center [104, 88] width 209 height 38
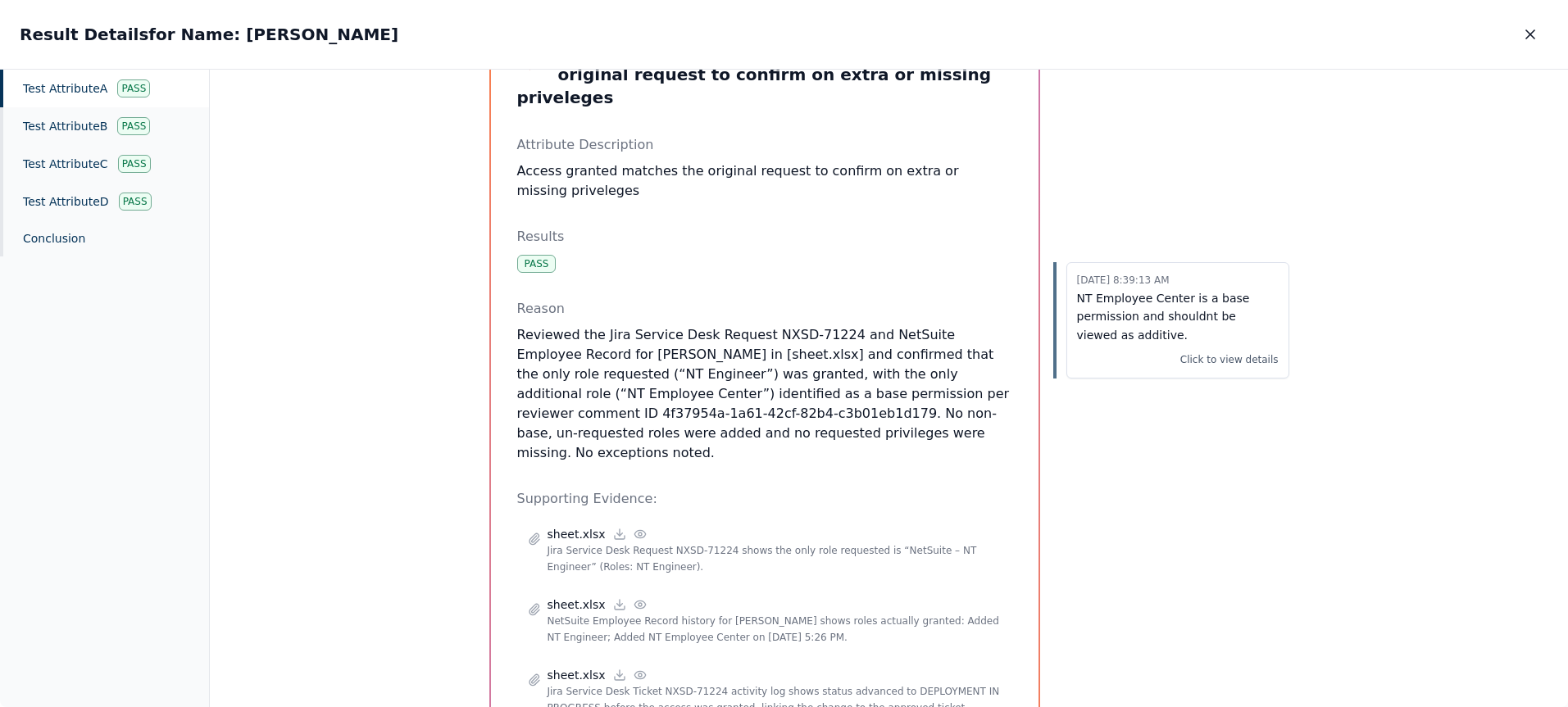
scroll to position [163, 0]
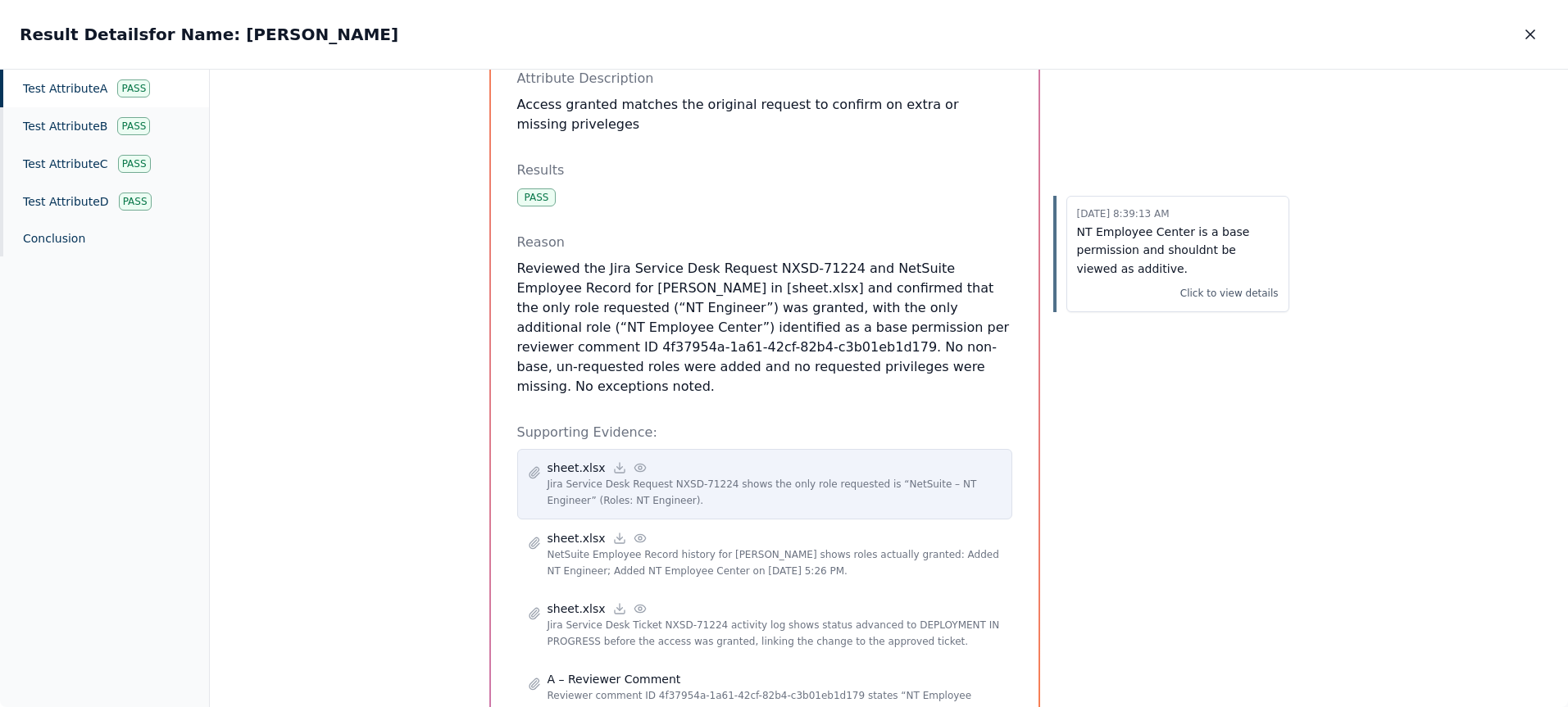
click at [710, 476] on p "Jira Service Desk Request NXSD-71224 shows the only role requested is “NetSuite…" at bounding box center [774, 492] width 454 height 33
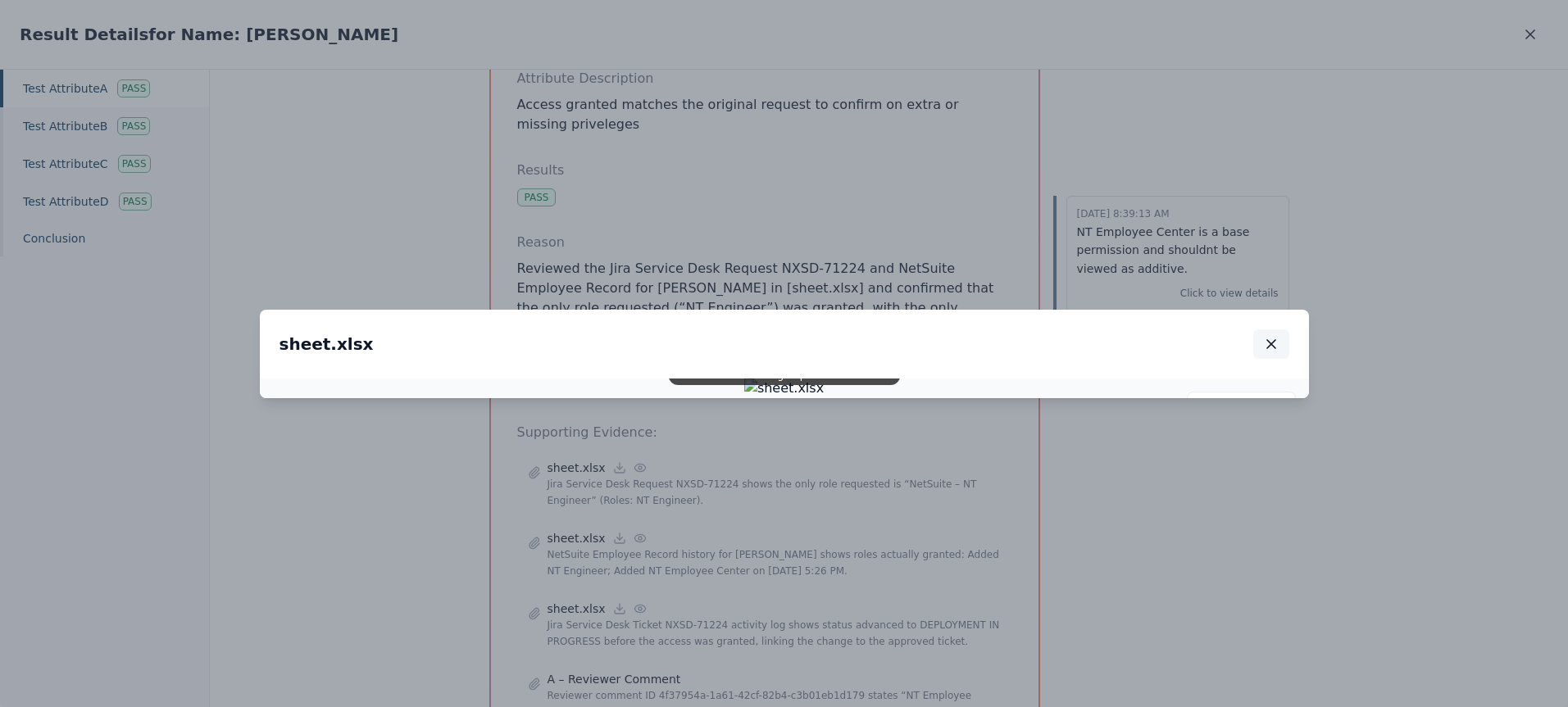
click at [1265, 329] on button "button" at bounding box center [1271, 343] width 36 height 29
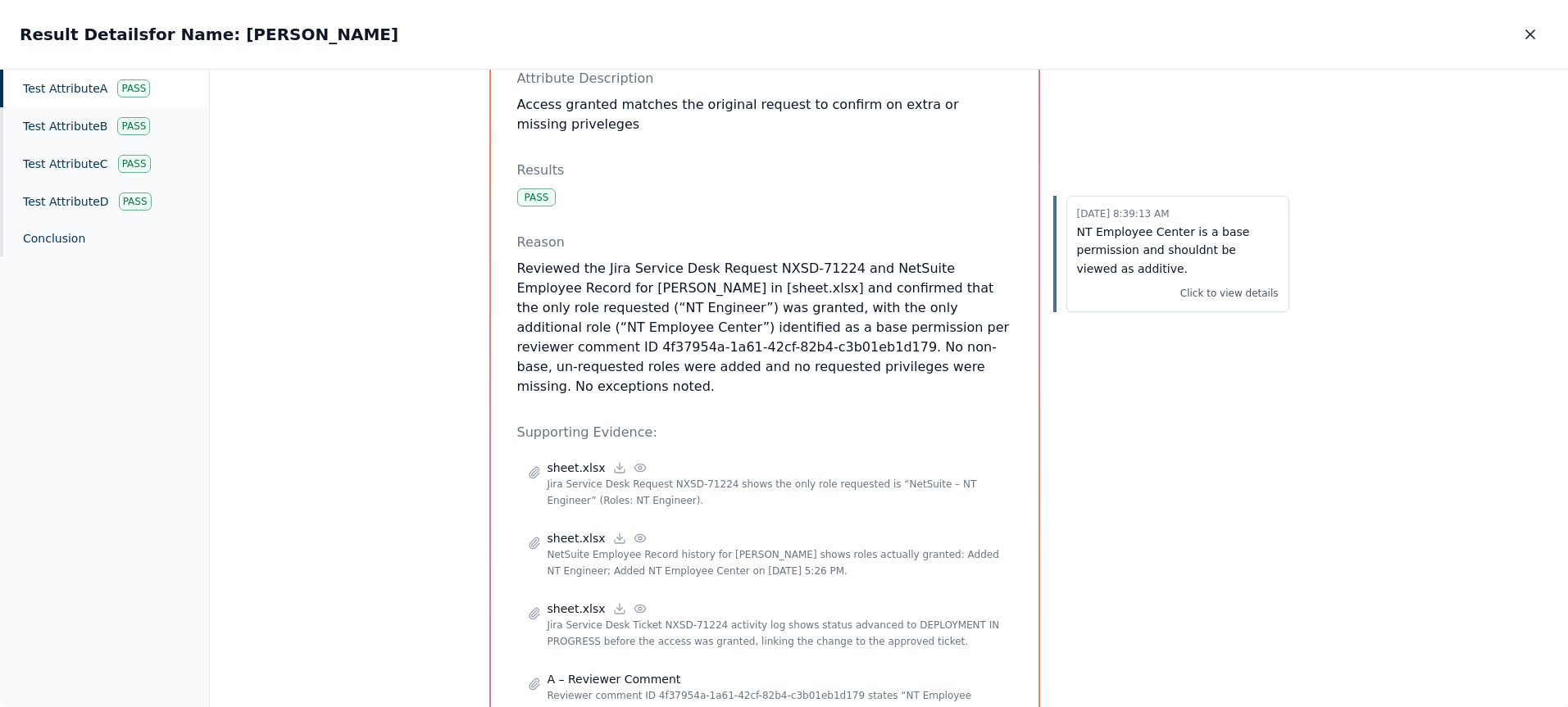
scroll to position [0, 0]
